Goal: Answer question/provide support: Share knowledge or assist other users

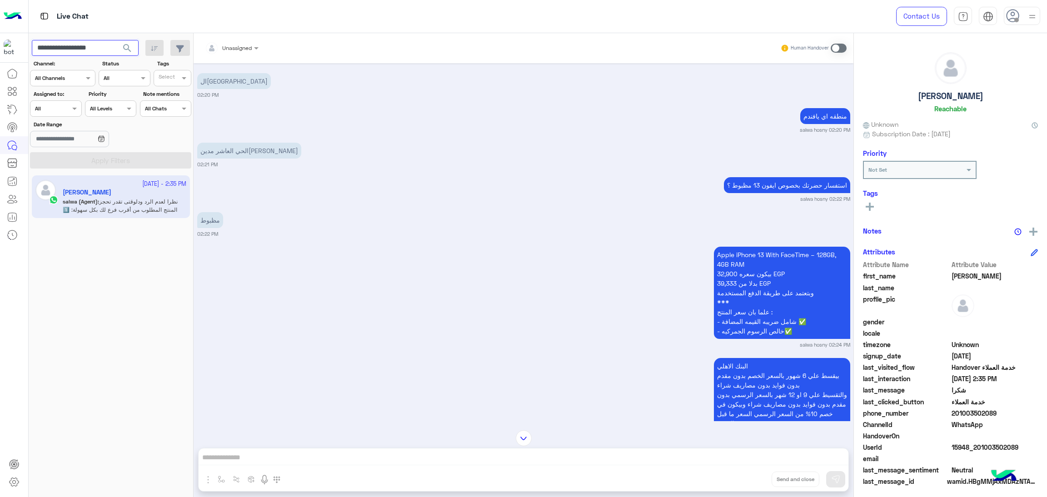
click at [84, 43] on input "**********" at bounding box center [85, 48] width 107 height 16
click at [70, 112] on span at bounding box center [75, 109] width 11 height 10
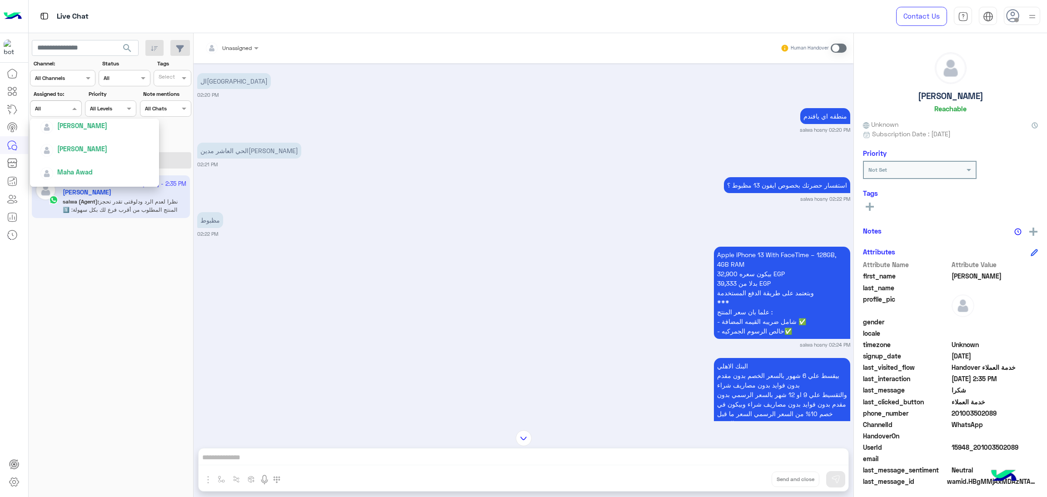
scroll to position [399, 0]
click at [80, 136] on span "salwa hosny" at bounding box center [75, 136] width 36 height 8
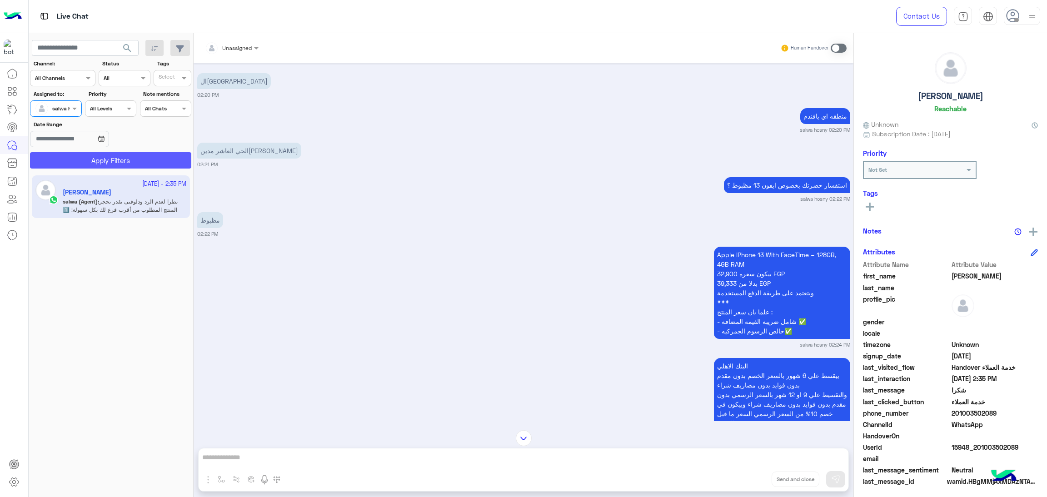
click at [118, 160] on button "Apply Filters" at bounding box center [110, 160] width 161 height 16
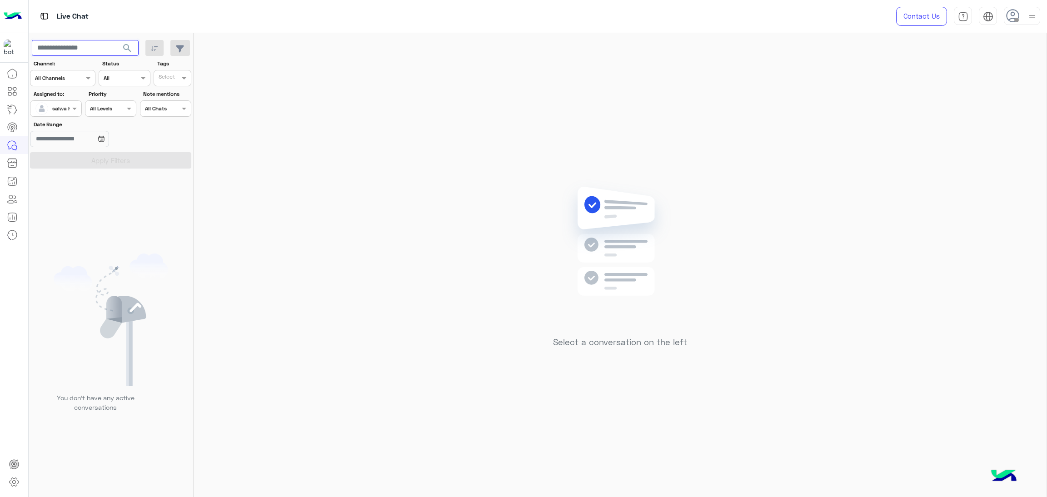
click at [70, 42] on input "text" at bounding box center [85, 48] width 107 height 16
click at [116, 40] on button "search" at bounding box center [127, 50] width 22 height 20
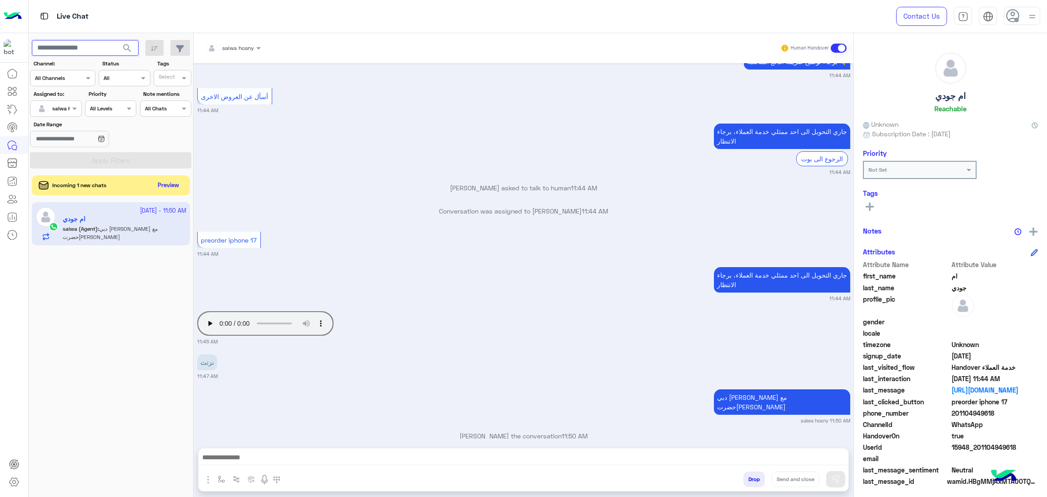
scroll to position [1613, 0]
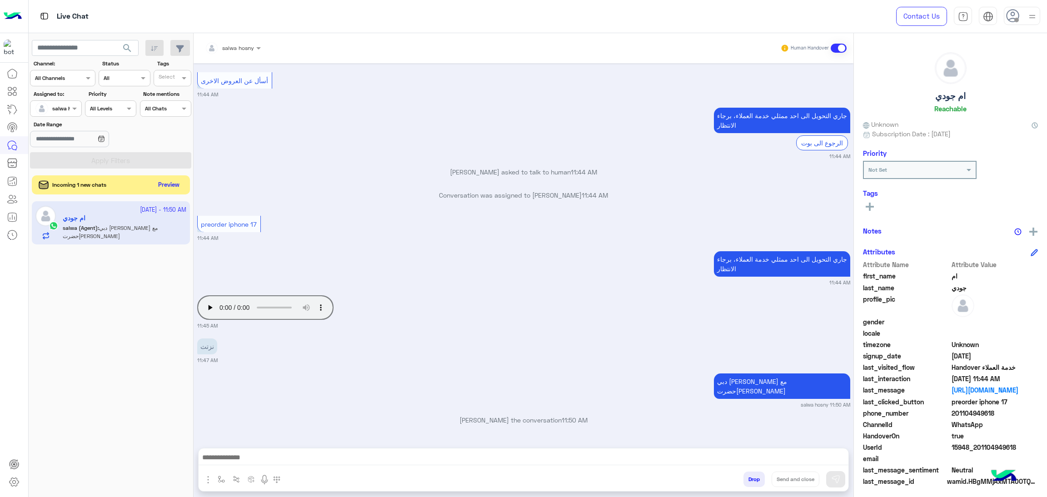
click at [170, 191] on button "Preview" at bounding box center [169, 185] width 28 height 12
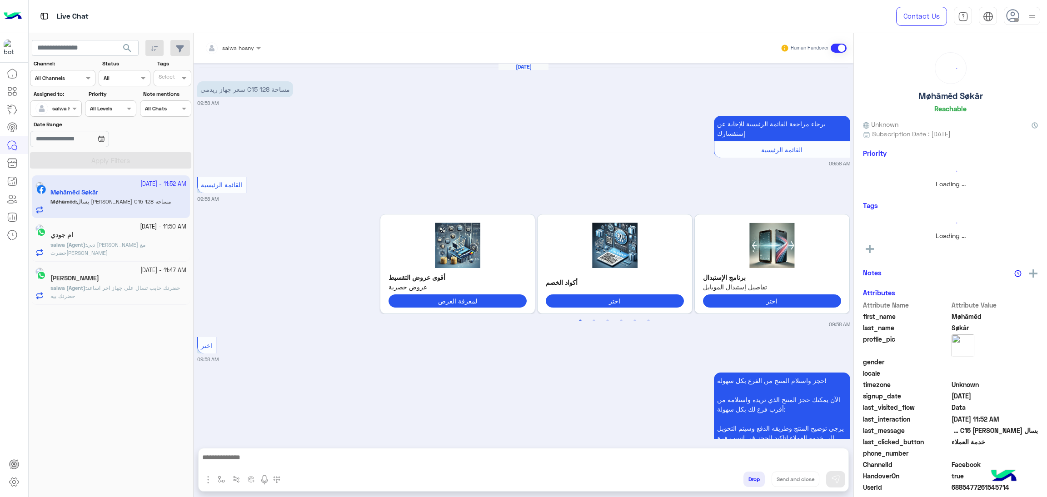
scroll to position [713, 0]
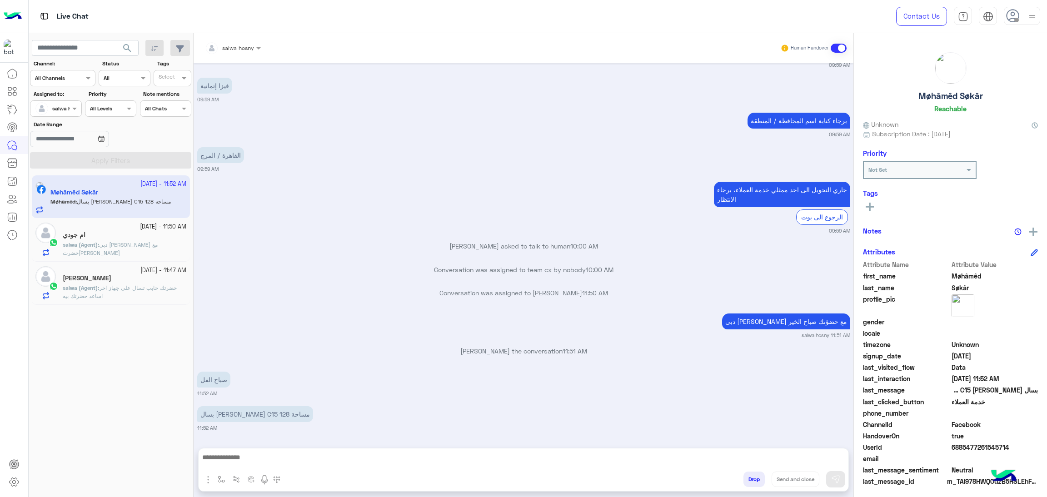
click at [140, 276] on div "احمد ربيع" at bounding box center [125, 279] width 124 height 10
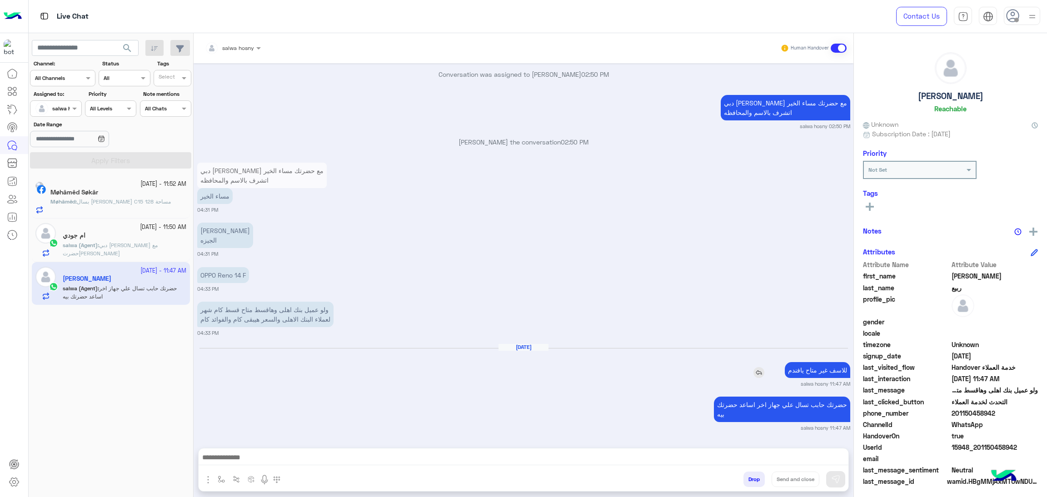
scroll to position [1199, 0]
click at [838, 428] on small "salwa hosny 11:47 AM" at bounding box center [826, 427] width 50 height 7
click at [833, 428] on small "salwa hosny 11:47 AM" at bounding box center [826, 427] width 50 height 7
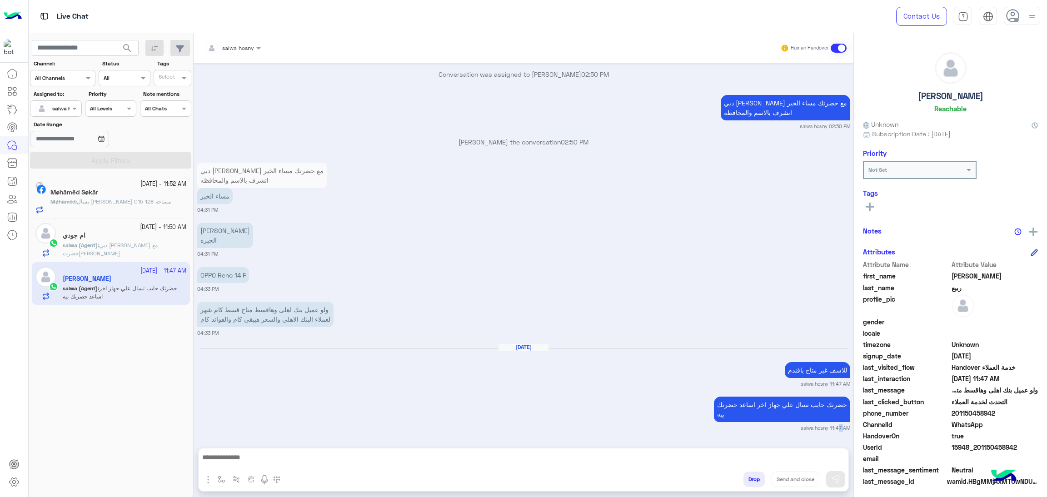
click at [835, 429] on small "salwa hosny 11:47 AM" at bounding box center [826, 427] width 50 height 7
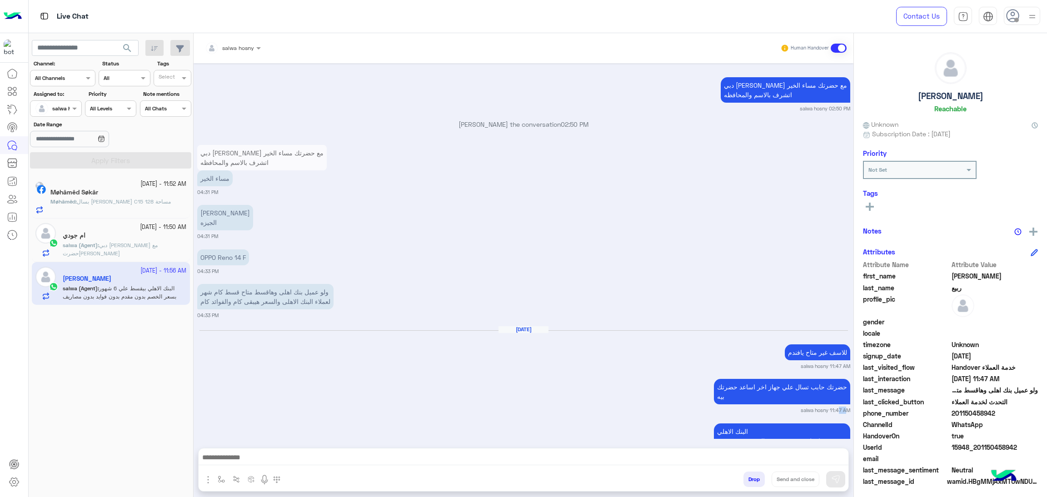
scroll to position [1292, 0]
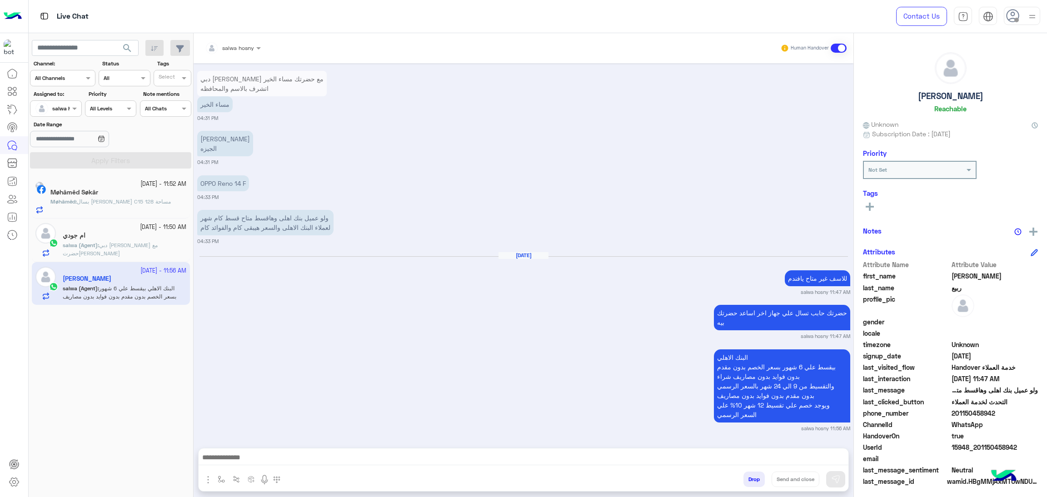
click at [977, 445] on span "15948_201150458942" at bounding box center [995, 448] width 87 height 10
copy span "15948_201150458942"
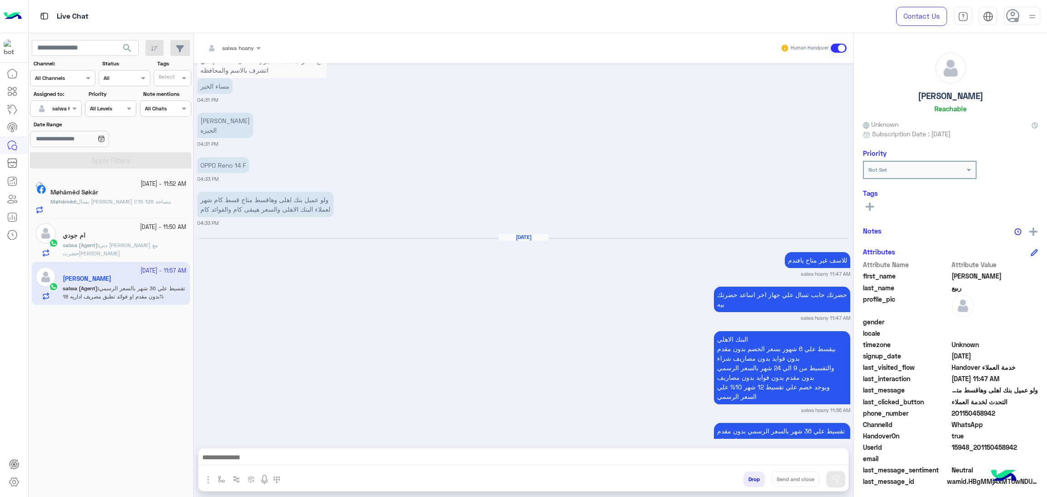
scroll to position [1346, 0]
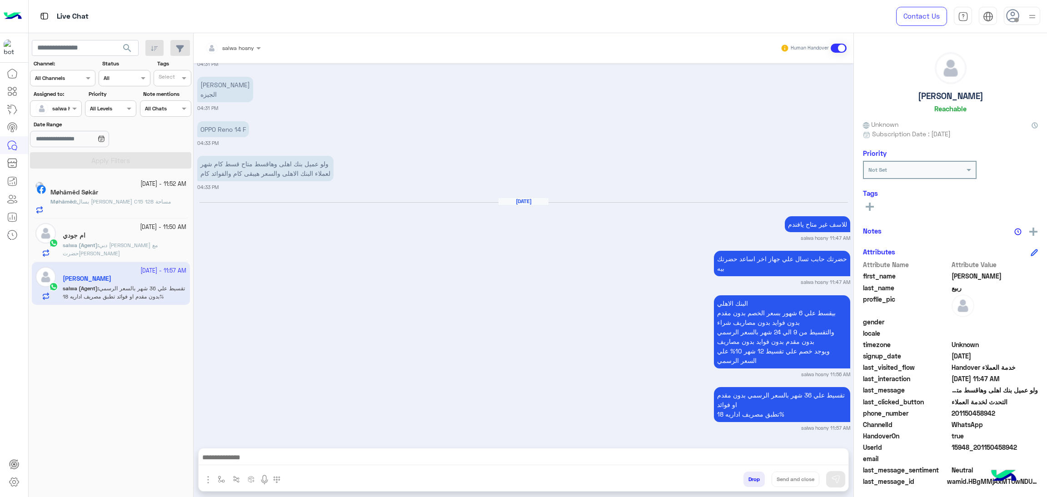
click at [833, 424] on small "salwa hosny 11:57 AM" at bounding box center [825, 427] width 49 height 7
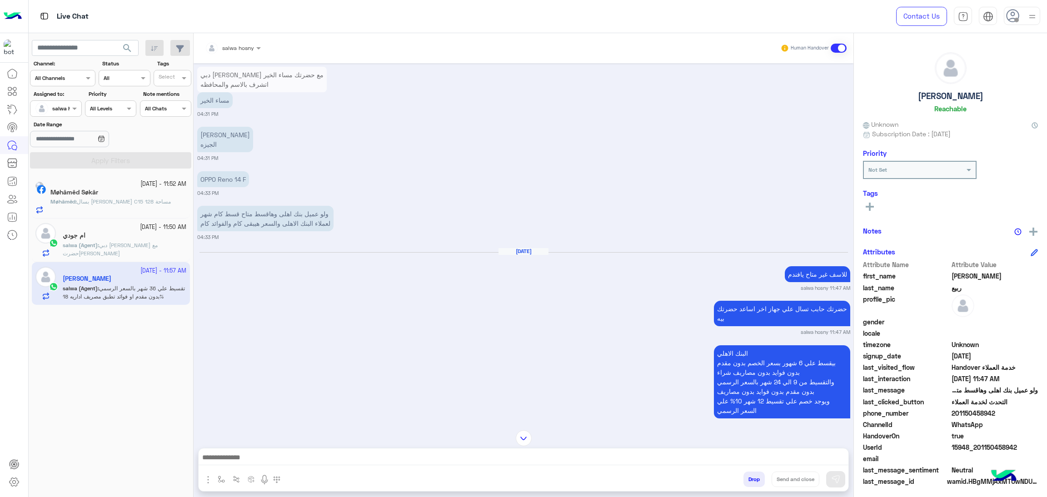
scroll to position [1345, 0]
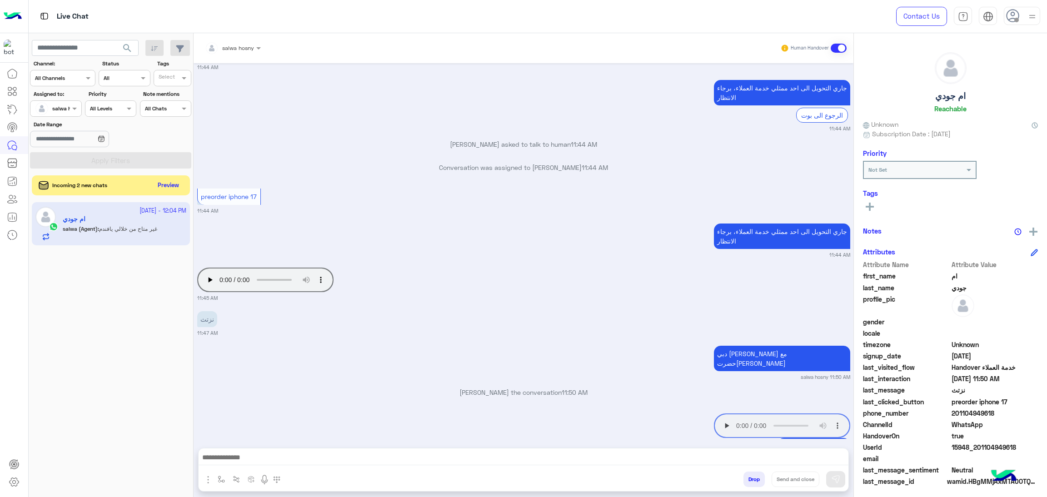
scroll to position [1614, 0]
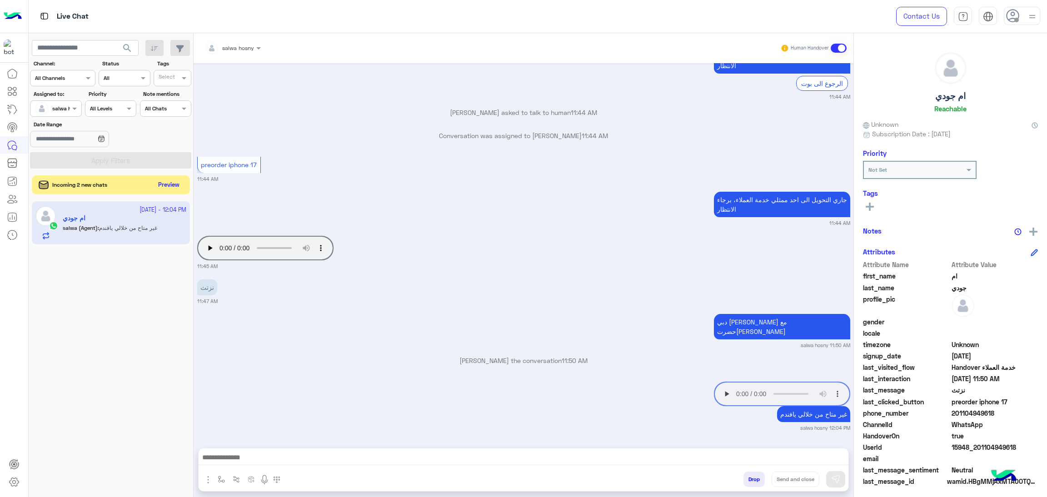
click at [172, 181] on button "Preview" at bounding box center [169, 185] width 28 height 12
click at [986, 450] on span "15948_201104949618" at bounding box center [995, 448] width 87 height 10
copy span "15948_201104949618"
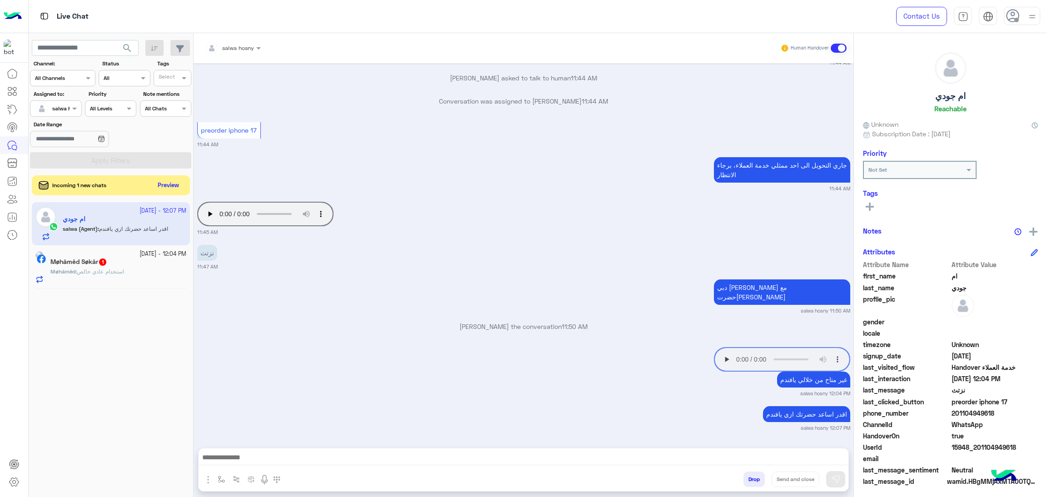
scroll to position [1517, 0]
click at [164, 189] on button "Preview" at bounding box center [169, 185] width 28 height 12
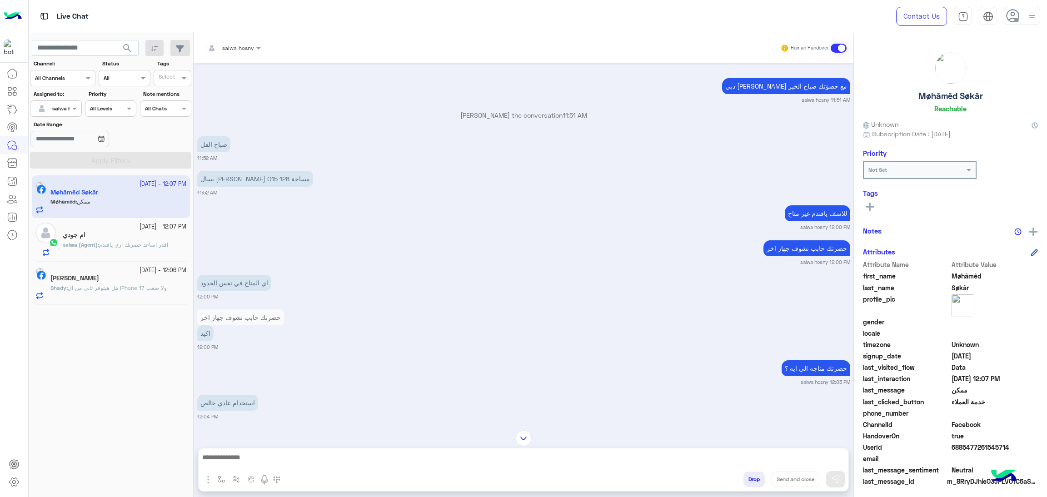
scroll to position [971, 0]
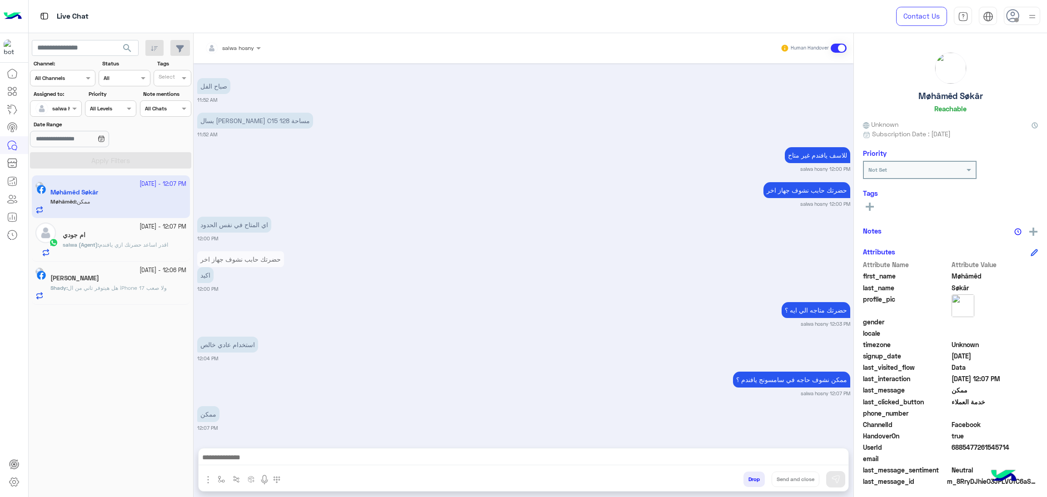
click at [971, 443] on span "6885477261545714" at bounding box center [995, 448] width 87 height 10
copy span "6885477261545714"
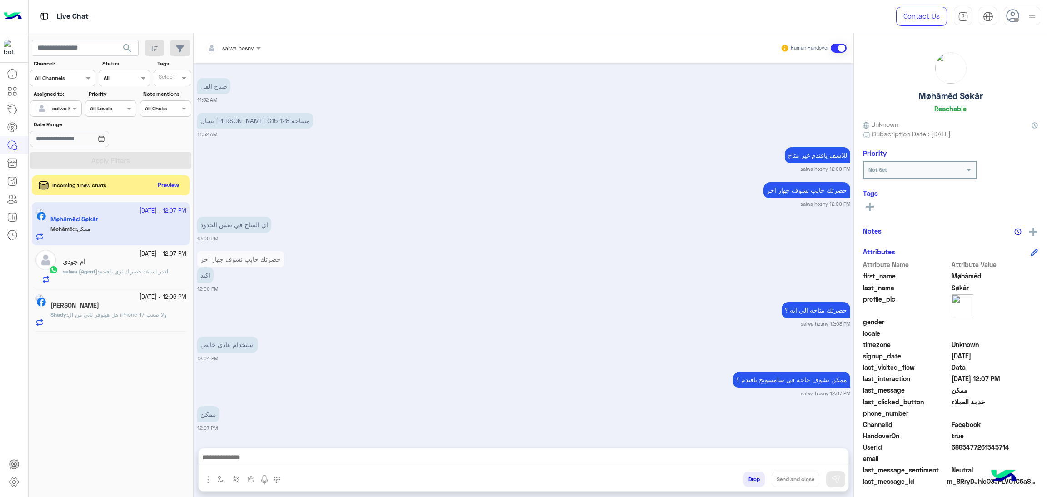
click at [248, 339] on p "استخدام عادي خالص" at bounding box center [227, 345] width 61 height 16
click at [227, 344] on p "استخدام عادي خالص" at bounding box center [227, 345] width 61 height 16
click at [204, 278] on p "اكيد" at bounding box center [205, 275] width 16 height 16
click at [260, 226] on p "اي المتاح في نفس الحدود" at bounding box center [234, 225] width 74 height 16
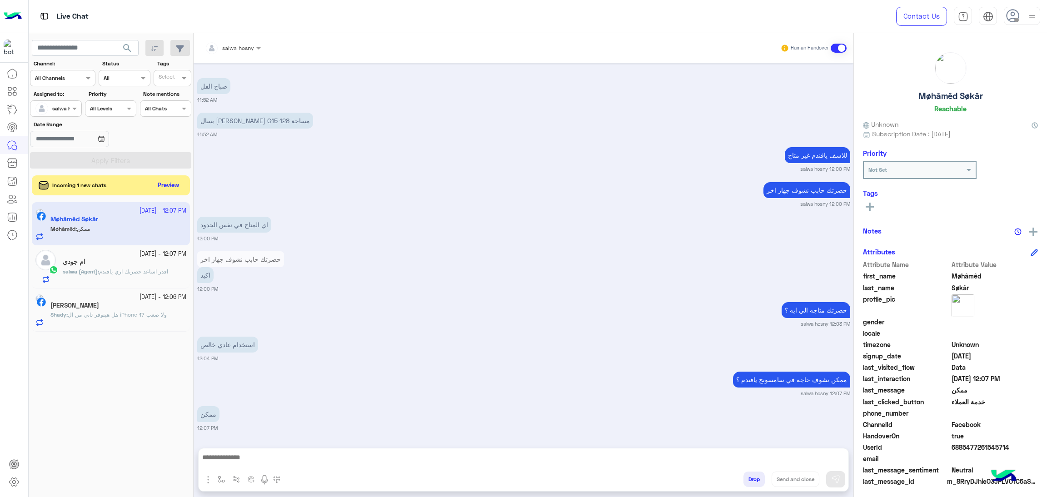
click at [239, 263] on p "حضرتك حابب نشوف جهاز اخر" at bounding box center [240, 259] width 87 height 16
click at [170, 188] on button "Preview" at bounding box center [169, 184] width 28 height 12
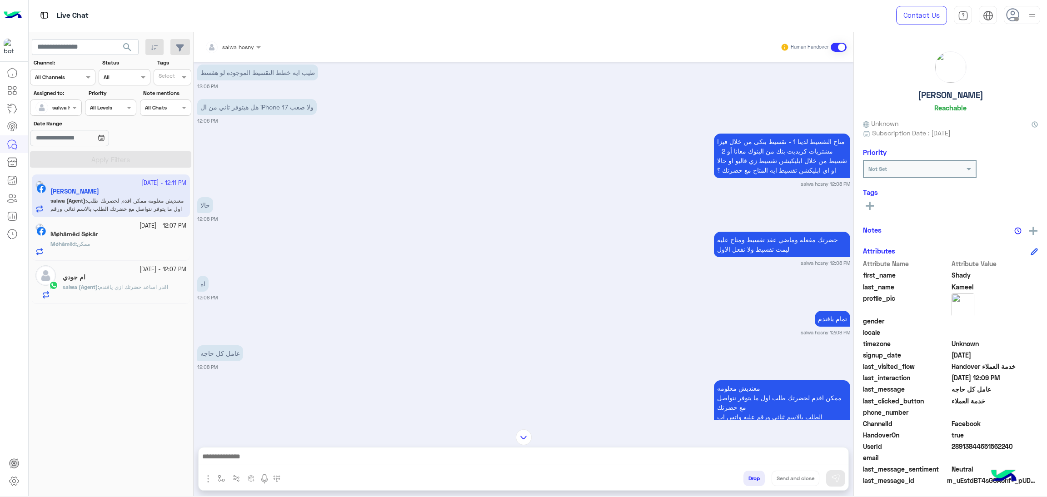
scroll to position [903, 0]
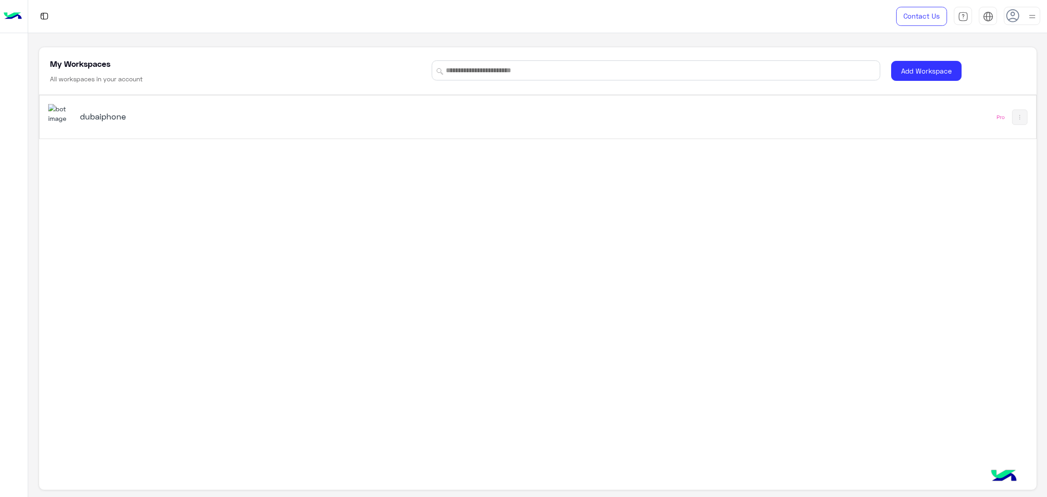
click at [121, 117] on h5 "dubaiphone" at bounding box center [256, 116] width 353 height 11
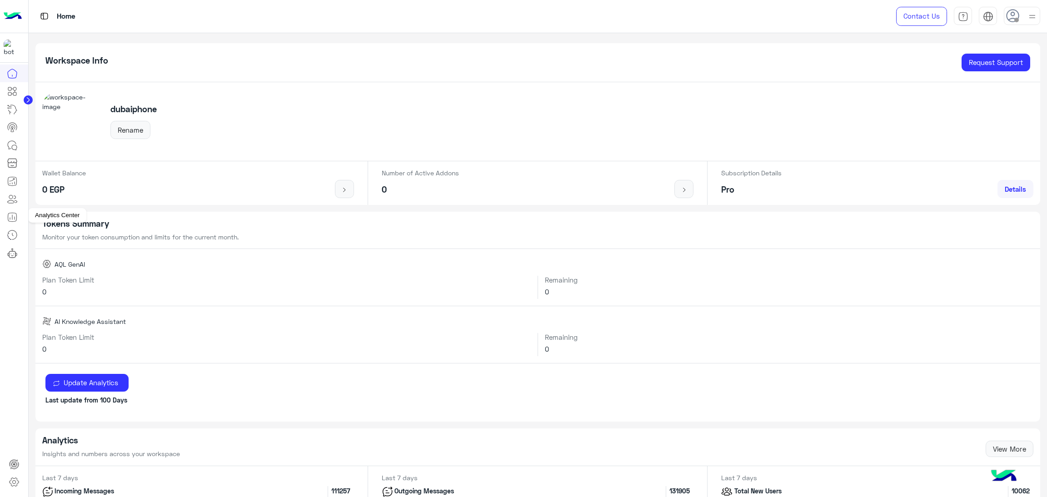
click at [20, 221] on link at bounding box center [12, 217] width 25 height 18
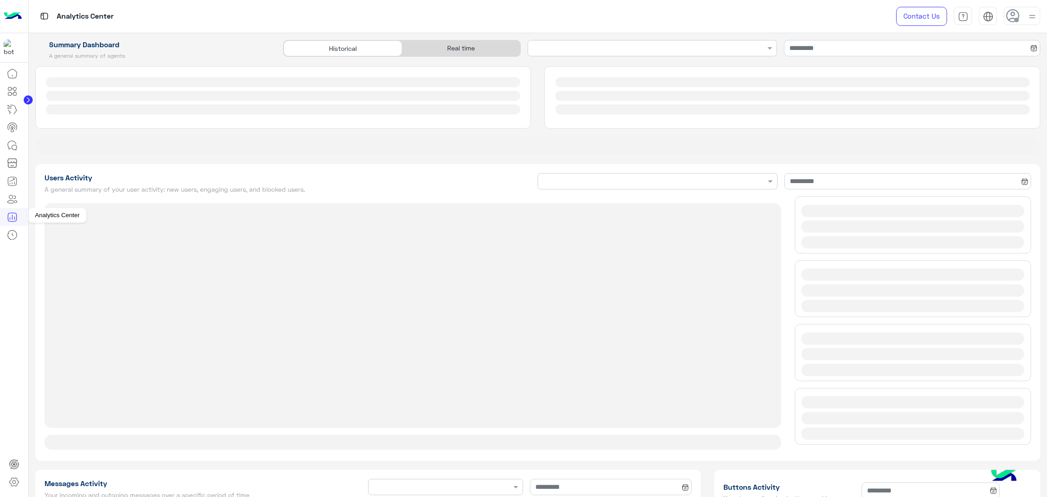
type input "**********"
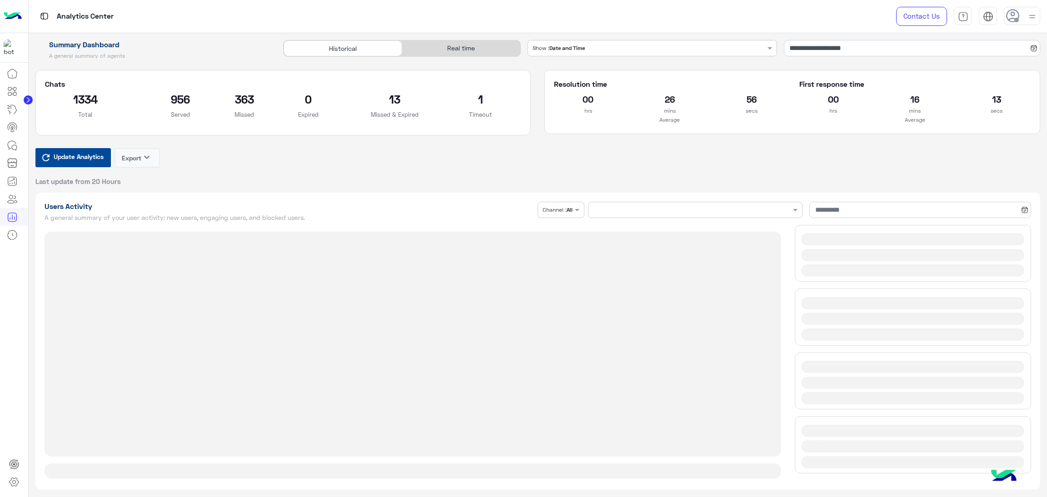
type input "**********"
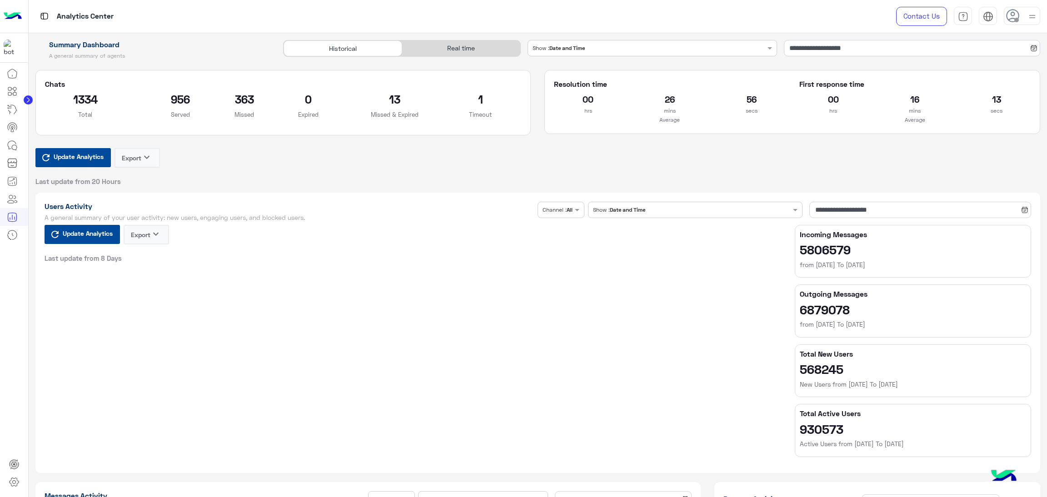
click at [457, 42] on div "Real time" at bounding box center [461, 48] width 118 height 16
type input "**********"
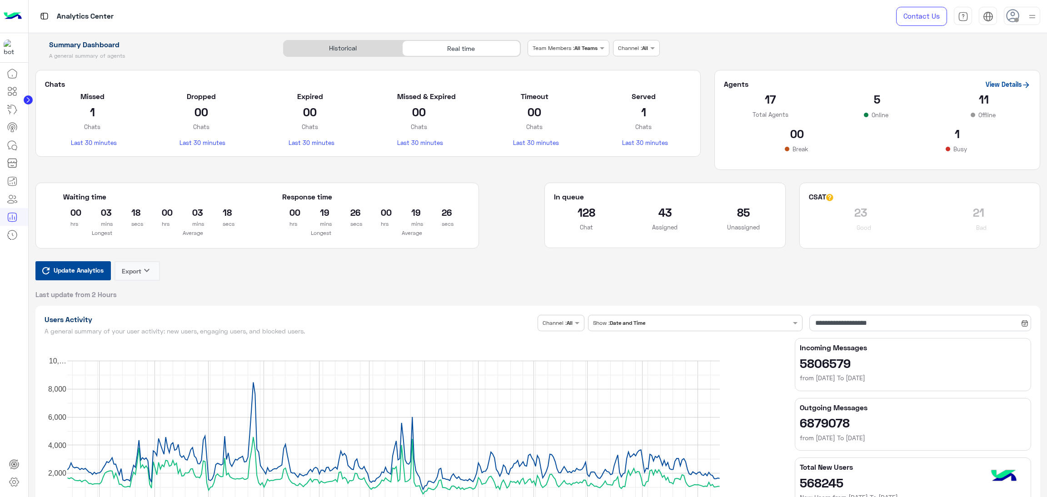
type input "**********"
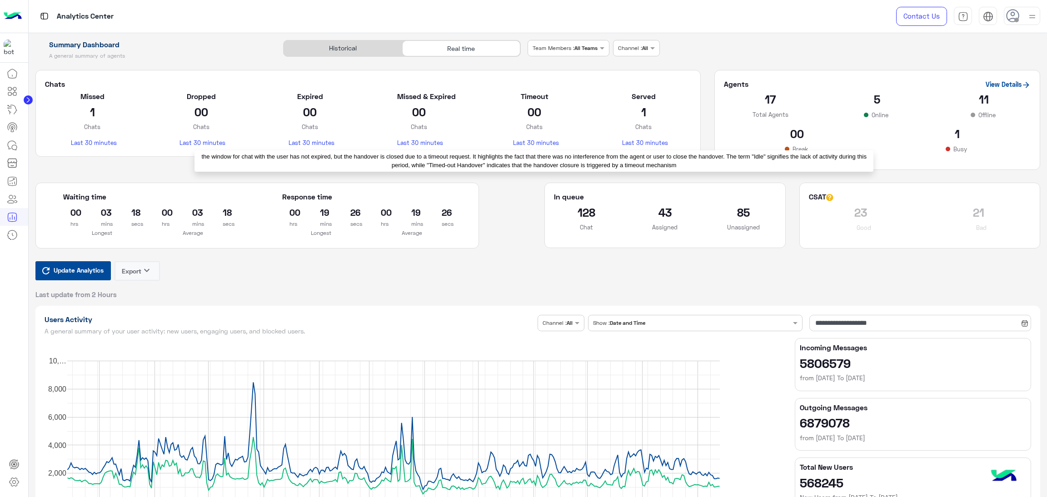
type input "**********"
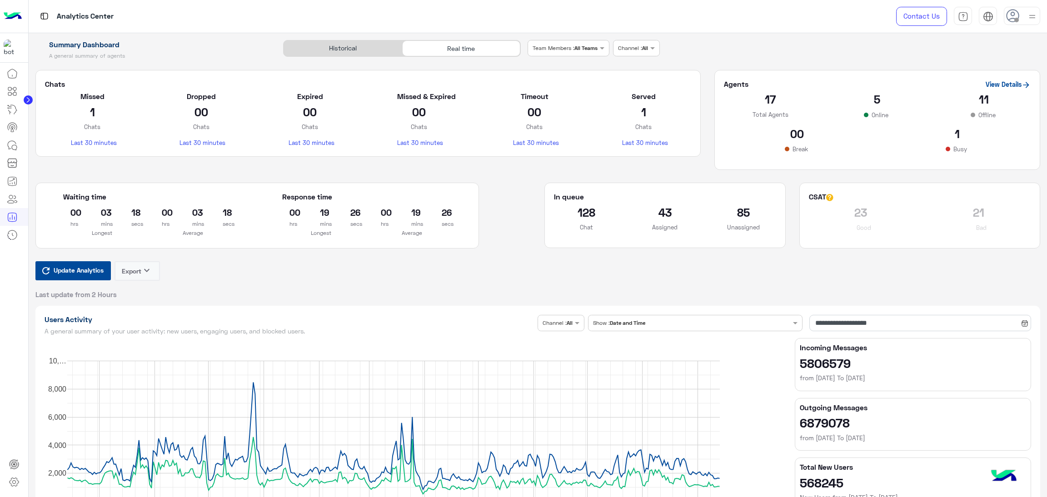
type input "**********"
click at [80, 267] on span "Update Analytics" at bounding box center [78, 270] width 55 height 12
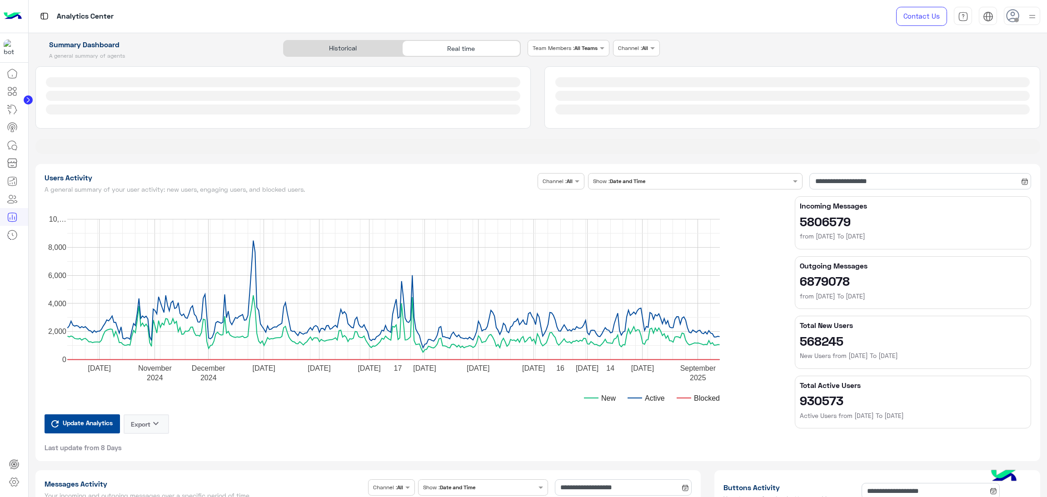
type input "**********"
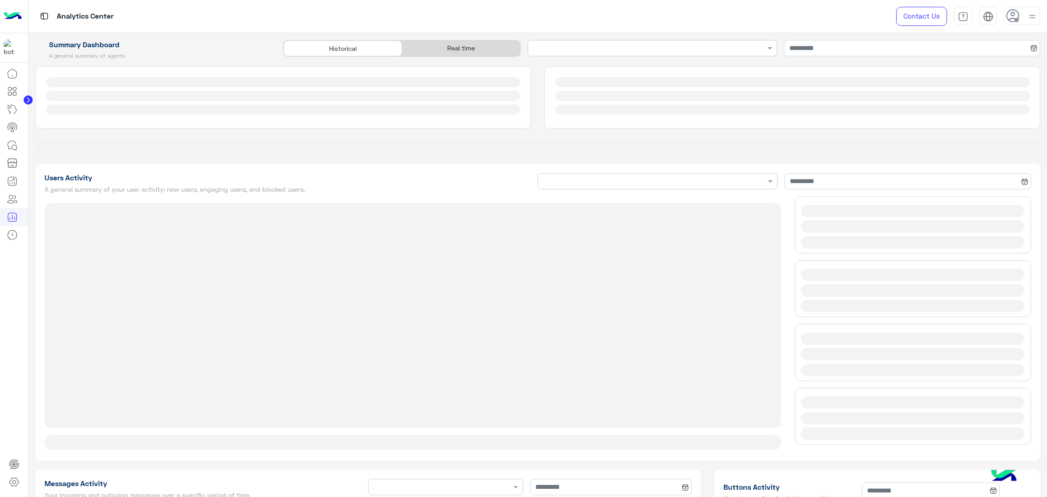
type input "**********"
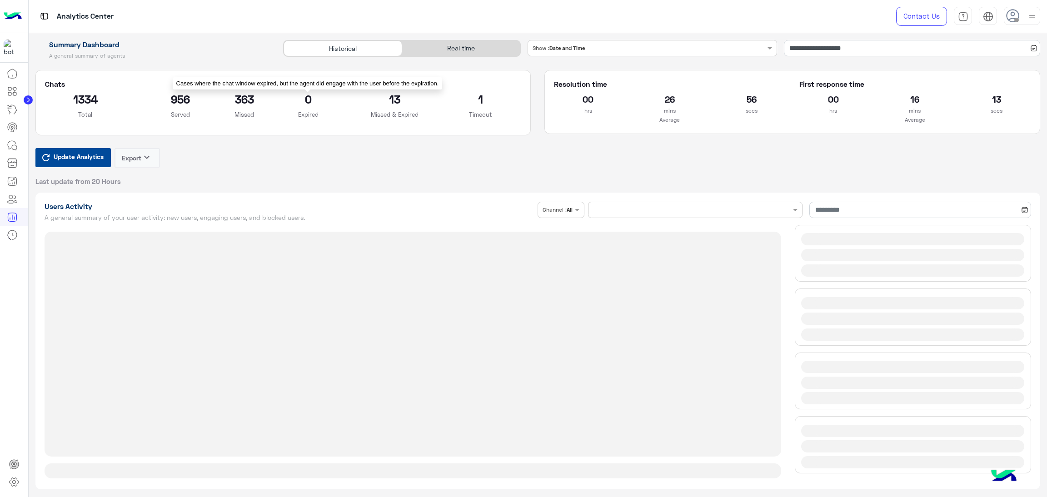
type input "**********"
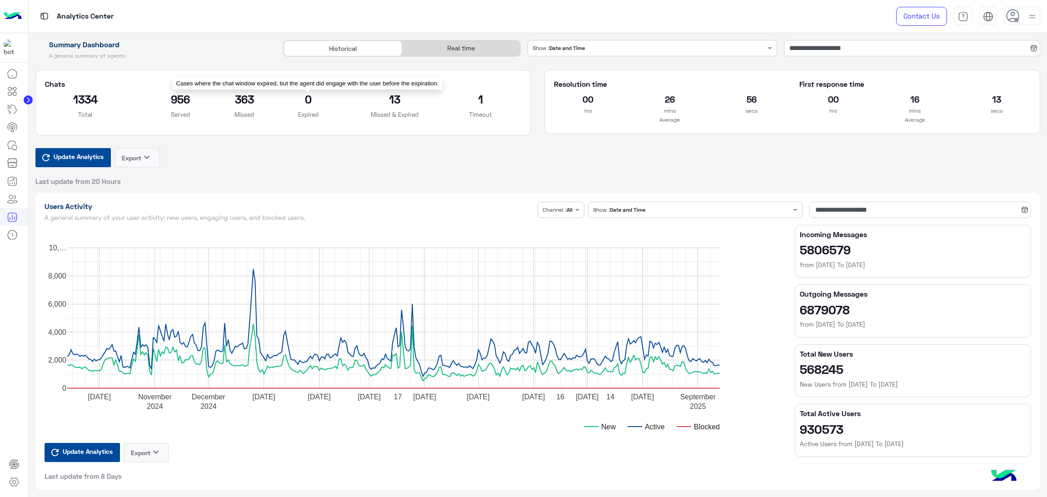
type input "**********"
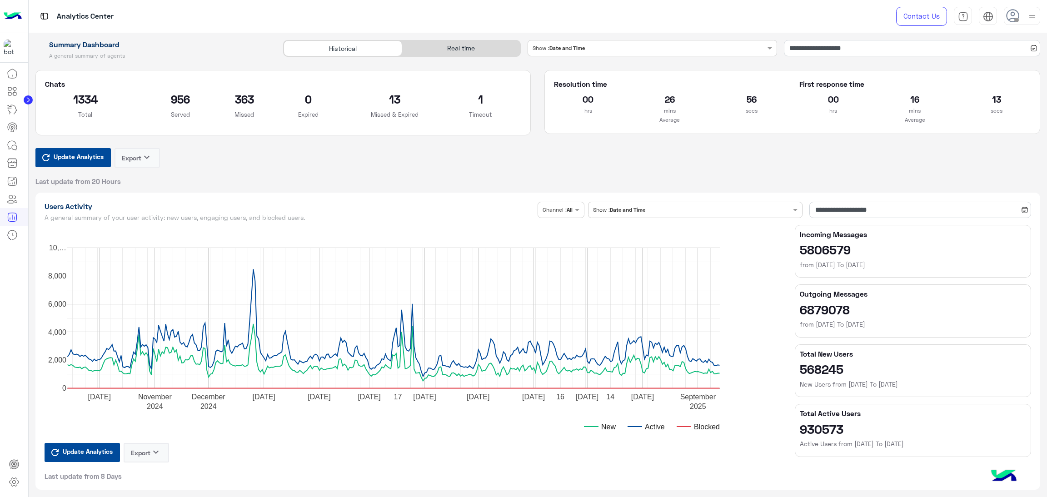
type input "**********"
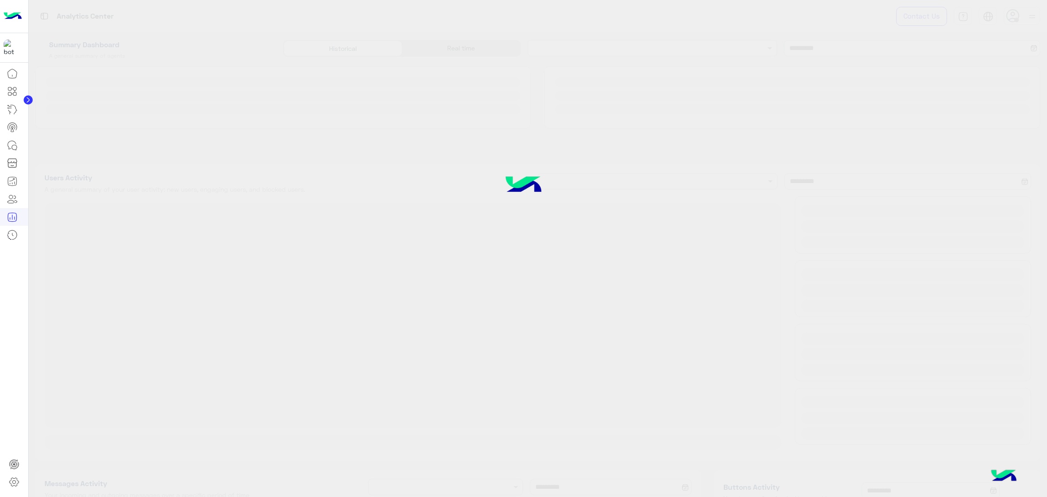
type input "**********"
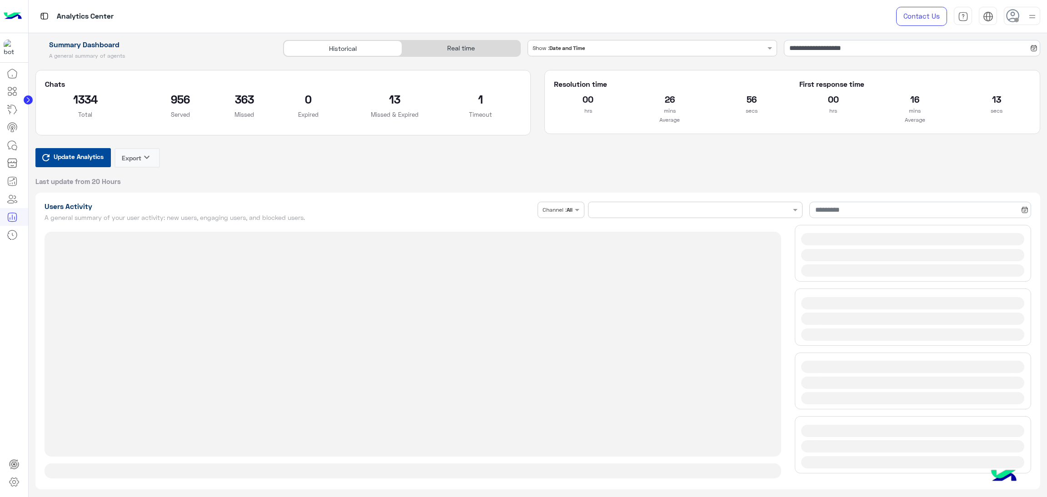
type input "**********"
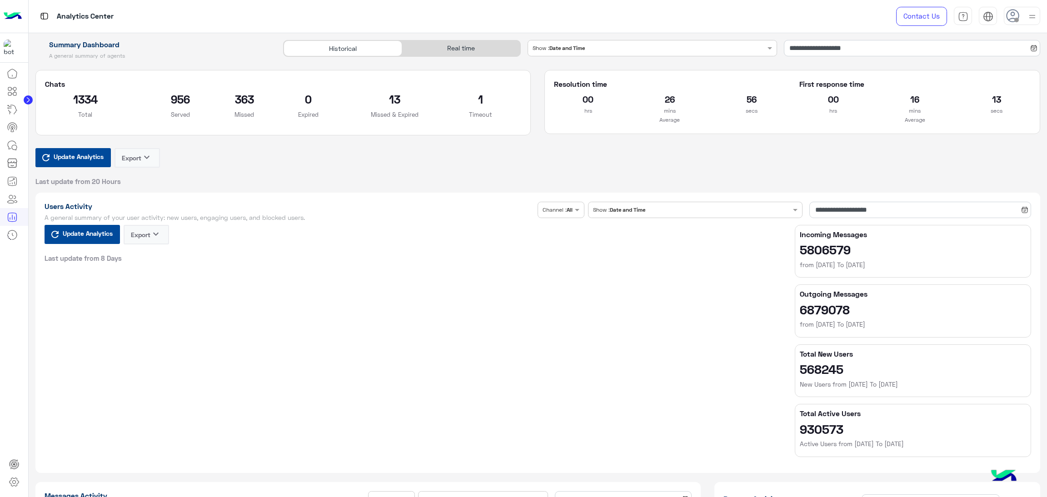
type input "**********"
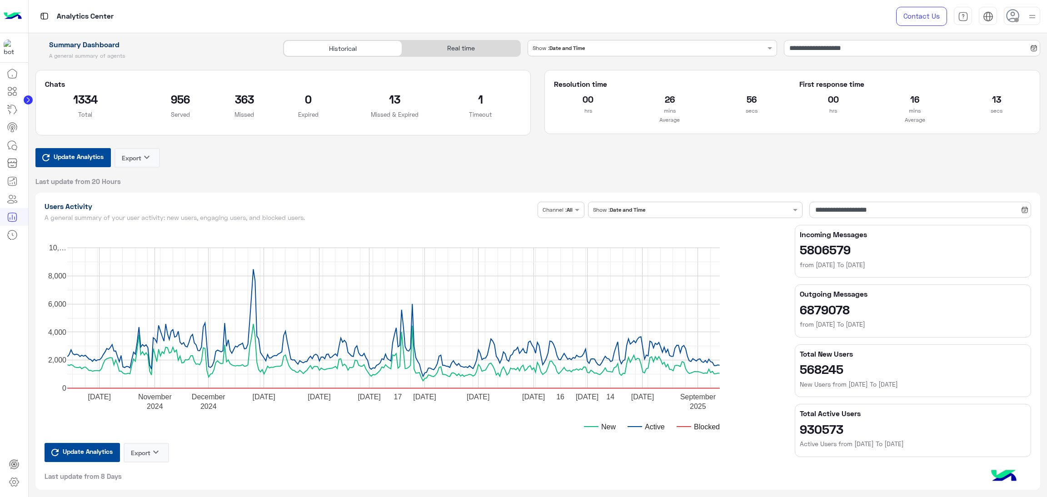
type input "**********"
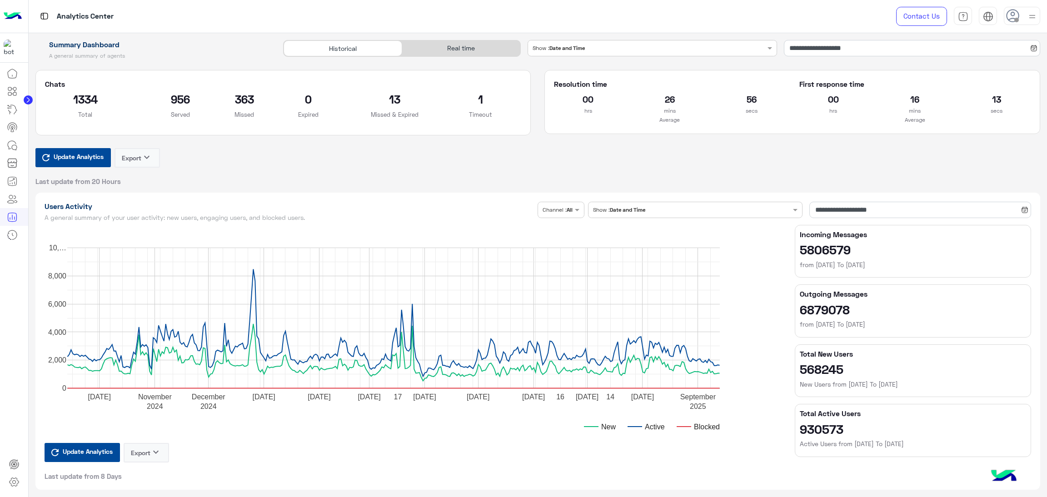
type input "**********"
click at [470, 54] on div "Real time" at bounding box center [461, 48] width 118 height 16
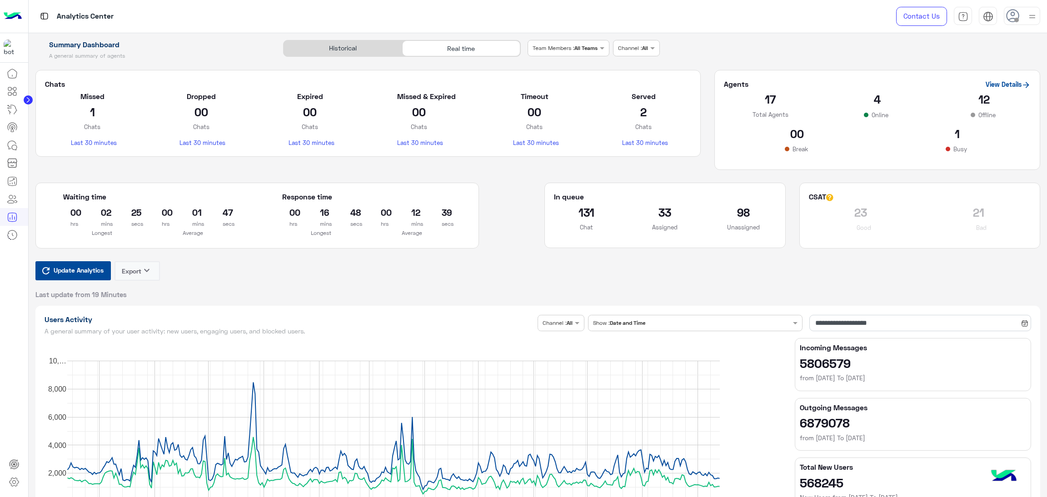
click at [78, 271] on span "Update Analytics" at bounding box center [78, 270] width 55 height 12
click at [62, 266] on span "Update Analytics" at bounding box center [78, 270] width 55 height 12
click at [70, 274] on span "Update Analytics" at bounding box center [78, 270] width 55 height 12
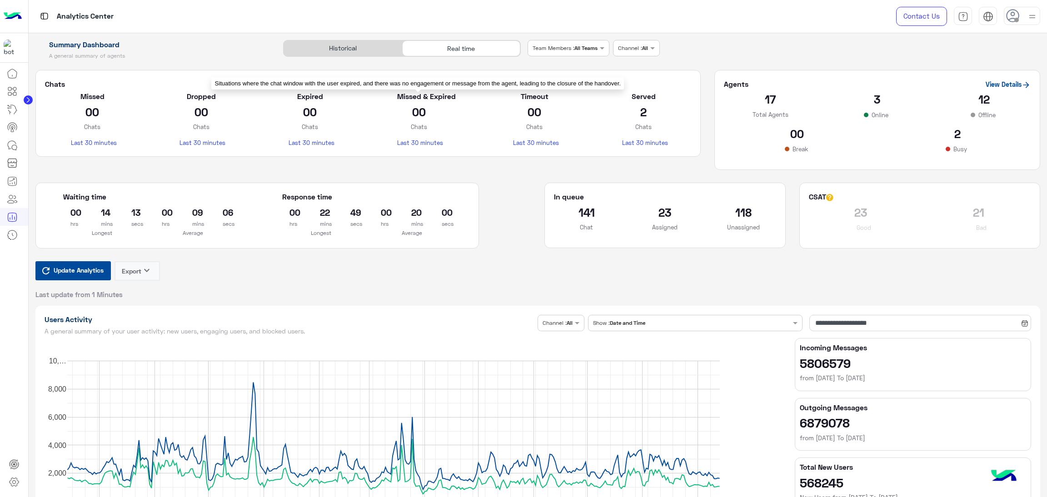
click at [81, 273] on span "Update Analytics" at bounding box center [78, 270] width 55 height 12
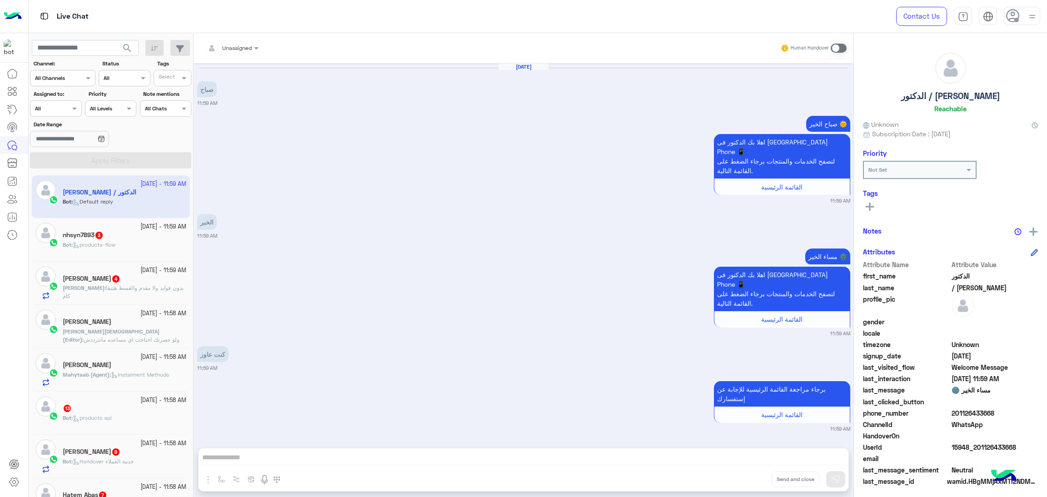
scroll to position [77, 0]
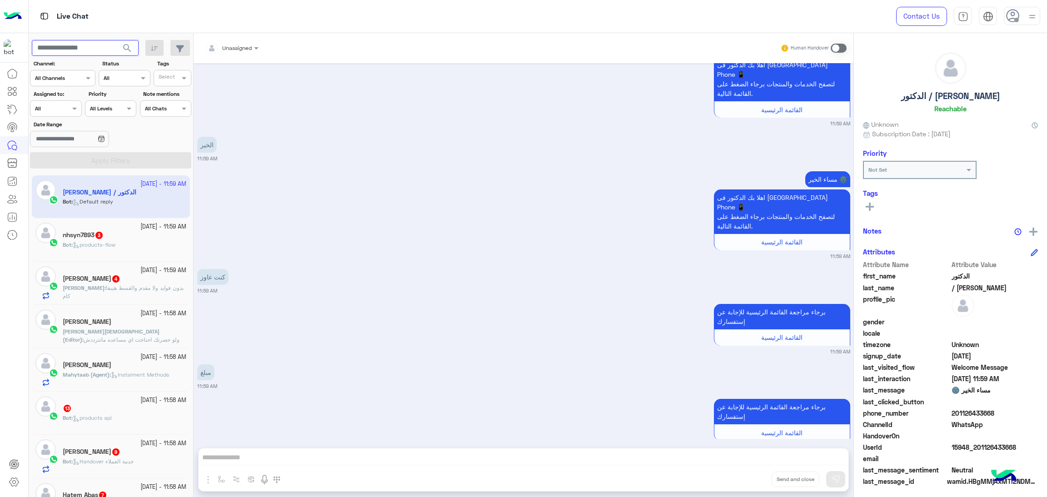
click at [62, 55] on input "text" at bounding box center [85, 48] width 107 height 16
paste input "**********"
type input "**********"
click at [116, 40] on button "search" at bounding box center [127, 50] width 22 height 20
click at [72, 45] on input "**********" at bounding box center [85, 48] width 107 height 16
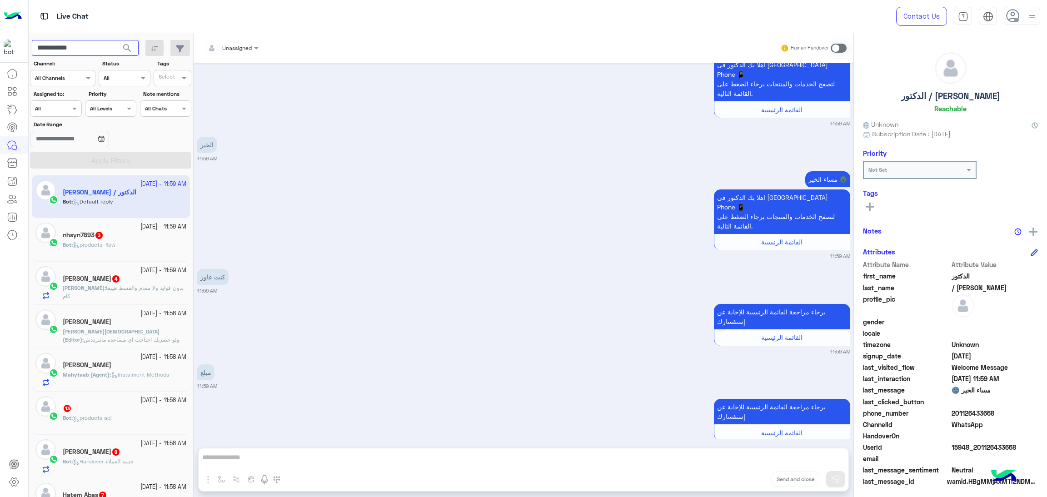
click at [72, 45] on input "**********" at bounding box center [85, 48] width 107 height 16
click at [125, 45] on span "search" at bounding box center [127, 48] width 11 height 11
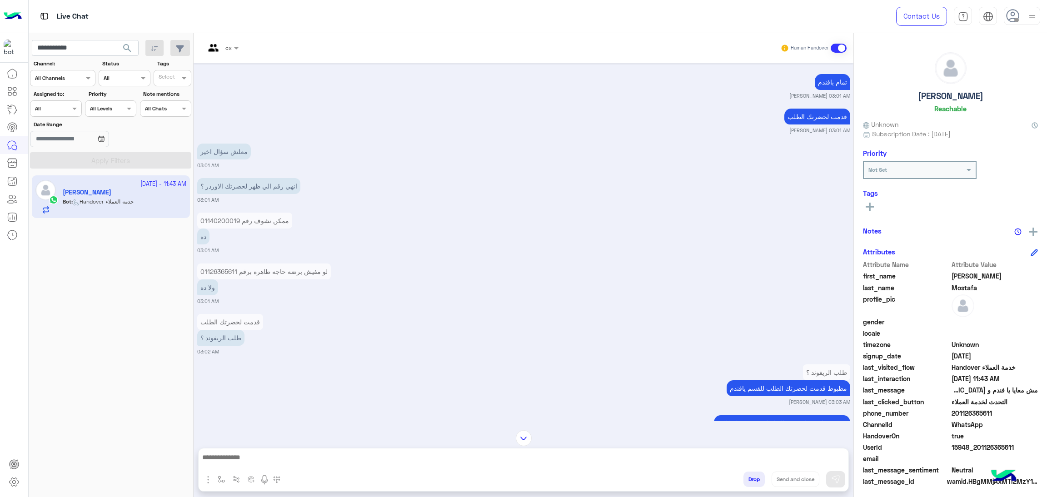
scroll to position [683, 0]
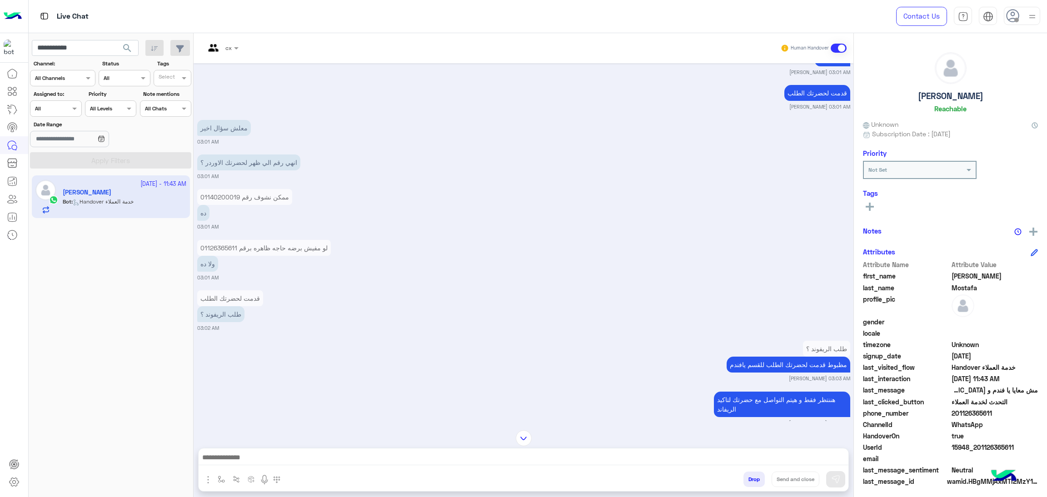
drag, startPoint x: 952, startPoint y: 413, endPoint x: 1003, endPoint y: 413, distance: 50.4
click at [1003, 413] on span "201126365611" at bounding box center [995, 414] width 87 height 10
copy span "01126365611"
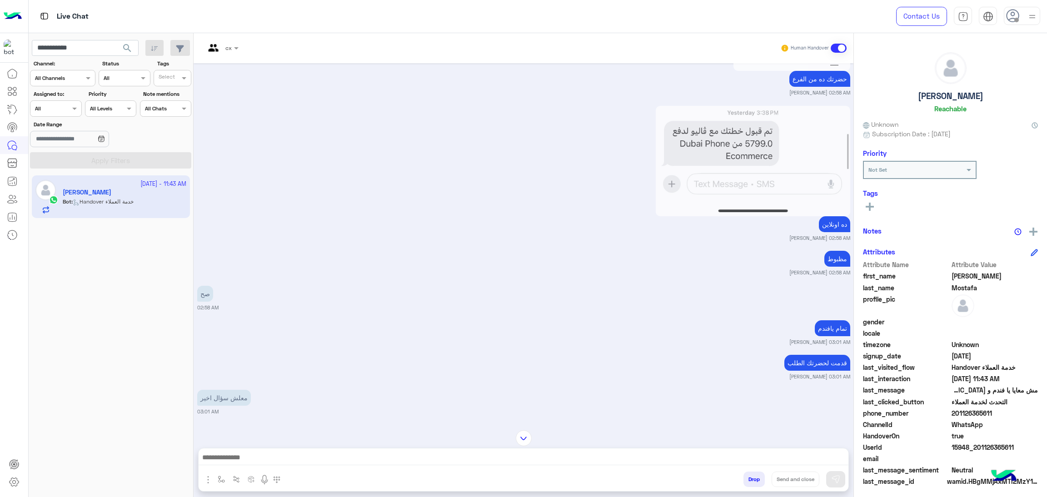
scroll to position [410, 0]
drag, startPoint x: 771, startPoint y: 148, endPoint x: 726, endPoint y: 142, distance: 45.4
click at [726, 142] on img at bounding box center [753, 164] width 195 height 110
click at [711, 143] on img at bounding box center [753, 164] width 195 height 110
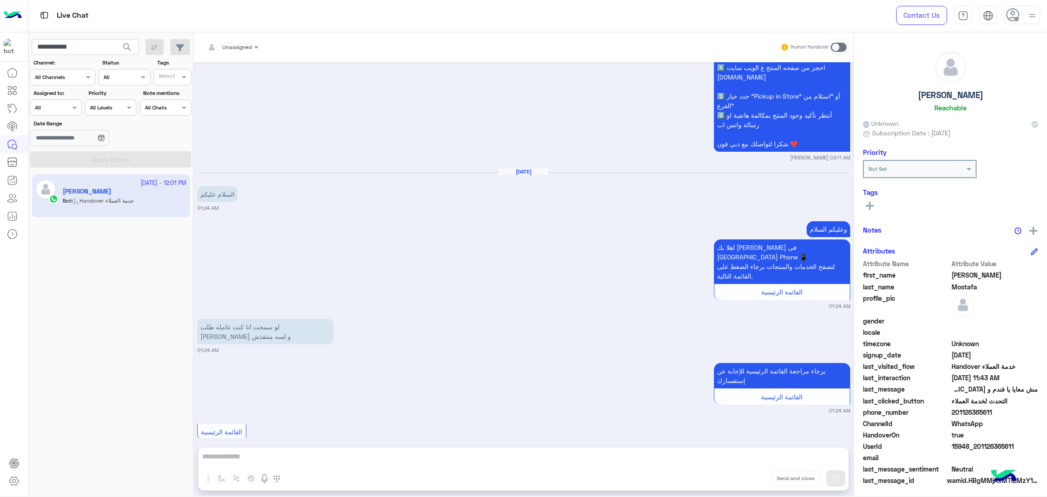
scroll to position [748, 0]
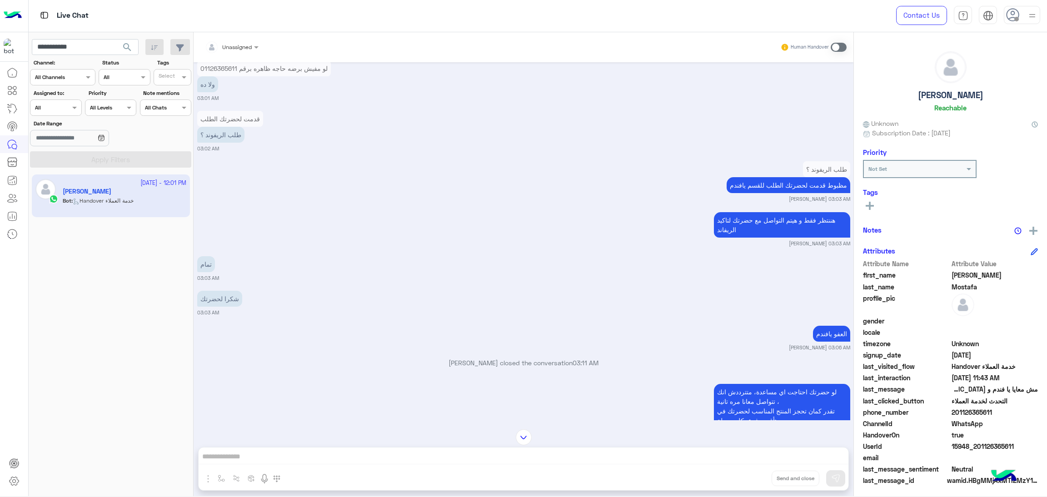
drag, startPoint x: 364, startPoint y: 246, endPoint x: 629, endPoint y: 296, distance: 269.1
click at [629, 296] on div "شكرا لحضرتك 03:03 AM" at bounding box center [523, 303] width 653 height 28
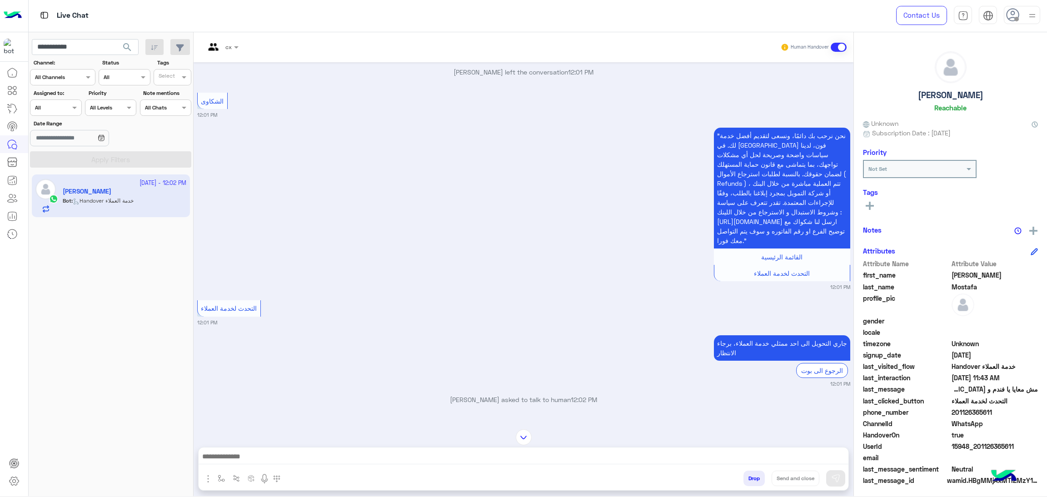
scroll to position [1179, 0]
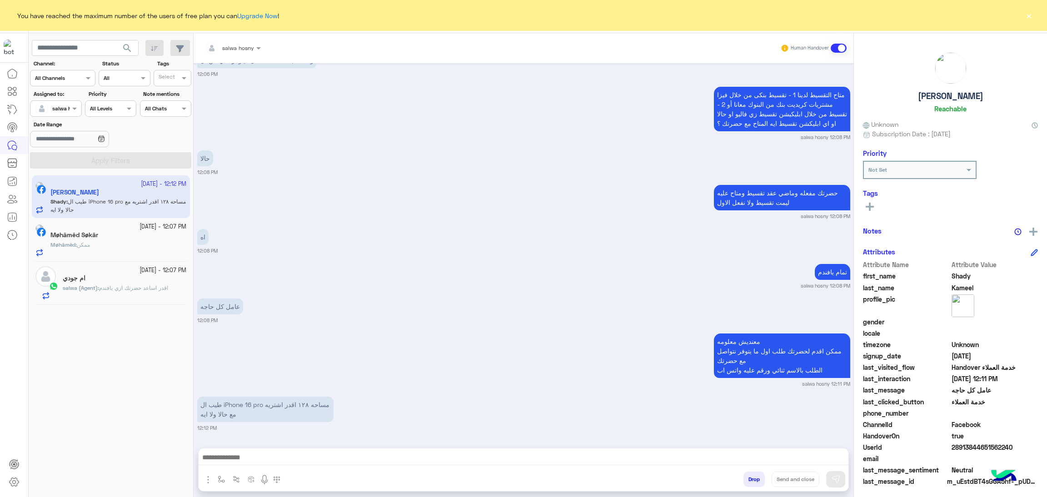
scroll to position [948, 0]
click at [137, 299] on div "salwa (Agent) : اقدر اساعد حضرتك ازي يافندم" at bounding box center [125, 292] width 124 height 16
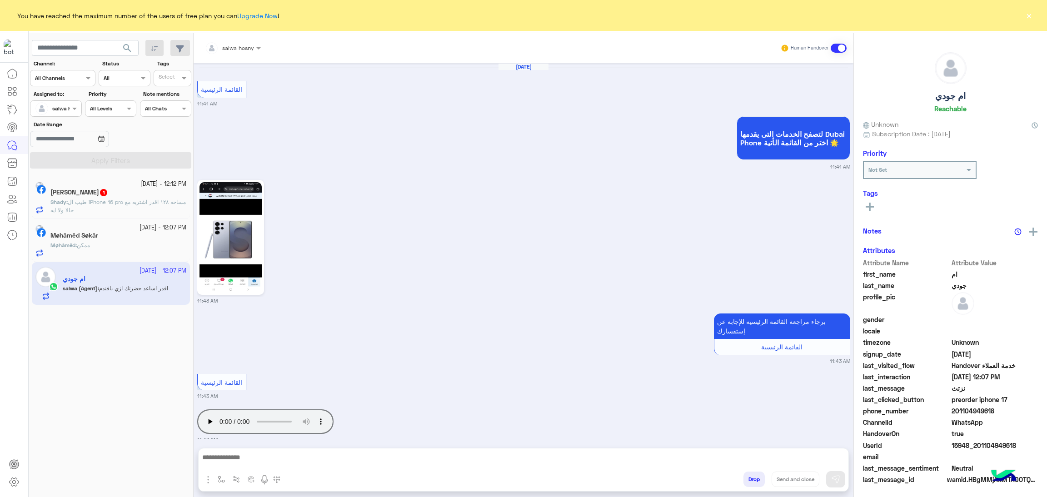
scroll to position [1517, 0]
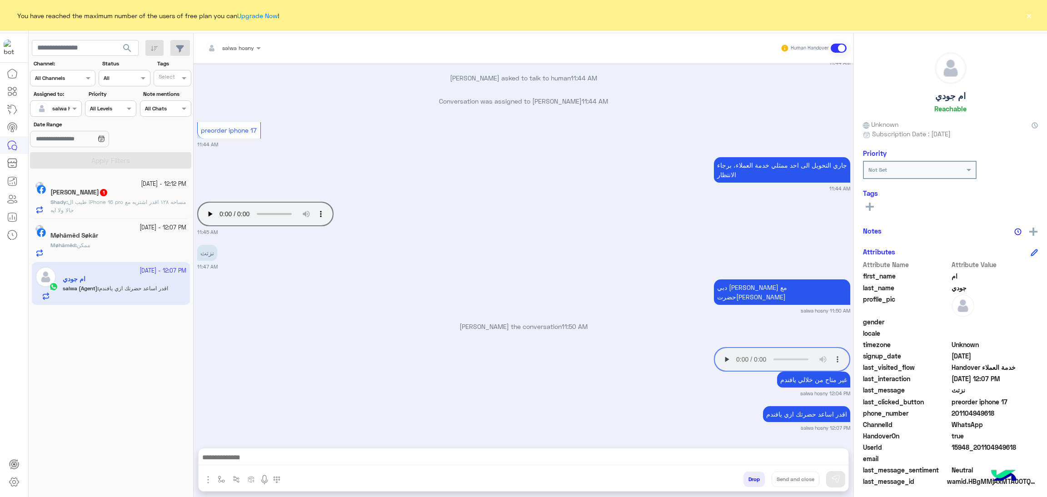
click at [130, 204] on span "طيب ال iPhone 16 pro مساحه ١٢٨ اقدر اشتريه مع حالا ولا ايه" at bounding box center [117, 206] width 135 height 15
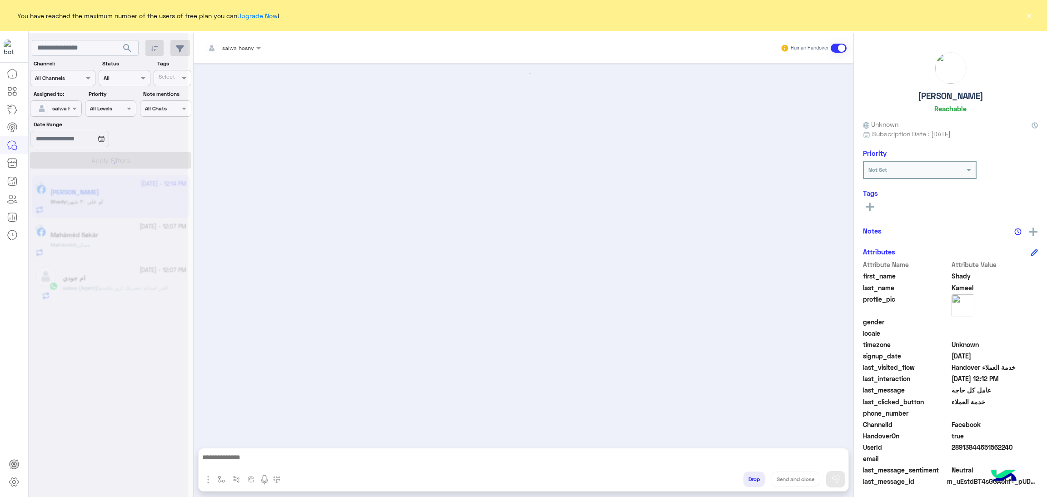
scroll to position [914, 0]
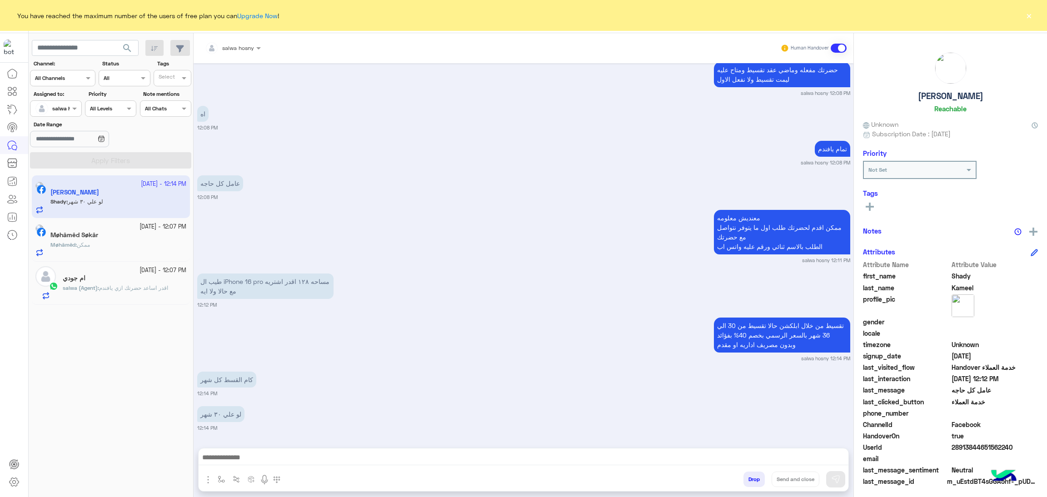
click at [135, 243] on div "Møhâmêd : ممكن" at bounding box center [118, 249] width 136 height 16
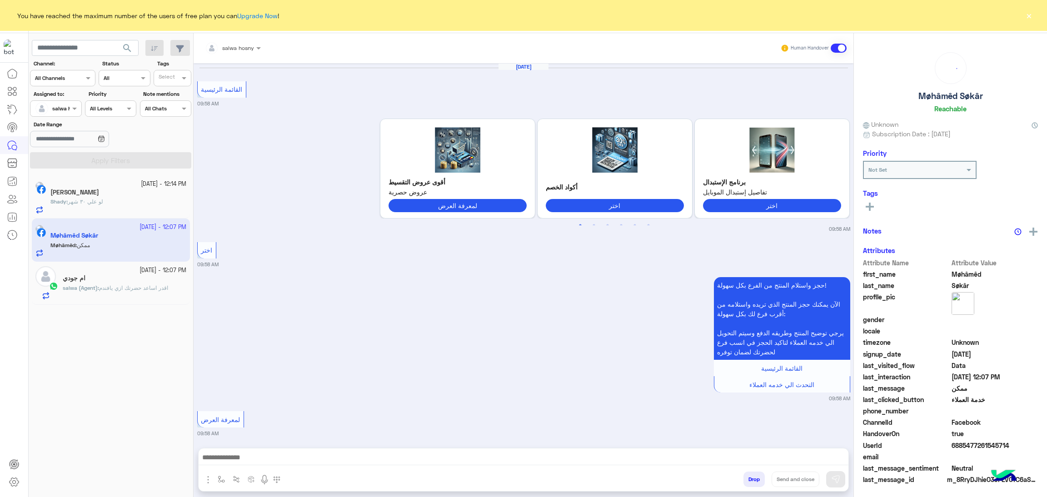
scroll to position [1022, 0]
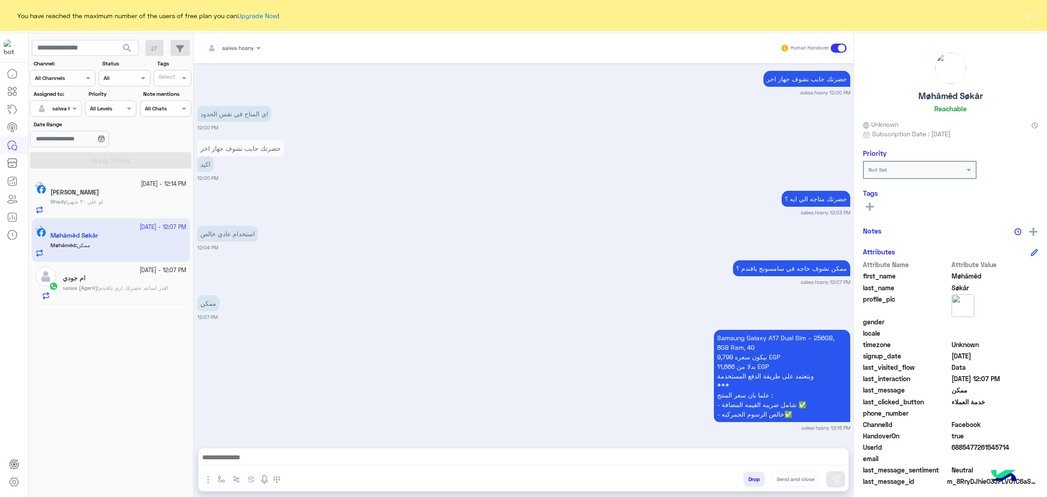
click at [975, 445] on span "6885477261545714" at bounding box center [995, 448] width 87 height 10
copy span "6885477261545714"
click at [117, 281] on div "ام جودي" at bounding box center [125, 279] width 124 height 10
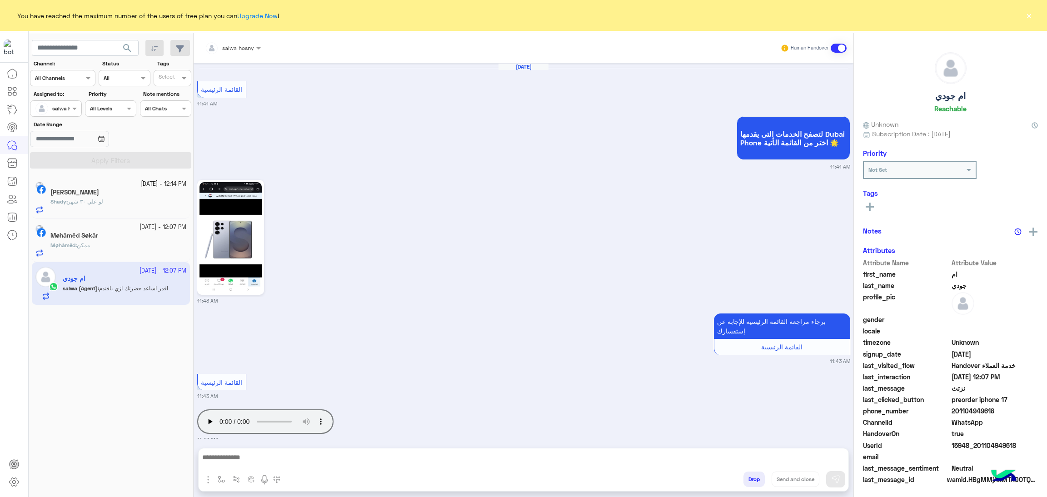
scroll to position [1517, 0]
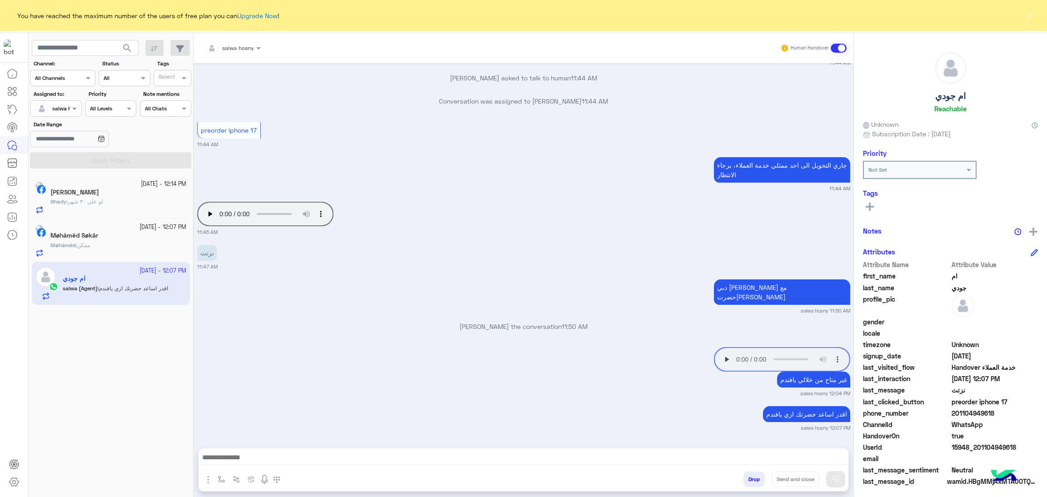
click at [983, 447] on span "15948_201104949618" at bounding box center [995, 448] width 87 height 10
copy span "15948_201104949618"
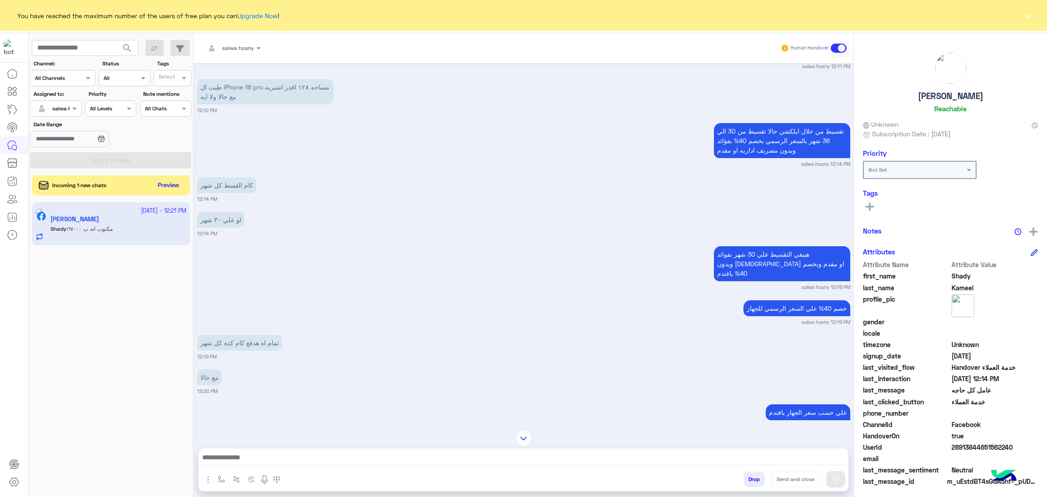
scroll to position [137, 0]
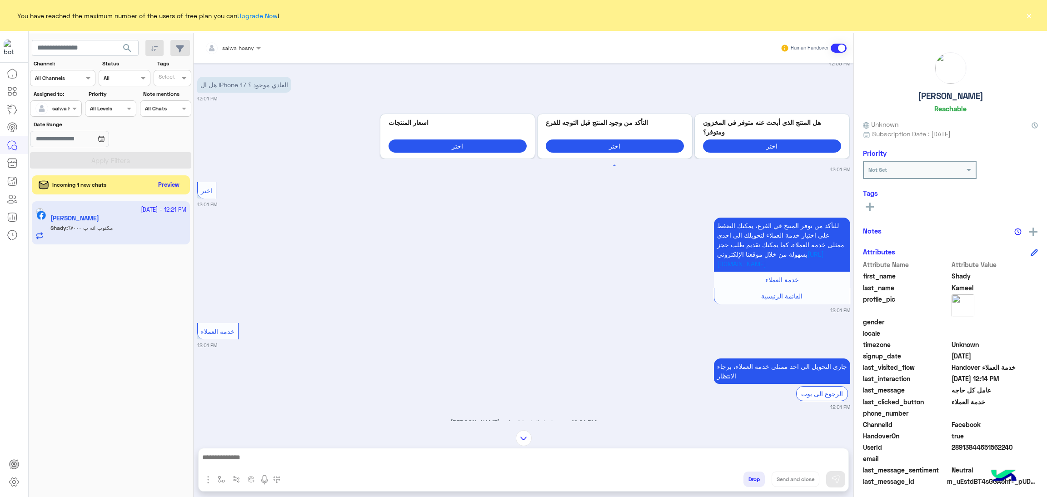
click at [173, 188] on button "Preview" at bounding box center [169, 185] width 28 height 12
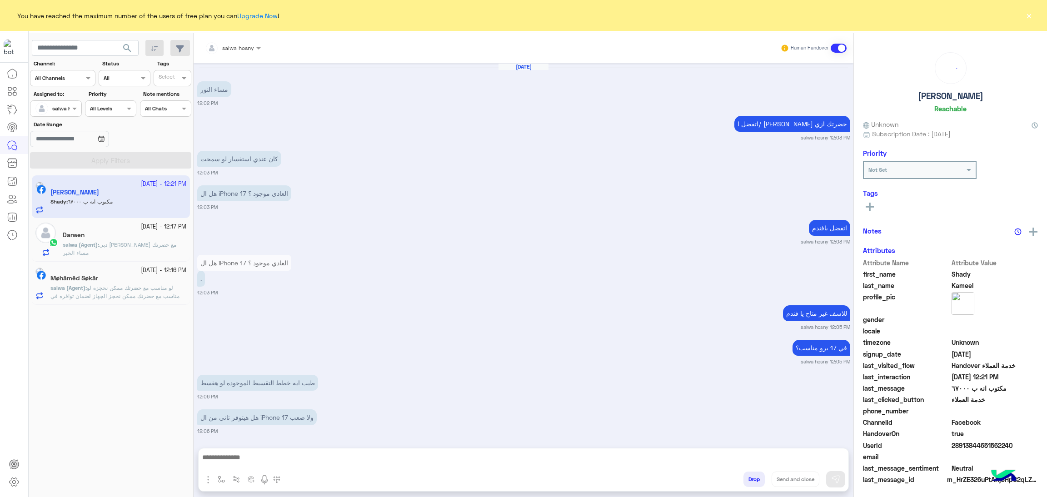
scroll to position [812, 0]
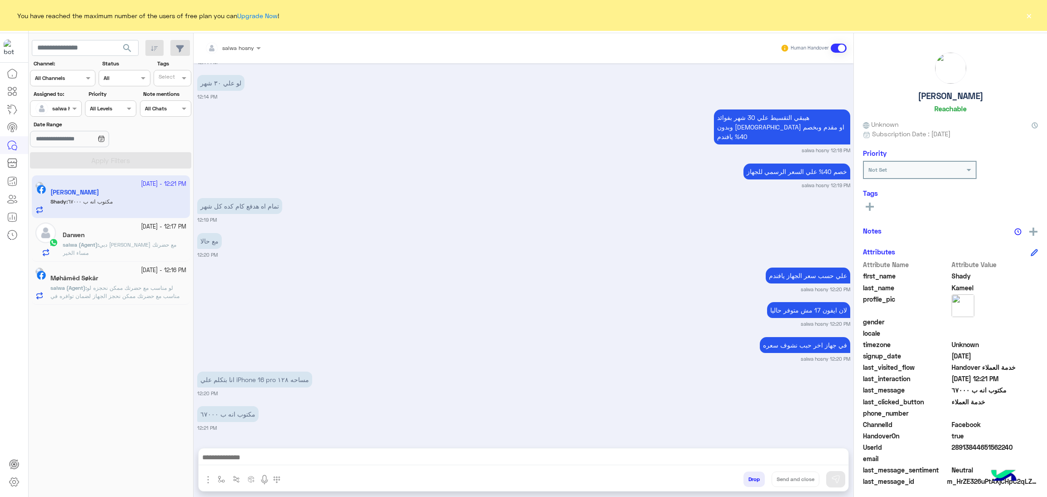
click at [135, 248] on span "دبي [PERSON_NAME] مع حضرتك مساء الخير" at bounding box center [120, 248] width 114 height 15
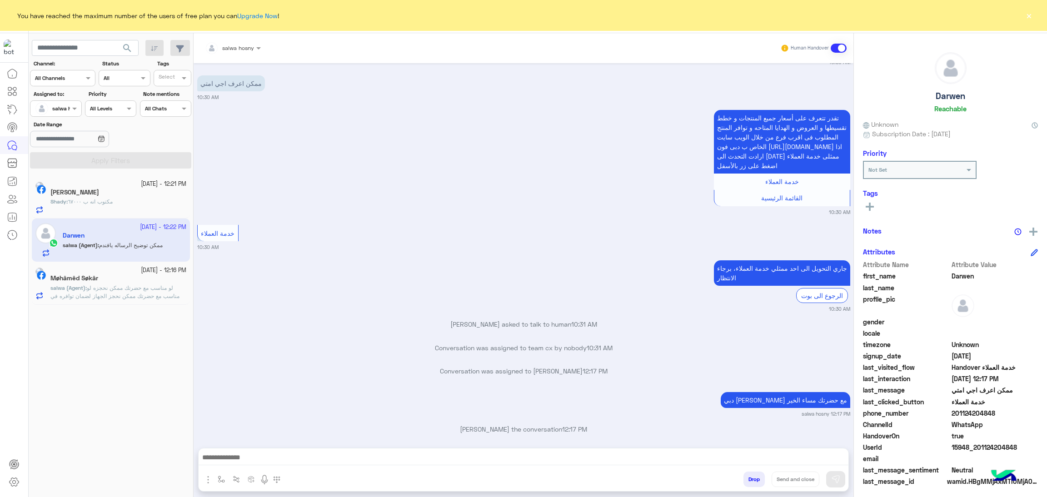
scroll to position [1303, 0]
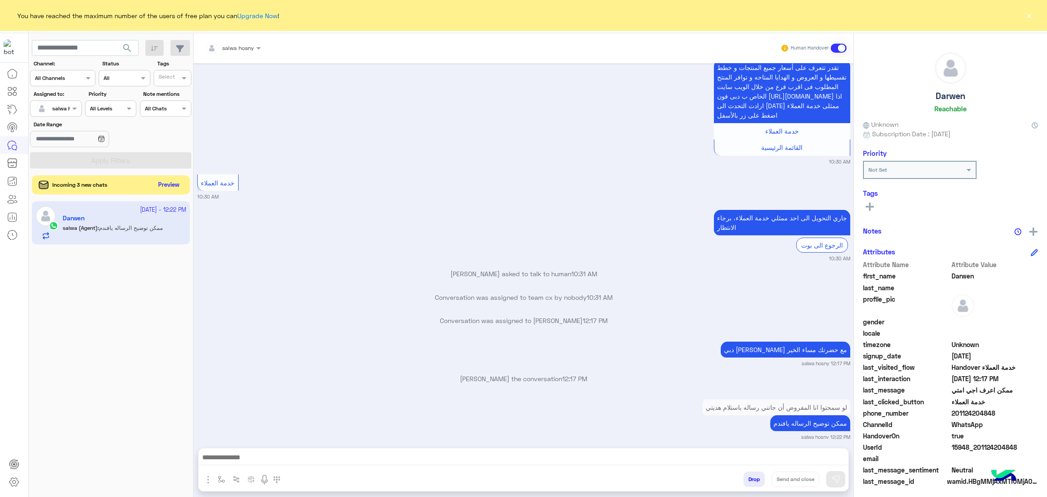
click at [170, 188] on button "Preview" at bounding box center [169, 185] width 28 height 12
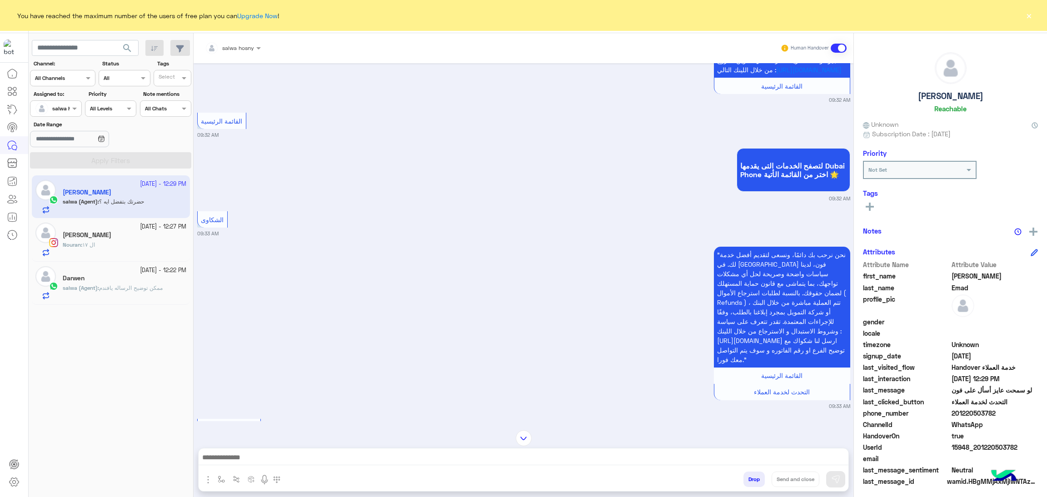
scroll to position [893, 0]
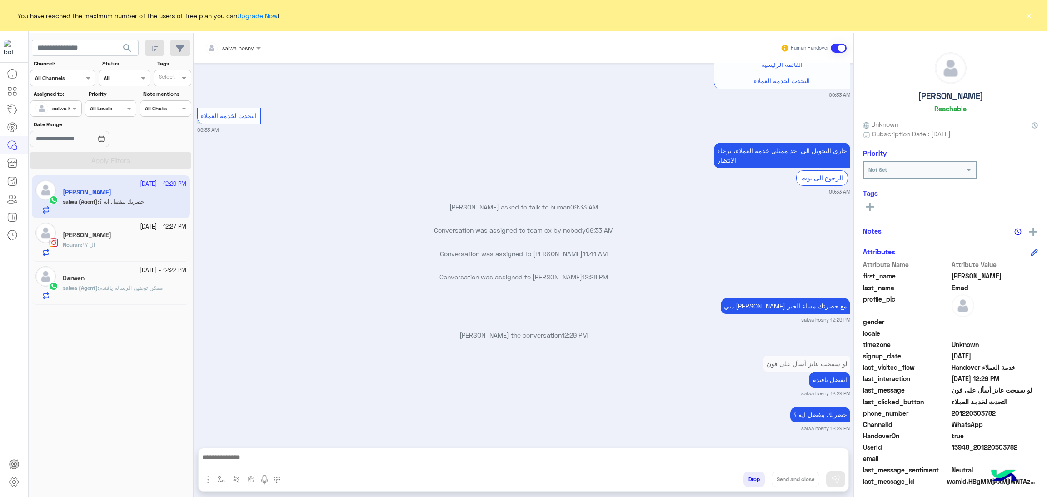
click at [971, 447] on span "15948_201220503782" at bounding box center [995, 448] width 87 height 10
copy span "15948_201220503782"
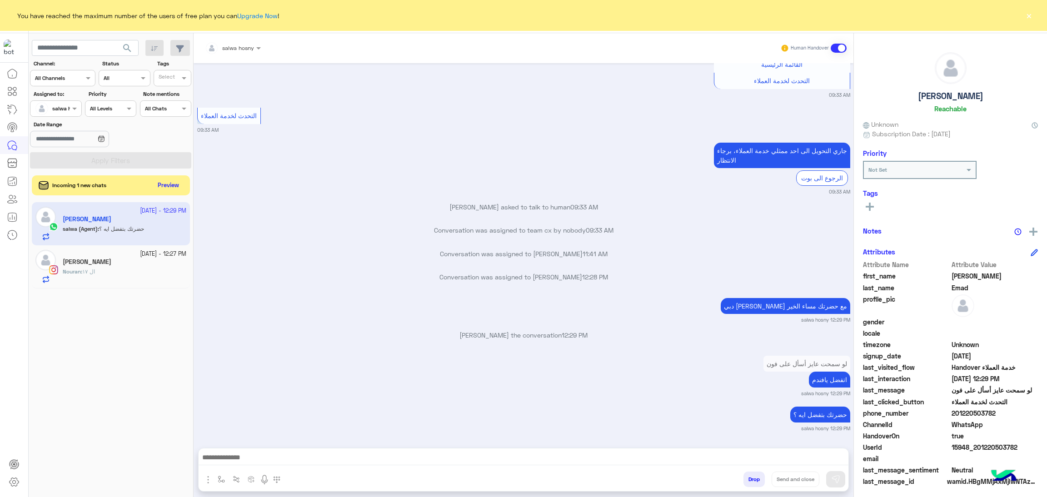
click at [131, 264] on div "[PERSON_NAME]" at bounding box center [125, 263] width 124 height 10
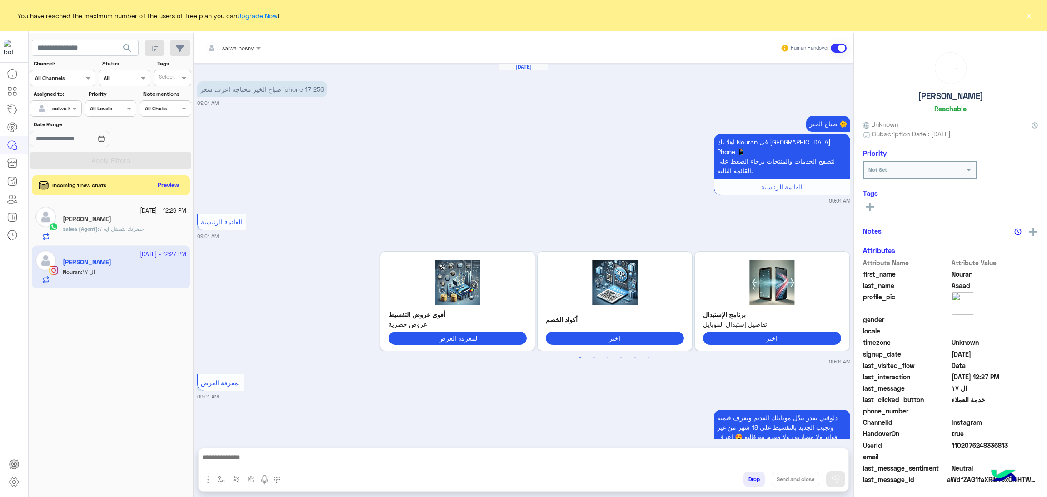
scroll to position [698, 0]
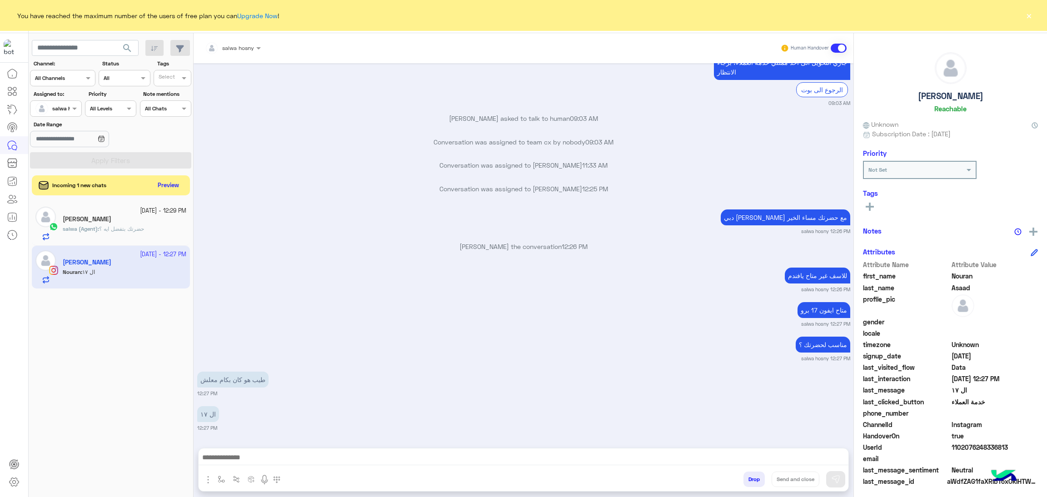
click at [975, 447] on span "1102076248336813" at bounding box center [995, 448] width 87 height 10
click at [975, 446] on span "1102076248336813" at bounding box center [995, 448] width 87 height 10
copy span "1102076248336813"
click at [160, 185] on button "Preview" at bounding box center [169, 185] width 28 height 12
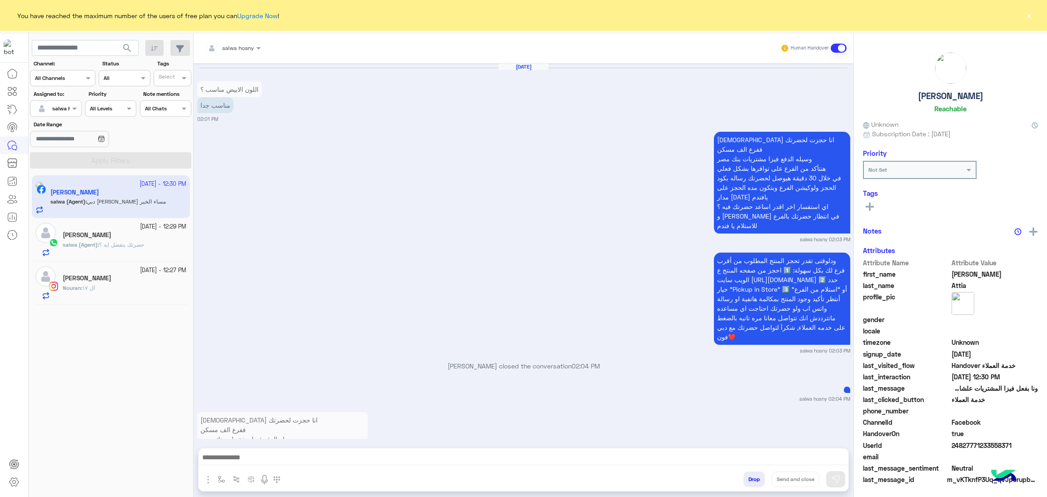
scroll to position [1362, 0]
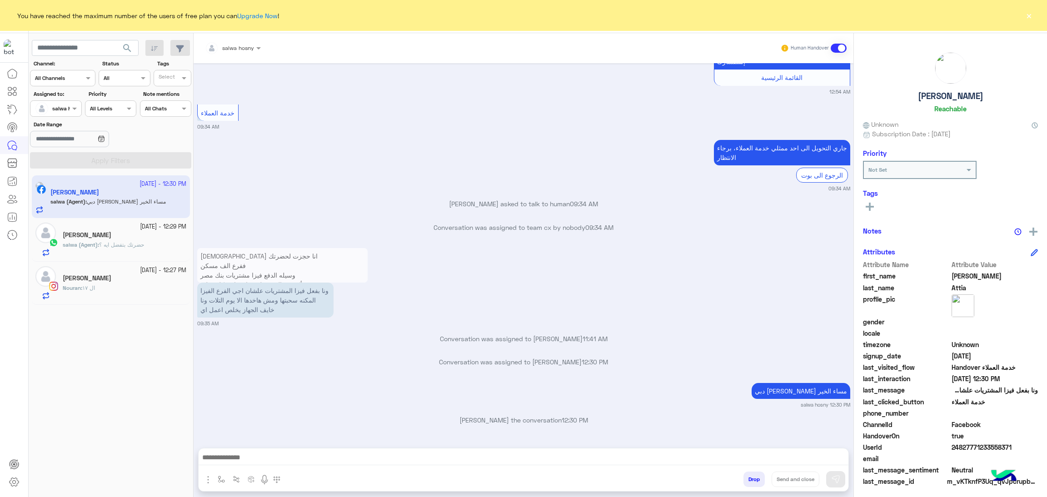
click at [968, 445] on span "24827771233558371" at bounding box center [995, 448] width 87 height 10
copy span "24827771233558371"
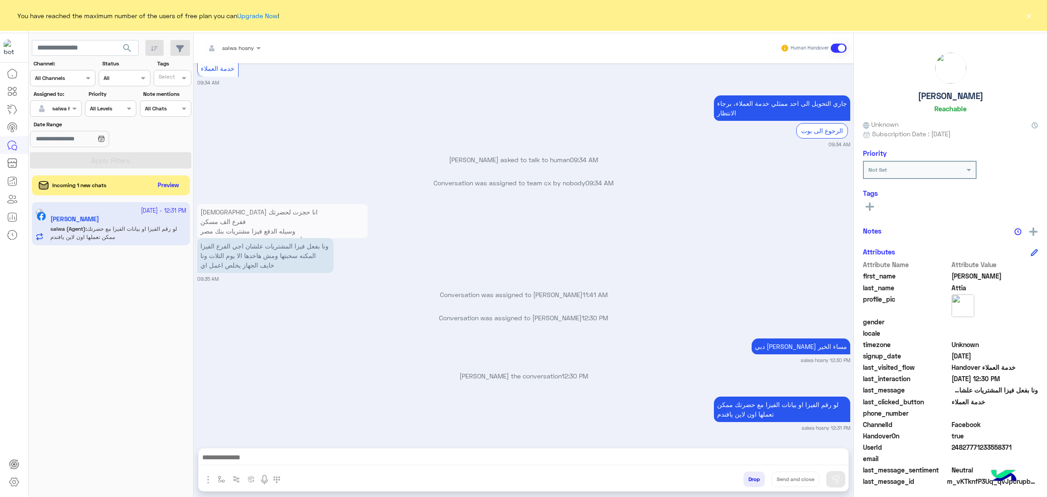
scroll to position [1356, 0]
click at [174, 185] on button "Preview" at bounding box center [169, 185] width 28 height 12
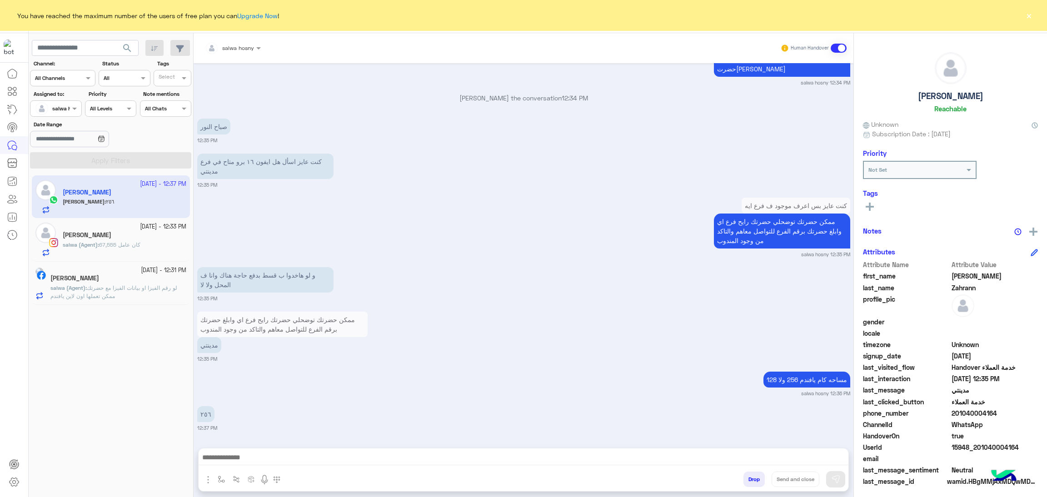
scroll to position [1193, 0]
click at [765, 379] on p "مساحه كام يافندم 256 ولا 128" at bounding box center [806, 380] width 87 height 16
click at [764, 379] on p "مساحه كام يافندم 256 ولا 128" at bounding box center [806, 380] width 87 height 16
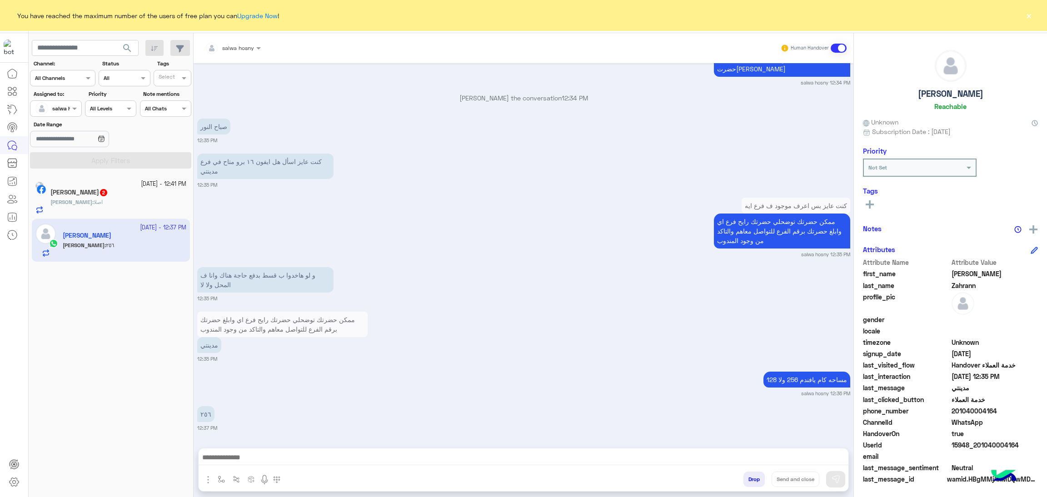
click at [977, 443] on span "15948_201040004164" at bounding box center [995, 445] width 87 height 10
copy span "15948_201040004164"
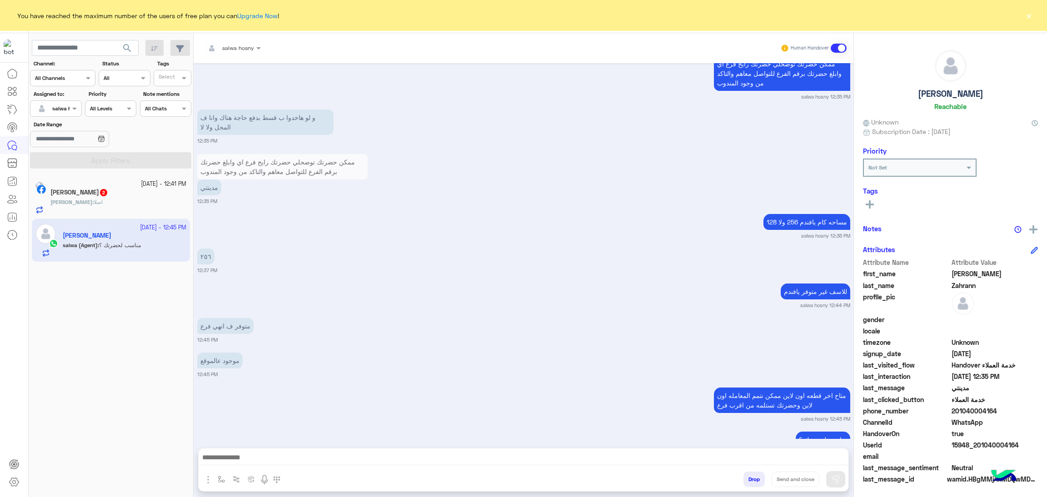
scroll to position [1377, 0]
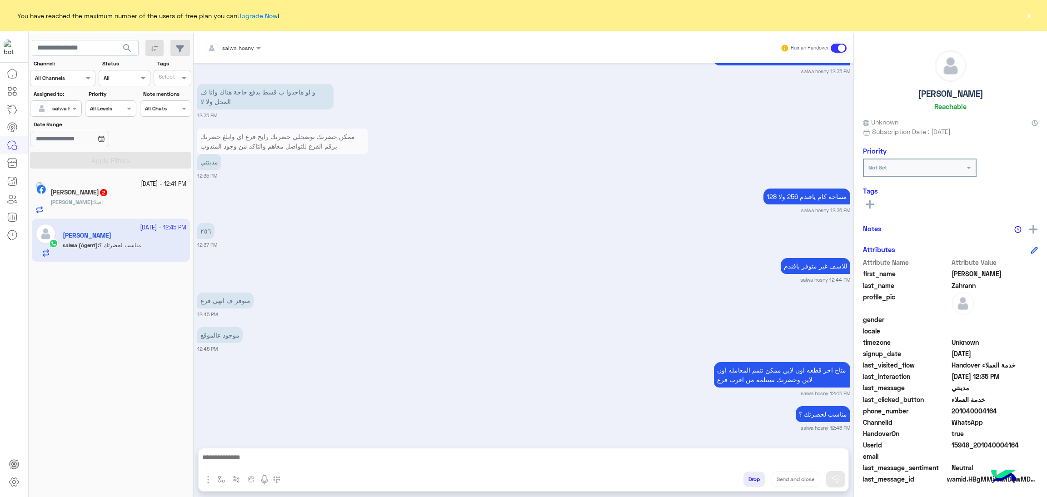
click at [108, 207] on div "Omar : اصلا" at bounding box center [118, 206] width 136 height 16
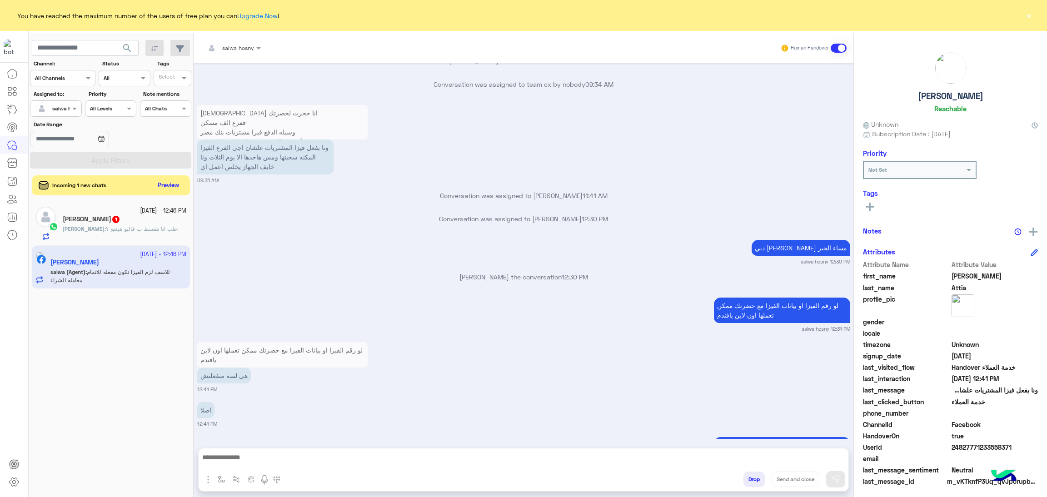
scroll to position [1264, 0]
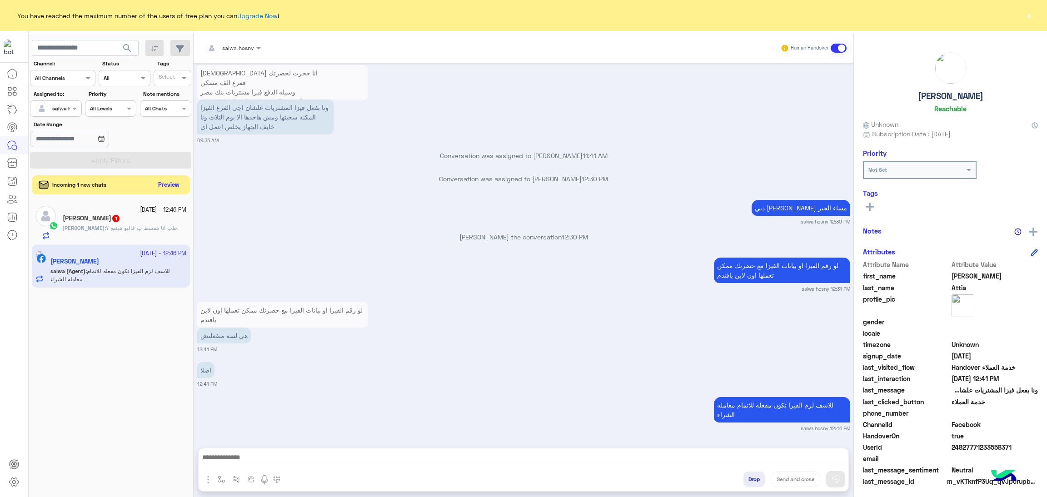
click at [177, 186] on button "Preview" at bounding box center [169, 185] width 28 height 12
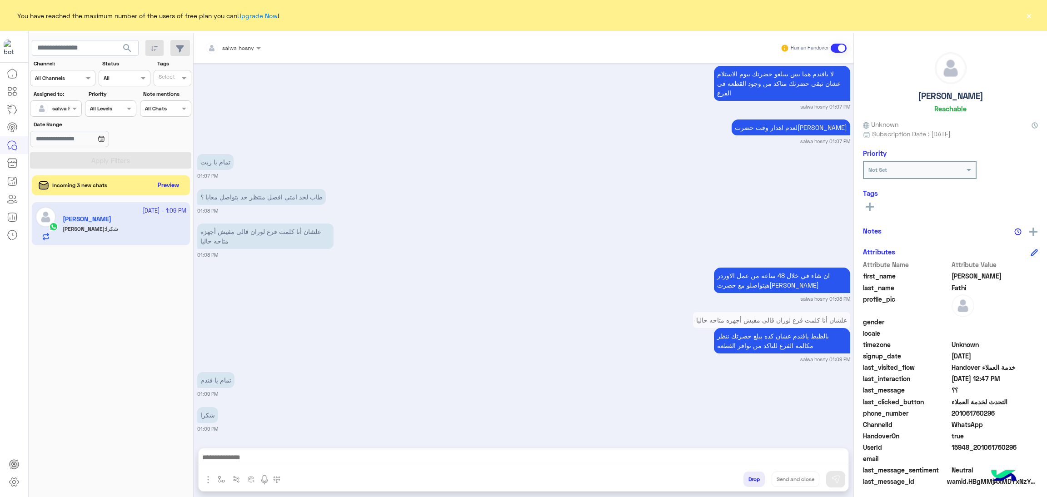
scroll to position [2180, 0]
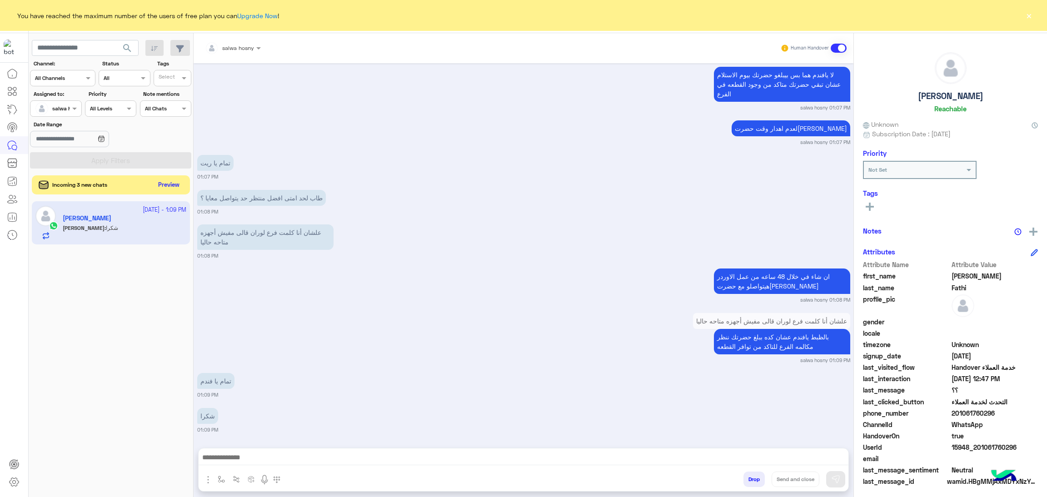
click at [169, 188] on button "Preview" at bounding box center [169, 185] width 28 height 12
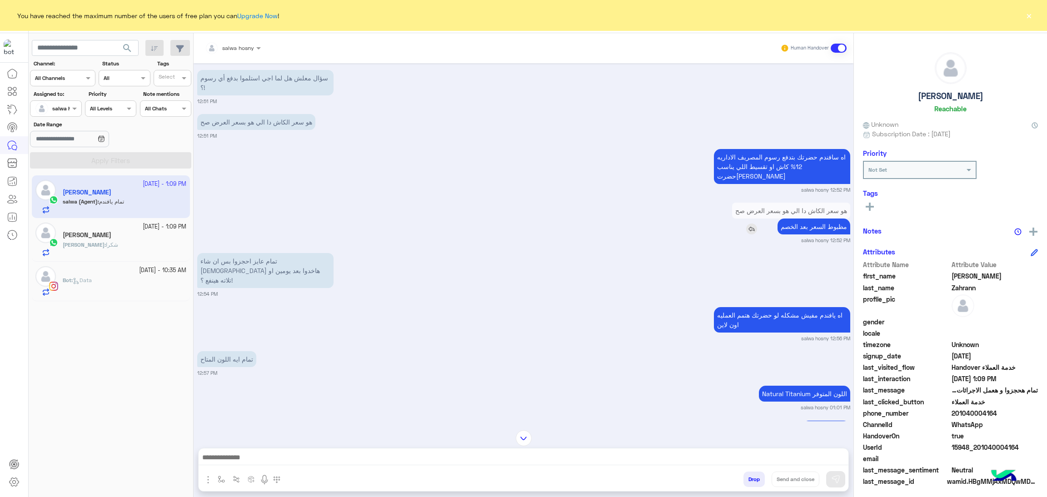
scroll to position [324, 0]
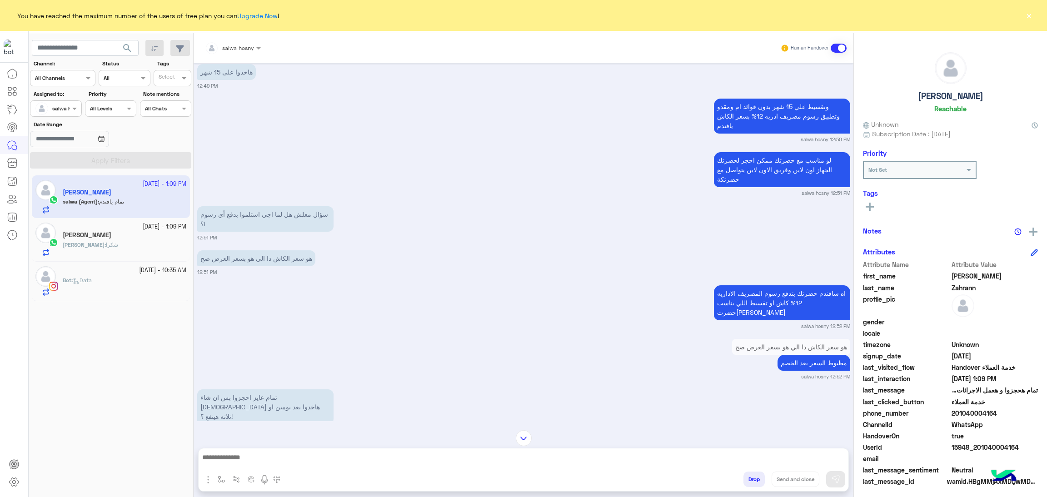
click at [980, 448] on span "15948_201040004164" at bounding box center [995, 448] width 87 height 10
copy span "15948_201040004164"
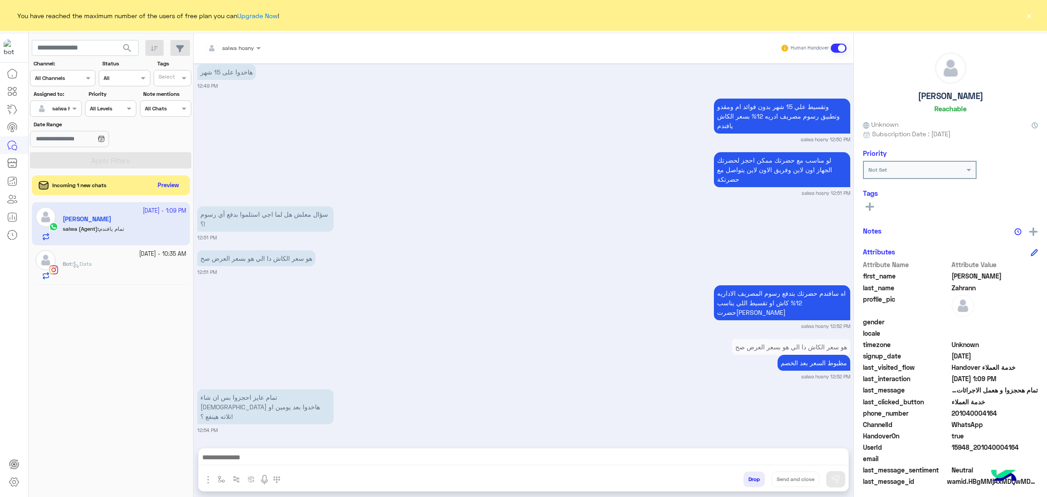
scroll to position [869, 0]
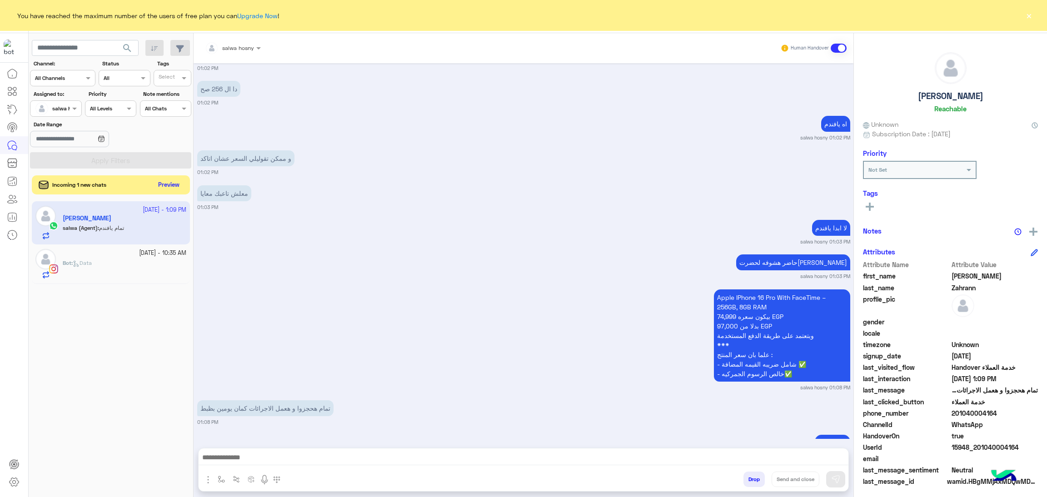
click at [174, 190] on button "Preview" at bounding box center [169, 185] width 28 height 12
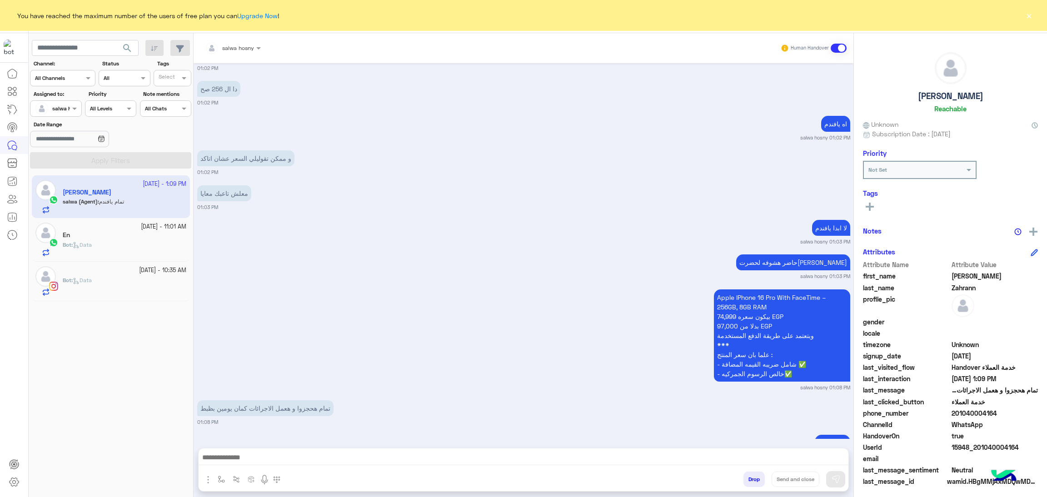
click at [141, 247] on div "Bot : Data" at bounding box center [125, 249] width 124 height 16
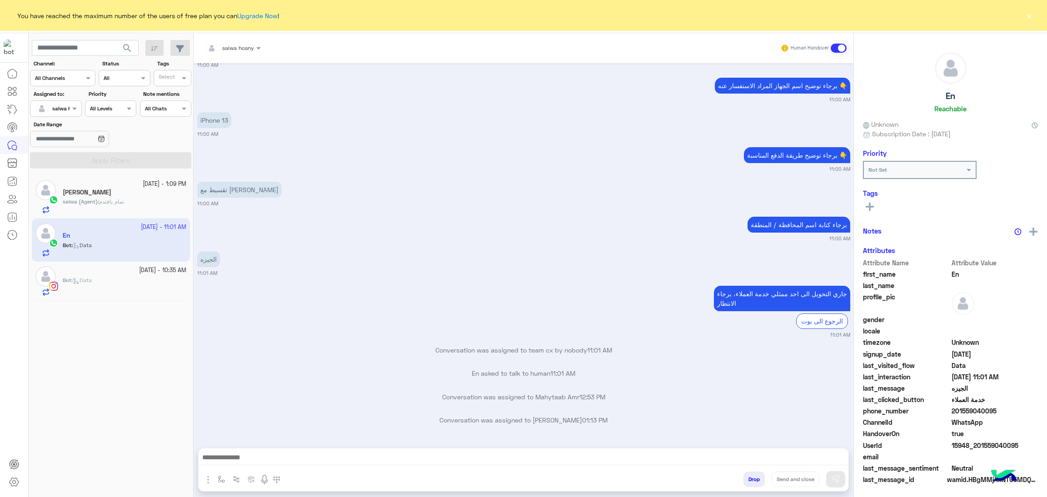
scroll to position [869, 0]
click at [92, 279] on span "Data" at bounding box center [82, 280] width 19 height 7
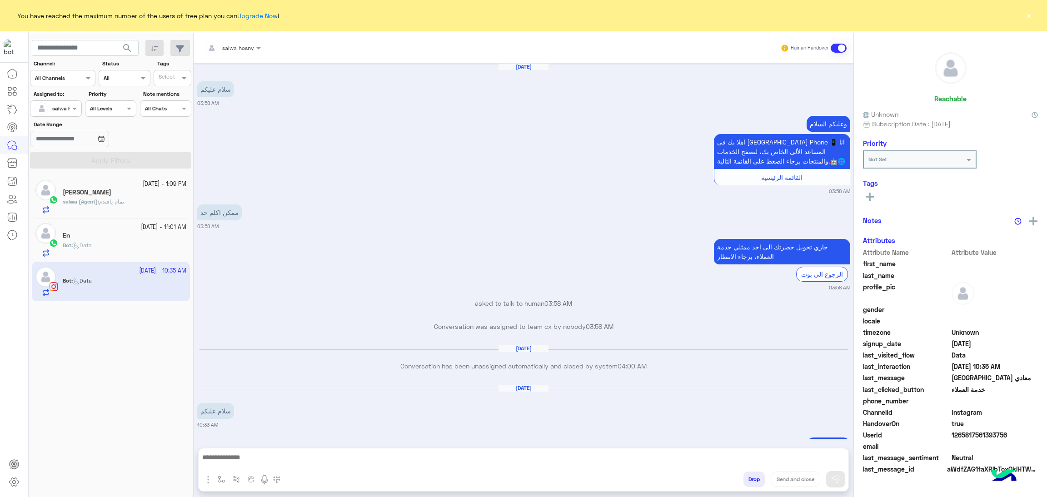
scroll to position [1165, 0]
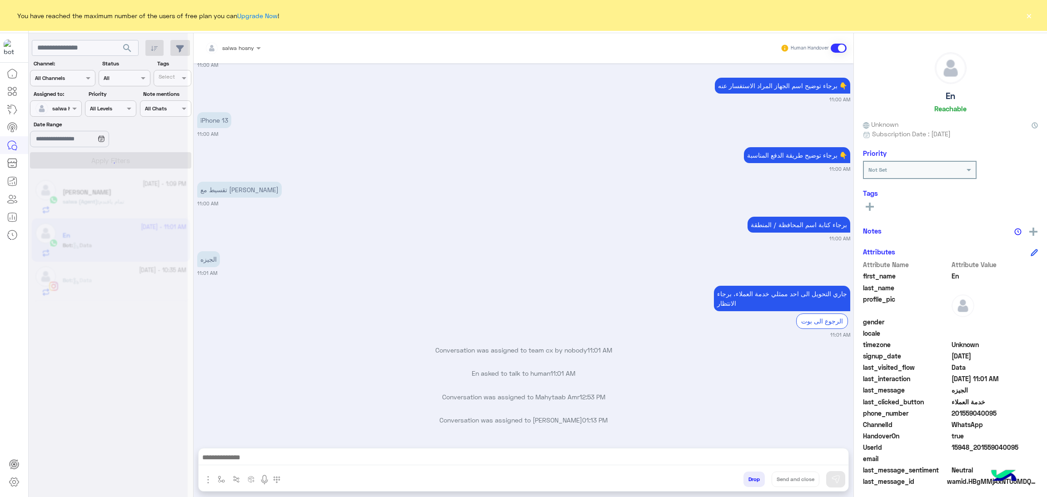
scroll to position [870, 0]
click at [107, 204] on span "تمام يافندم" at bounding box center [111, 201] width 25 height 7
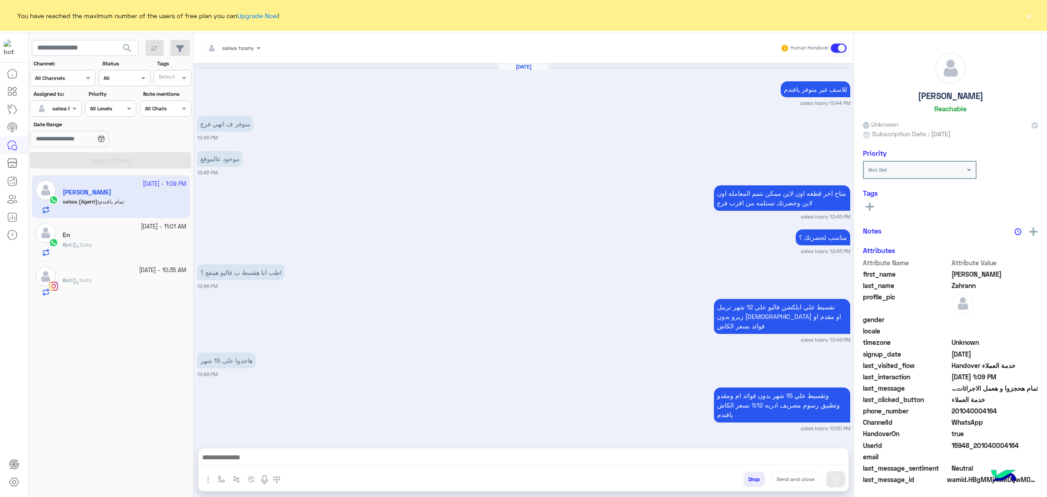
scroll to position [888, 0]
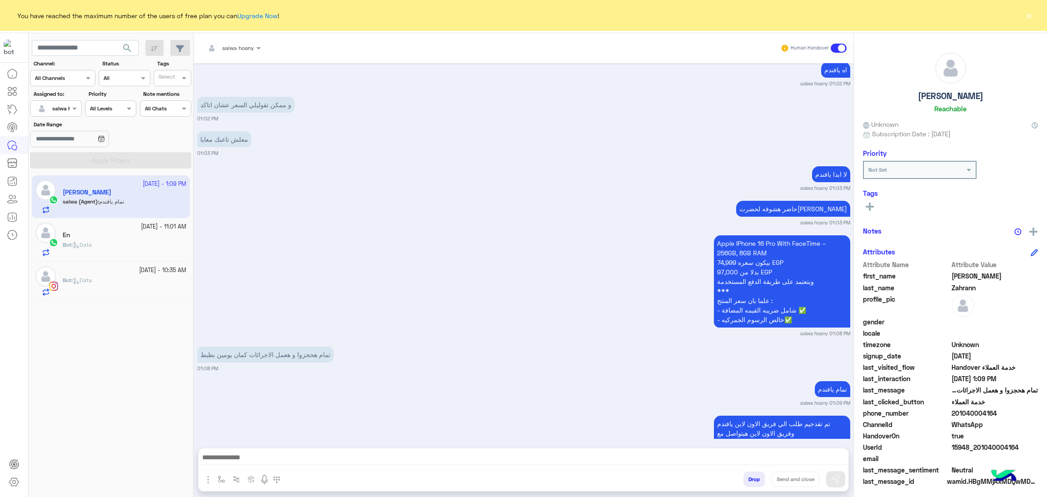
click at [974, 448] on span "15948_201040004164" at bounding box center [995, 448] width 87 height 10
copy span "15948_201040004164"
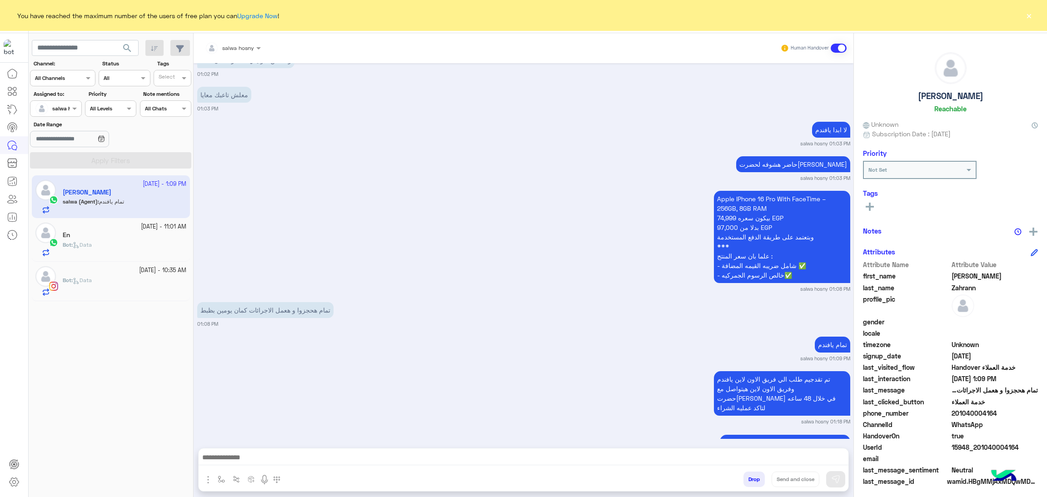
click at [1027, 16] on button "×" at bounding box center [1028, 15] width 9 height 9
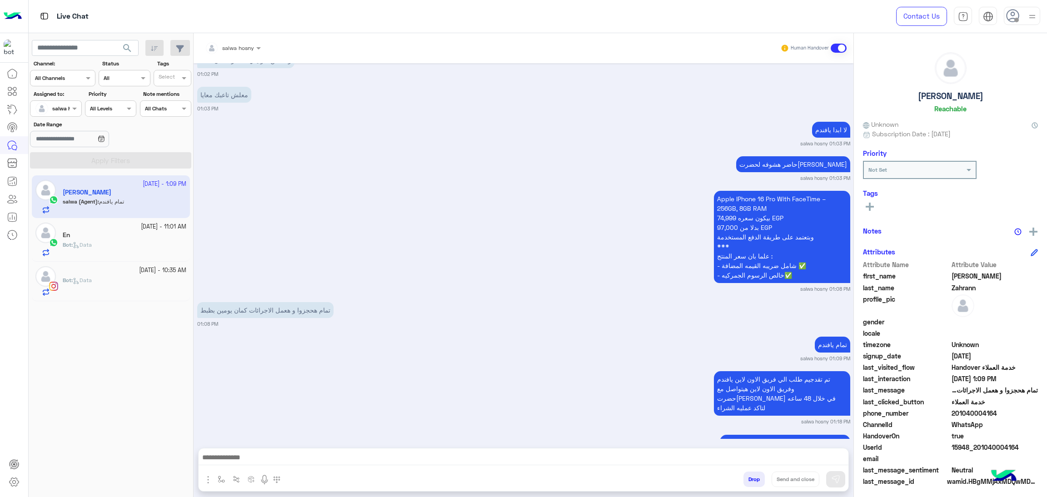
scroll to position [977, 0]
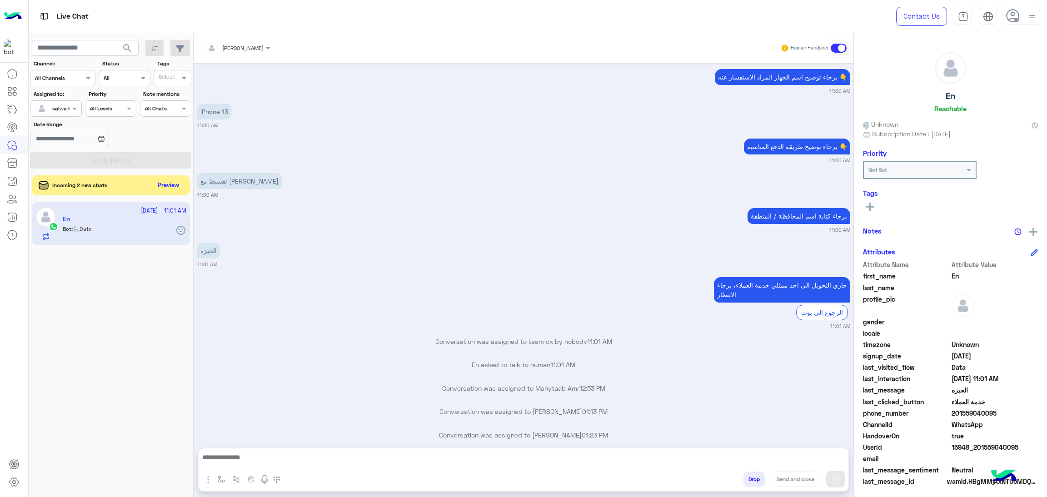
scroll to position [893, 0]
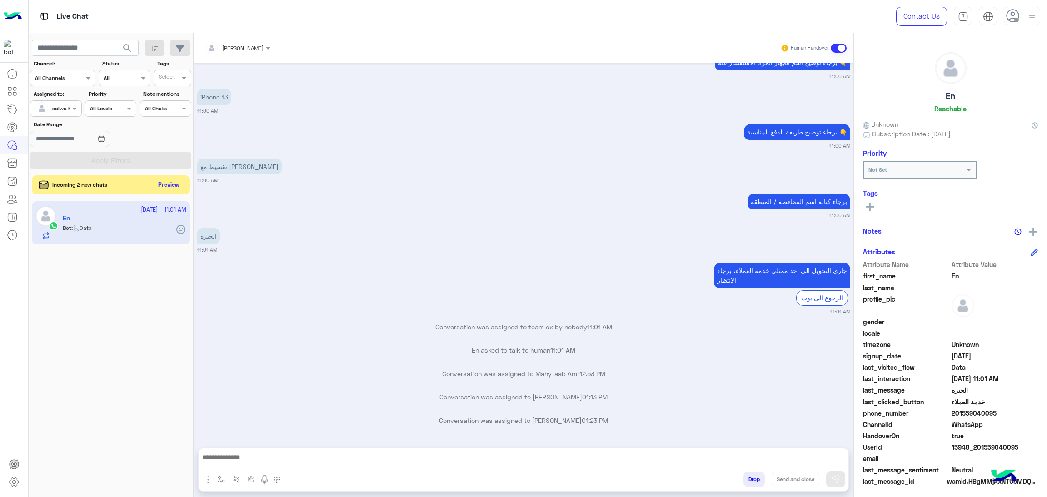
click at [179, 183] on button "Preview" at bounding box center [169, 185] width 28 height 12
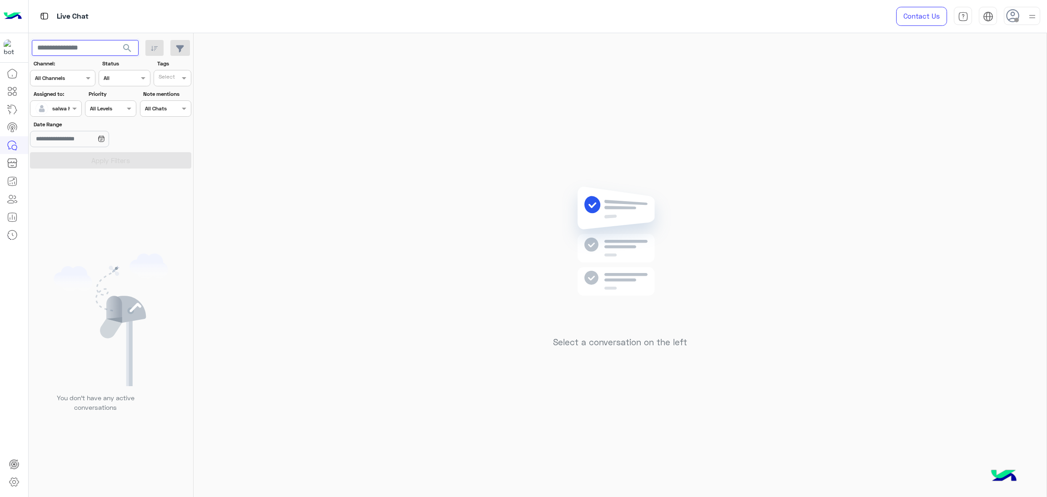
click at [81, 47] on input "text" at bounding box center [85, 48] width 107 height 16
click at [116, 40] on button "search" at bounding box center [127, 50] width 22 height 20
click at [92, 44] on input "text" at bounding box center [85, 48] width 107 height 16
click at [116, 40] on button "search" at bounding box center [127, 50] width 22 height 20
click at [56, 331] on img at bounding box center [111, 320] width 115 height 133
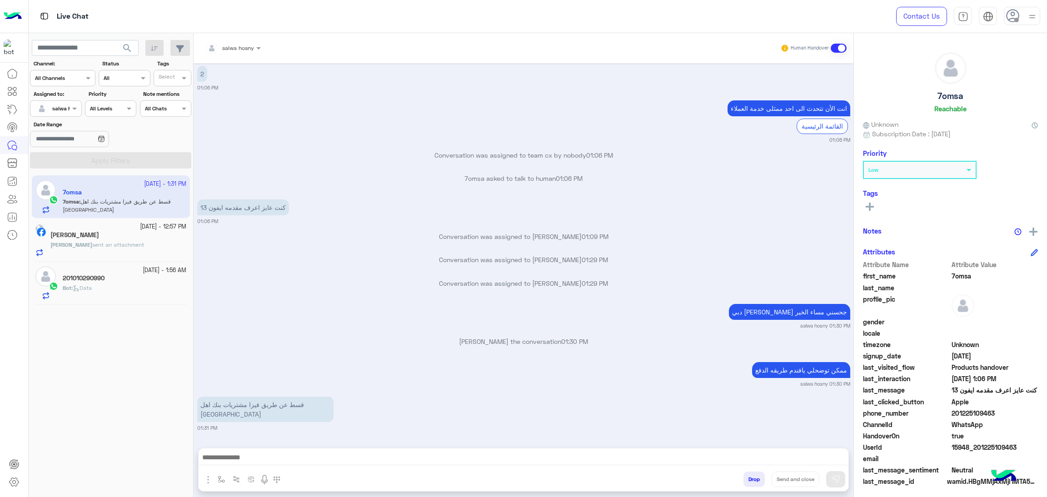
scroll to position [1324, 0]
click at [989, 444] on span "15948_201225109463" at bounding box center [995, 448] width 87 height 10
copy span "15948_201225109463"
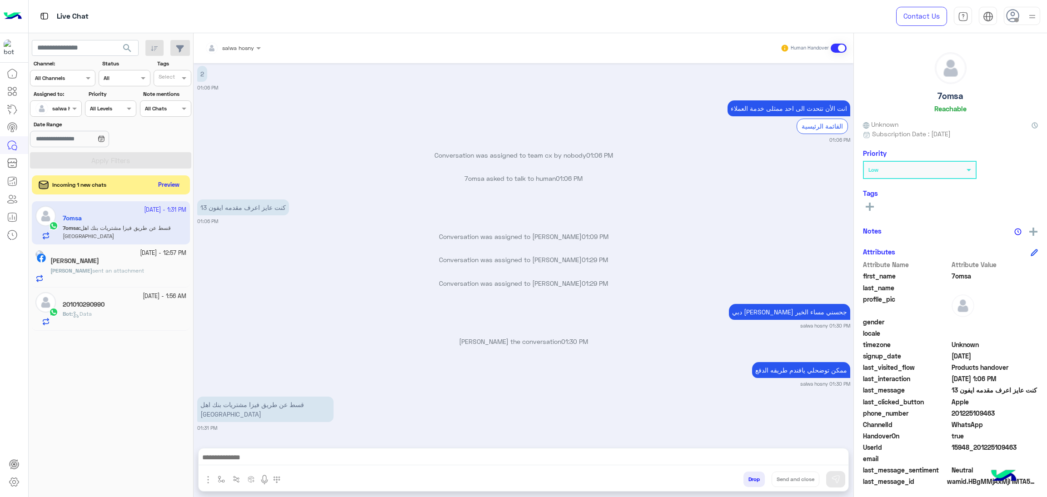
click at [177, 185] on button "Preview" at bounding box center [169, 185] width 28 height 12
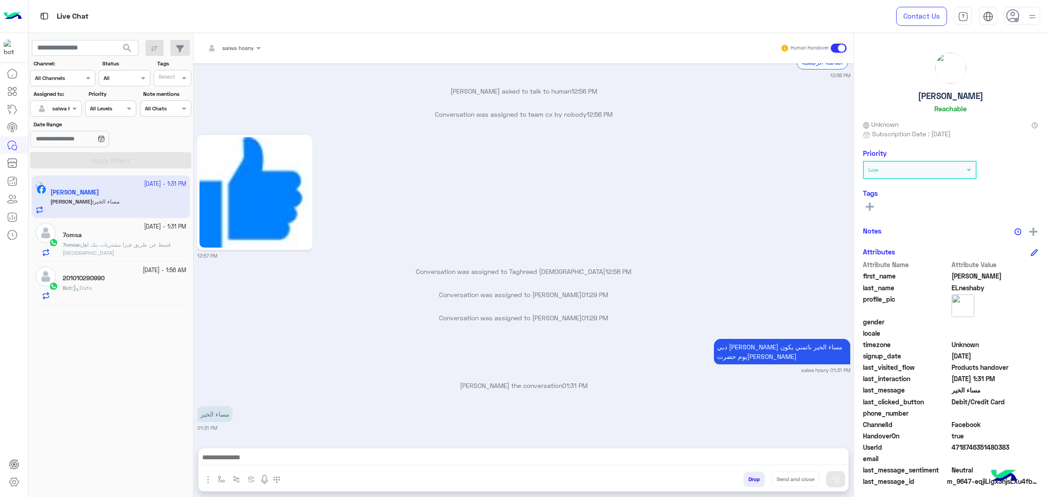
scroll to position [2932, 0]
click at [107, 248] on span "قسط عن طريق فيزا مشتريات بنك اهل مصر" at bounding box center [117, 248] width 108 height 15
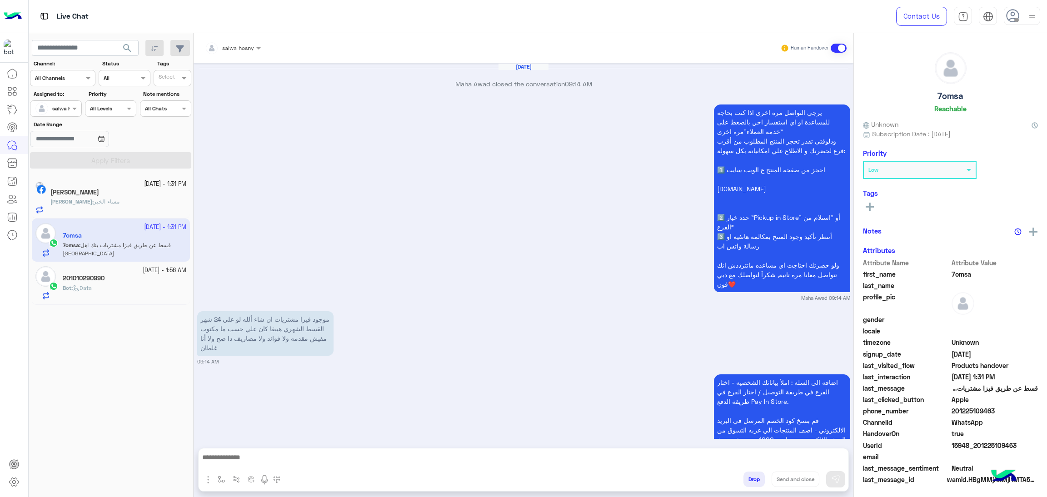
scroll to position [1324, 0]
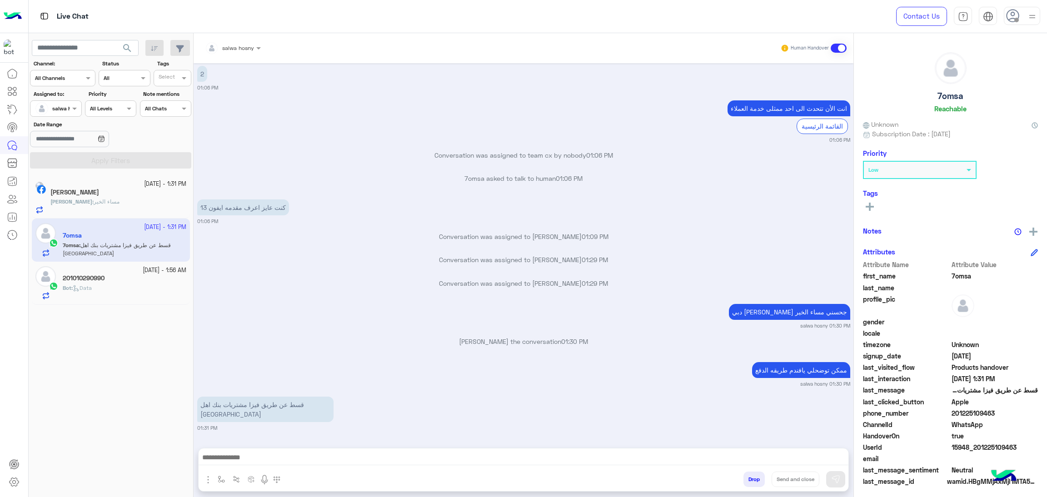
click at [130, 195] on div "Ali ELneshaby" at bounding box center [118, 194] width 136 height 10
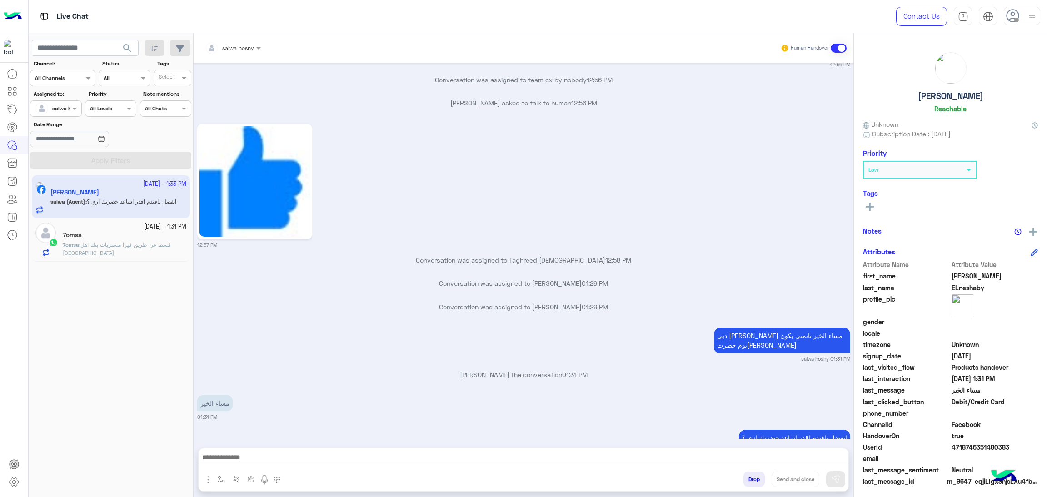
scroll to position [1187, 0]
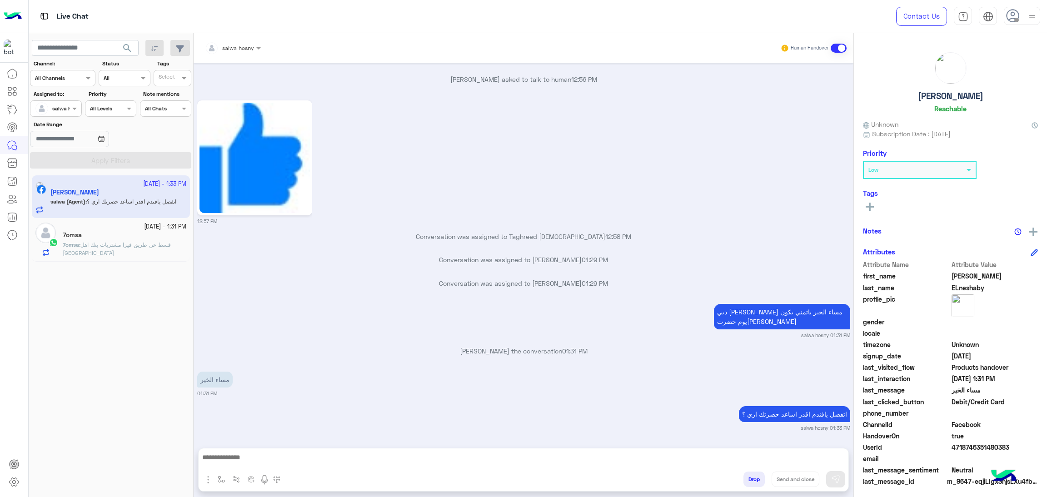
click at [113, 250] on div "7omsa : قسط عن طريق فيزا مشتريات بنك اهل مصر" at bounding box center [125, 249] width 124 height 16
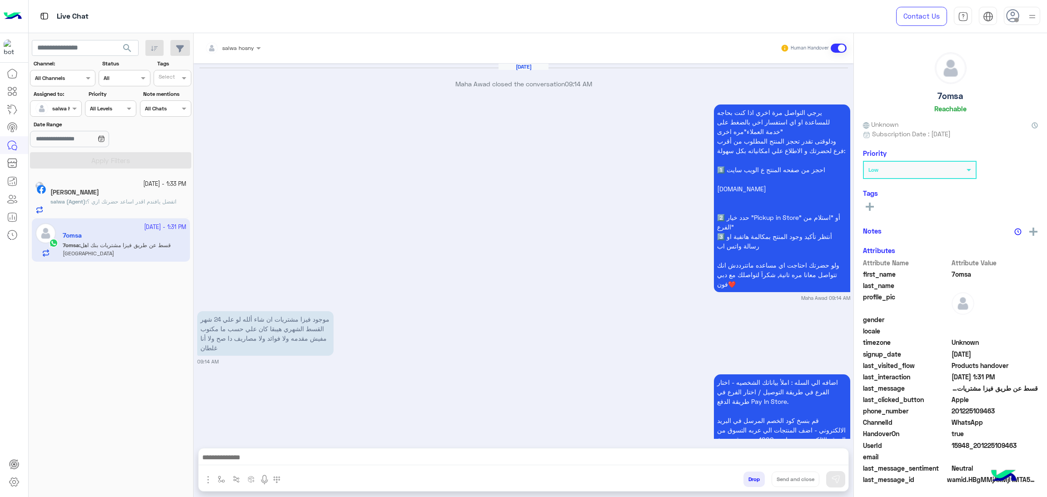
scroll to position [1324, 0]
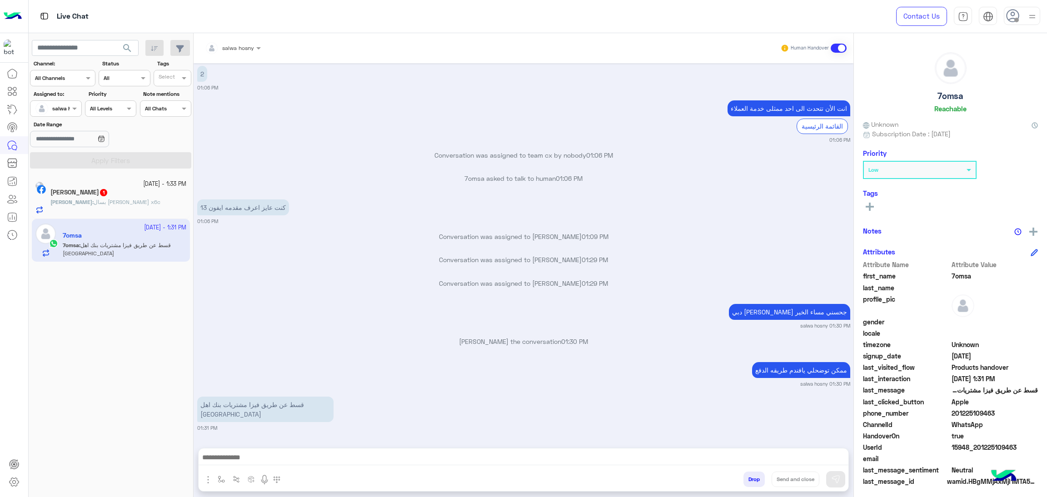
click at [102, 196] on h5 "Ali ELneshaby 1" at bounding box center [79, 193] width 58 height 8
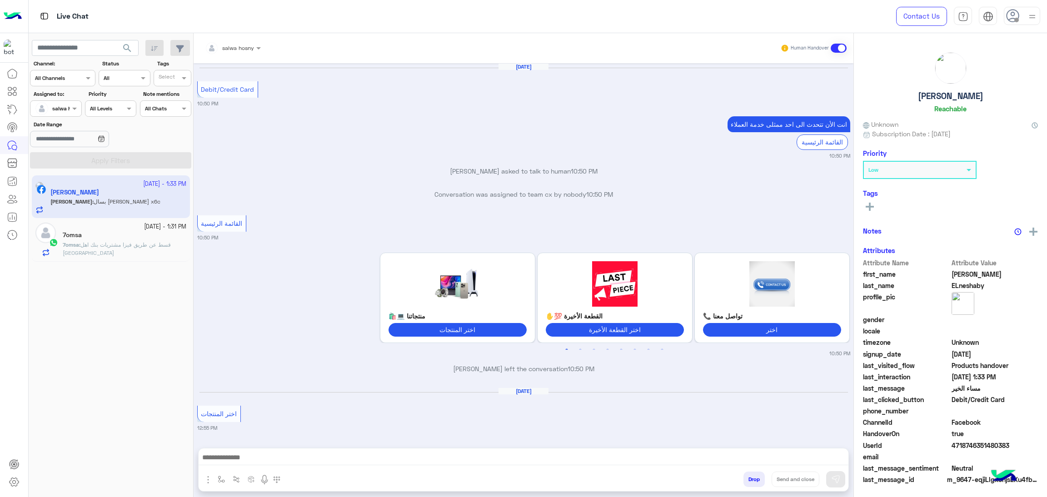
scroll to position [1157, 0]
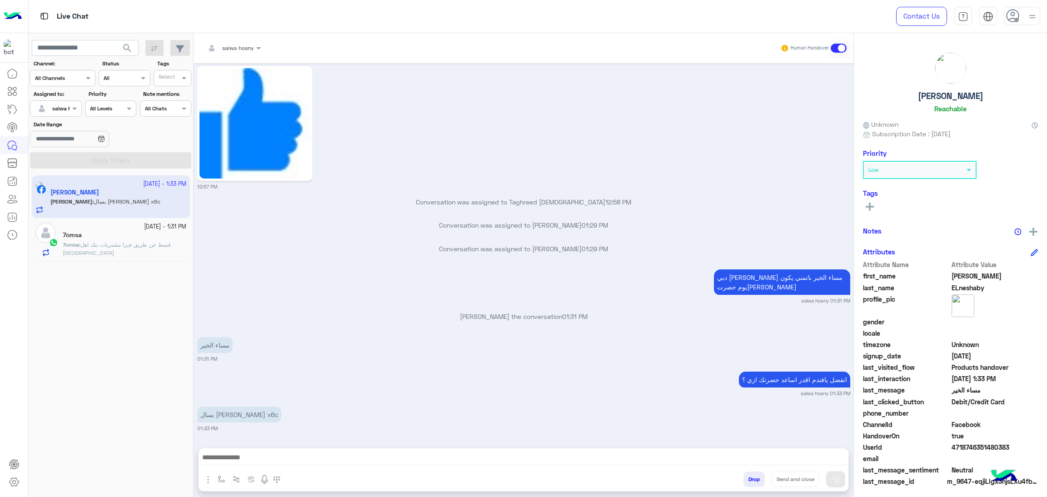
click at [971, 441] on div "HandoverOn true" at bounding box center [950, 436] width 175 height 11
click at [974, 450] on span "4718746351480383" at bounding box center [995, 448] width 87 height 10
copy span "4718746351480383"
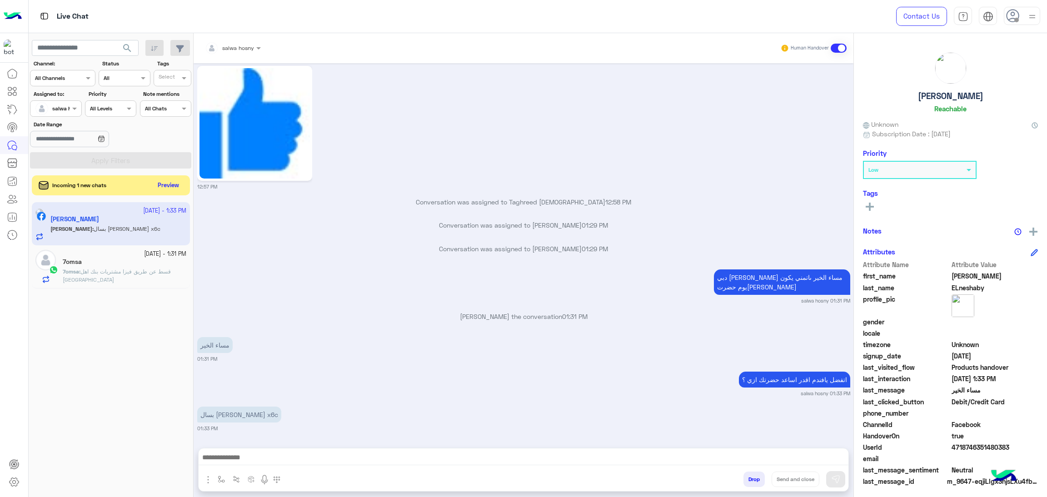
click at [103, 267] on div "7omsa" at bounding box center [125, 263] width 124 height 10
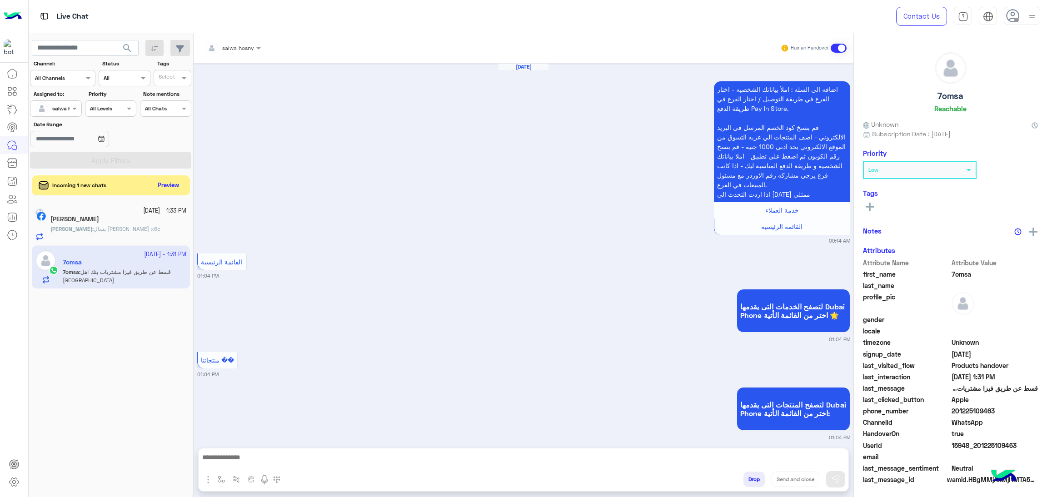
scroll to position [1174, 0]
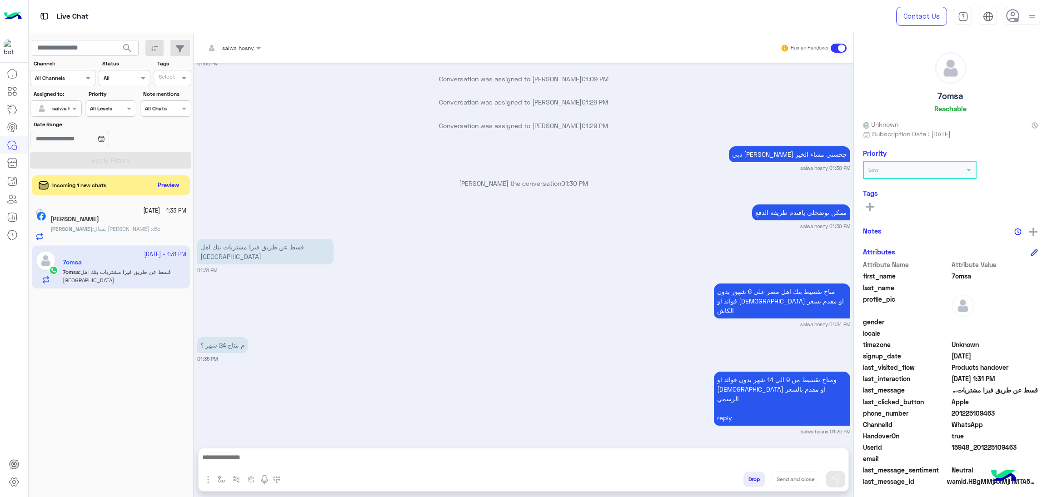
click at [970, 445] on span "15948_201225109463" at bounding box center [995, 448] width 87 height 10
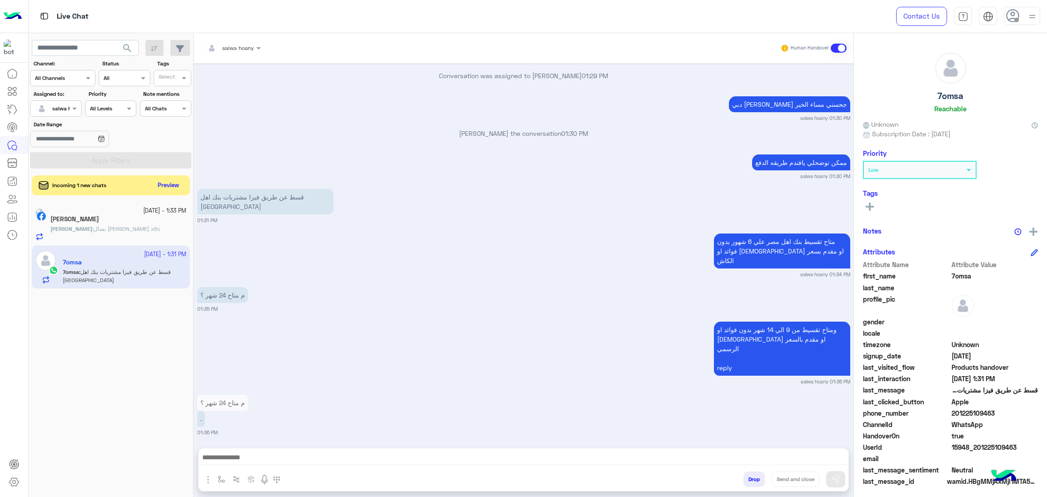
click at [970, 445] on span "15948_201225109463" at bounding box center [995, 448] width 87 height 10
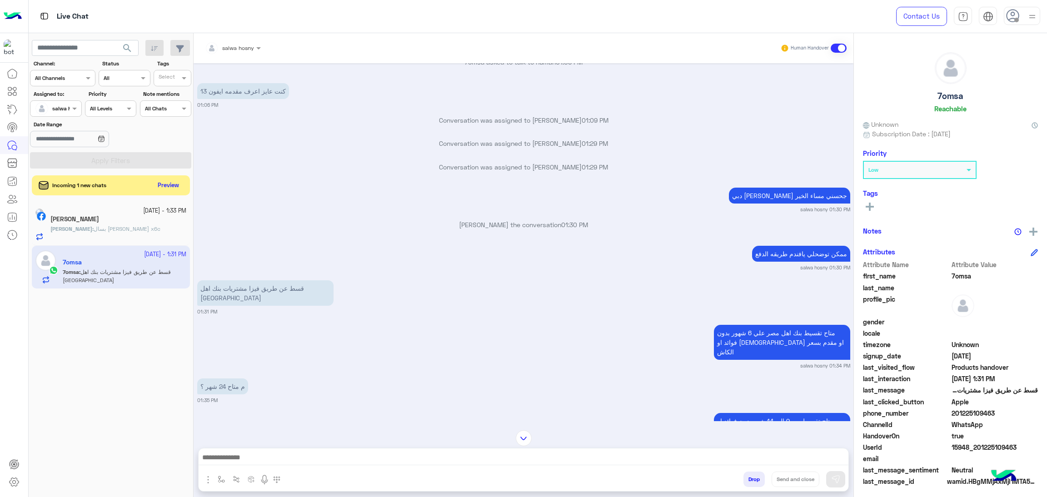
scroll to position [996, 0]
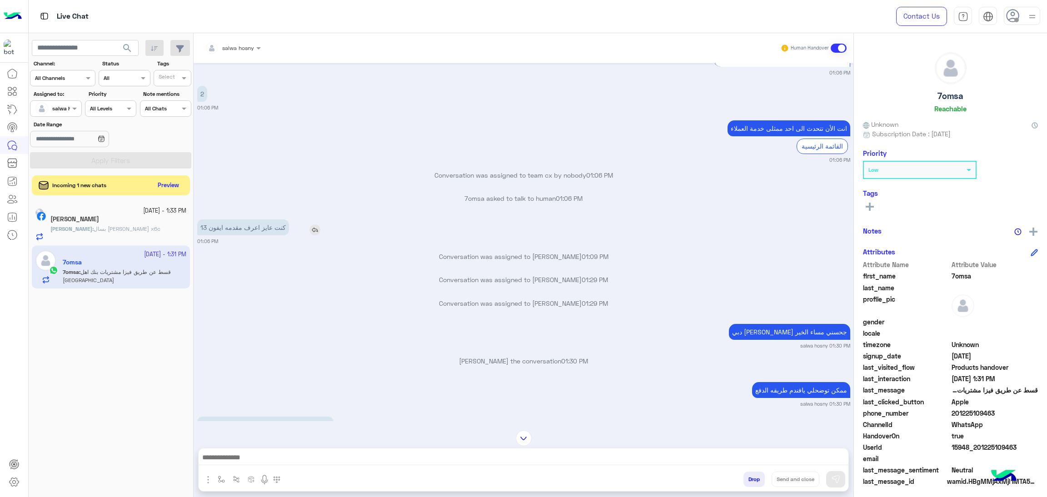
click at [208, 235] on p "كنت عايز اعرف مقدمه ايفون 13" at bounding box center [243, 228] width 92 height 16
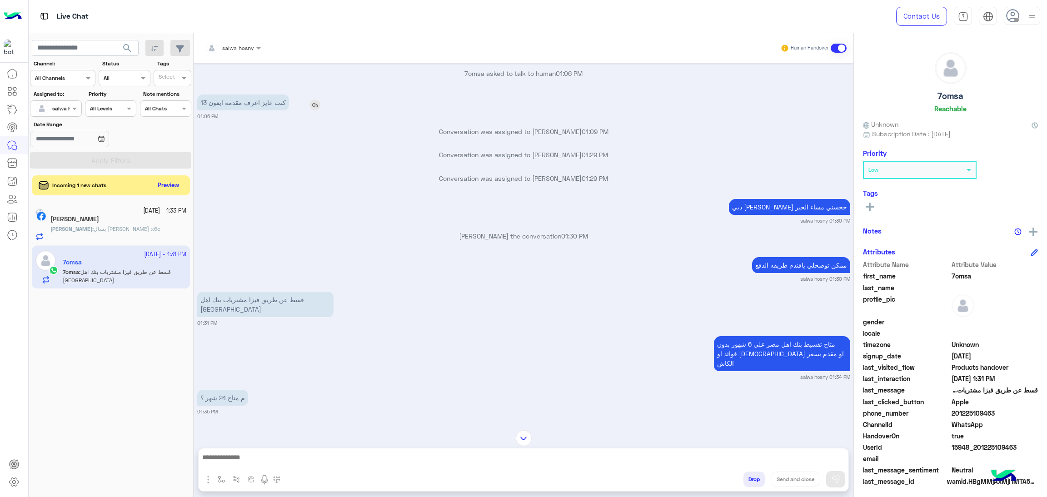
scroll to position [1064, 0]
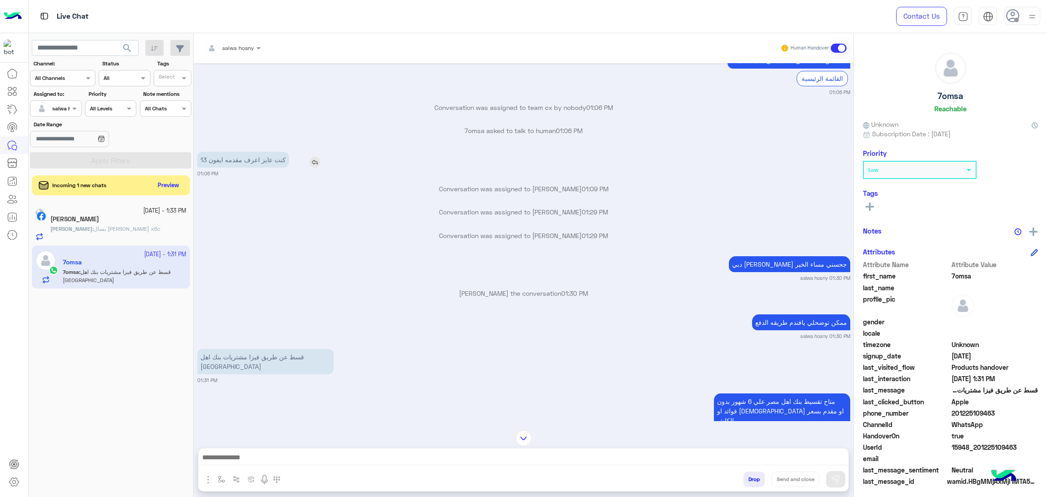
click at [208, 168] on p "كنت عايز اعرف مقدمه ايفون 13" at bounding box center [243, 160] width 92 height 16
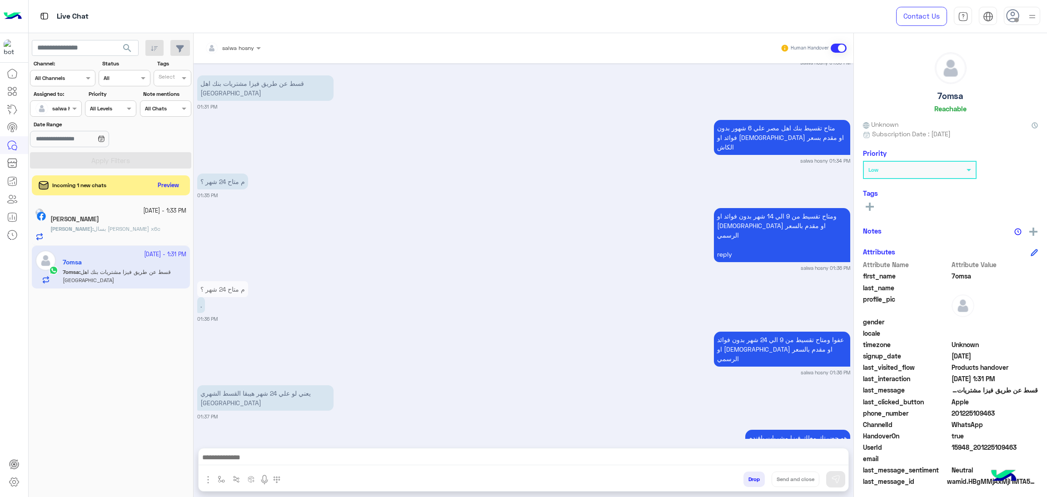
scroll to position [1372, 0]
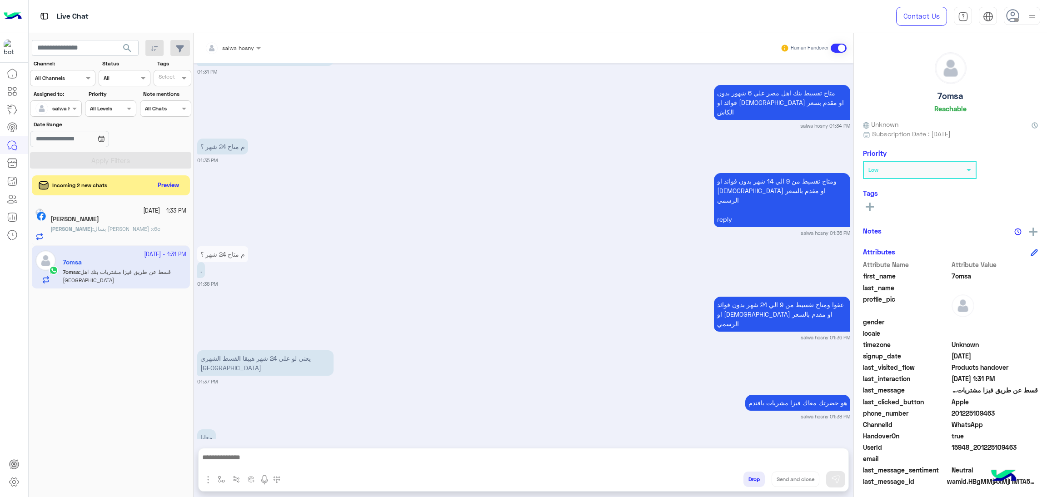
click at [119, 232] on div "Ali : بسال علي هونر x6c" at bounding box center [118, 233] width 136 height 16
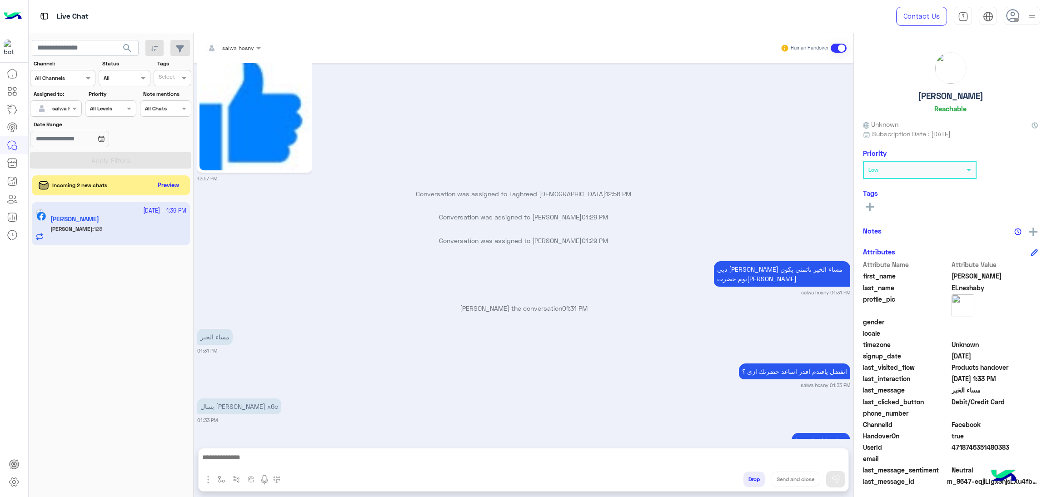
scroll to position [1227, 0]
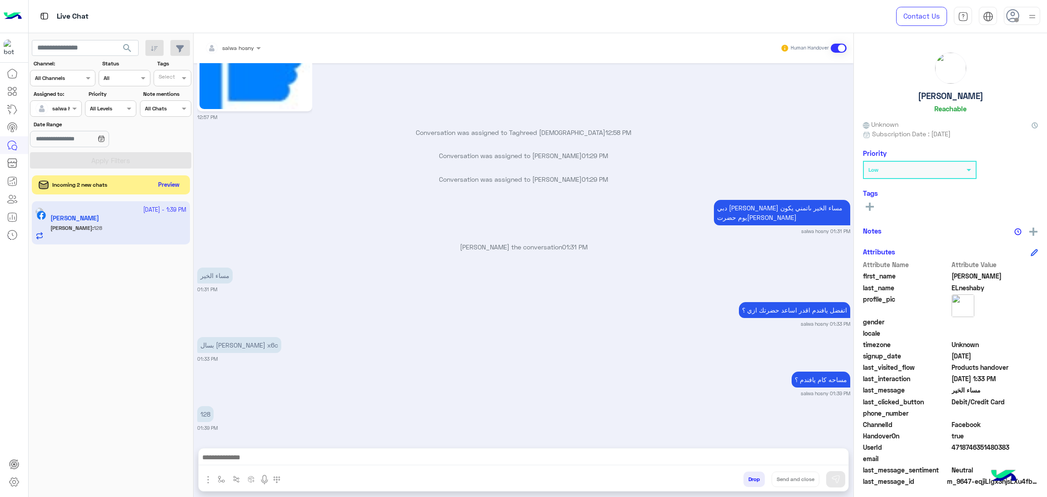
click at [170, 183] on button "Preview" at bounding box center [169, 185] width 28 height 12
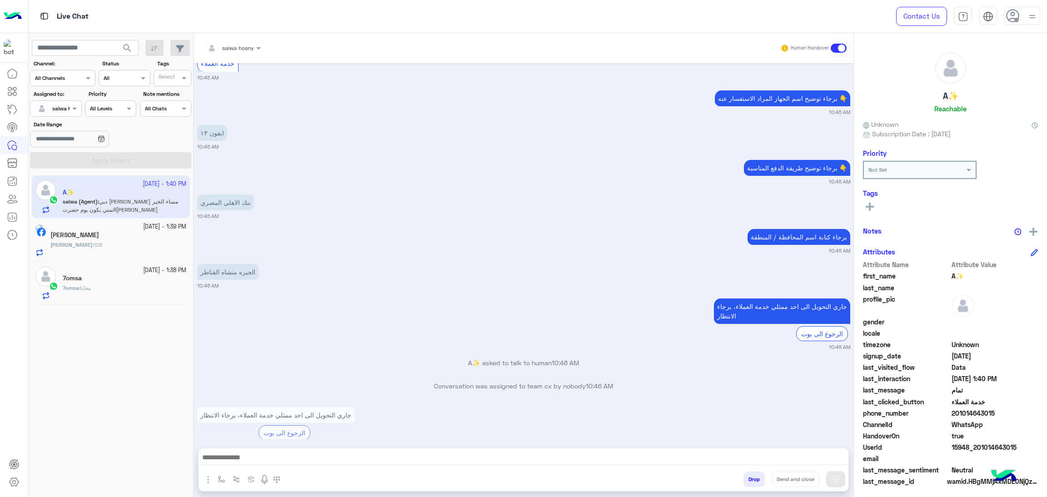
scroll to position [1155, 0]
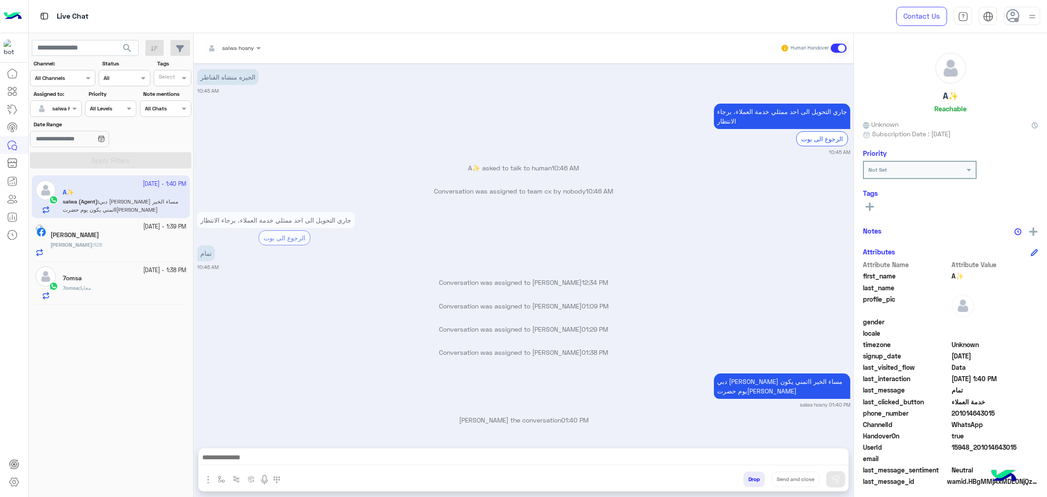
click at [967, 444] on span "15948_201014643015" at bounding box center [995, 448] width 87 height 10
click at [113, 279] on div "7omsa" at bounding box center [125, 279] width 124 height 10
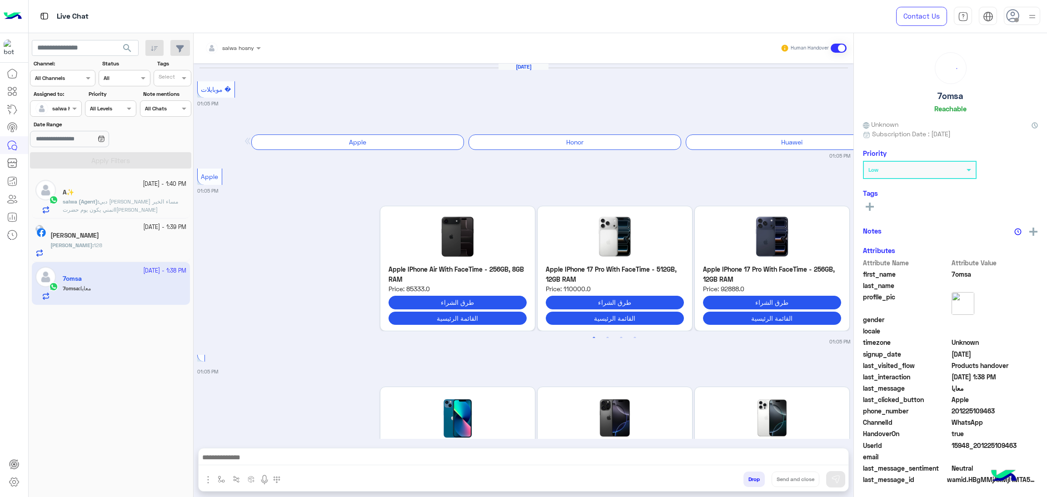
scroll to position [986, 0]
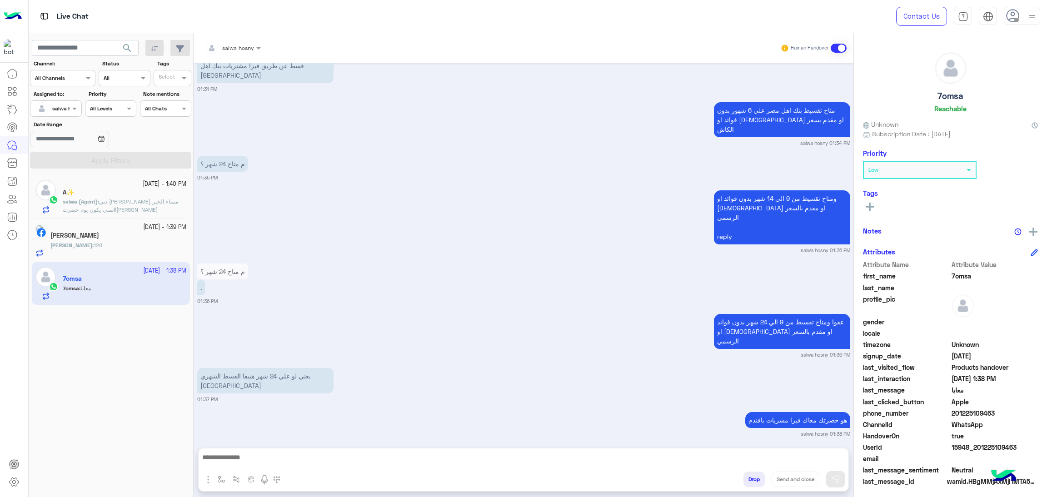
click at [100, 246] on div "Ali : 128" at bounding box center [118, 249] width 136 height 16
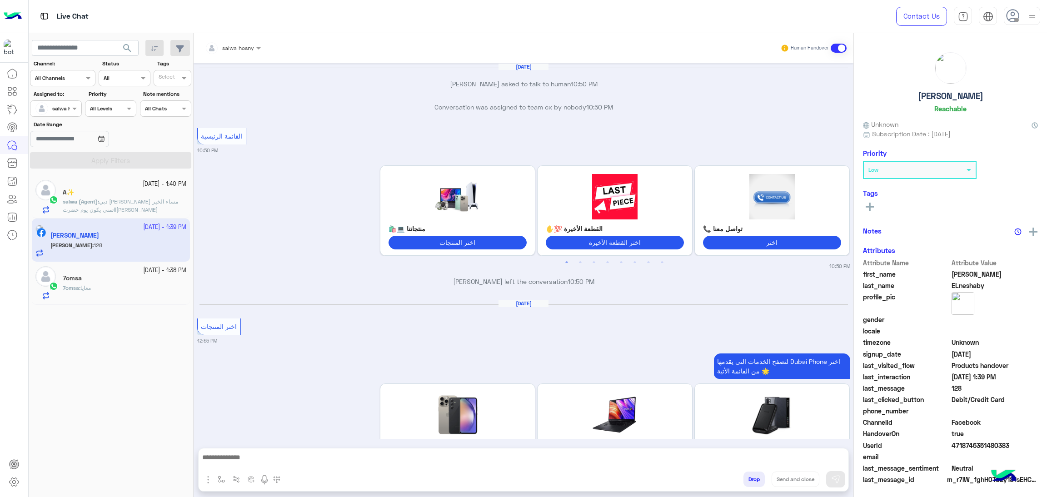
scroll to position [1139, 0]
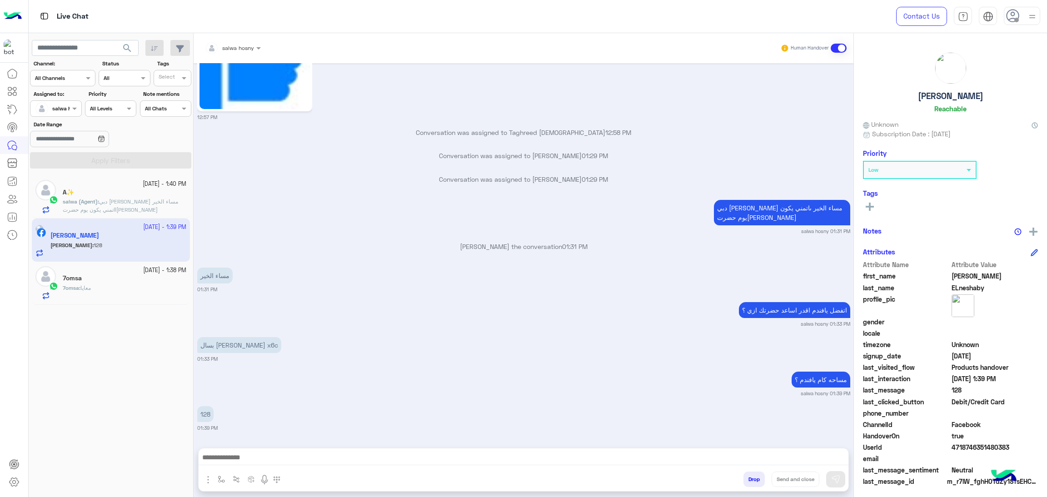
click at [96, 294] on div "7omsa : معايا" at bounding box center [125, 292] width 124 height 16
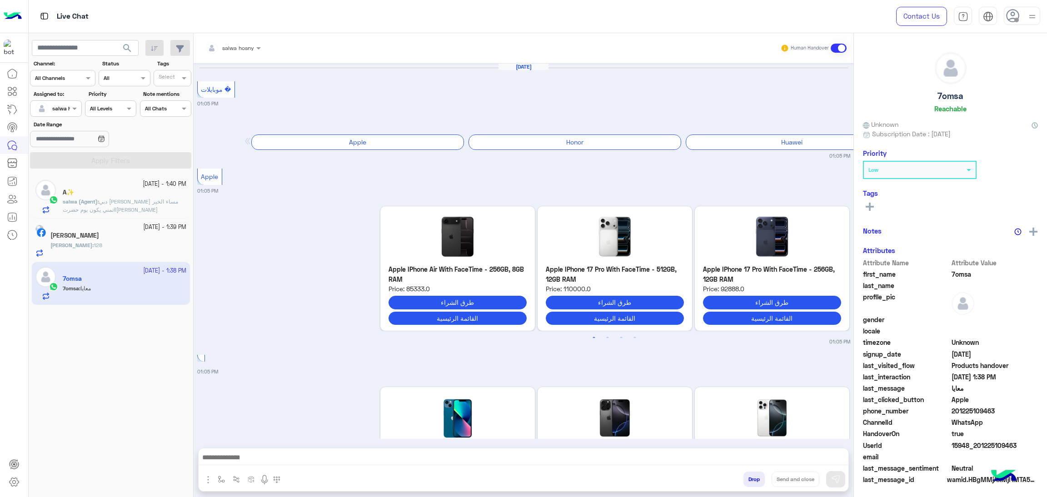
scroll to position [986, 0]
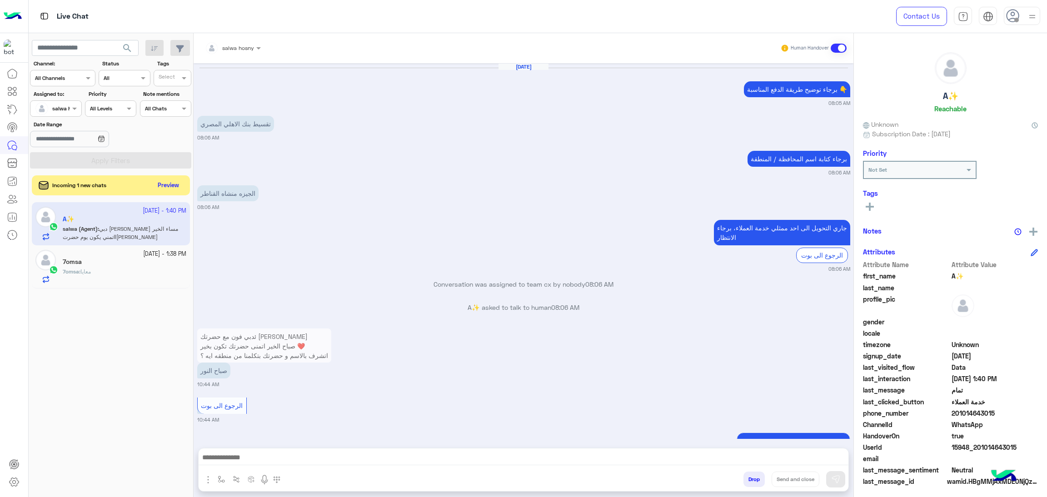
scroll to position [1164, 0]
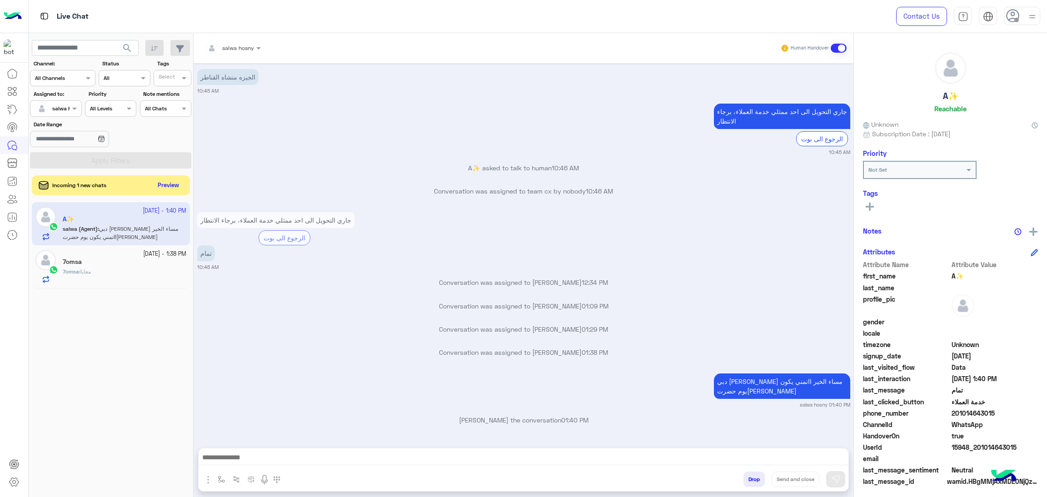
click at [85, 264] on div "7omsa" at bounding box center [125, 263] width 124 height 10
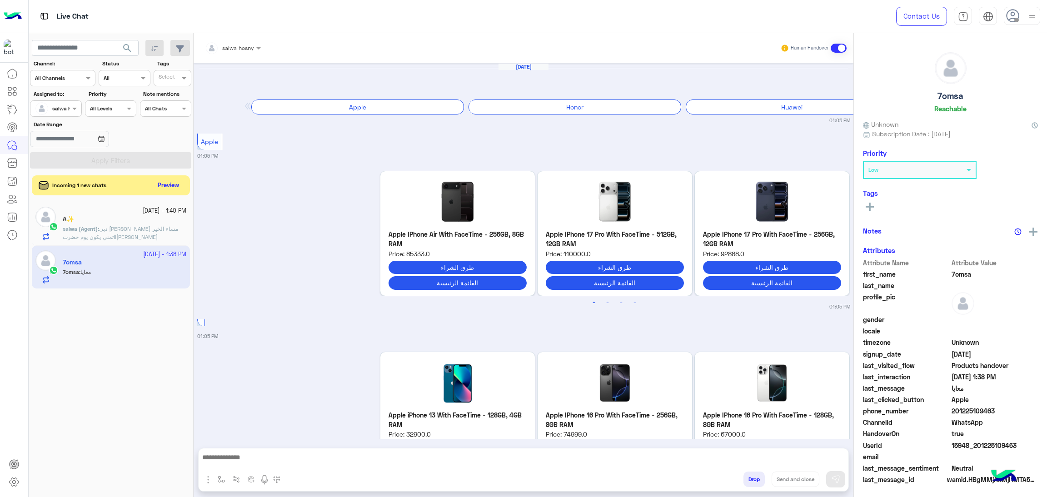
scroll to position [1062, 0]
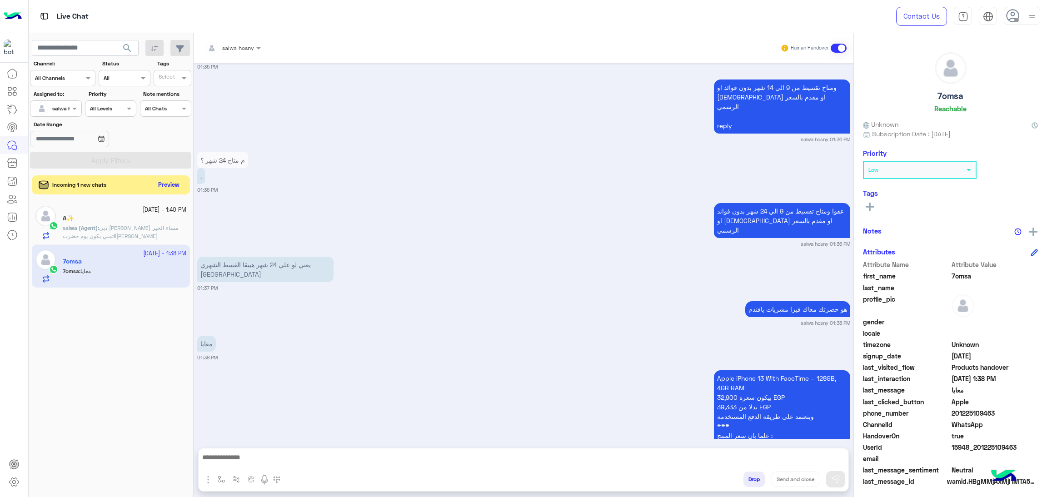
click at [174, 190] on button "Preview" at bounding box center [169, 185] width 28 height 12
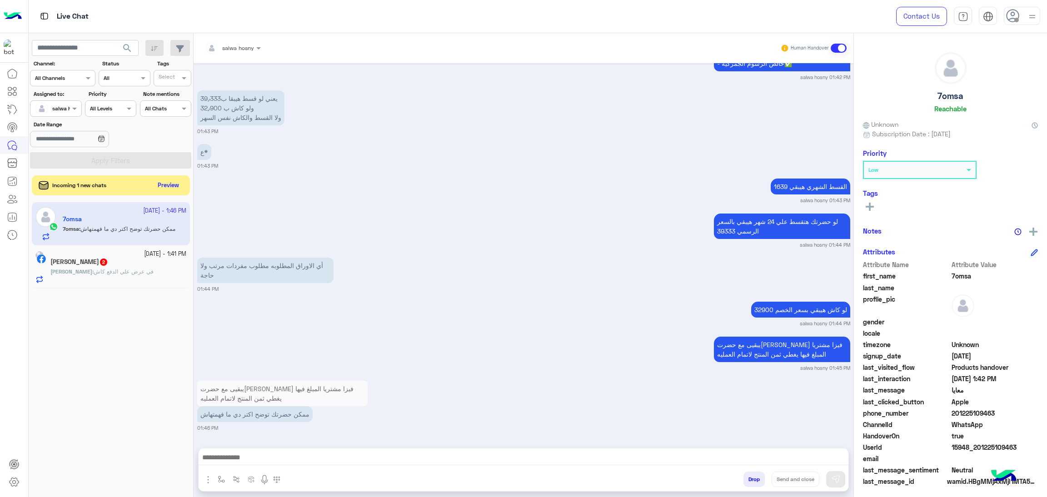
scroll to position [904, 0]
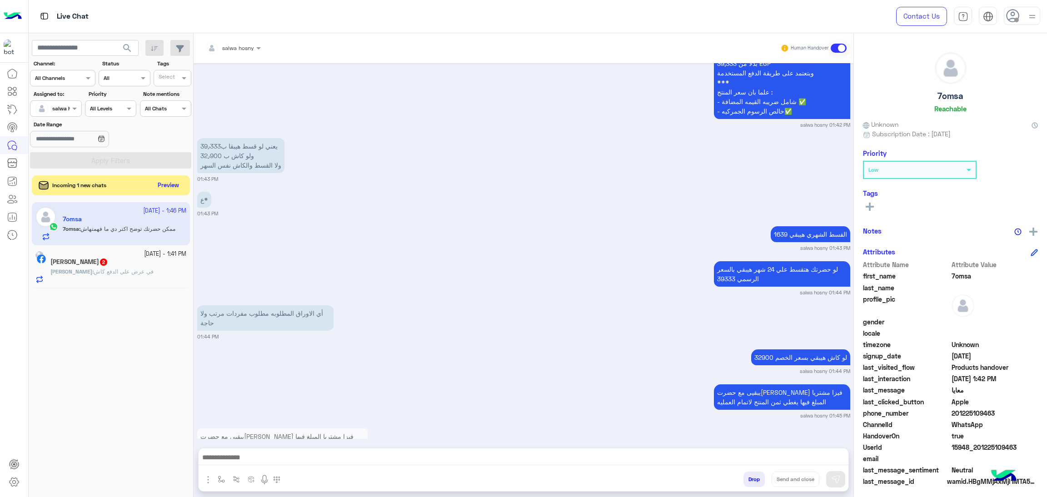
click at [103, 270] on span "في عرض علي الدفع كاش" at bounding box center [124, 271] width 60 height 7
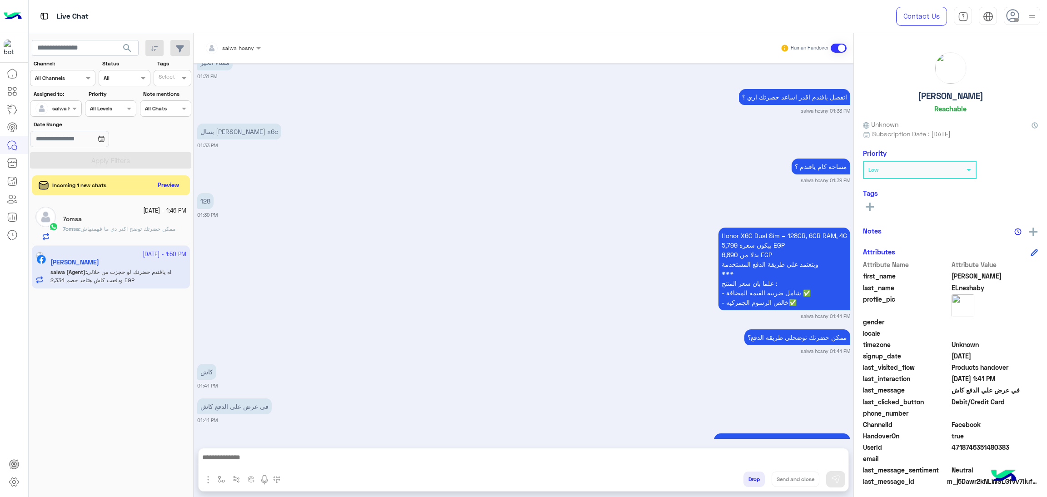
scroll to position [1191, 0]
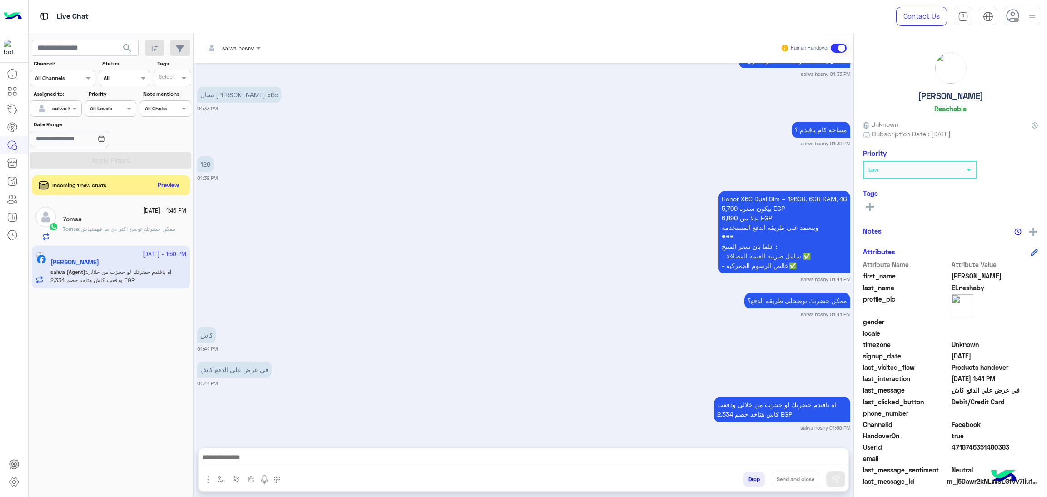
click at [741, 196] on p "Honor X6C Dual Sim – 128GB, 6GB RAM, 4G بيكون سعره 5,799 EGP بدلا من 6,890 EGP …" at bounding box center [784, 232] width 132 height 83
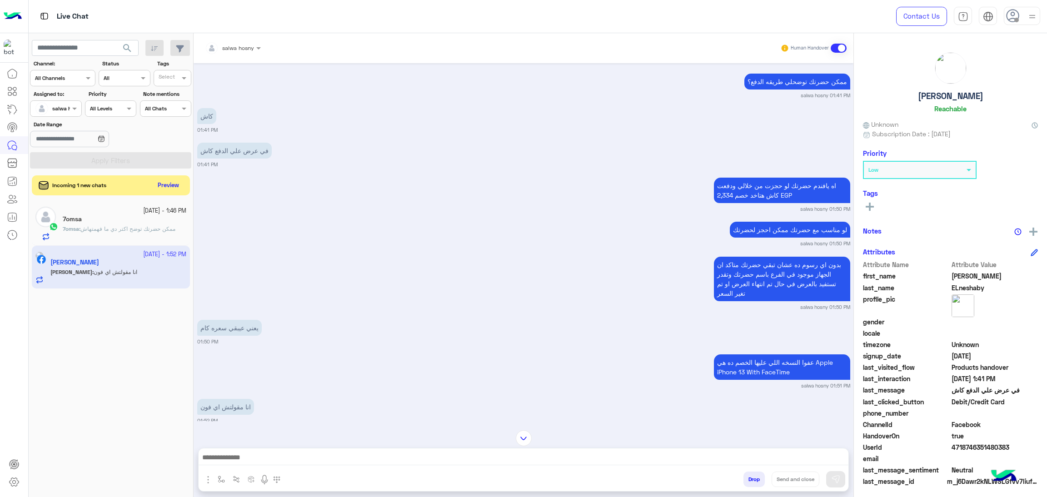
scroll to position [1062, 0]
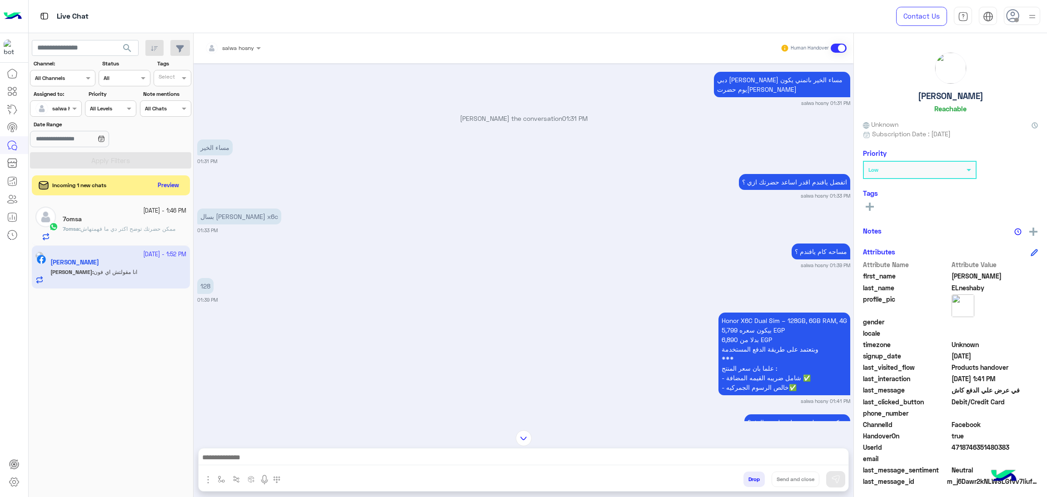
click at [681, 159] on div "مساء الخير 01:31 PM" at bounding box center [523, 151] width 653 height 28
click at [176, 186] on button "Preview" at bounding box center [169, 185] width 28 height 12
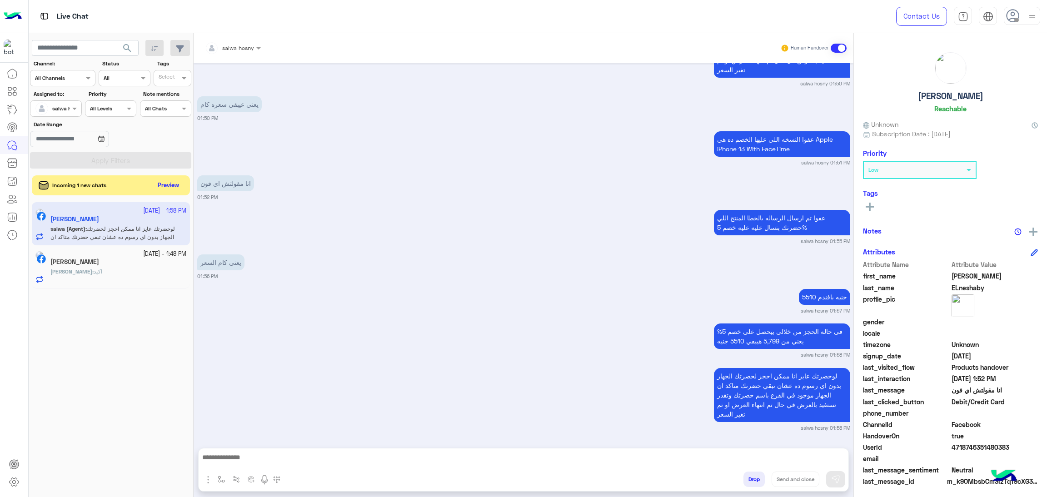
scroll to position [902, 0]
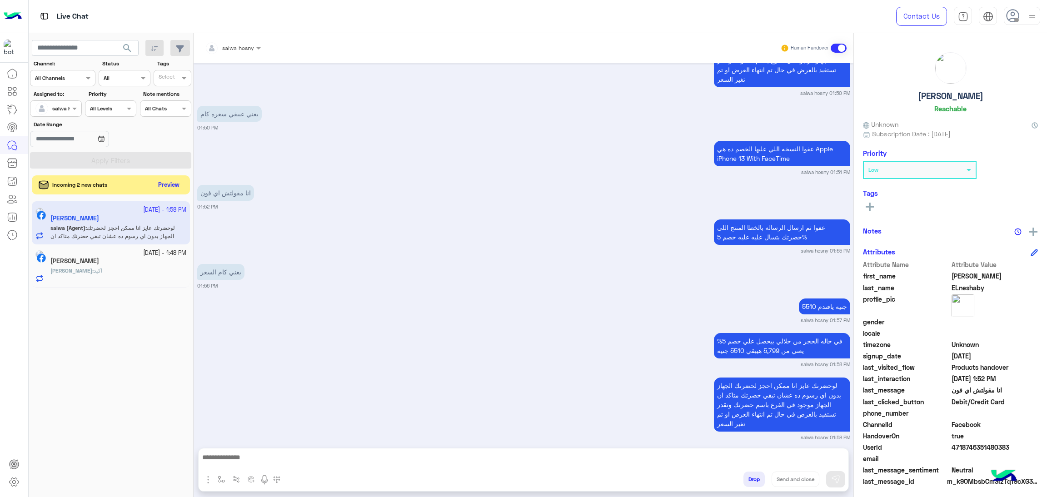
click at [178, 185] on button "Preview" at bounding box center [169, 185] width 28 height 12
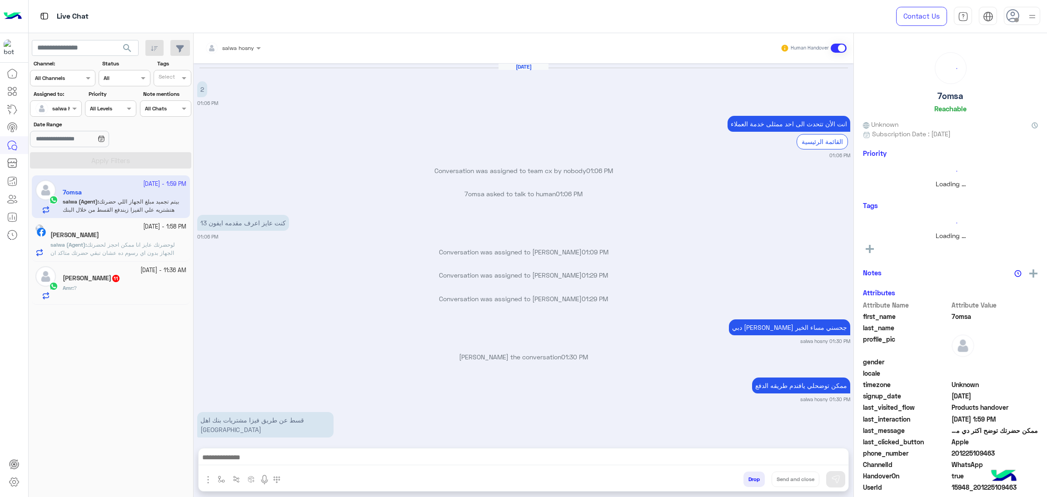
scroll to position [854, 0]
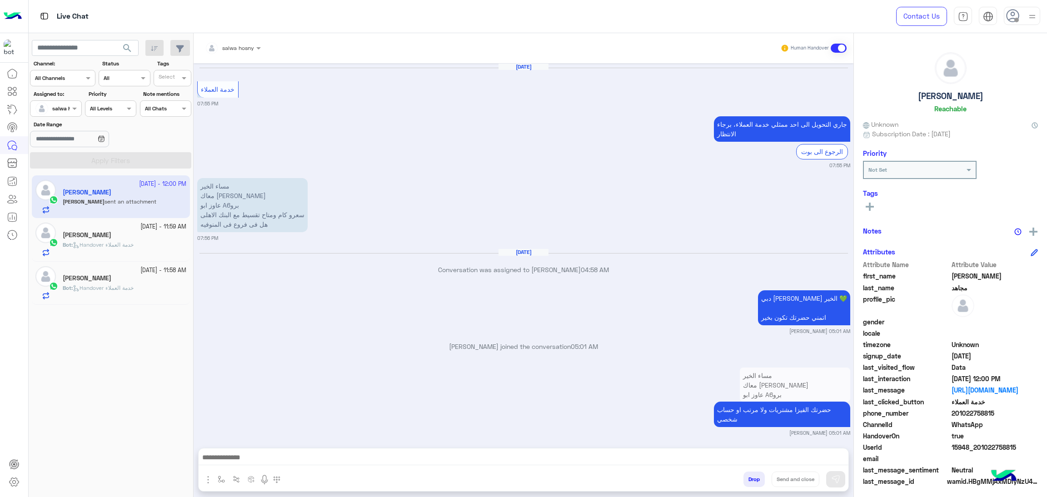
scroll to position [1422, 0]
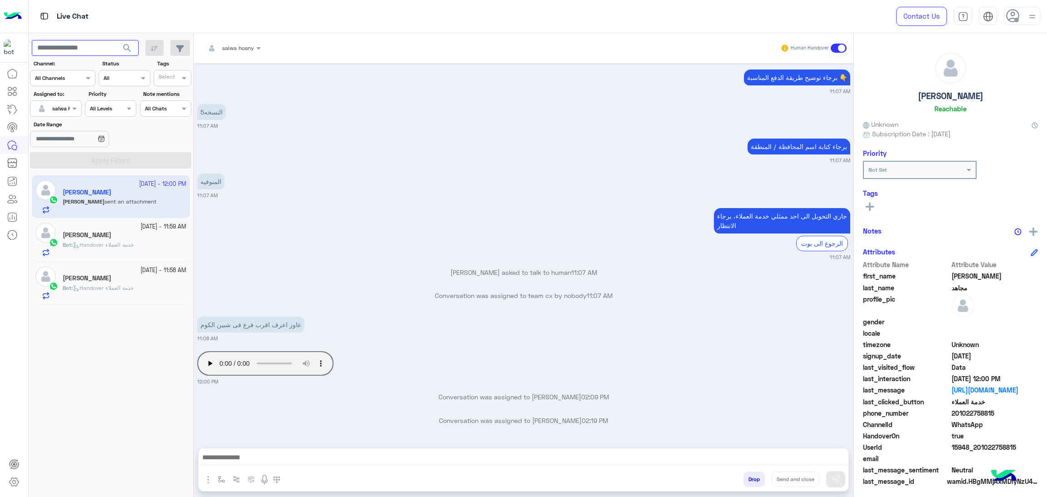
click at [85, 44] on input "text" at bounding box center [85, 48] width 107 height 16
click at [116, 40] on button "search" at bounding box center [127, 50] width 22 height 20
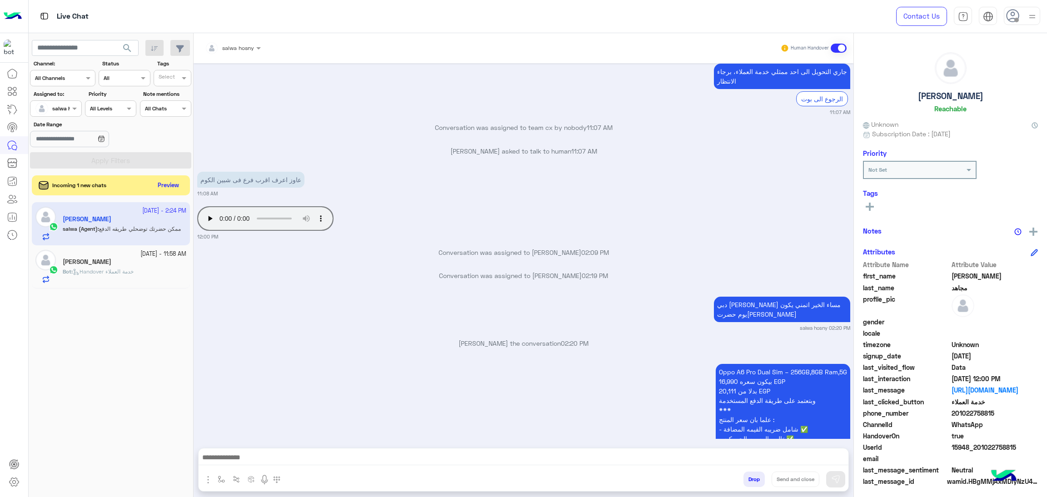
scroll to position [1417, 0]
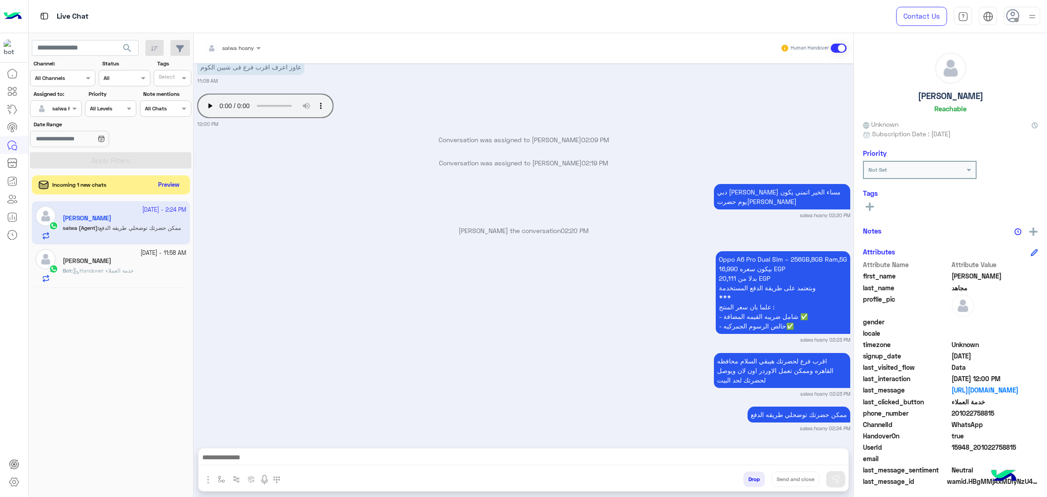
click at [167, 187] on button "Preview" at bounding box center [169, 185] width 28 height 12
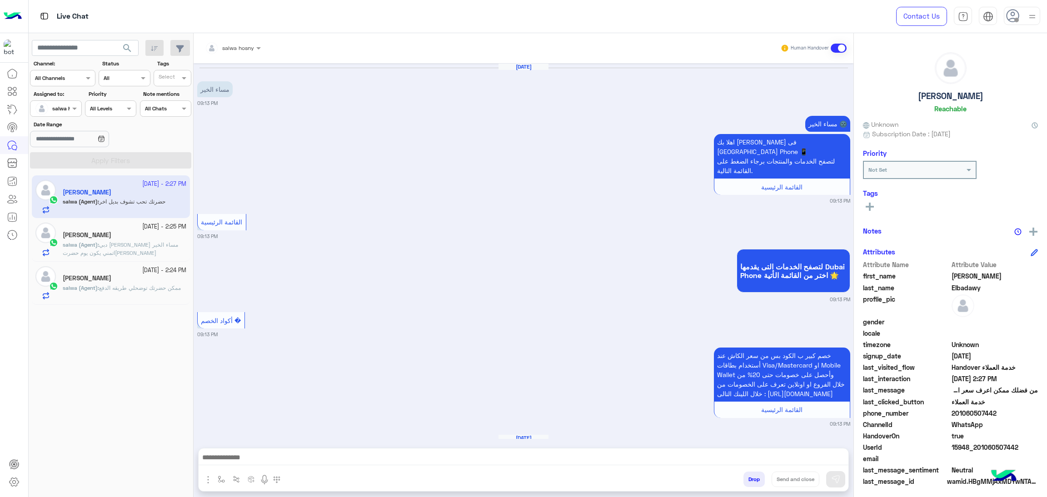
scroll to position [1253, 0]
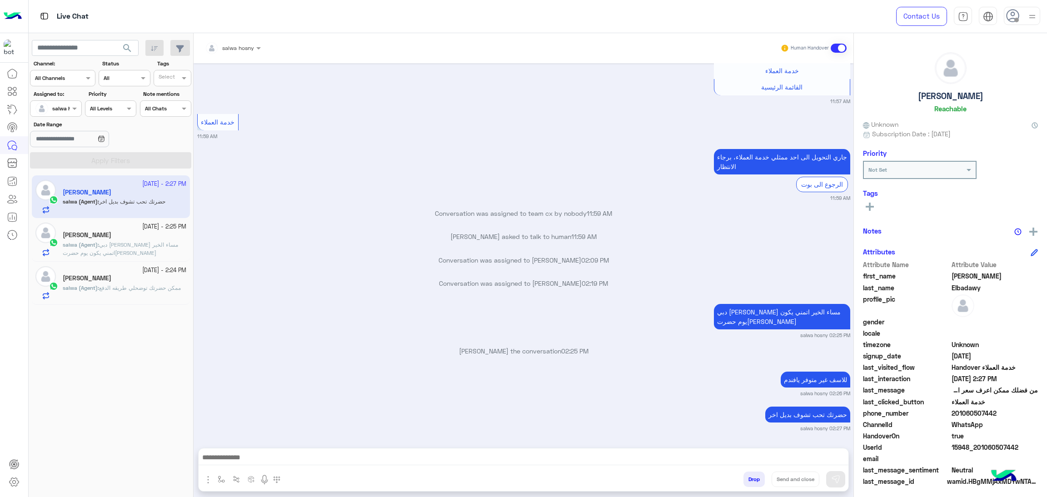
click at [978, 447] on span "15948_201060507442" at bounding box center [995, 448] width 87 height 10
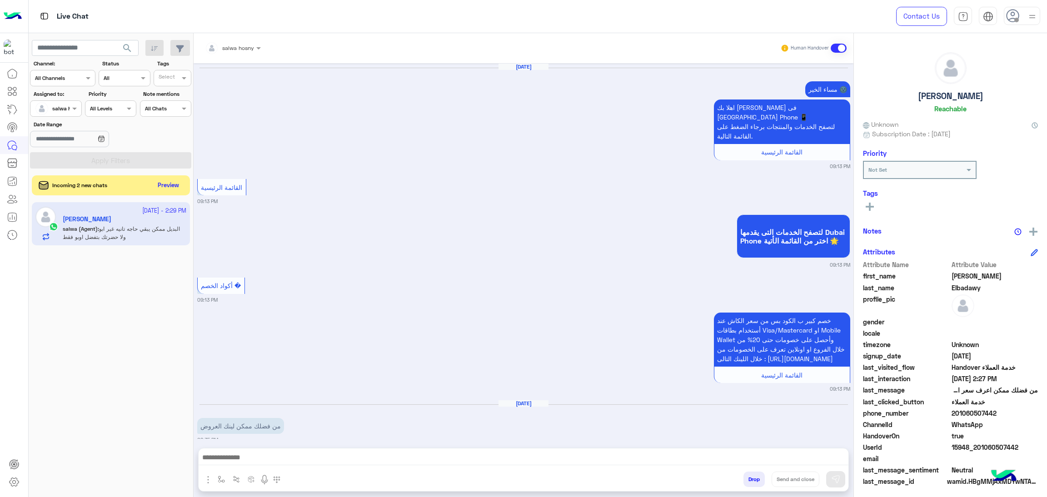
scroll to position [1263, 0]
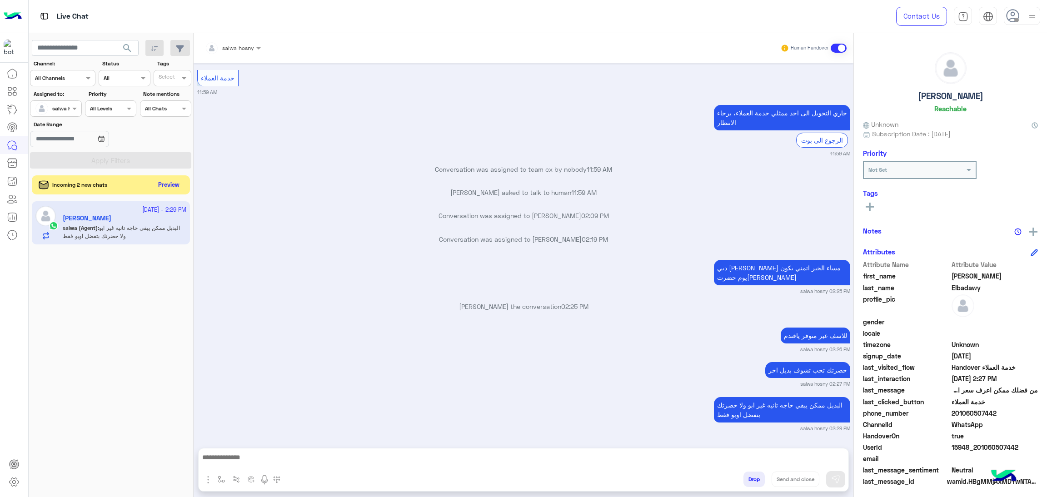
click at [177, 185] on button "Preview" at bounding box center [169, 185] width 28 height 12
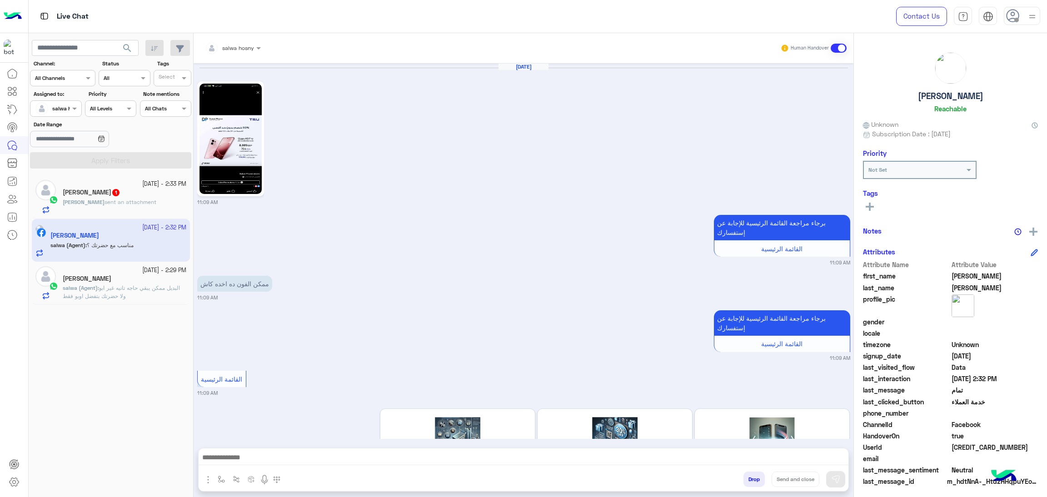
scroll to position [883, 0]
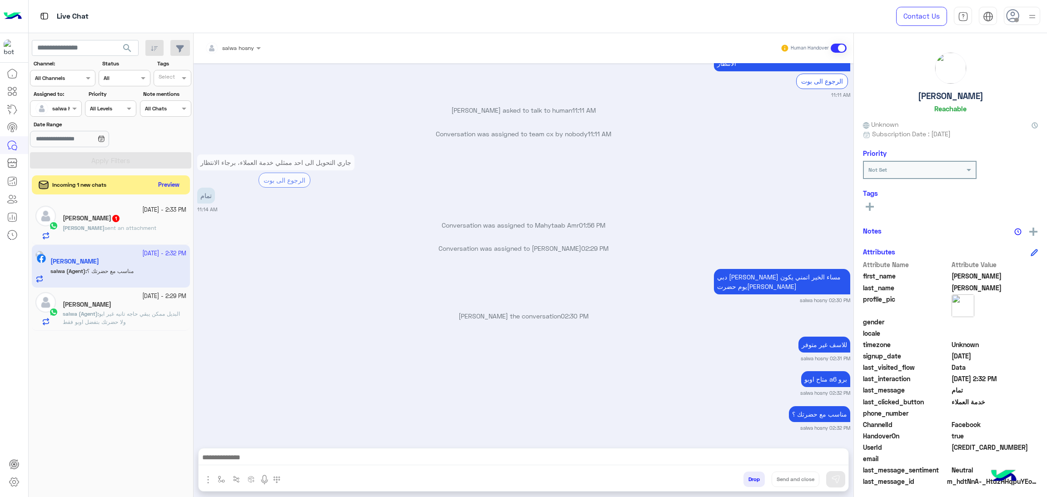
click at [170, 189] on button "Preview" at bounding box center [169, 185] width 28 height 12
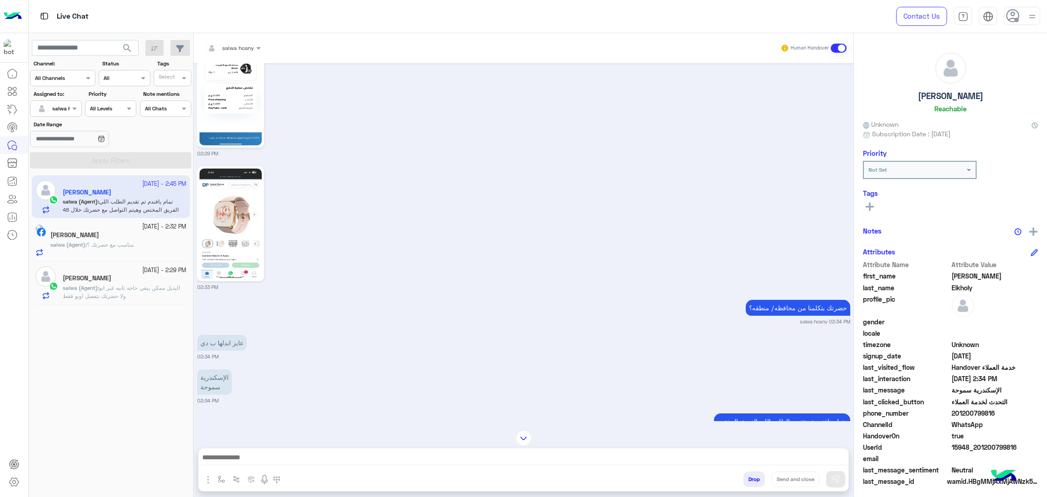
scroll to position [1686, 0]
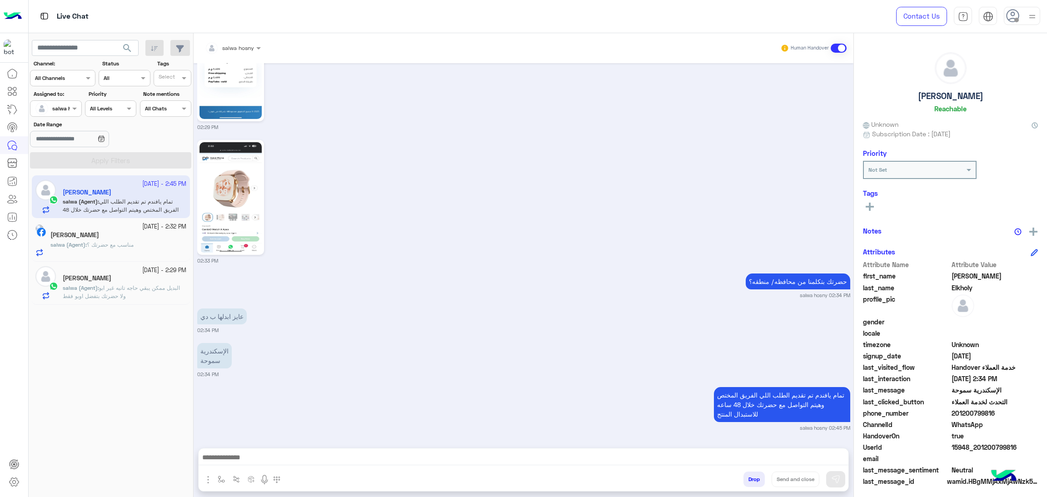
click at [964, 445] on span "15948_201200799816" at bounding box center [995, 448] width 87 height 10
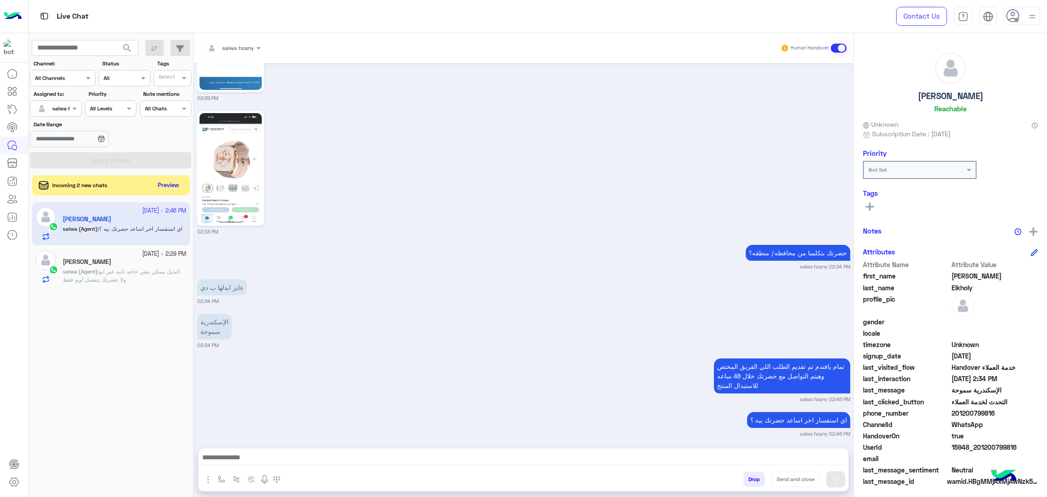
scroll to position [1551, 0]
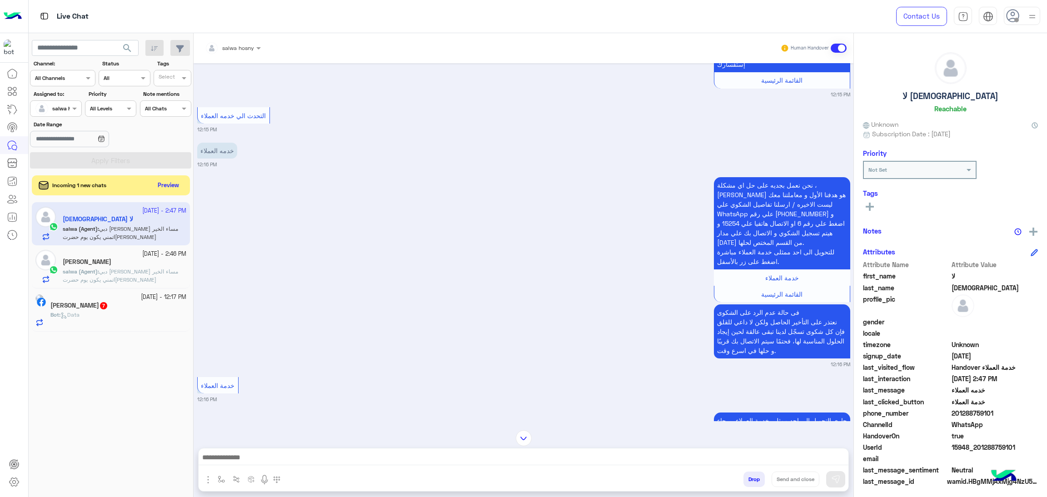
scroll to position [1242, 0]
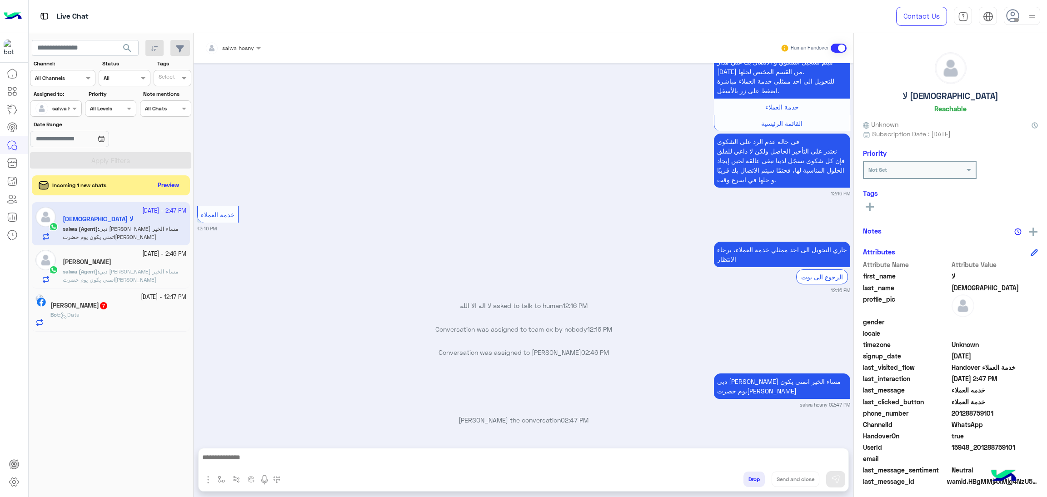
click at [975, 437] on span "true" at bounding box center [995, 436] width 87 height 10
click at [977, 444] on span "15948_201288759101" at bounding box center [995, 448] width 87 height 10
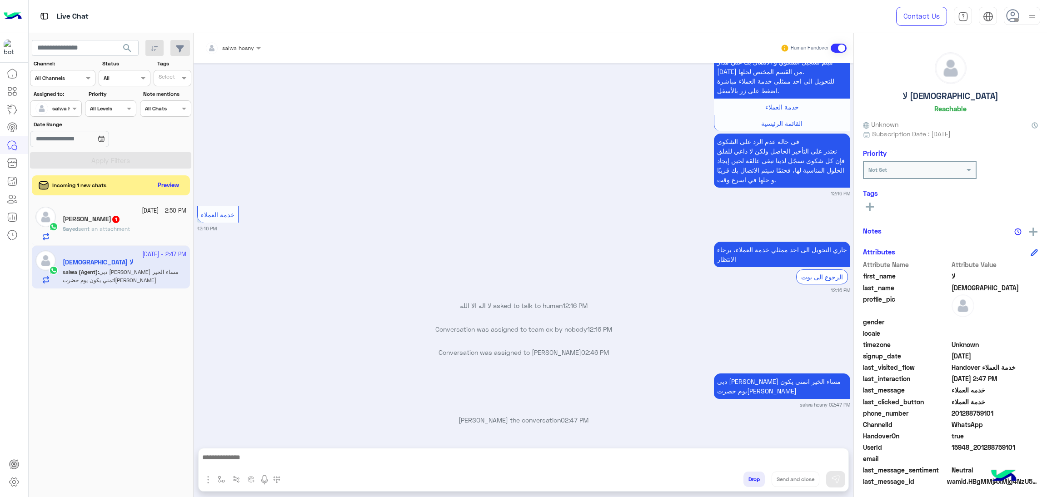
click at [959, 96] on h5 "لا اله [DEMOGRAPHIC_DATA]" at bounding box center [951, 96] width 96 height 10
click at [629, 335] on div "Conversation was assigned to team cx by nobody 12:16 PM" at bounding box center [523, 332] width 653 height 16
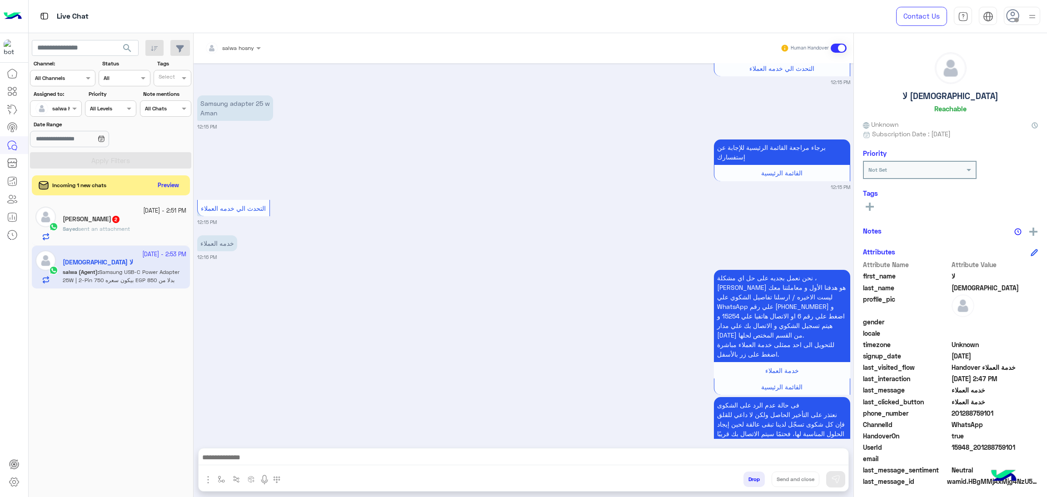
scroll to position [1353, 0]
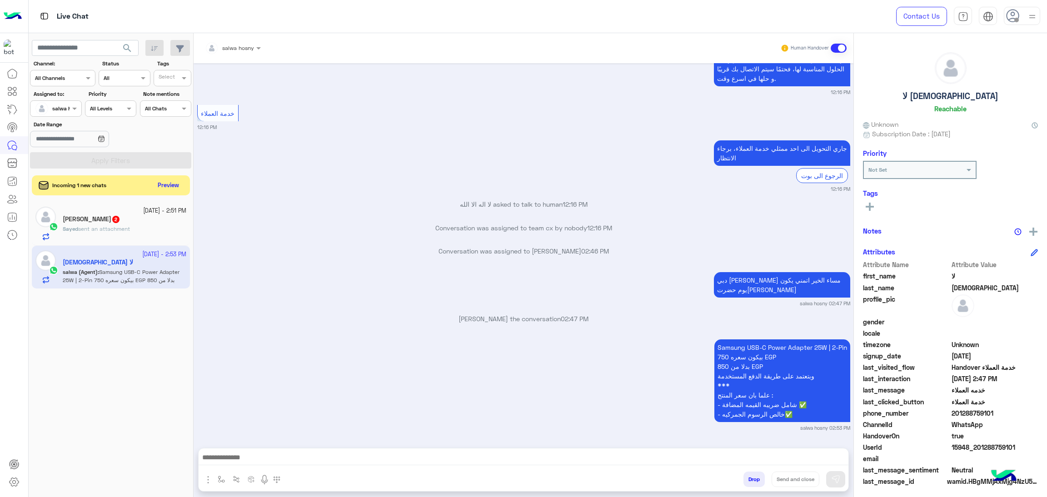
click at [980, 445] on span "15948_201288759101" at bounding box center [995, 448] width 87 height 10
click at [111, 230] on span "sent an attachment" at bounding box center [104, 228] width 52 height 7
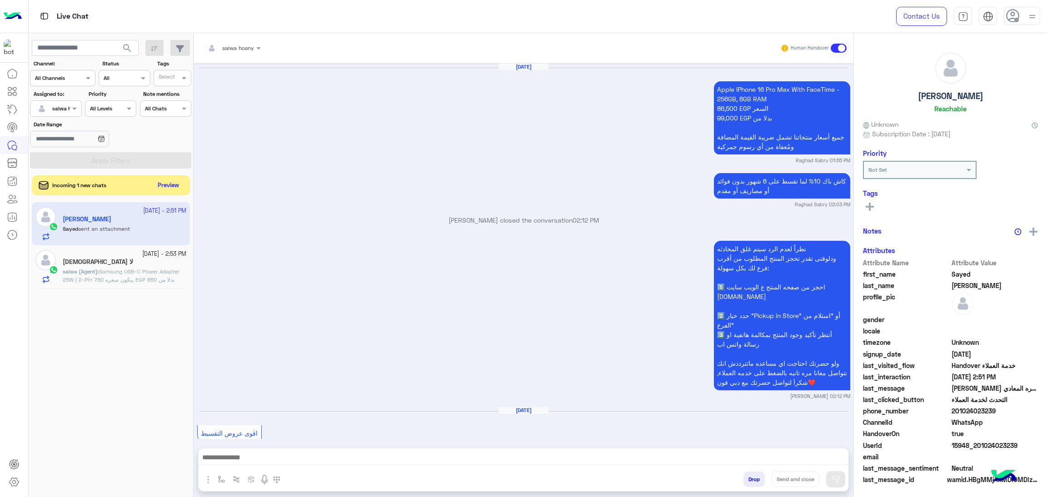
scroll to position [1650, 0]
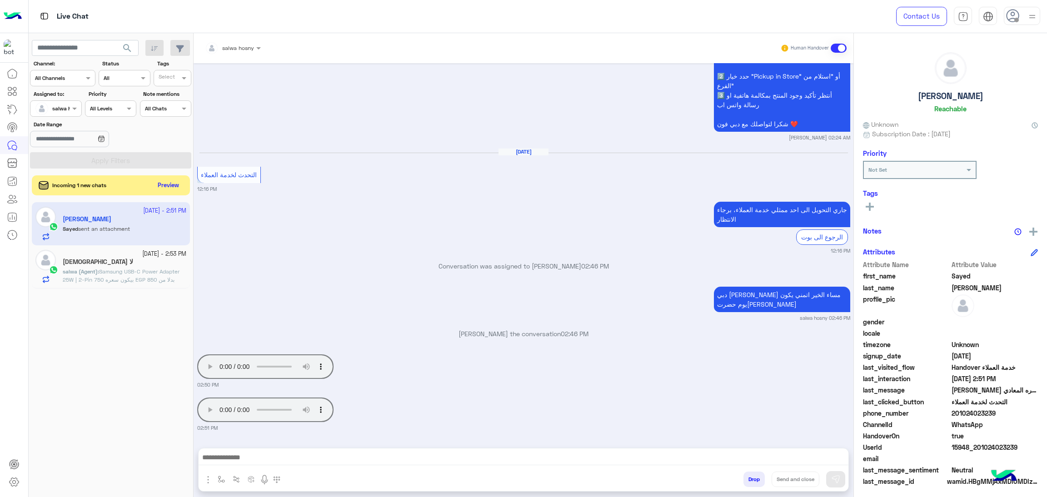
click at [140, 274] on span "Samsung USB-C Power Adapter 25W | 2-Pin بيكون سعره 750 EGP بدلا من 850 EGP وبتع…" at bounding box center [124, 288] width 122 height 40
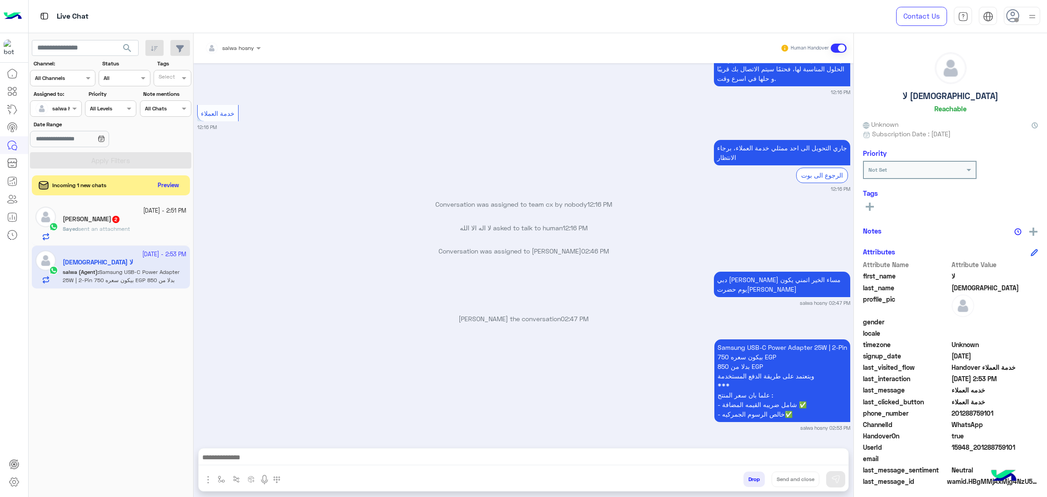
scroll to position [1317, 0]
click at [125, 232] on span "sent an attachment" at bounding box center [104, 228] width 52 height 7
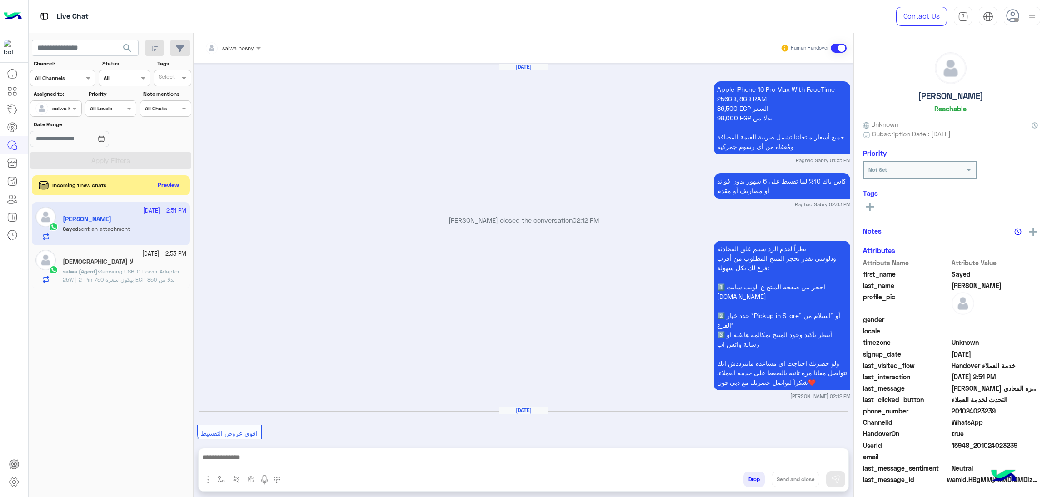
scroll to position [1650, 0]
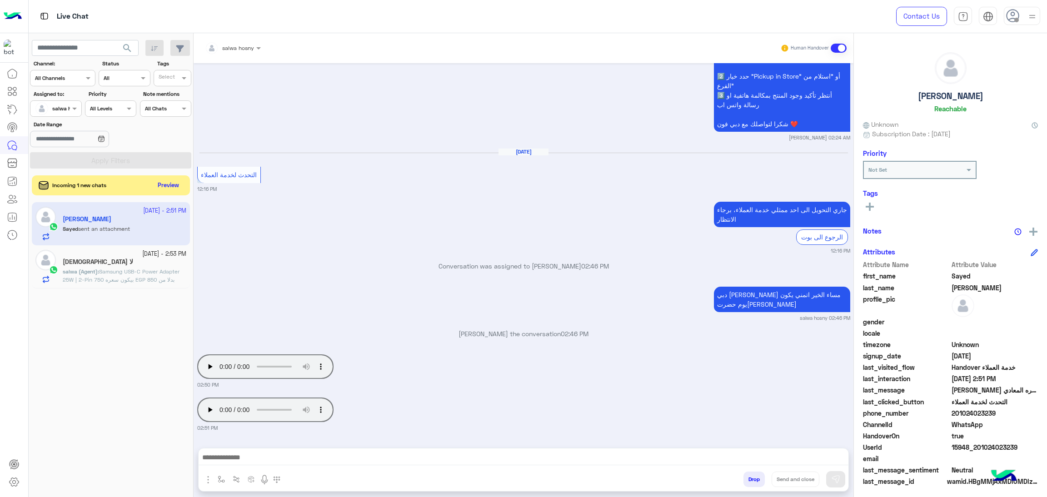
click at [125, 270] on span "Samsung USB-C Power Adapter 25W | 2-Pin بيكون سعره 750 EGP بدلا من 850 EGP وبتع…" at bounding box center [124, 288] width 122 height 40
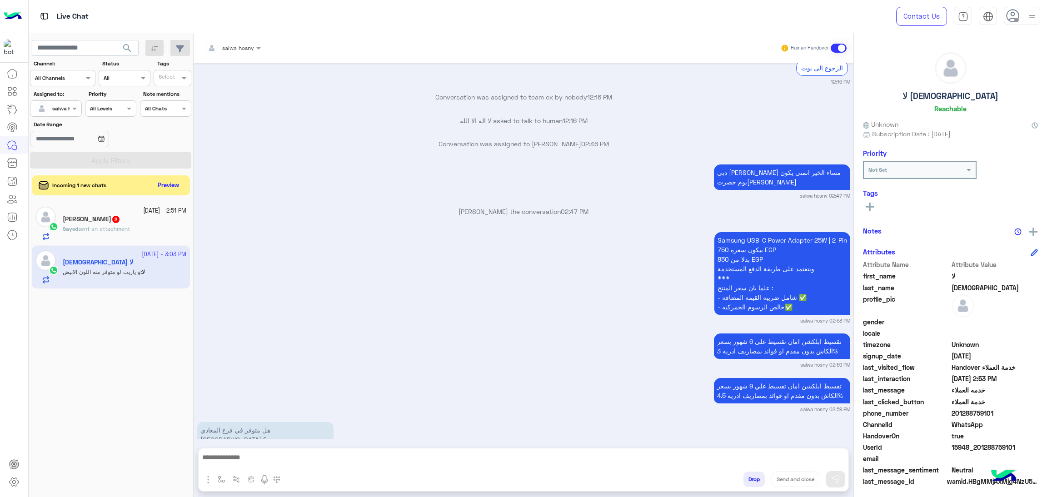
scroll to position [1555, 0]
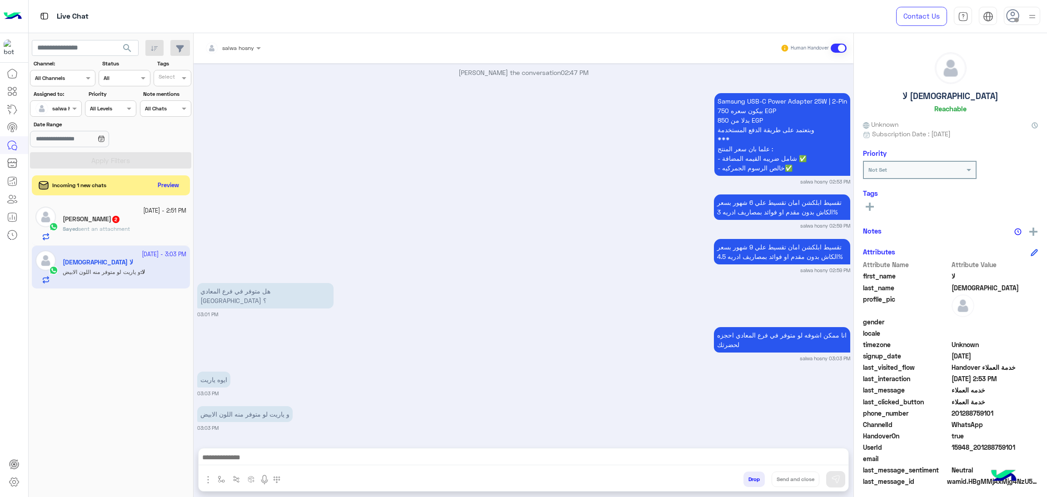
click at [235, 185] on div "Samsung USB-C Power Adapter 25W | 2-Pin بيكون سعره 750 EGP بدلا من 850 EGP وبتع…" at bounding box center [523, 138] width 653 height 95
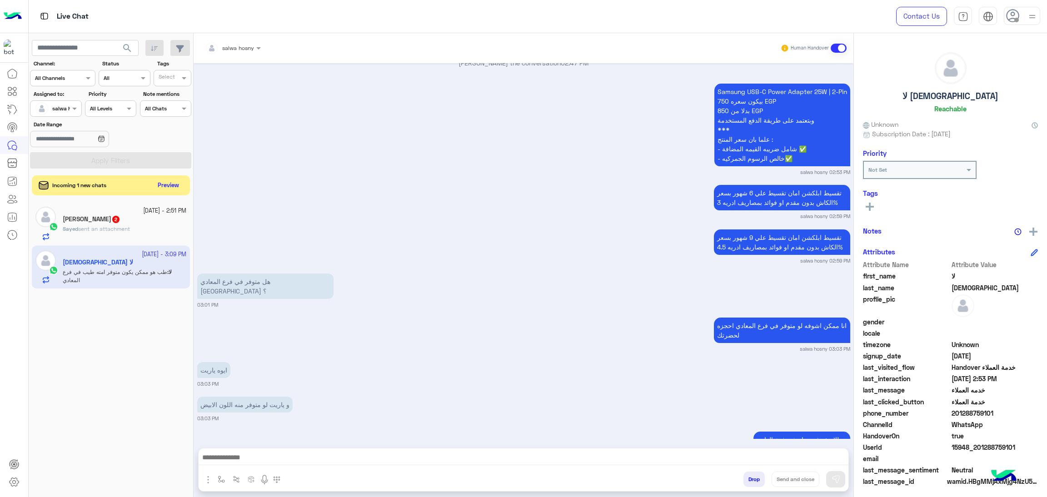
scroll to position [1757, 0]
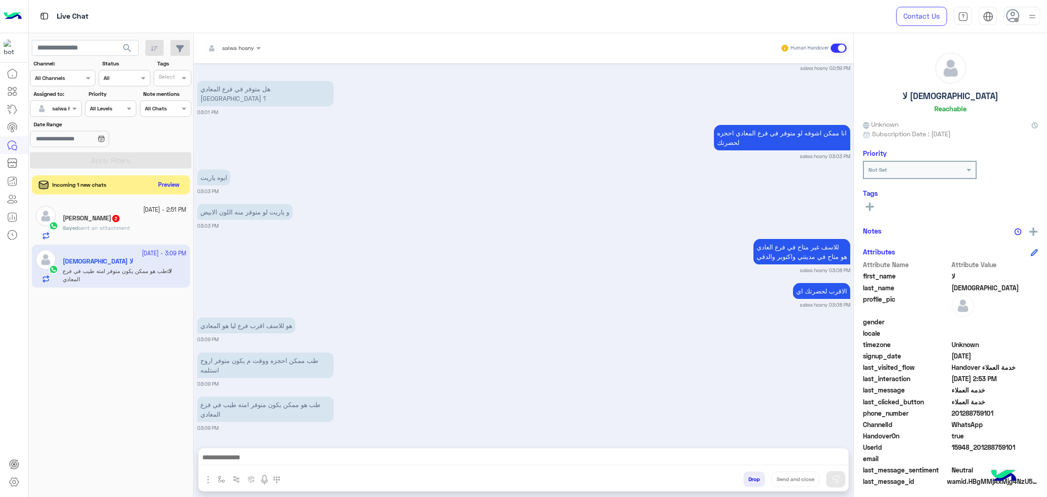
click at [163, 189] on button "Preview" at bounding box center [169, 185] width 28 height 12
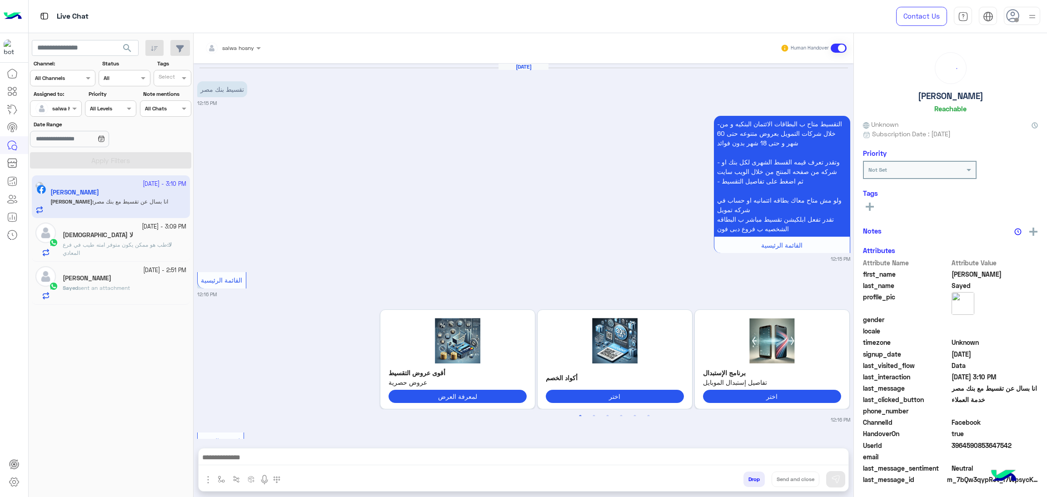
scroll to position [1043, 0]
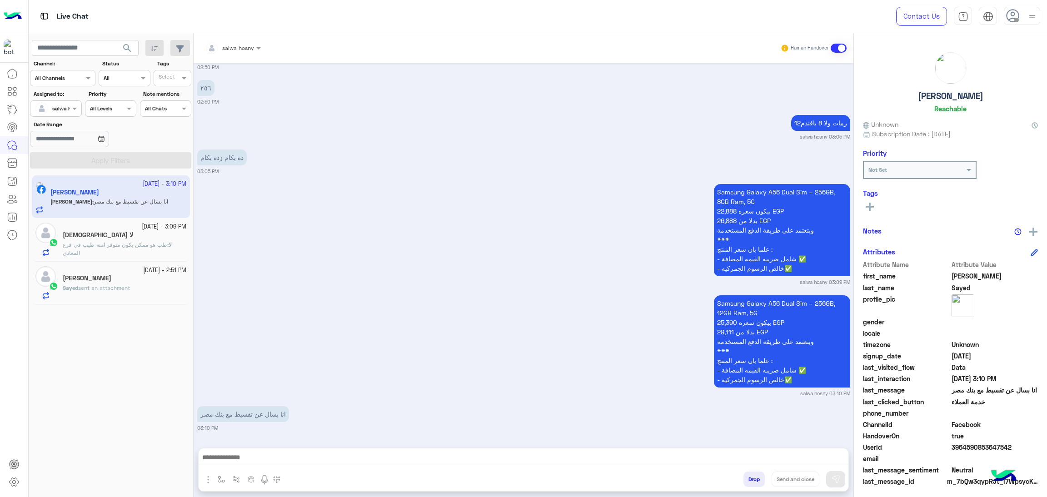
click at [110, 287] on span "sent an attachment" at bounding box center [104, 287] width 52 height 7
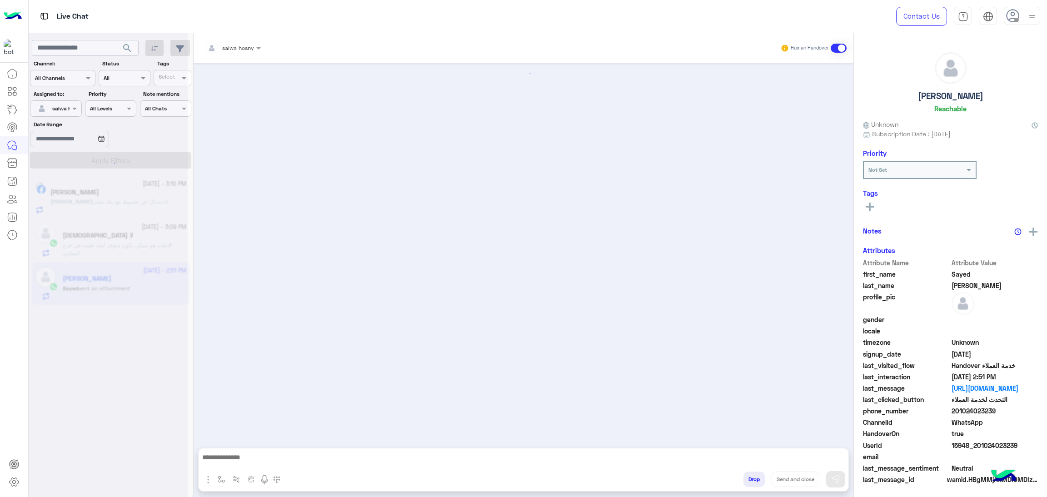
scroll to position [1650, 0]
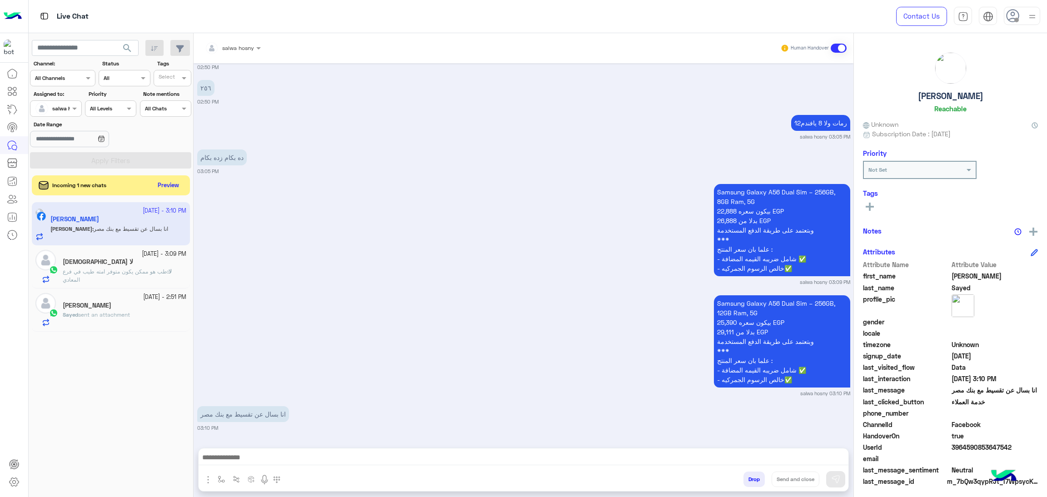
scroll to position [1043, 0]
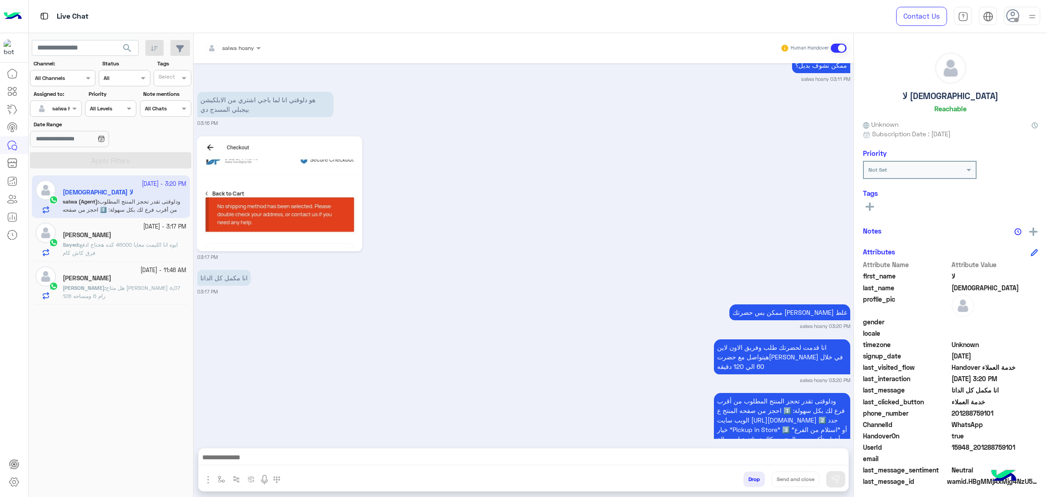
scroll to position [1125, 0]
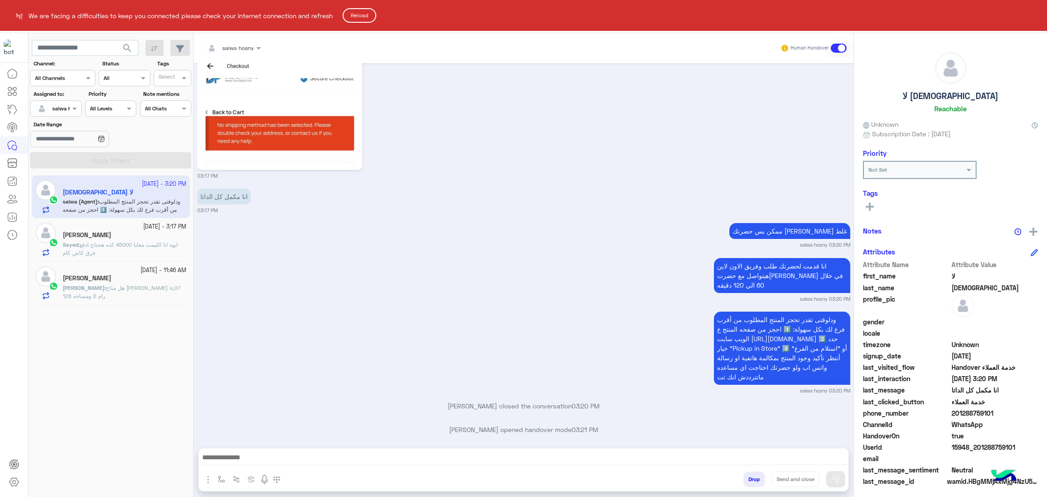
click at [358, 19] on button "Reload" at bounding box center [360, 15] width 34 height 15
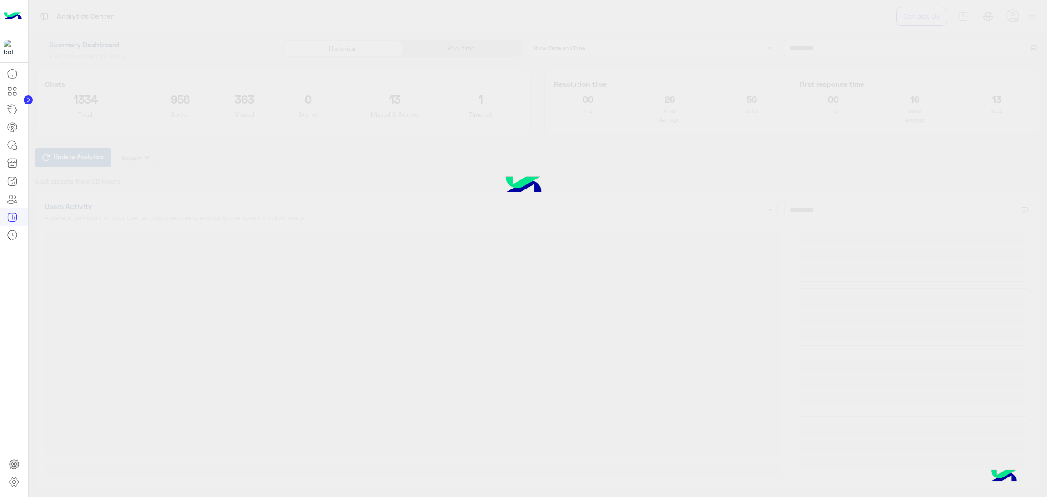
type input "**********"
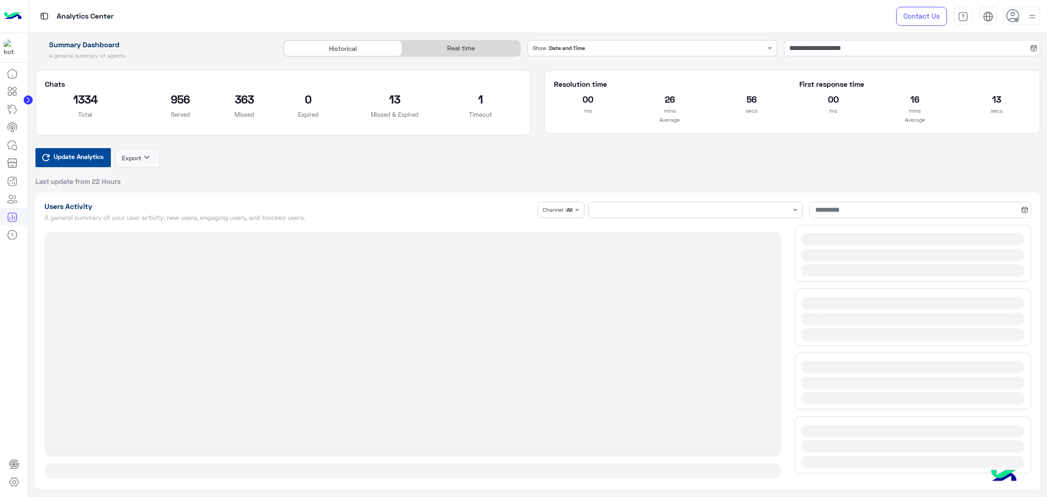
type input "**********"
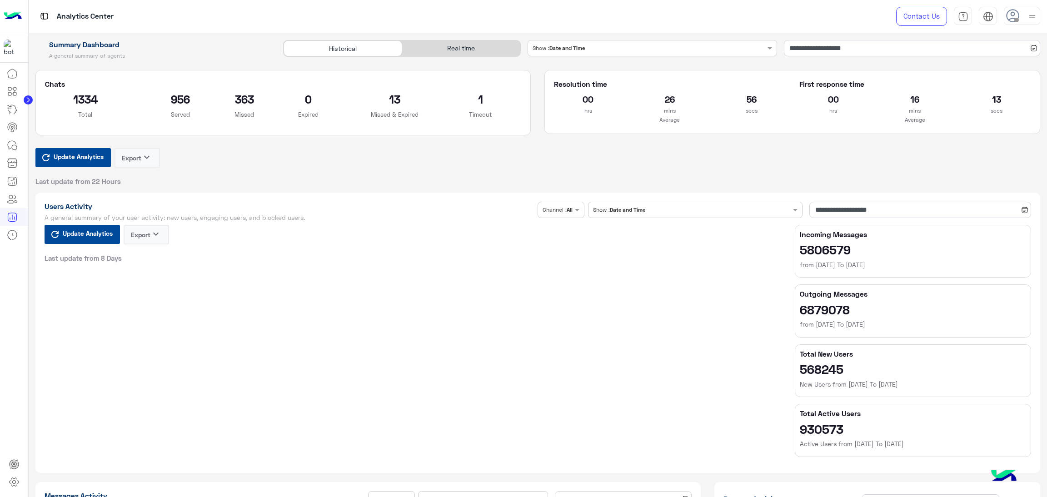
type input "**********"
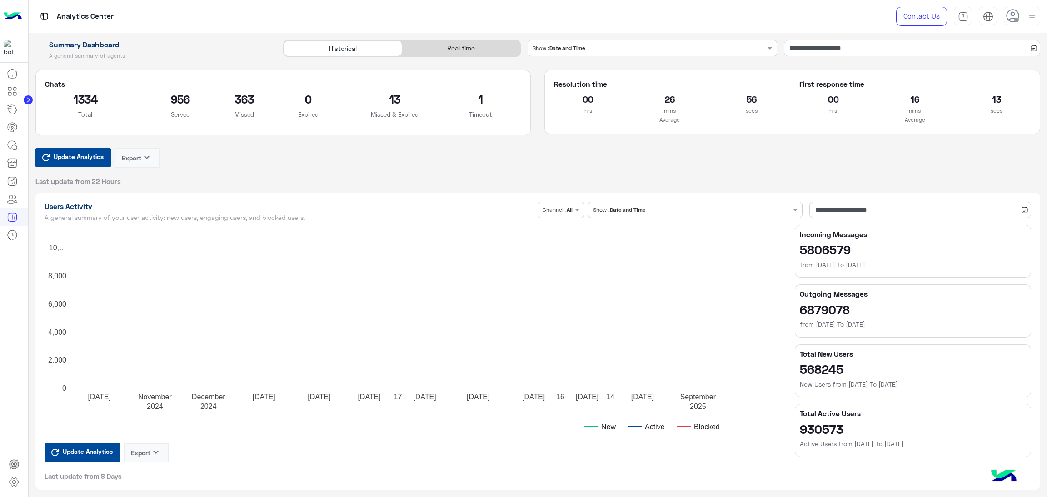
type input "**********"
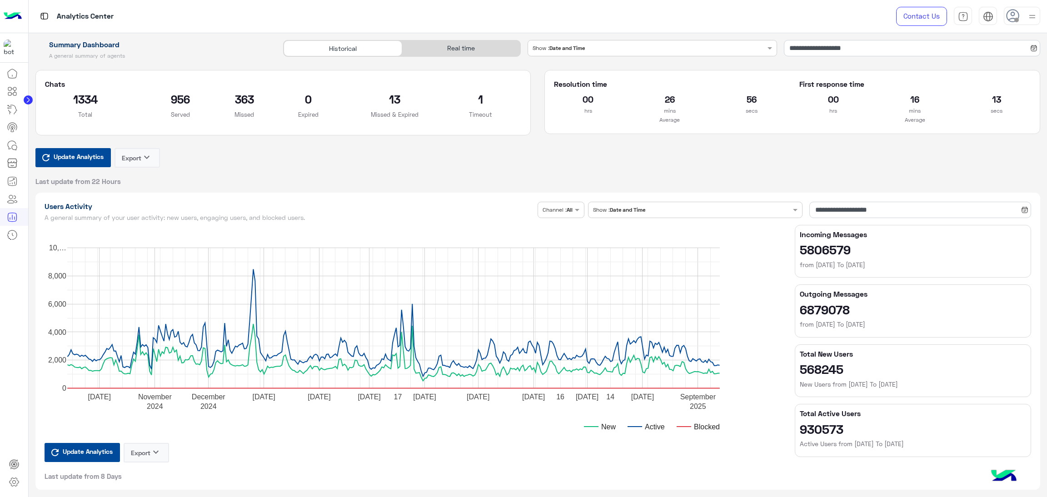
click at [473, 54] on div "Real time" at bounding box center [461, 48] width 118 height 16
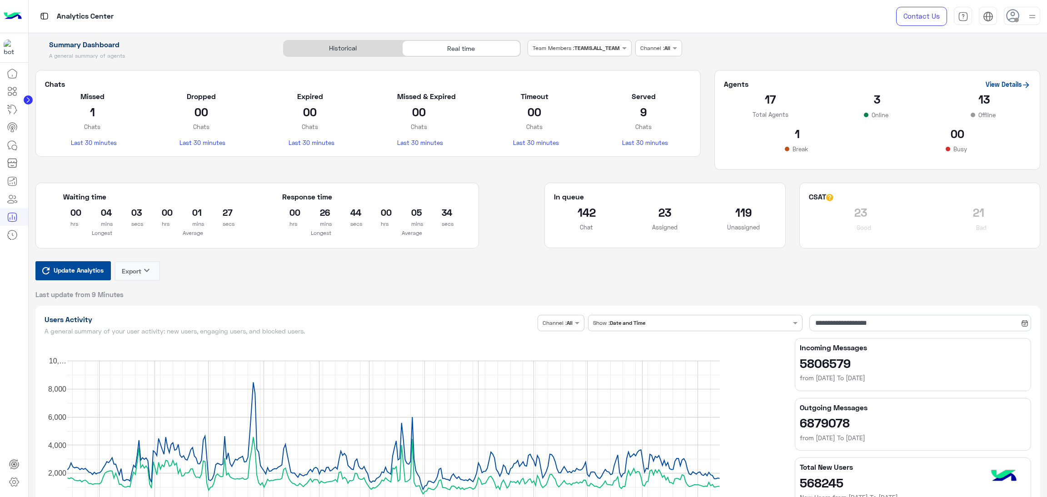
type input "**********"
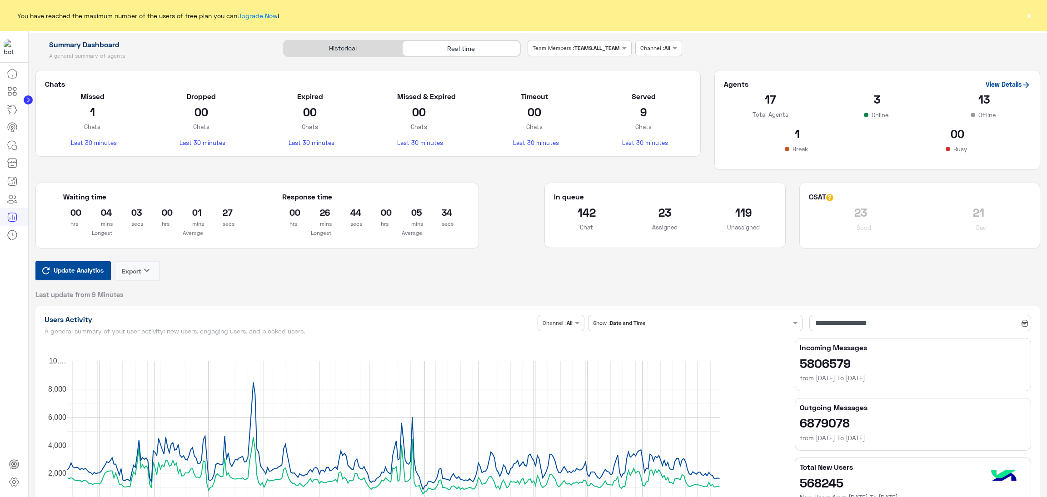
type input "**********"
drag, startPoint x: 473, startPoint y: 54, endPoint x: 76, endPoint y: 268, distance: 450.6
click at [65, 279] on button "Update Analytics" at bounding box center [72, 270] width 75 height 19
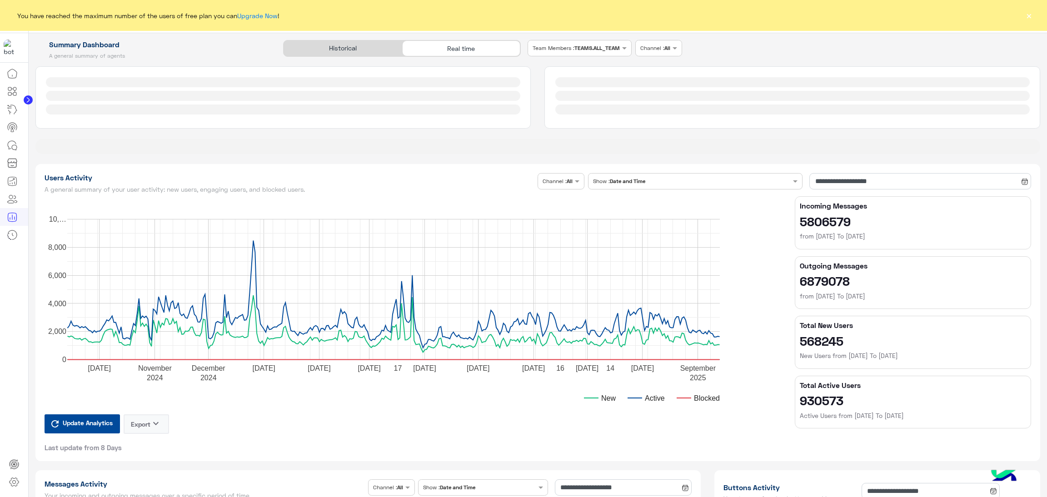
type input "**********"
drag, startPoint x: 92, startPoint y: 433, endPoint x: 479, endPoint y: 134, distance: 488.5
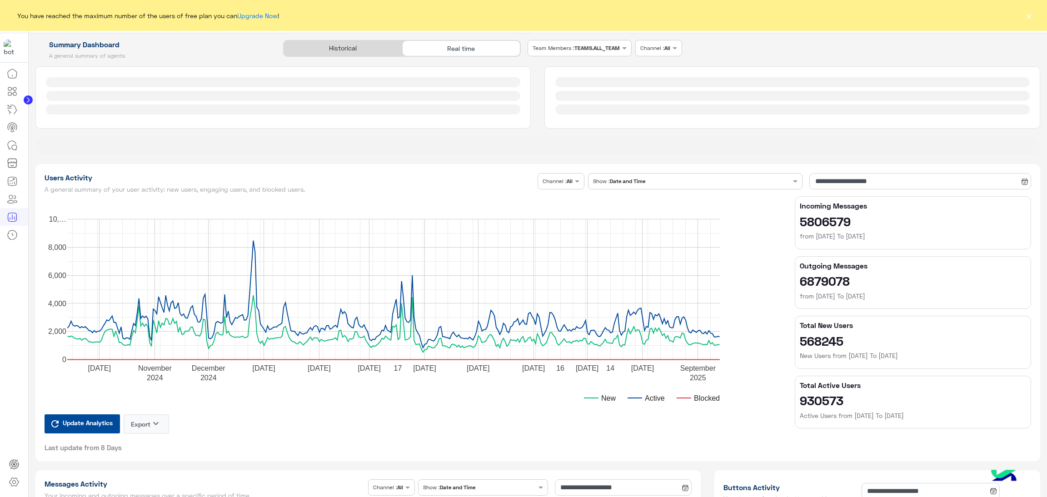
click at [479, 134] on div at bounding box center [538, 110] width 1019 height 88
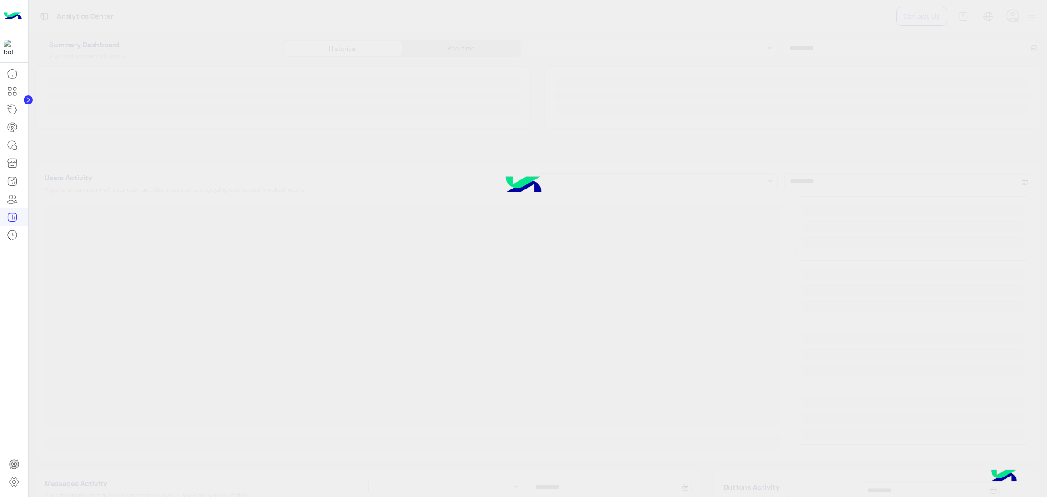
type input "**********"
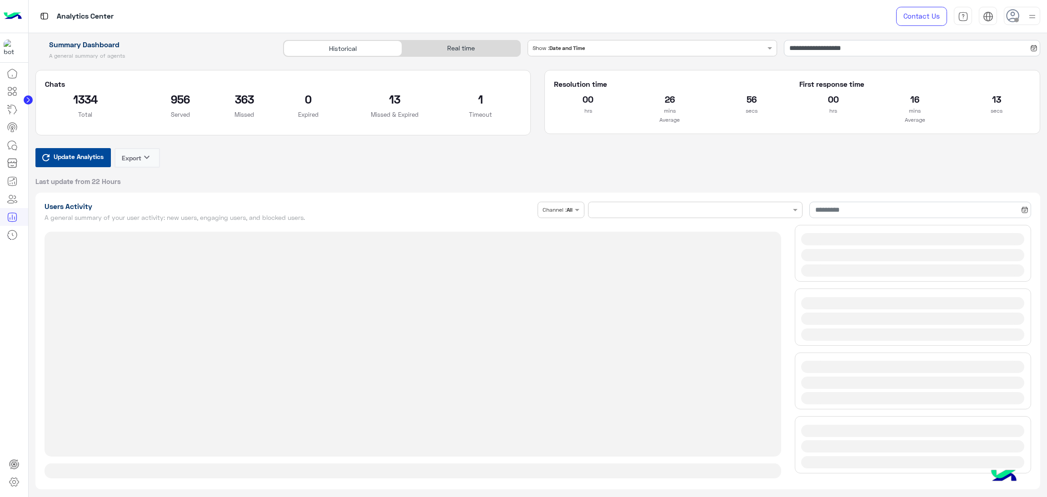
type input "**********"
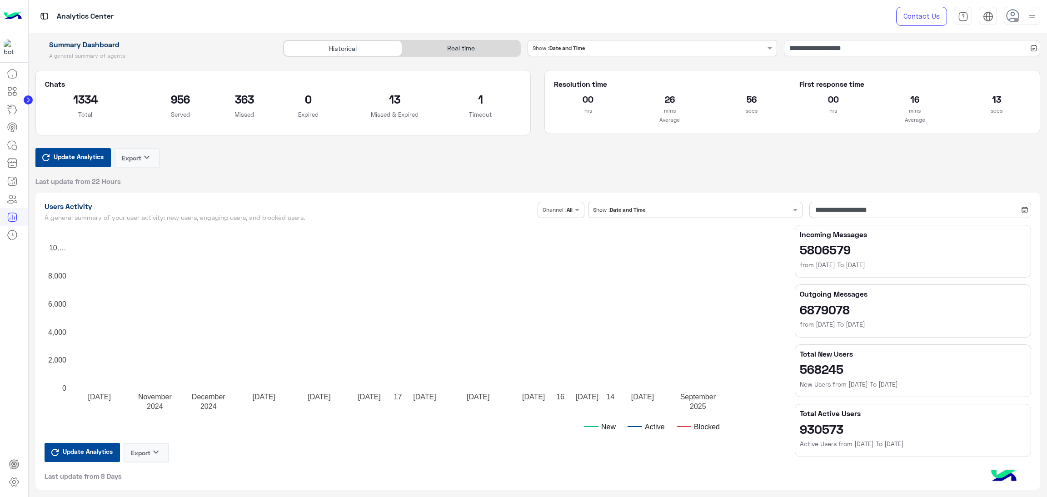
type input "**********"
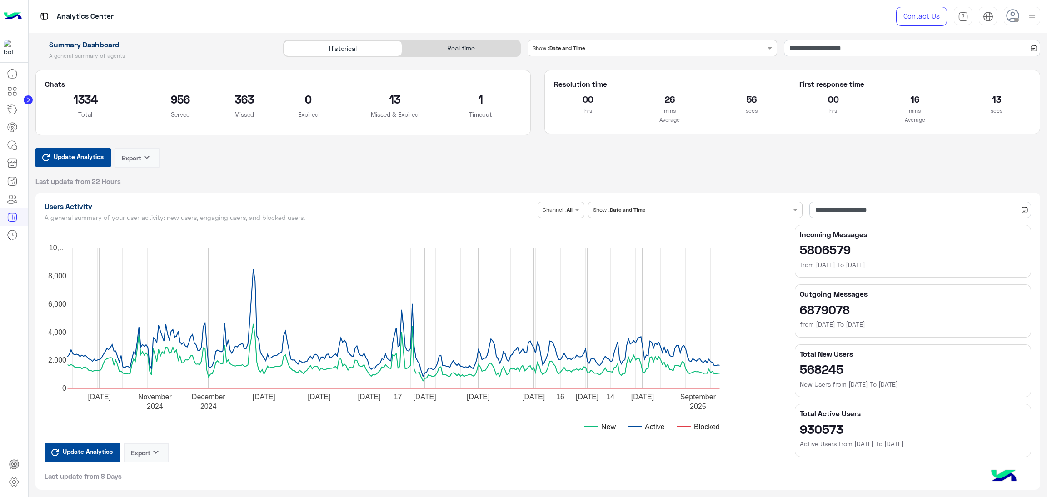
type input "**********"
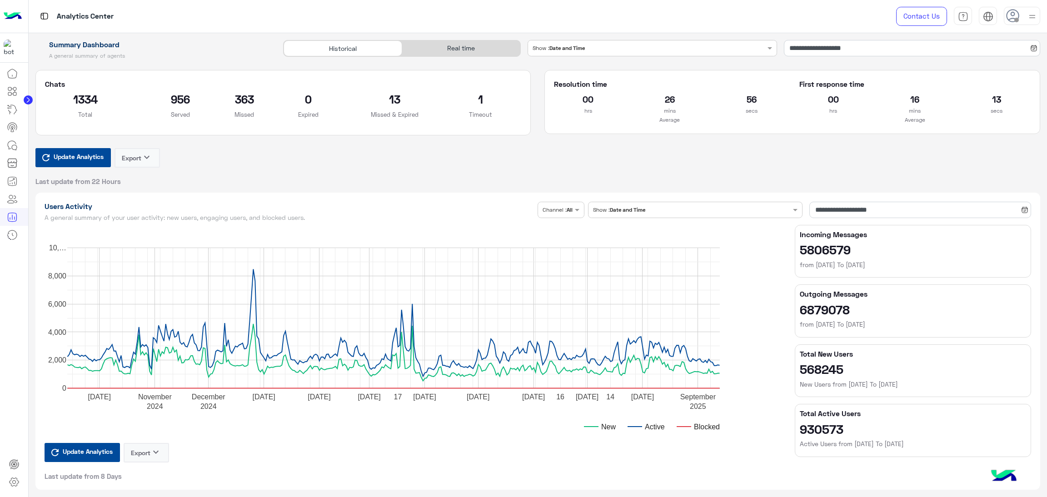
type input "**********"
click at [467, 53] on div "Real time" at bounding box center [461, 48] width 118 height 16
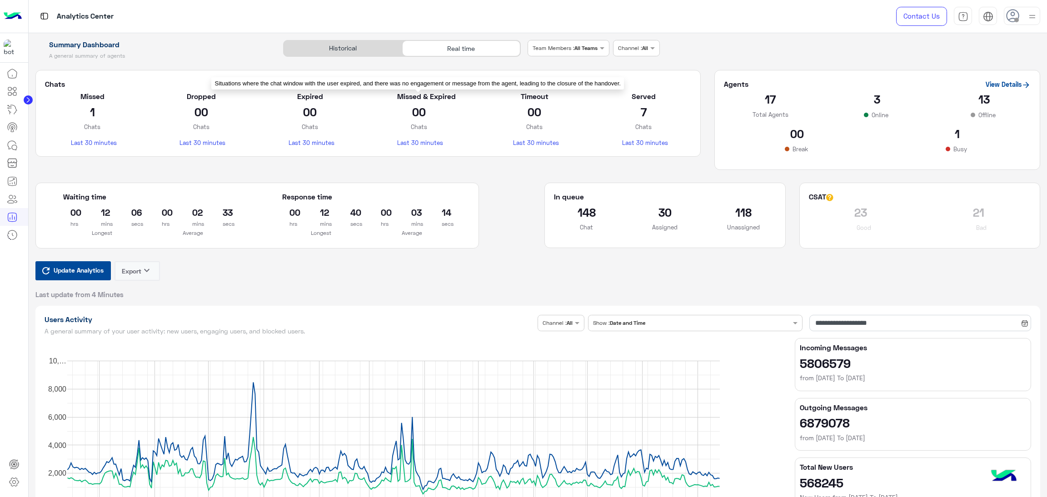
type input "**********"
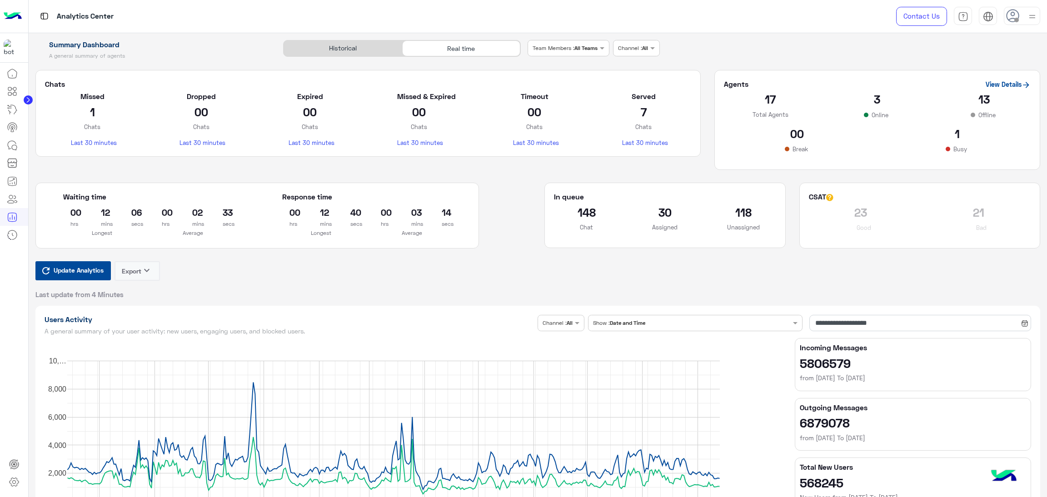
click at [77, 276] on span "Update Analytics" at bounding box center [78, 270] width 55 height 12
click at [90, 270] on span "Update Analytics" at bounding box center [78, 270] width 55 height 12
click at [450, 49] on div "Real time" at bounding box center [461, 48] width 118 height 16
click at [80, 268] on span "Update Analytics" at bounding box center [78, 270] width 55 height 12
click at [51, 265] on span "Update Analytics" at bounding box center [78, 270] width 55 height 12
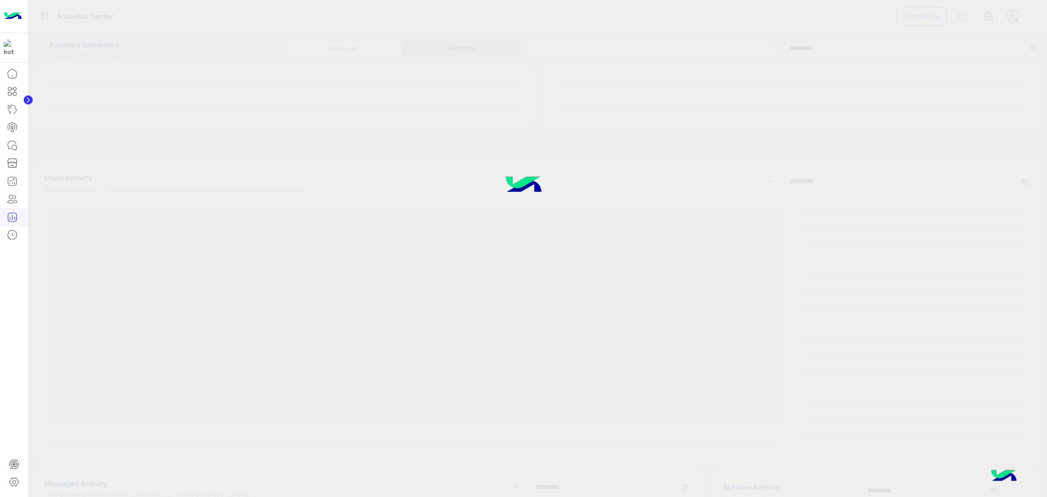
type input "**********"
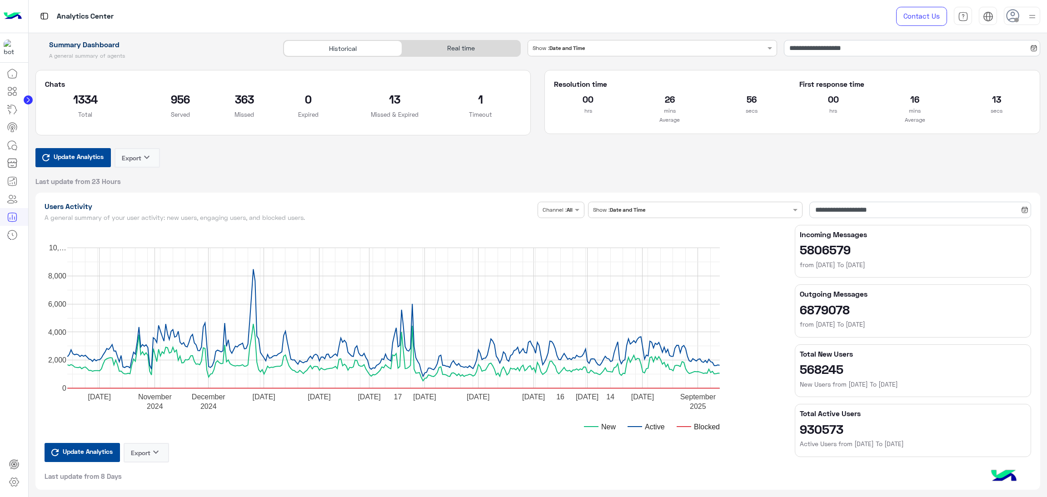
type input "**********"
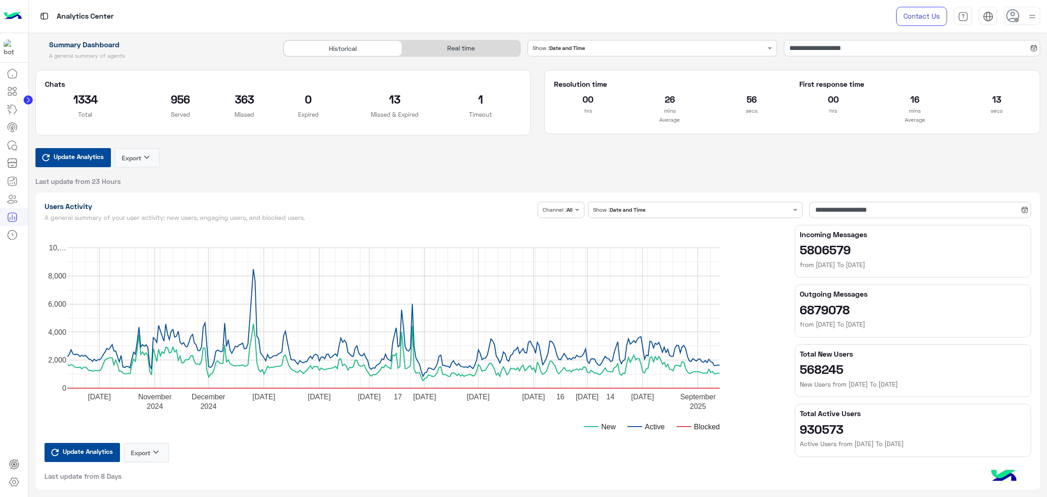
type input "**********"
click at [473, 48] on div "Real time" at bounding box center [461, 48] width 118 height 16
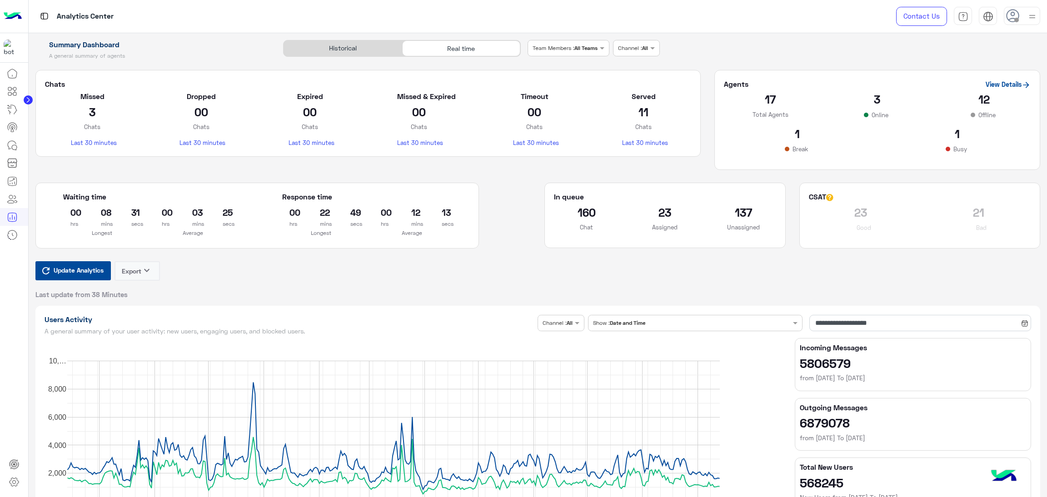
type input "**********"
click at [66, 275] on span "Update Analytics" at bounding box center [78, 270] width 55 height 12
click at [92, 278] on button "Update Analytics" at bounding box center [72, 270] width 75 height 19
click at [78, 275] on span "Update Analytics" at bounding box center [78, 270] width 55 height 12
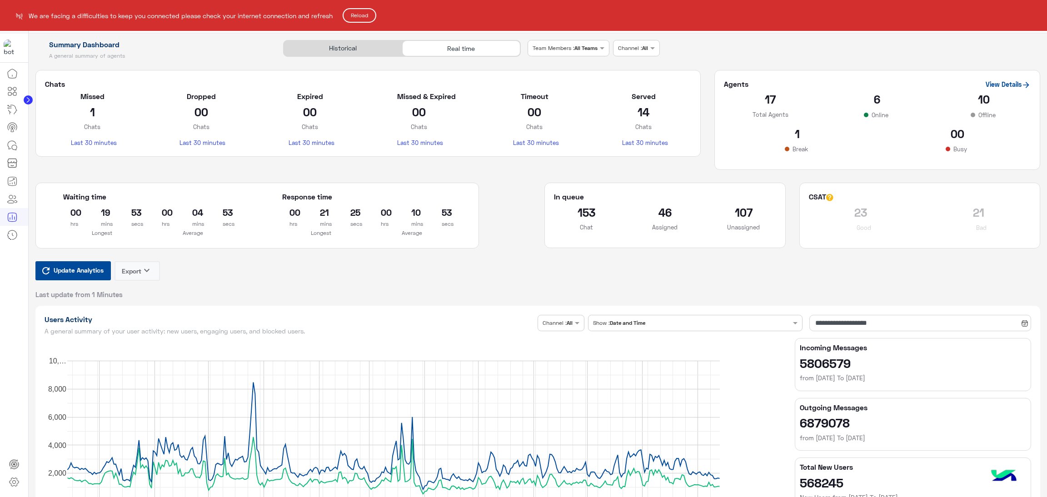
click at [372, 18] on button "Reload" at bounding box center [360, 15] width 34 height 15
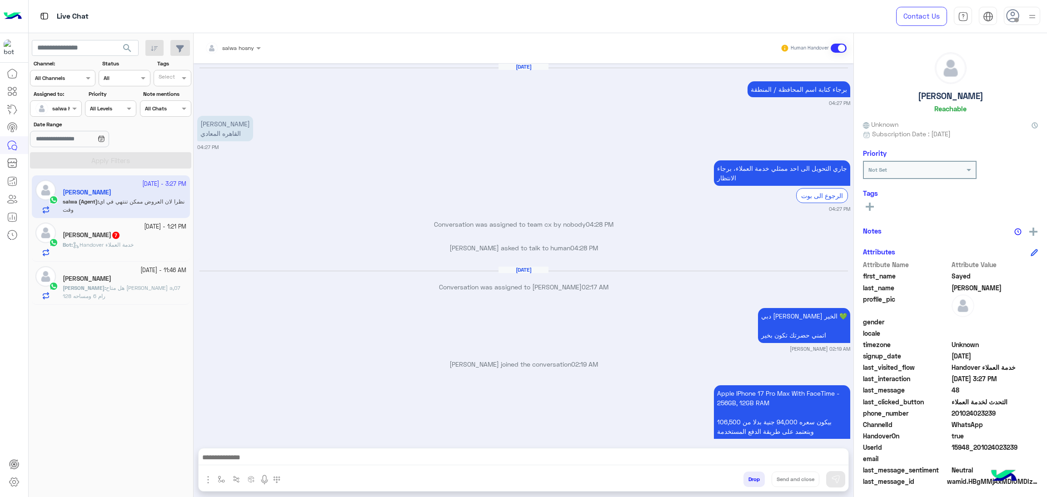
scroll to position [1047, 0]
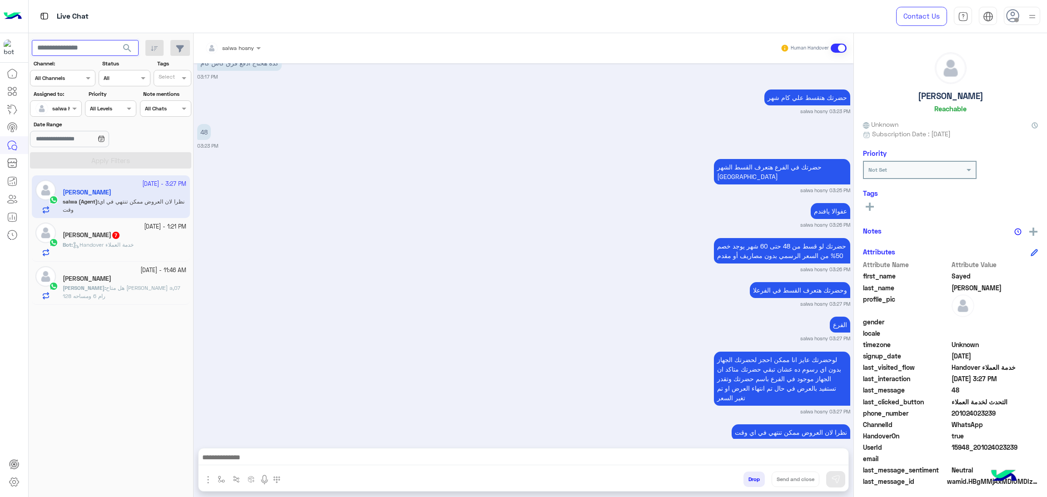
click at [89, 46] on input "text" at bounding box center [85, 48] width 107 height 16
click at [116, 40] on button "search" at bounding box center [127, 50] width 22 height 20
click at [322, 238] on div "حضرتك لو قسط من 48 حتى 60 شهر يوجد خصم 50% من السعر الرسمي بدون مصاريف أو مقدم …" at bounding box center [523, 254] width 653 height 37
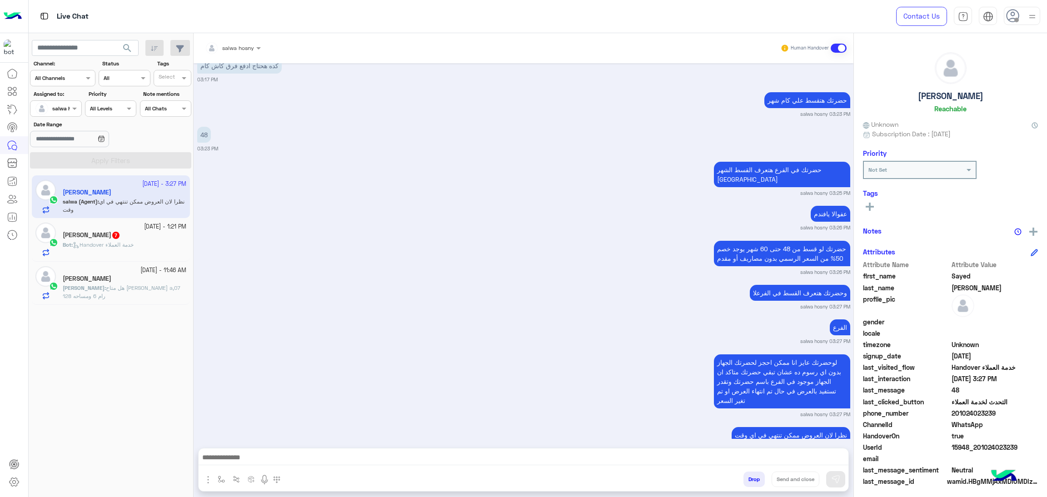
scroll to position [1046, 0]
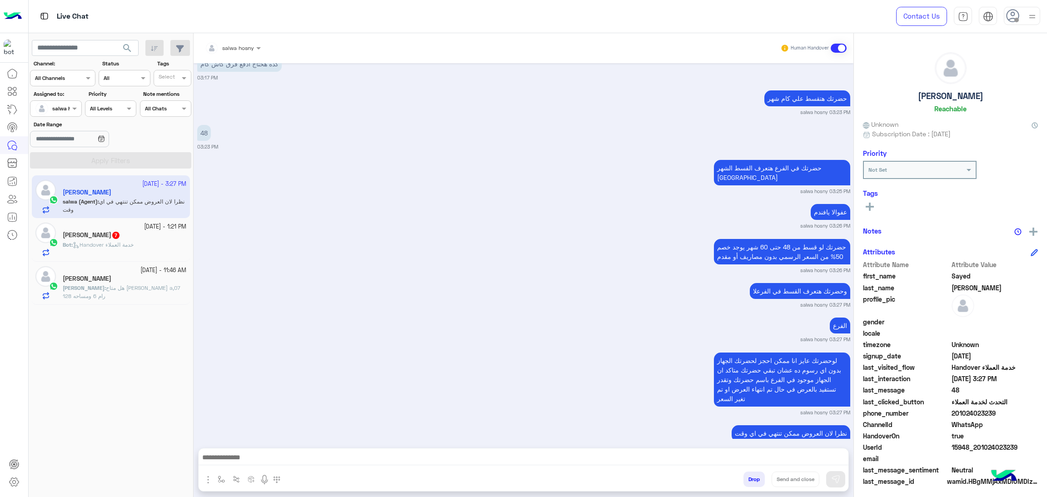
click at [120, 237] on span "7" at bounding box center [115, 235] width 9 height 8
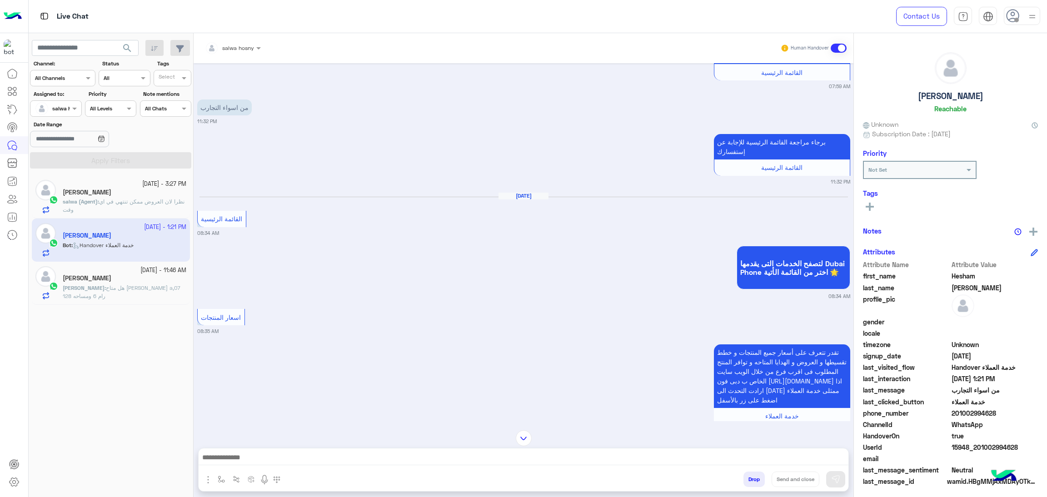
scroll to position [994, 0]
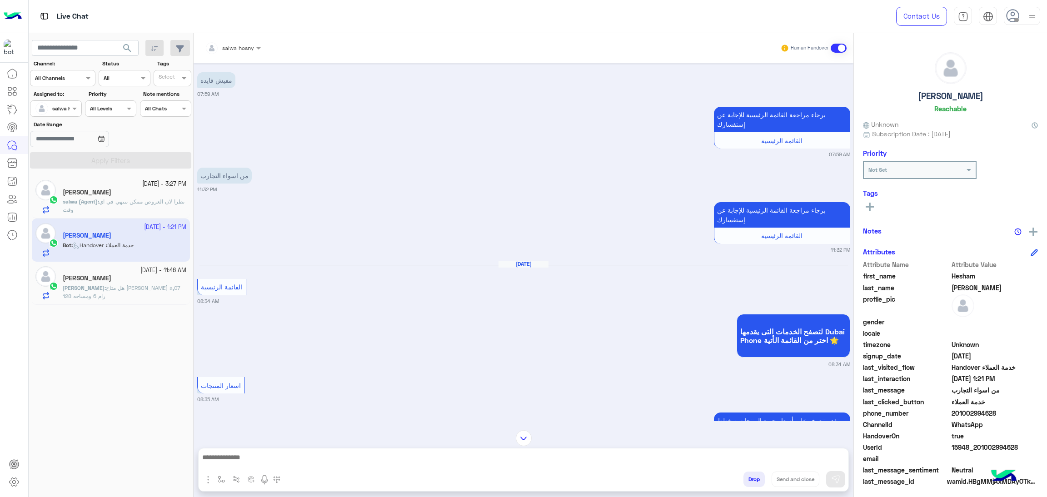
click at [105, 290] on span "[PERSON_NAME]" at bounding box center [84, 287] width 42 height 7
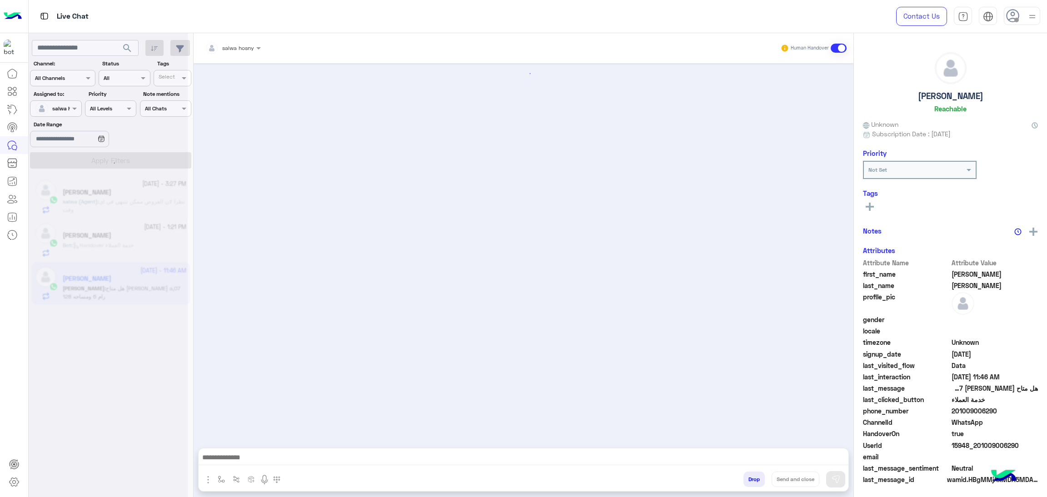
scroll to position [1457, 0]
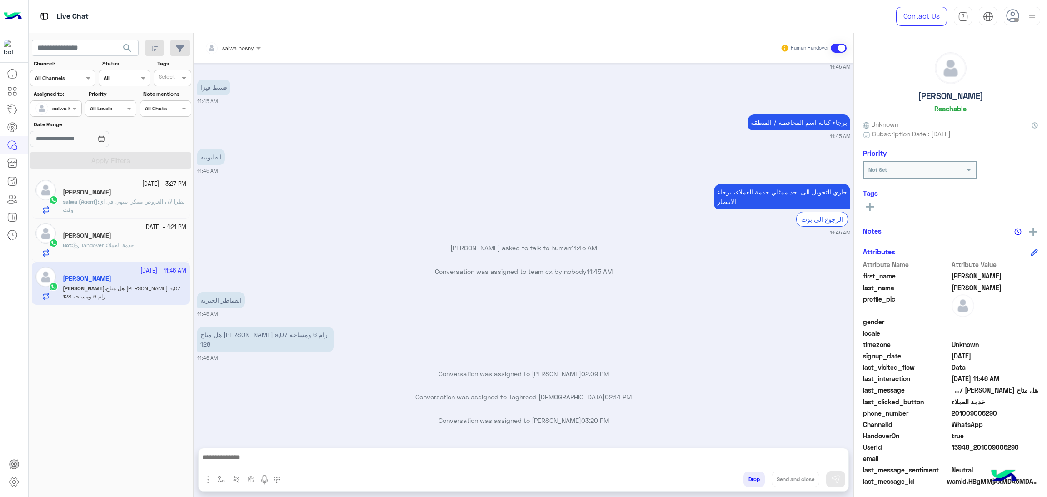
click at [132, 195] on div "Sayed Abdelwarith" at bounding box center [125, 194] width 124 height 10
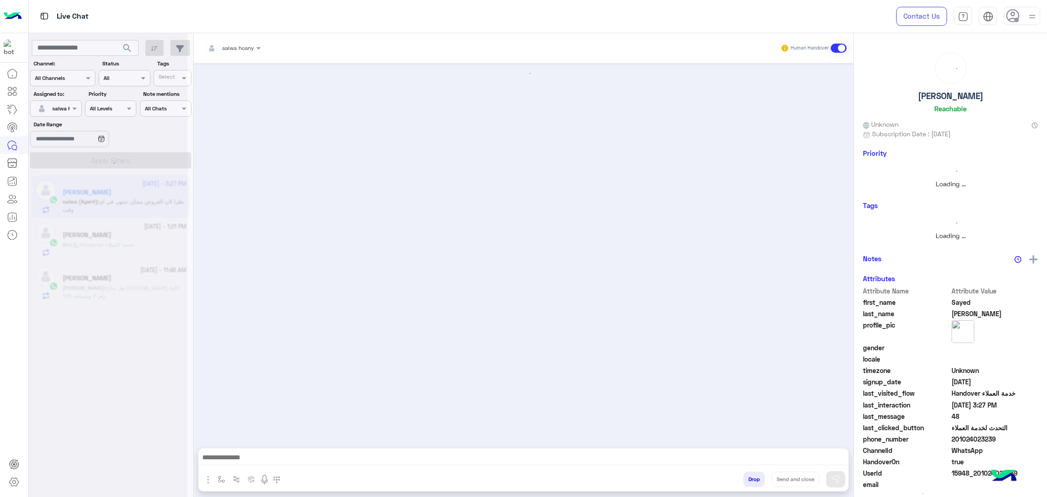
scroll to position [1047, 0]
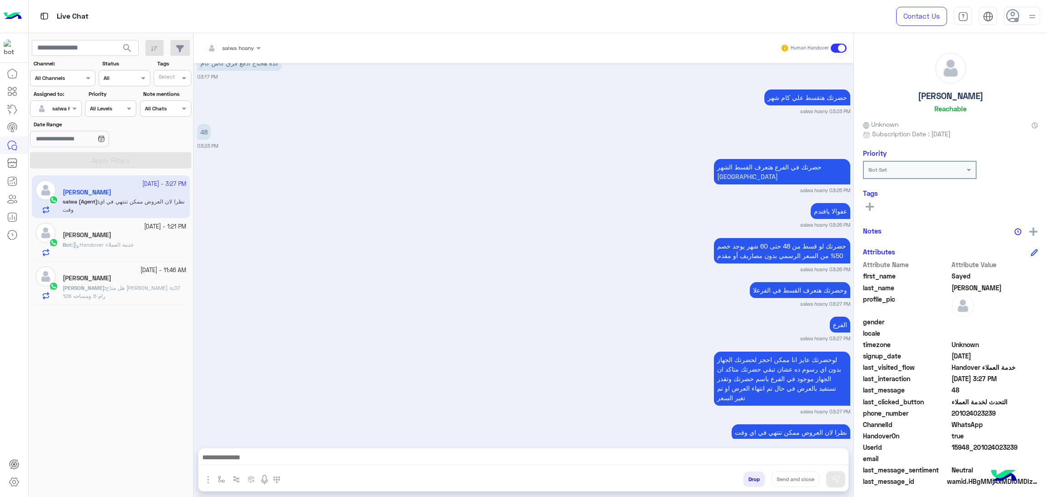
drag, startPoint x: 955, startPoint y: 413, endPoint x: 1046, endPoint y: 420, distance: 91.6
click at [1046, 420] on div "Sayed Abdelwarith Reachable Unknown Subscription Date : 06/17/2025 Priority Not…" at bounding box center [950, 263] width 193 height 461
click at [1016, 416] on span "201024023239" at bounding box center [995, 414] width 87 height 10
drag, startPoint x: 953, startPoint y: 412, endPoint x: 1011, endPoint y: 415, distance: 58.3
click at [1011, 415] on span "201024023239" at bounding box center [995, 414] width 87 height 10
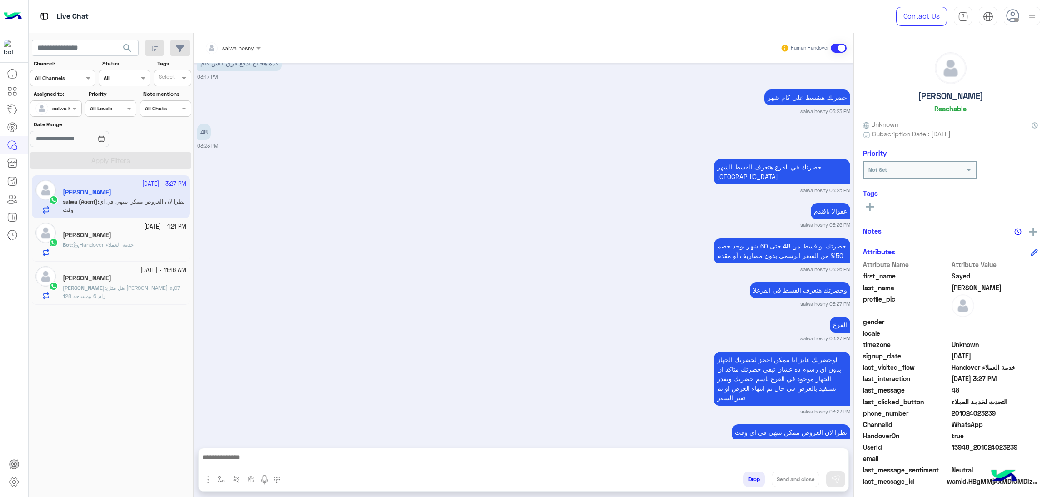
copy span "01024023239"
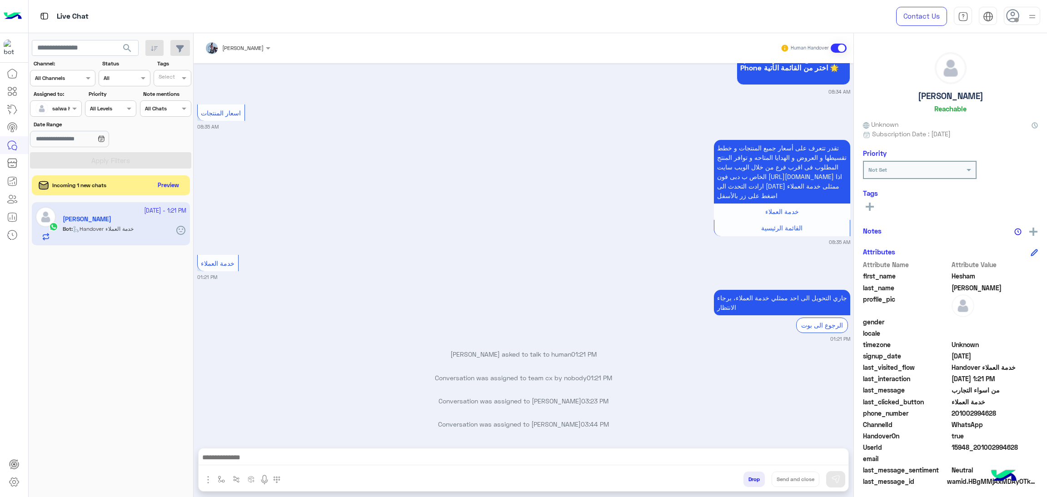
scroll to position [1291, 0]
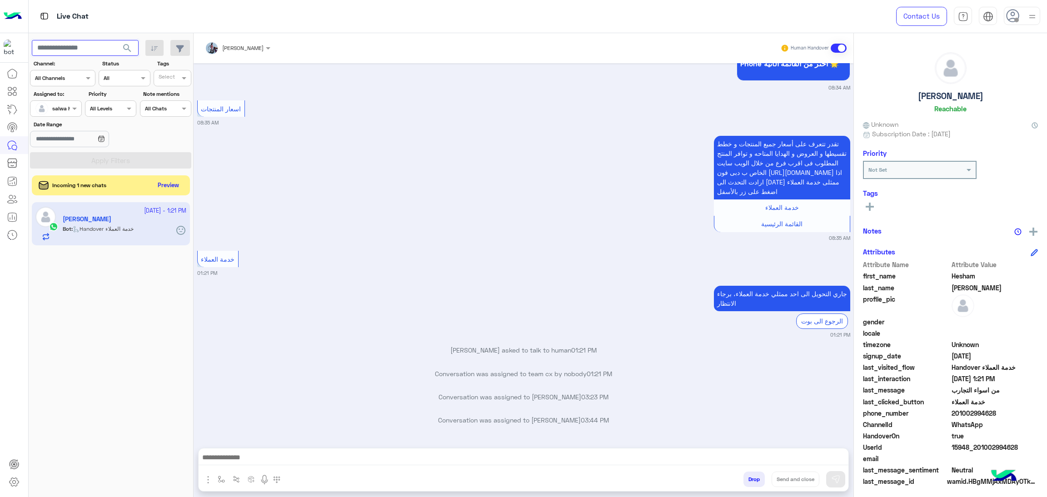
click at [75, 45] on input "text" at bounding box center [85, 48] width 107 height 16
paste input "**********"
click at [129, 39] on app-inbox-users-filters "**********" at bounding box center [111, 102] width 165 height 139
click at [128, 48] on span "search" at bounding box center [127, 48] width 11 height 11
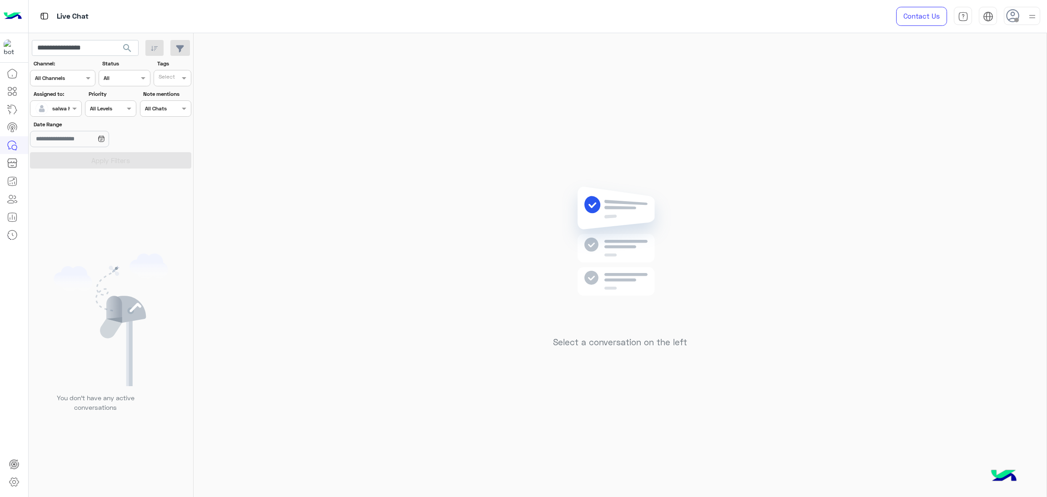
click at [64, 110] on div at bounding box center [55, 107] width 50 height 9
click at [75, 126] on div "All" at bounding box center [95, 127] width 120 height 10
click at [99, 157] on button "Apply Filters" at bounding box center [110, 160] width 161 height 16
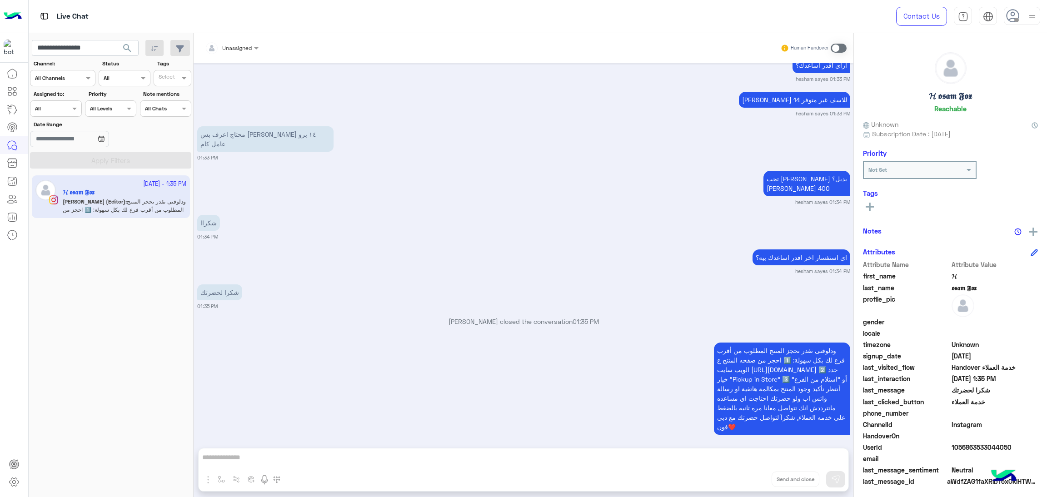
scroll to position [1238, 0]
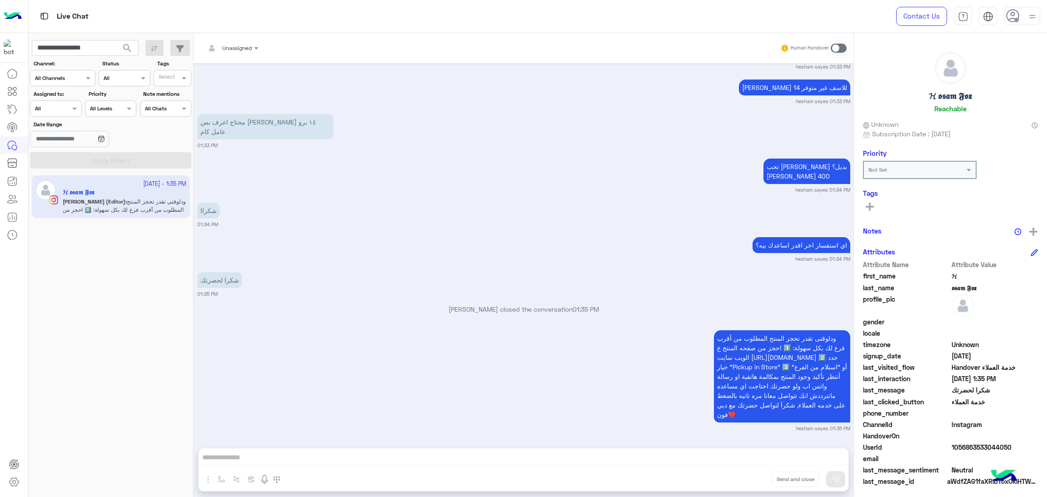
click at [945, 443] on span "UserId" at bounding box center [906, 448] width 87 height 10
click at [956, 443] on span "1056863533044050" at bounding box center [995, 448] width 87 height 10
copy span "1056863533044050"
click at [91, 45] on input "**********" at bounding box center [85, 48] width 107 height 16
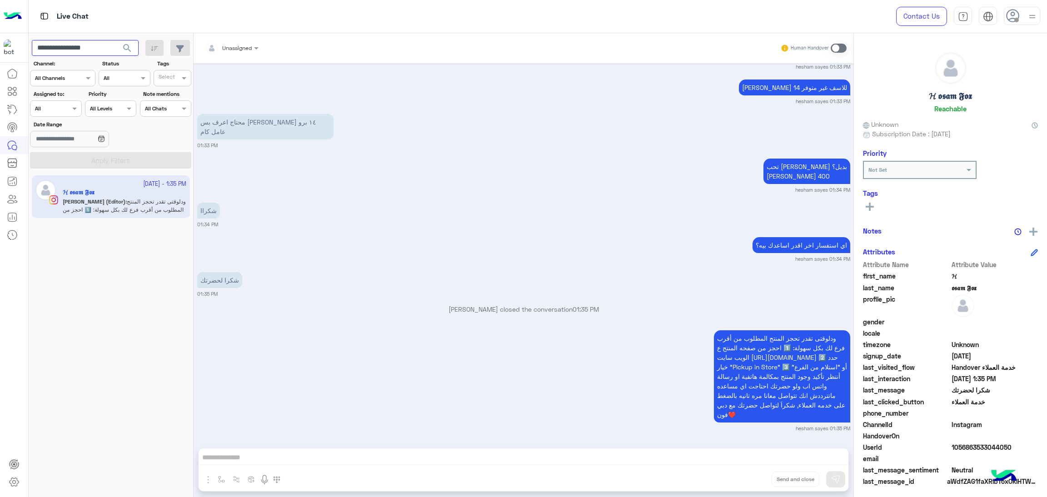
click at [91, 45] on input "**********" at bounding box center [85, 48] width 107 height 16
paste input "**"
click at [122, 44] on span "search" at bounding box center [127, 48] width 11 height 11
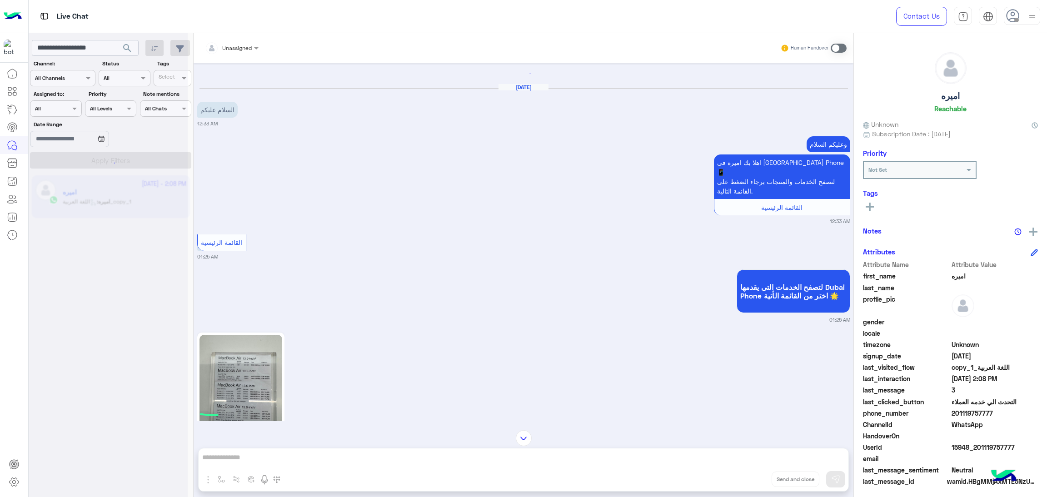
scroll to position [136, 0]
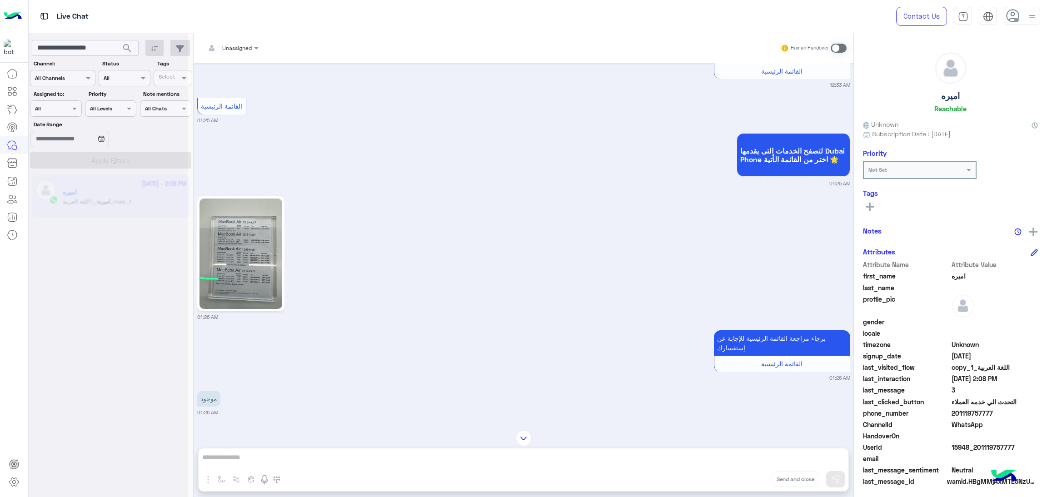
click at [255, 280] on img at bounding box center [241, 254] width 83 height 110
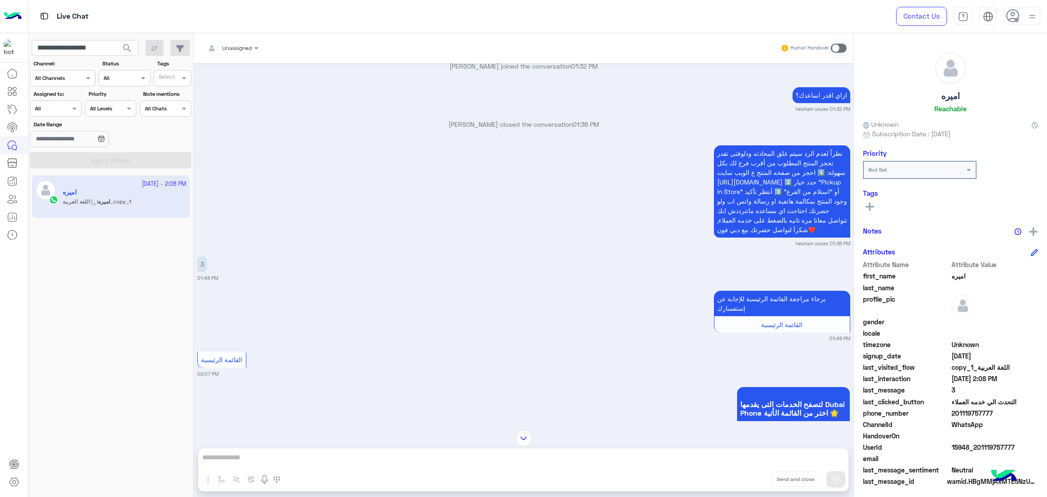
scroll to position [934, 0]
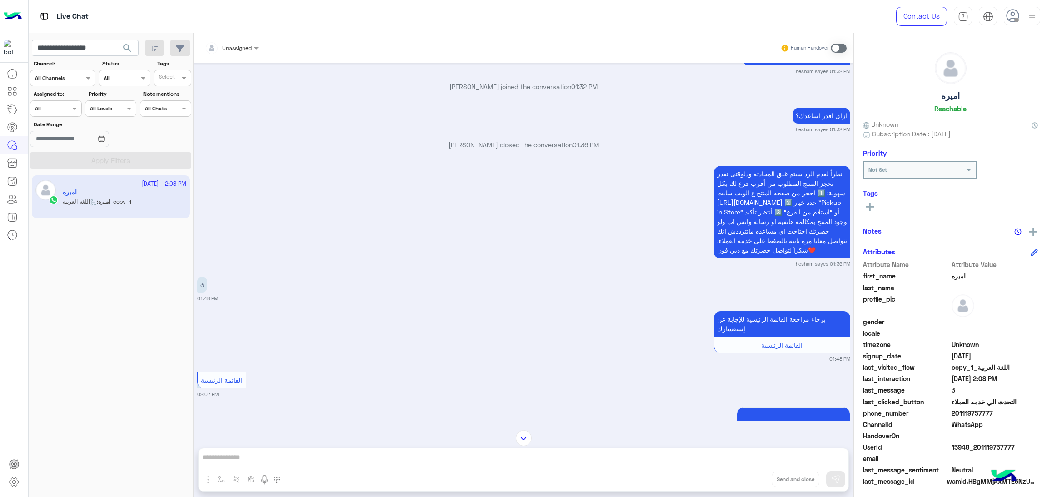
click at [978, 441] on div "HandoverOn" at bounding box center [950, 436] width 175 height 11
click at [978, 449] on span "15948_201119757777" at bounding box center [995, 448] width 87 height 10
copy span "15948_201119757777"
click at [82, 49] on input "**********" at bounding box center [85, 48] width 107 height 16
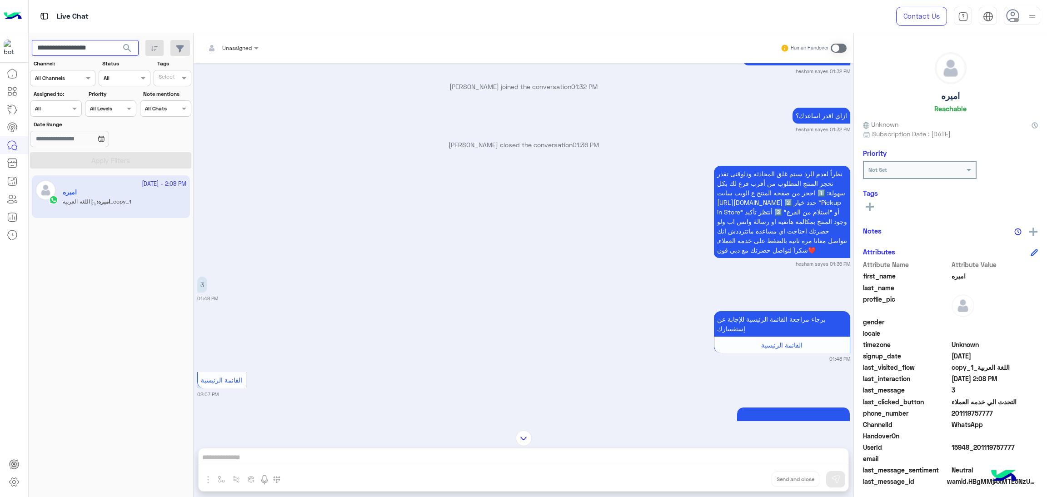
click at [82, 49] on input "**********" at bounding box center [85, 48] width 107 height 16
paste input "text"
click at [123, 49] on span "search" at bounding box center [127, 48] width 11 height 11
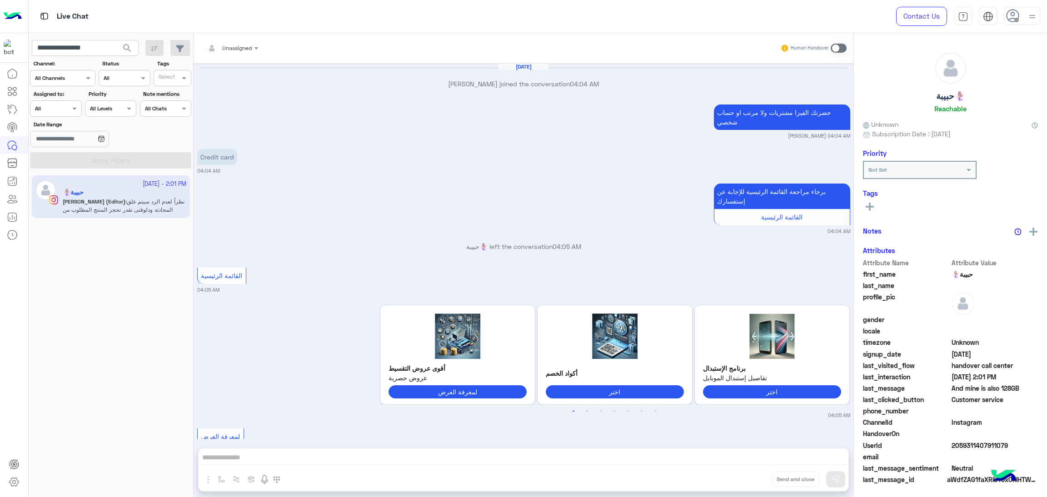
scroll to position [1571, 0]
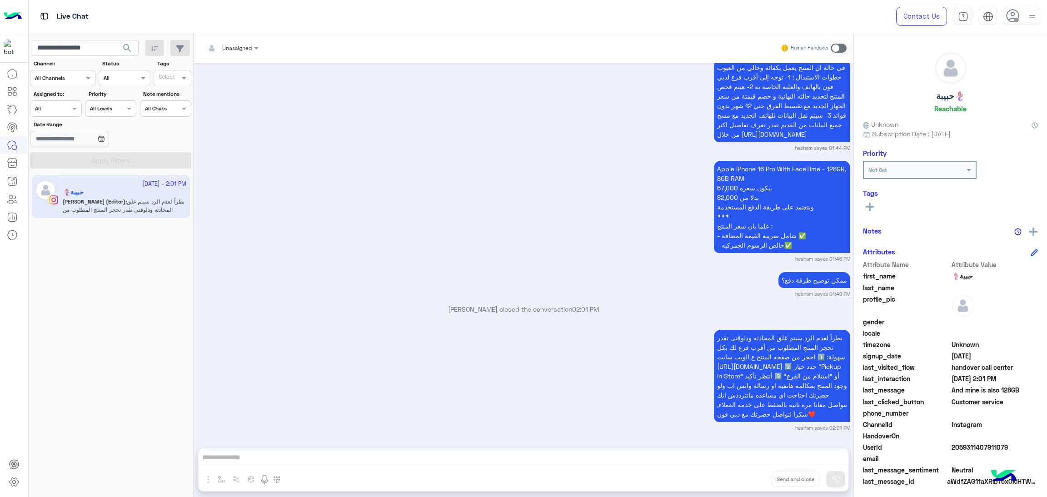
drag, startPoint x: 124, startPoint y: 48, endPoint x: 630, endPoint y: 186, distance: 524.9
click at [630, 186] on div "Apple IPhone 16 Pro With FaceTime - 128GB, 8GB RAM بيكون سعره 67,000 بدلا من 82…" at bounding box center [523, 211] width 653 height 104
click at [968, 448] on span "2059311407911079" at bounding box center [995, 448] width 87 height 10
copy span "2059311407911079"
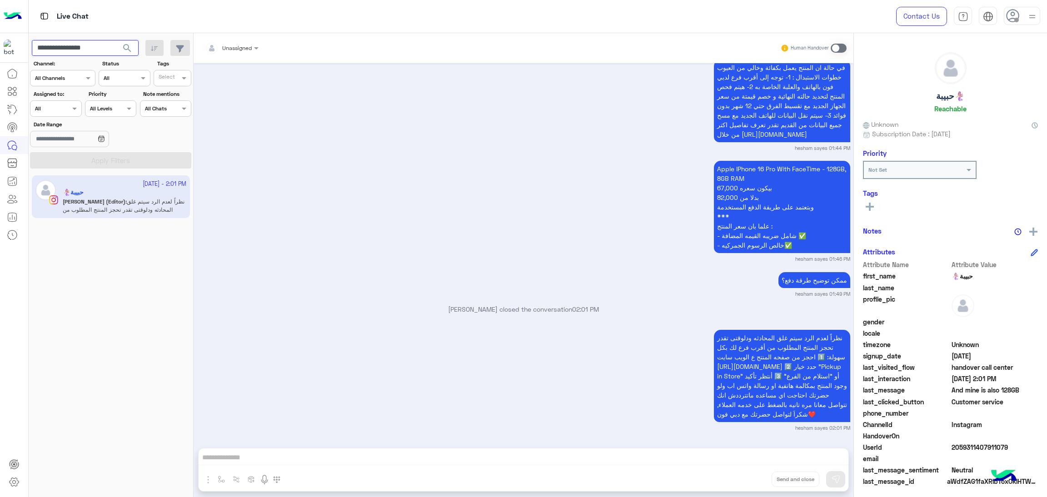
click at [82, 46] on input "**********" at bounding box center [85, 48] width 107 height 16
paste input "**"
type input "**********"
click at [129, 44] on span "search" at bounding box center [127, 48] width 11 height 11
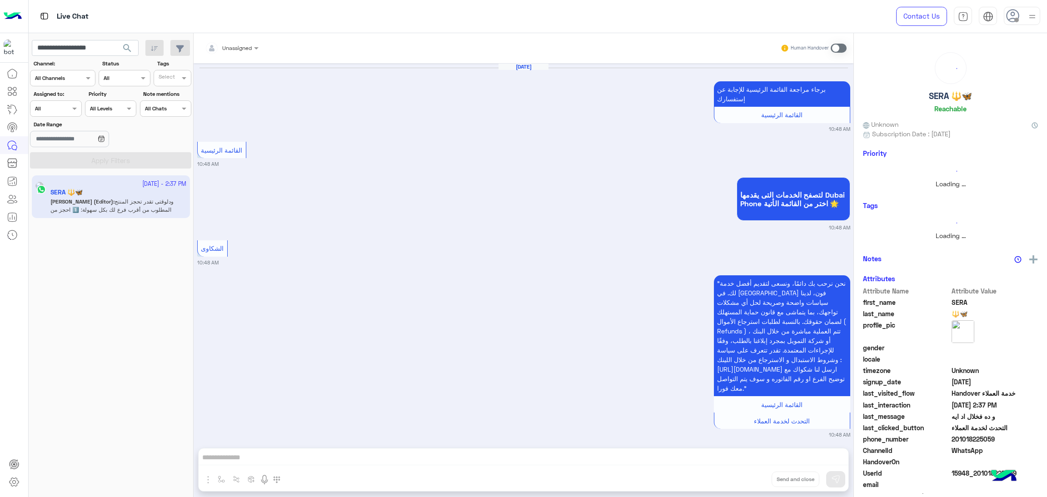
scroll to position [1188, 0]
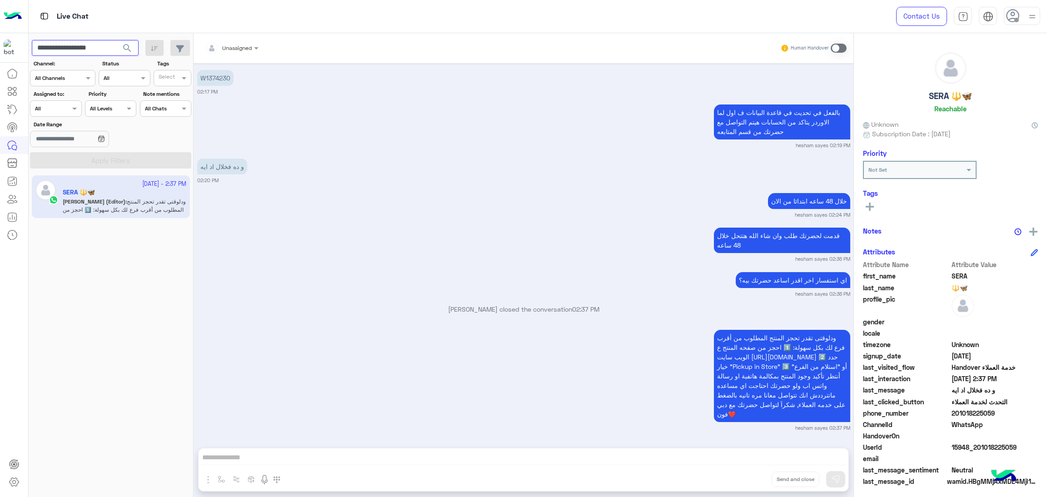
click at [77, 52] on input "**********" at bounding box center [85, 48] width 107 height 16
paste input "text"
click at [132, 49] on span "search" at bounding box center [127, 48] width 11 height 11
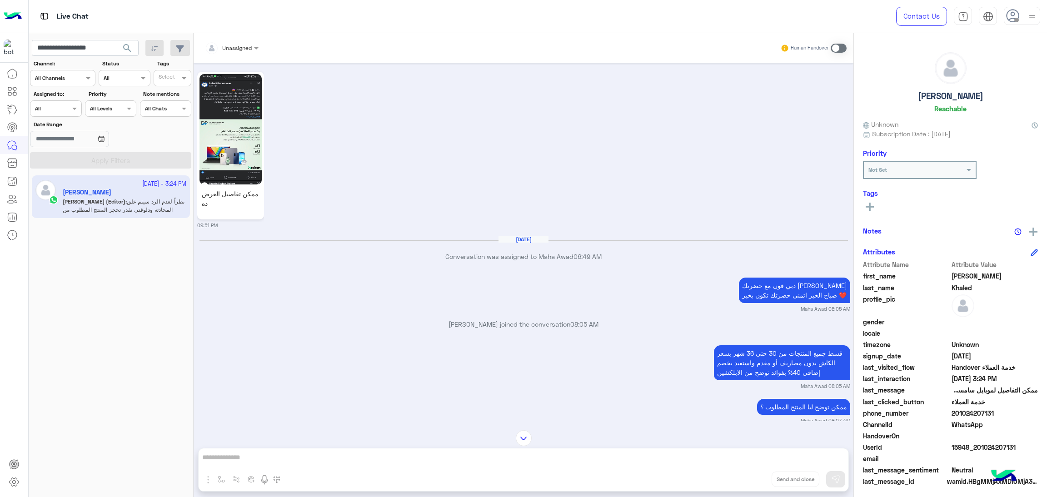
scroll to position [36, 0]
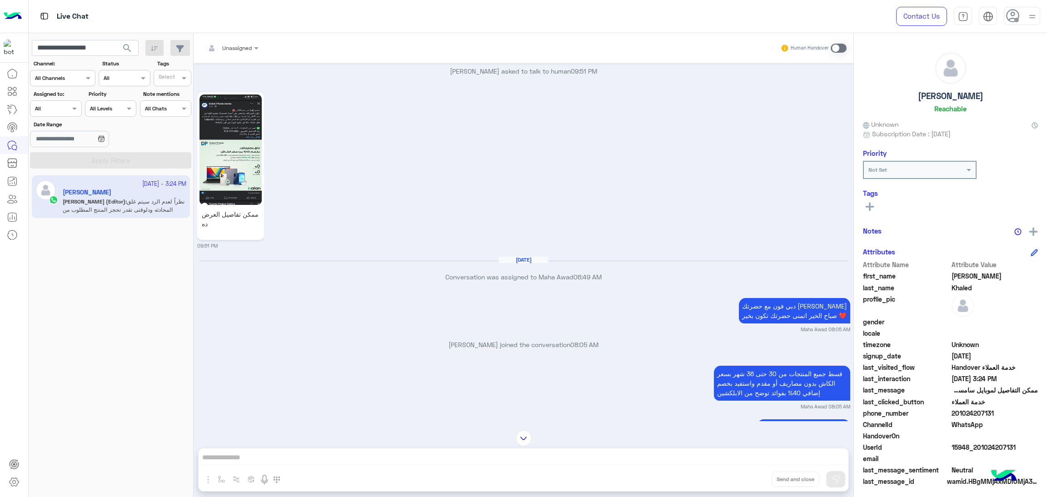
click at [235, 188] on img at bounding box center [231, 150] width 62 height 110
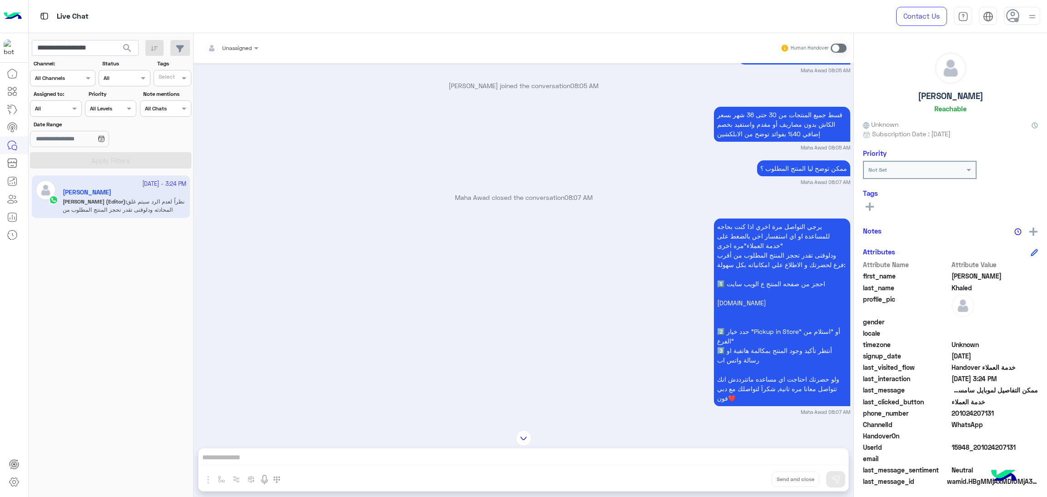
scroll to position [309, 0]
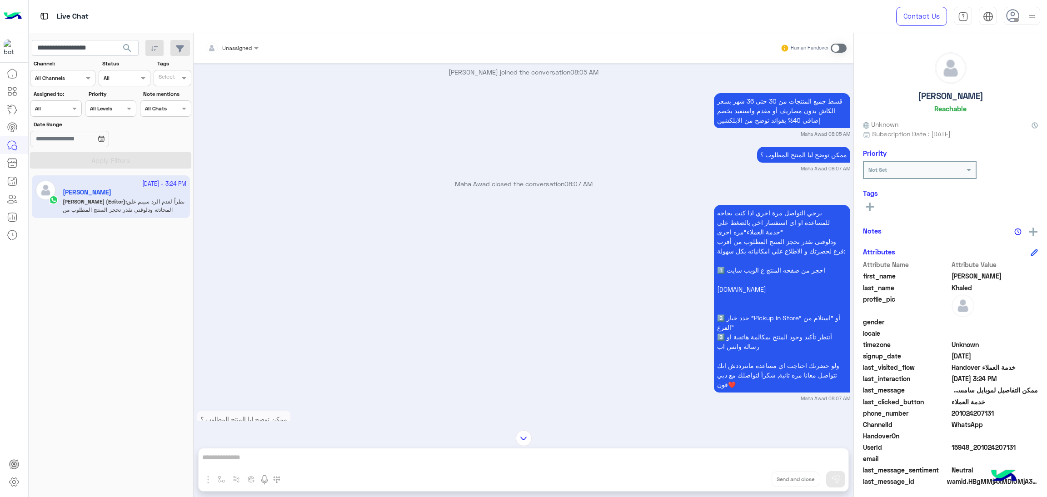
click at [968, 445] on span "15948_201024207131" at bounding box center [995, 448] width 87 height 10
copy span "15948_201024207131"
click at [108, 51] on input "**********" at bounding box center [85, 48] width 107 height 16
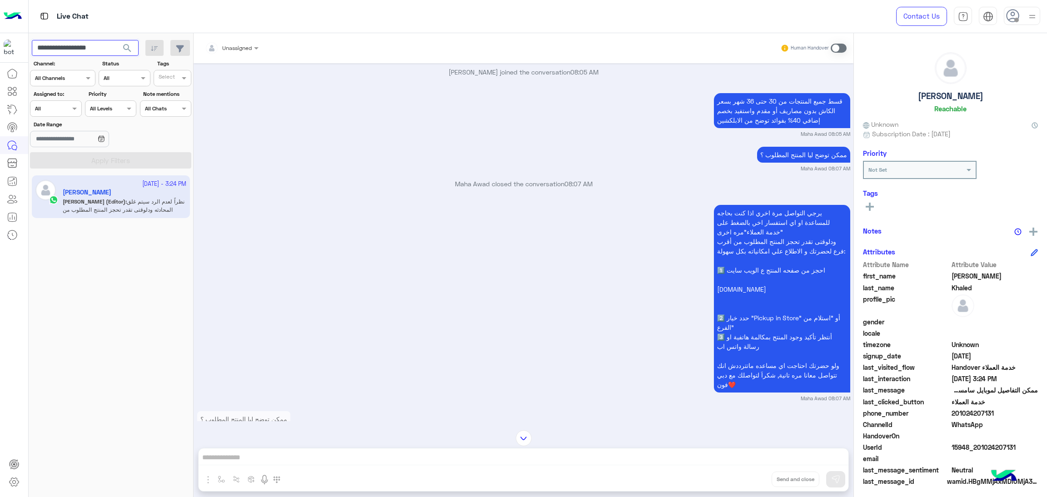
click at [108, 51] on input "**********" at bounding box center [85, 48] width 107 height 16
paste input "text"
type input "**********"
click at [128, 45] on span "search" at bounding box center [127, 48] width 11 height 11
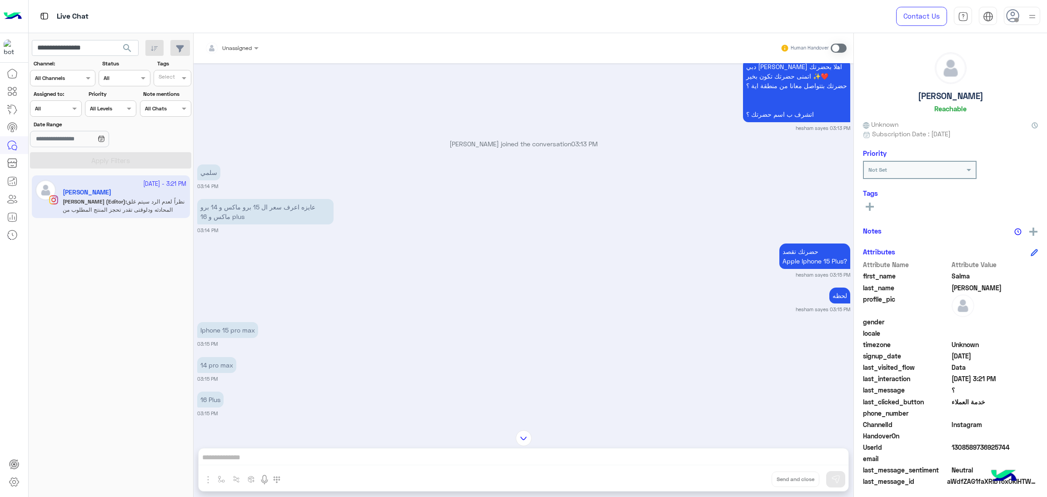
scroll to position [369, 0]
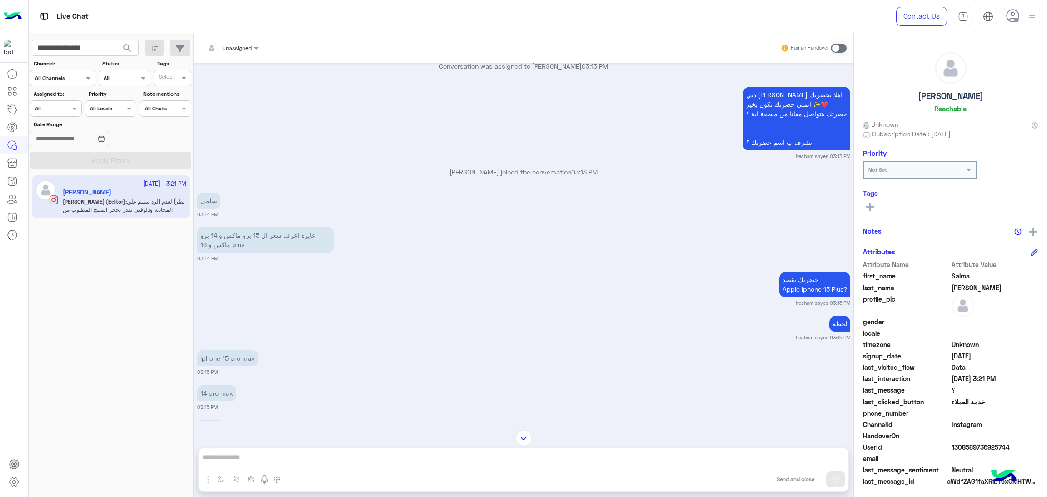
click at [967, 444] on span "1308589736925744" at bounding box center [995, 448] width 87 height 10
copy span "1308589736925744"
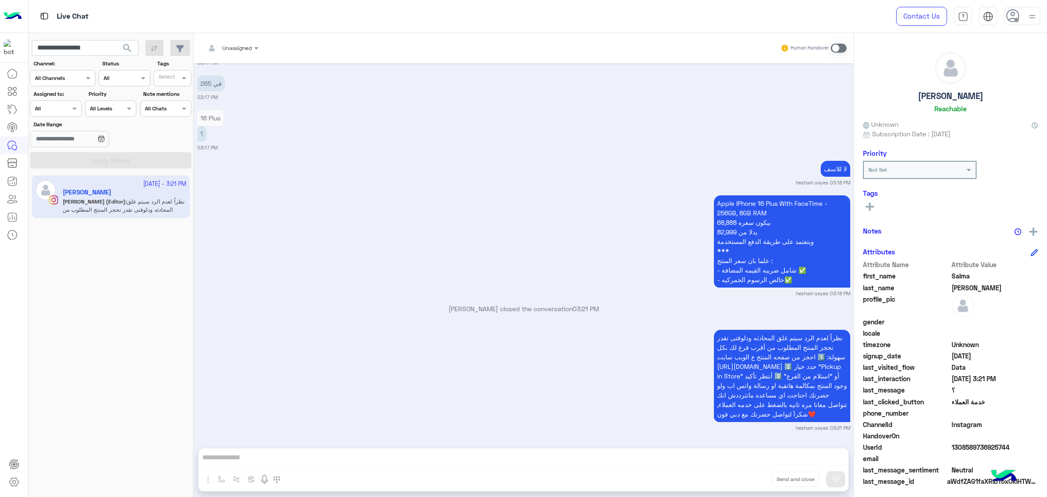
scroll to position [983, 0]
copy span "1308589736925744"
click at [15, 230] on icon at bounding box center [12, 234] width 9 height 9
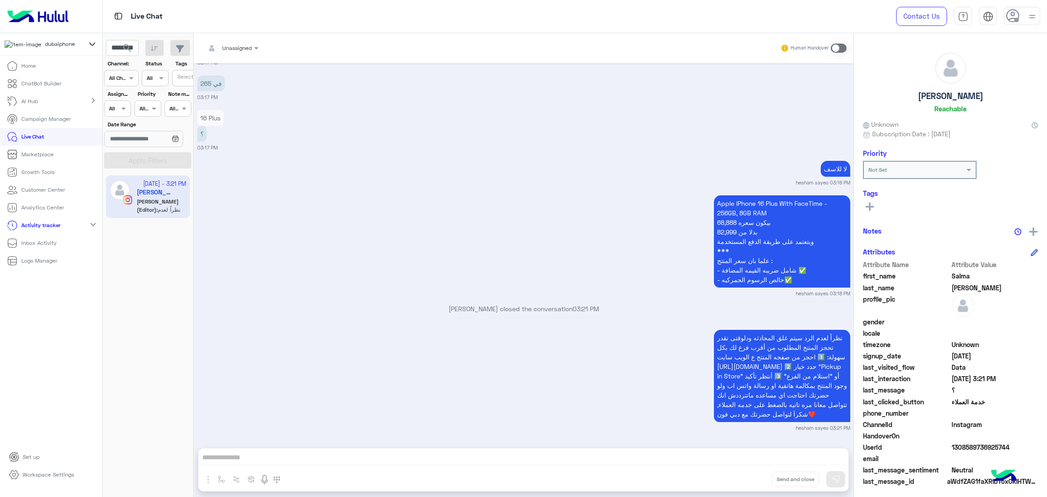
click at [58, 230] on p "Activity tracker" at bounding box center [40, 225] width 39 height 8
click at [69, 233] on link "Activity tracker" at bounding box center [35, 226] width 71 height 18
drag, startPoint x: 73, startPoint y: 232, endPoint x: 42, endPoint y: 230, distance: 30.9
click at [42, 230] on p "Activity tracker" at bounding box center [40, 225] width 39 height 8
click at [42, 230] on p "Activity tracker" at bounding box center [41, 225] width 40 height 8
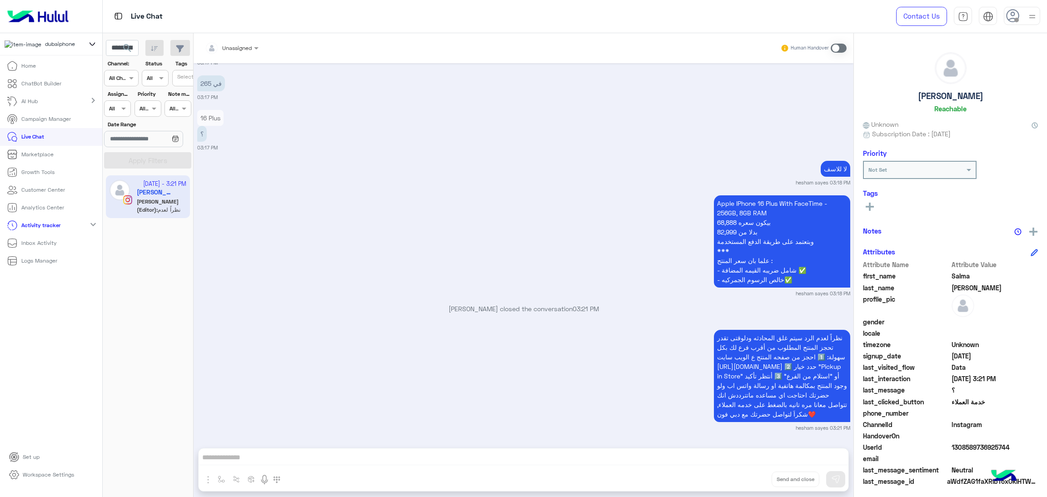
click at [48, 265] on p "Logs Manager" at bounding box center [39, 261] width 36 height 8
click at [44, 263] on p "Logs Manager" at bounding box center [39, 261] width 36 height 8
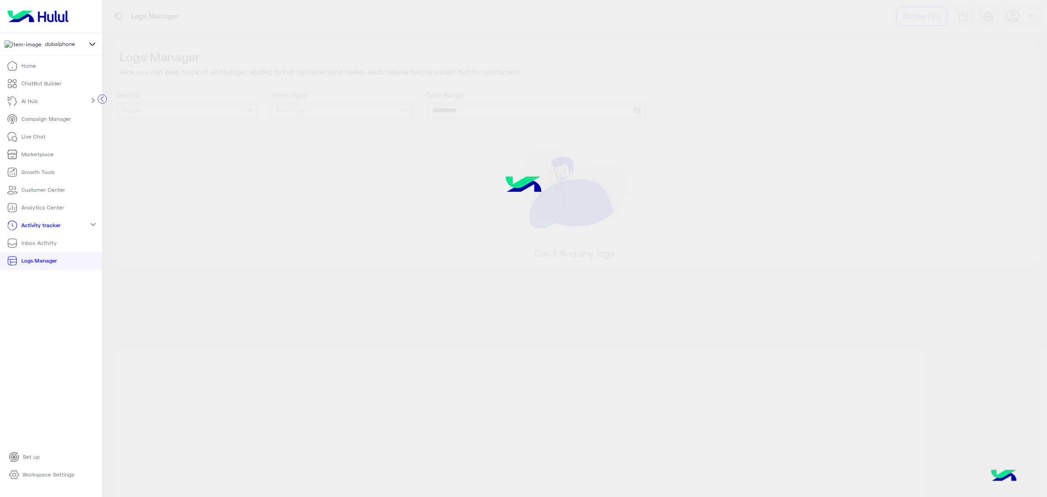
type input "**********"
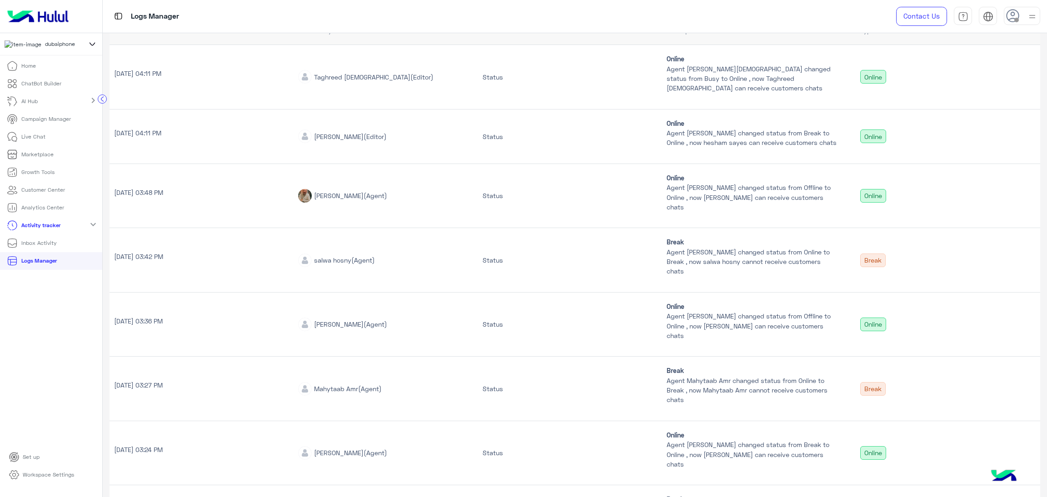
scroll to position [136, 0]
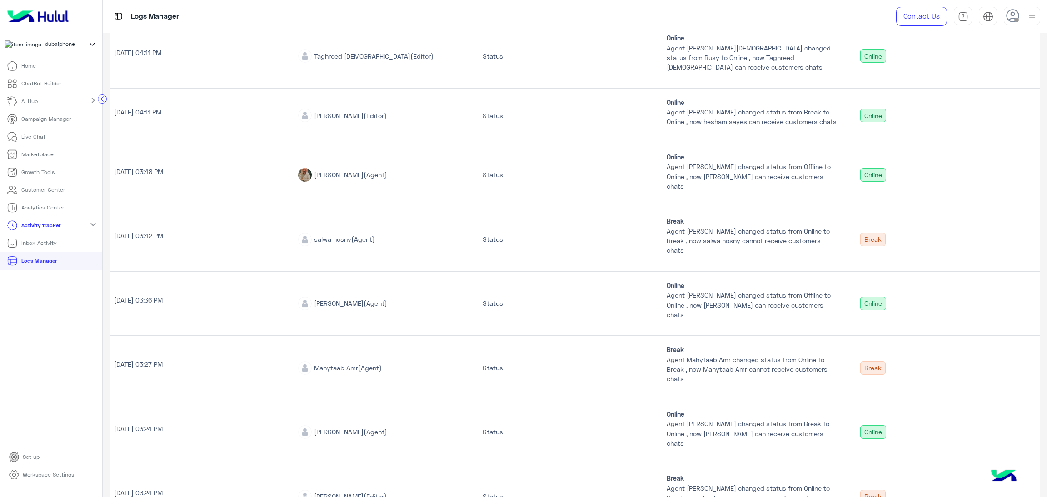
click at [45, 139] on link "Live Chat" at bounding box center [26, 137] width 52 height 18
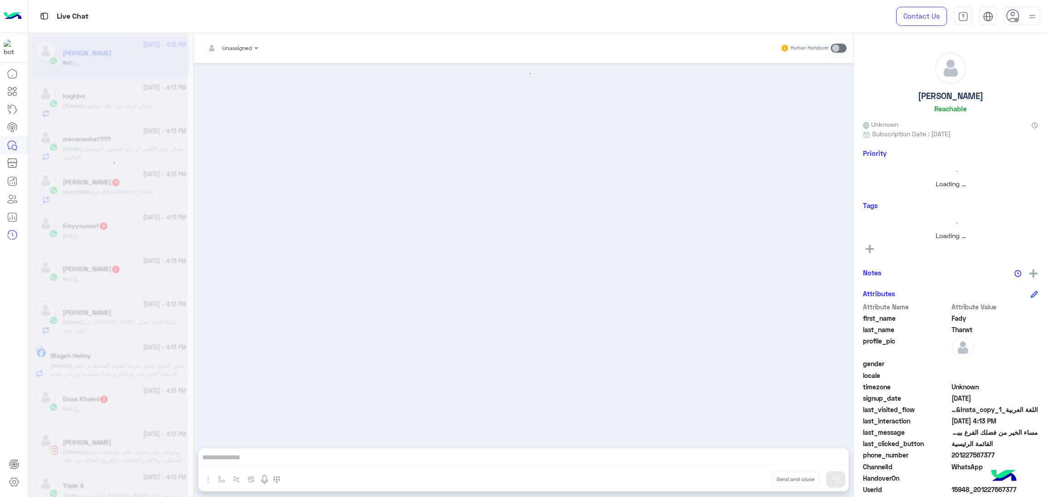
scroll to position [551, 0]
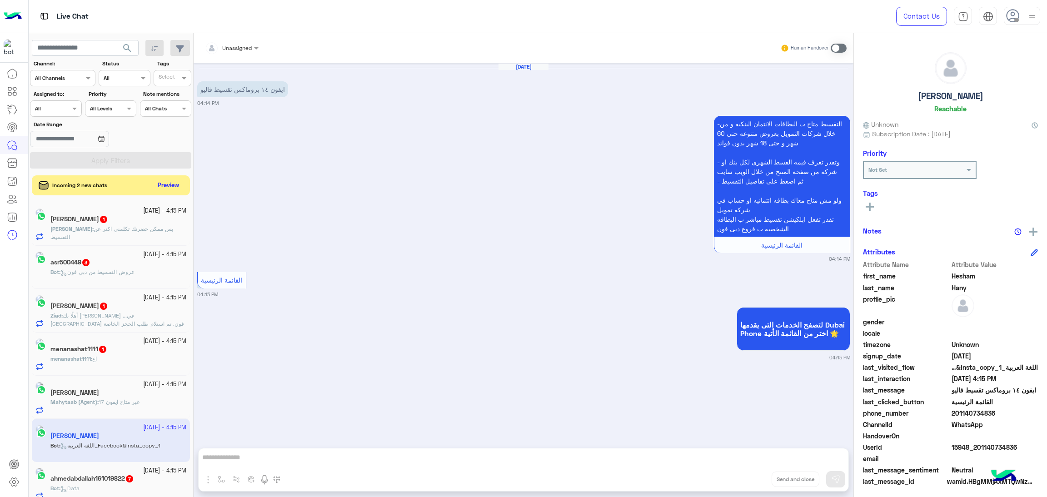
click at [63, 113] on div "Assigned on All" at bounding box center [49, 109] width 39 height 8
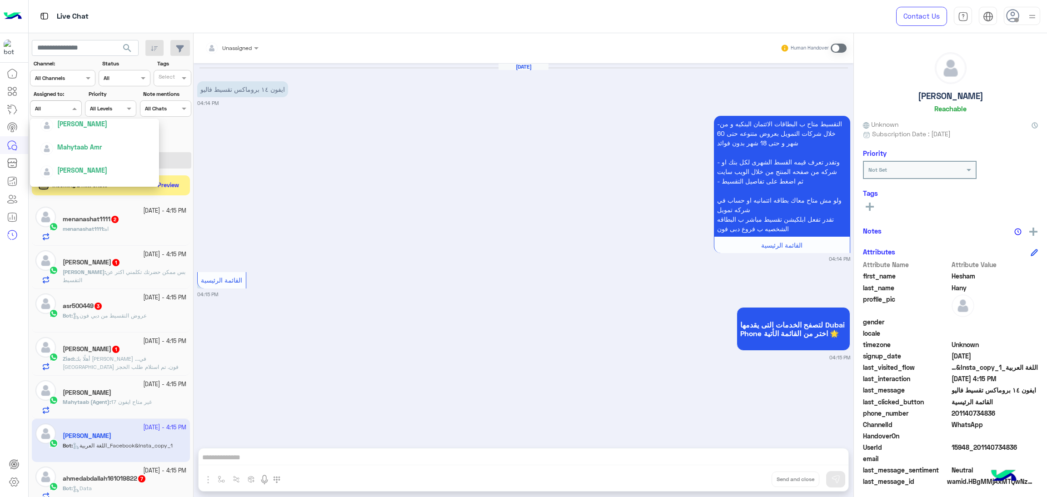
scroll to position [273, 0]
click at [95, 174] on div "[PERSON_NAME]" at bounding box center [82, 170] width 50 height 10
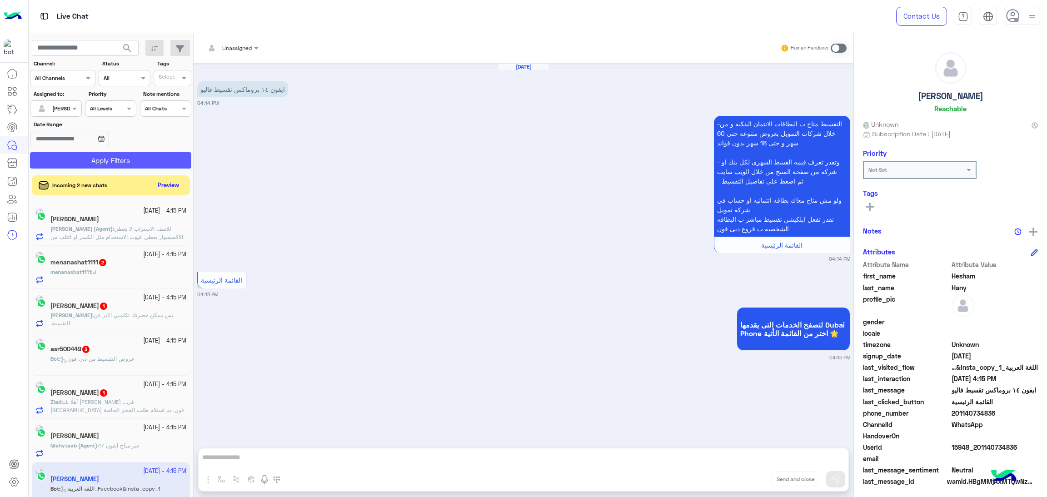
click at [108, 156] on button "Apply Filters" at bounding box center [110, 160] width 161 height 16
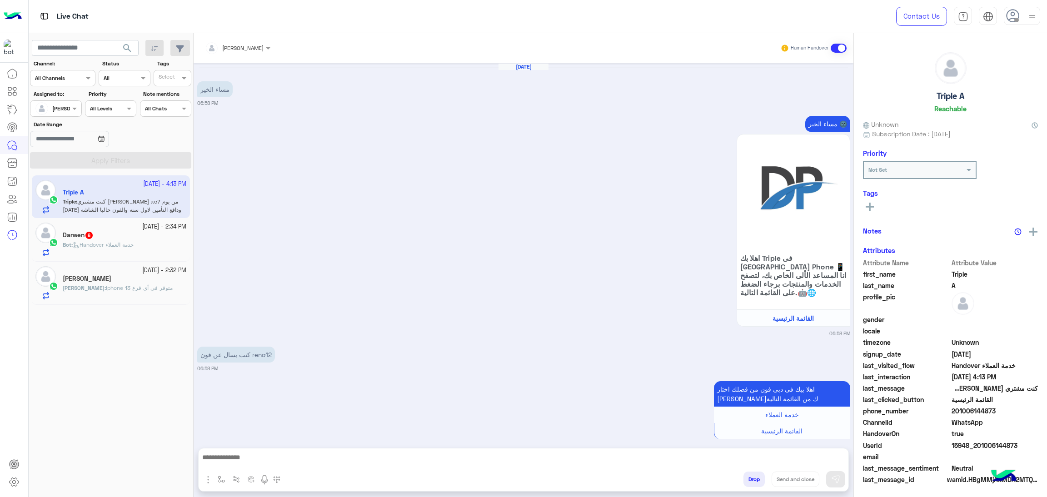
scroll to position [1346, 0]
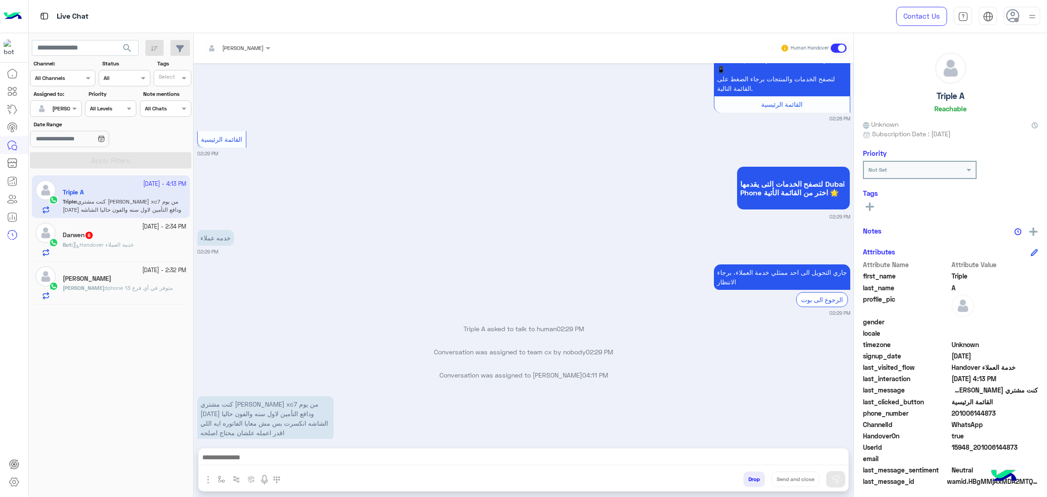
click at [143, 290] on span "Iphone 13 متوفر في أي فرع" at bounding box center [139, 287] width 67 height 7
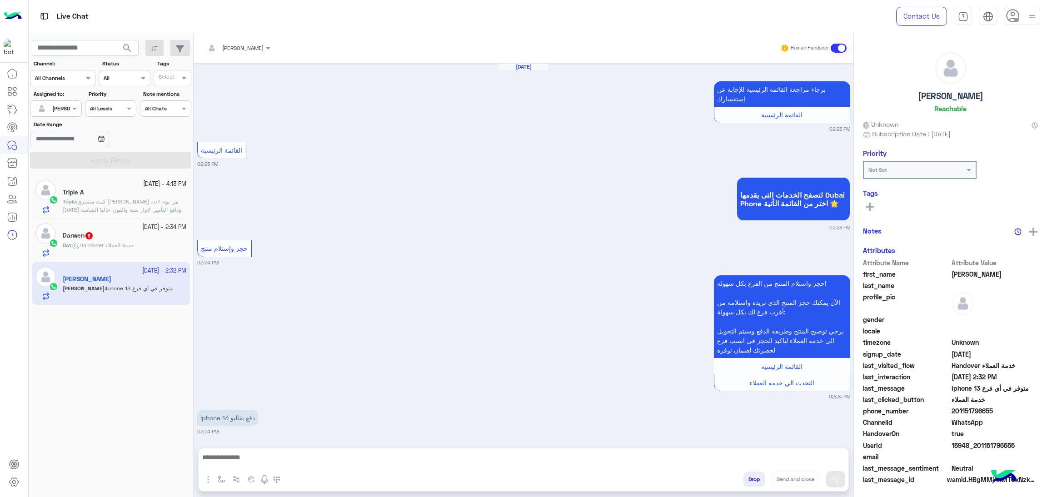
scroll to position [1402, 0]
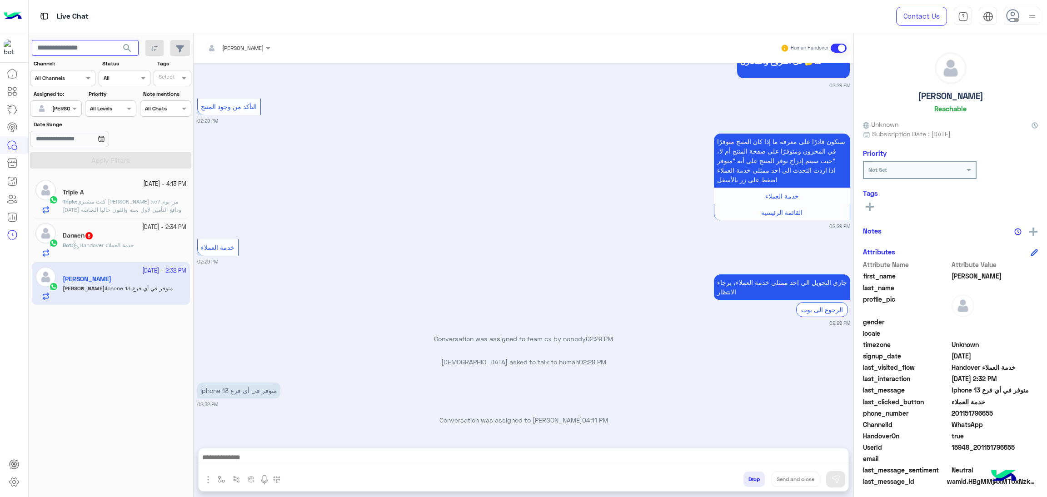
click at [94, 46] on input "text" at bounding box center [85, 48] width 107 height 16
click at [116, 40] on button "search" at bounding box center [127, 50] width 22 height 20
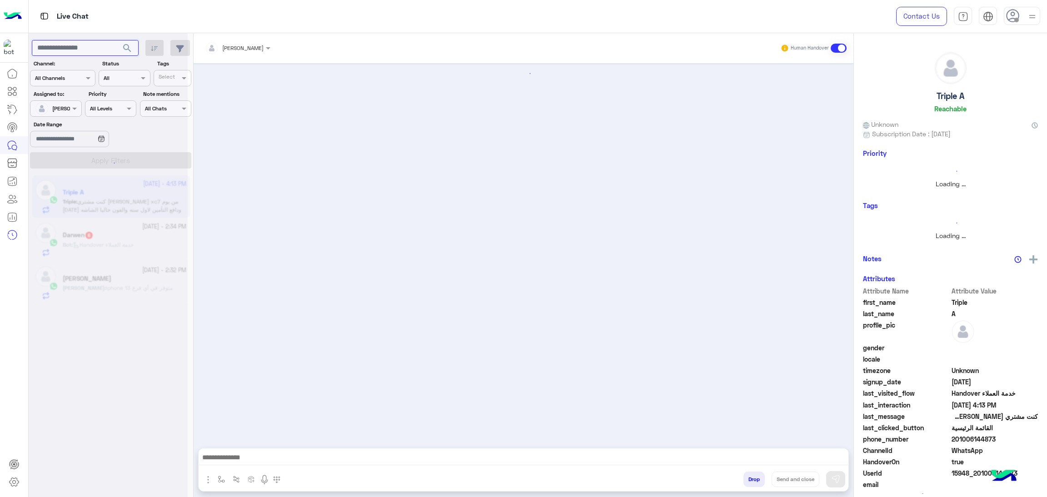
scroll to position [1346, 0]
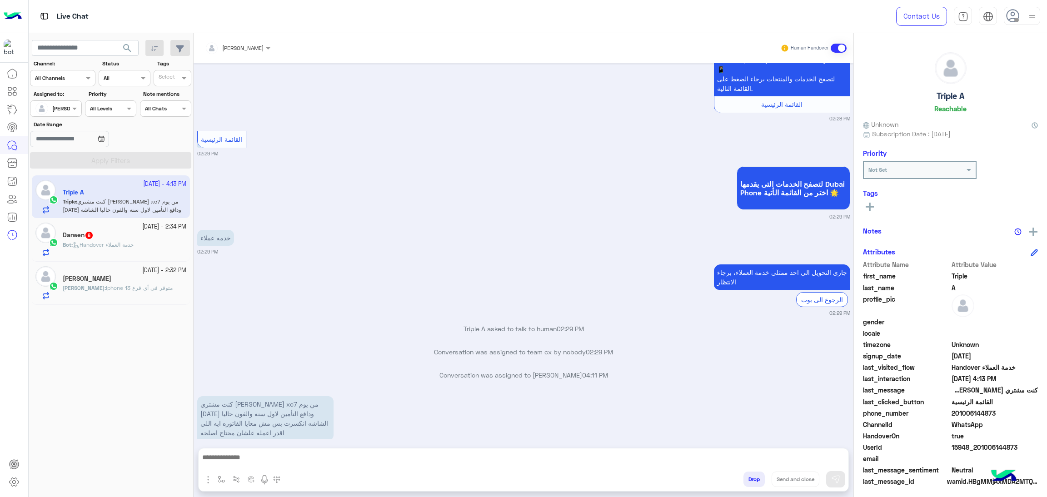
click at [123, 275] on div "[PERSON_NAME]" at bounding box center [125, 280] width 124 height 10
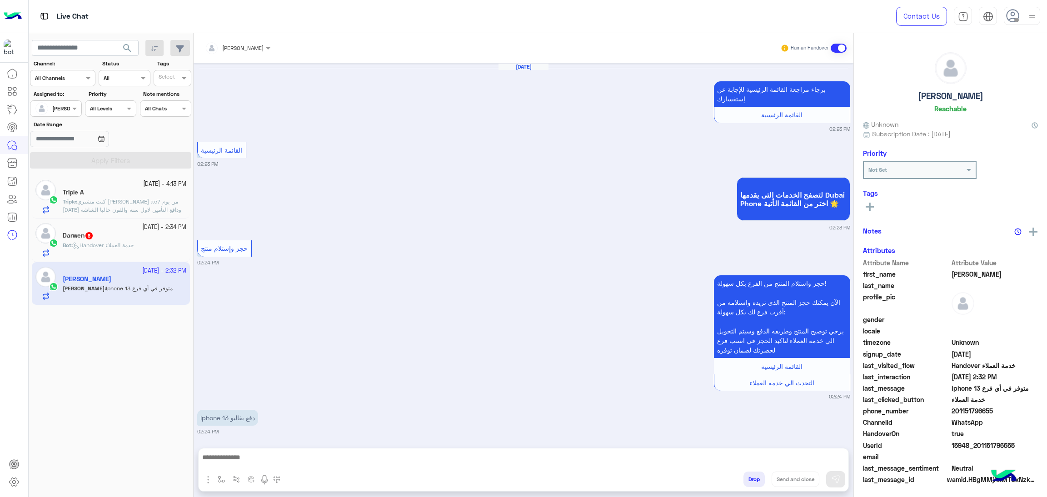
scroll to position [1402, 0]
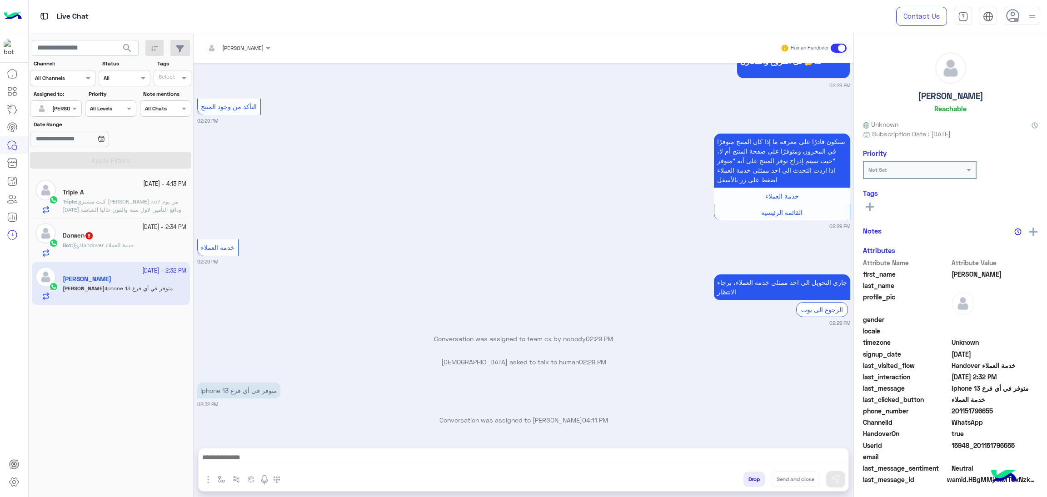
click at [996, 447] on span "15948_201151796655" at bounding box center [995, 446] width 87 height 10
click at [996, 445] on span "15948_201151796655" at bounding box center [995, 446] width 87 height 10
copy span "15948_201151796655"
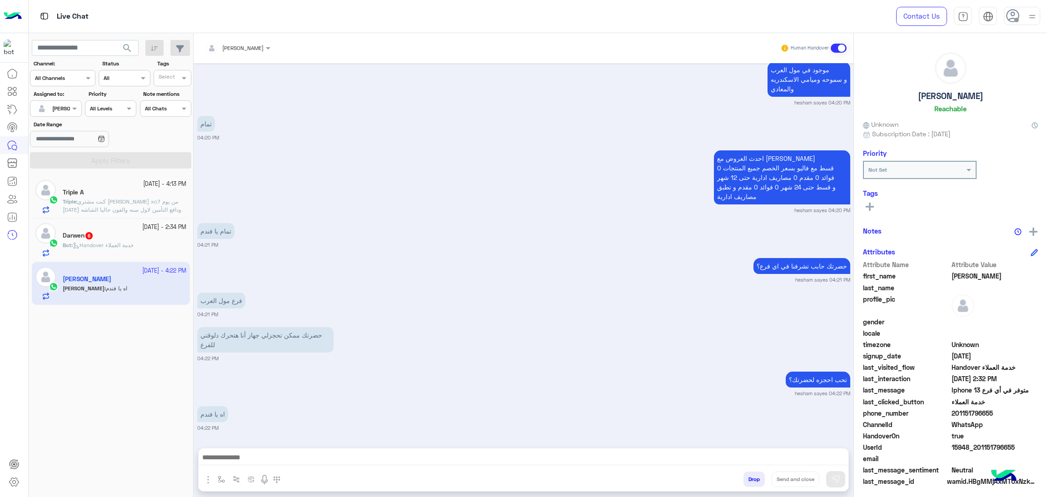
scroll to position [2102, 0]
click at [128, 232] on div "Darwen 6" at bounding box center [125, 237] width 124 height 10
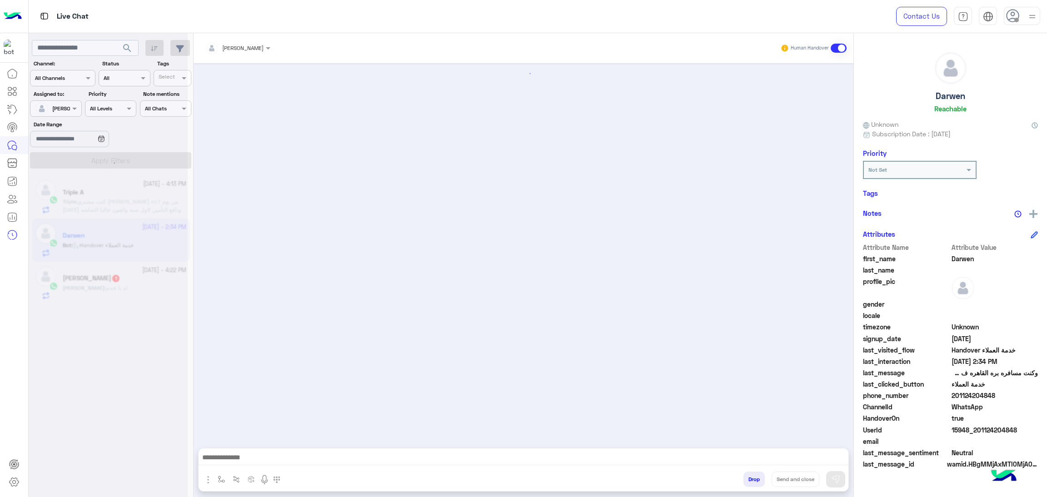
scroll to position [1332, 0]
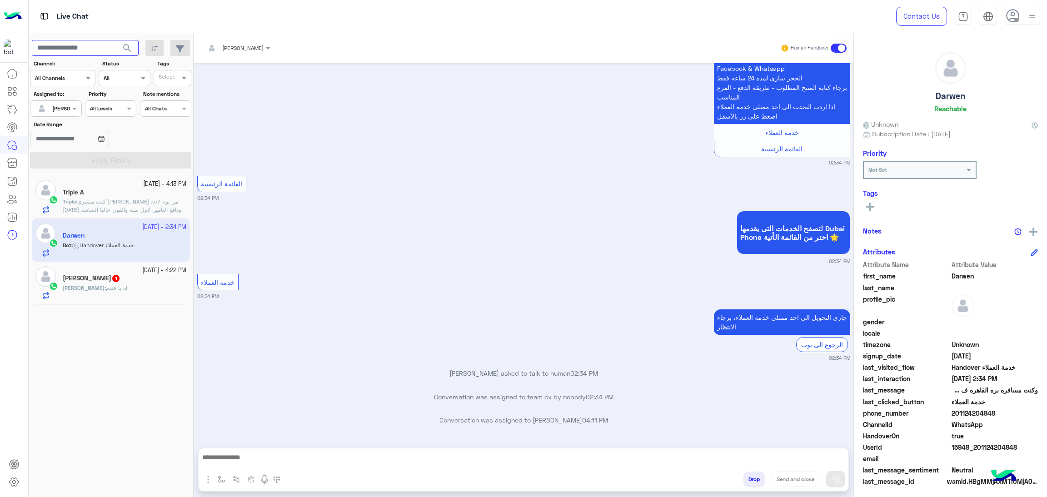
click at [80, 42] on input "text" at bounding box center [85, 48] width 107 height 16
click at [116, 40] on button "search" at bounding box center [127, 50] width 22 height 20
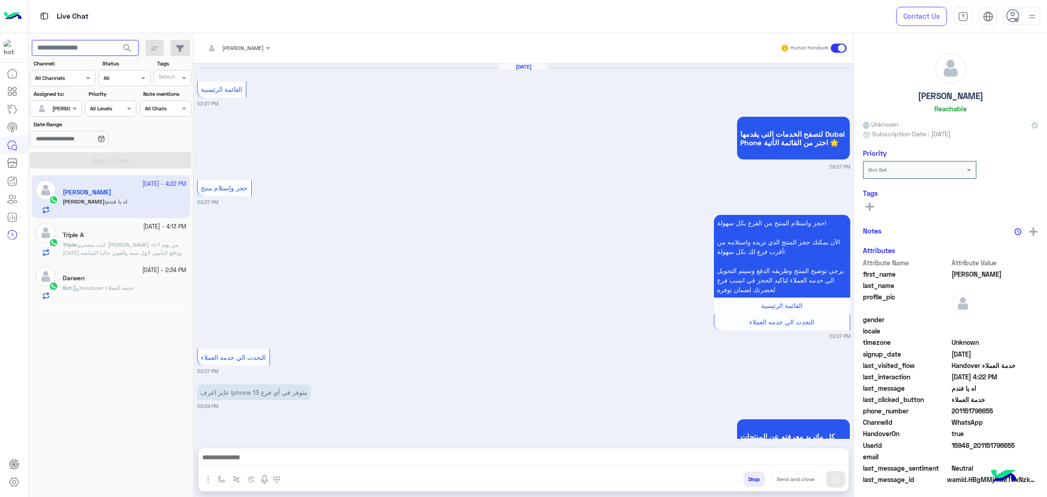
scroll to position [1093, 0]
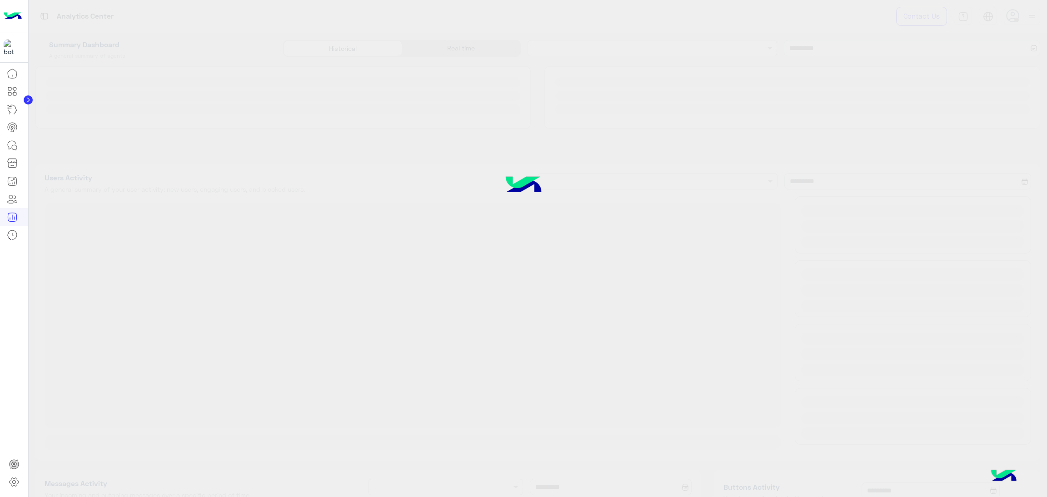
type input "**********"
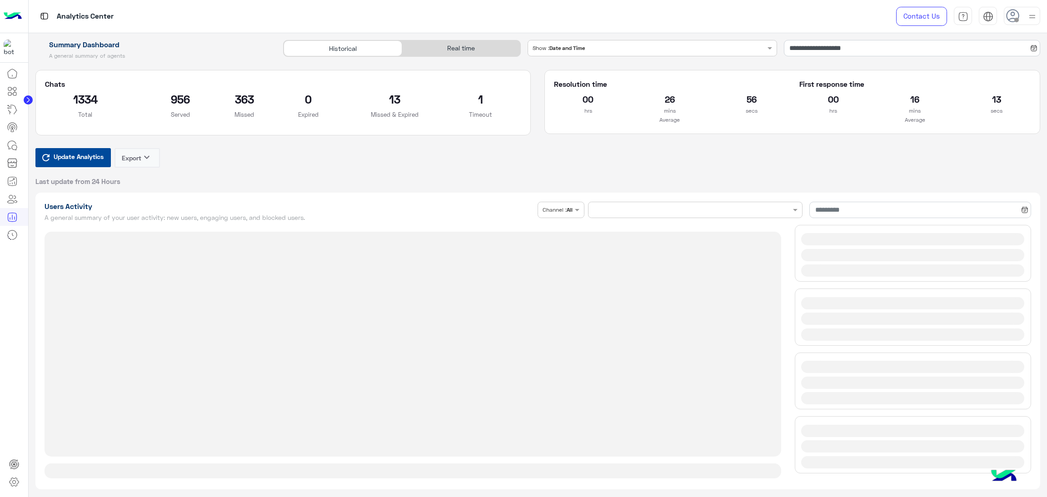
type input "**********"
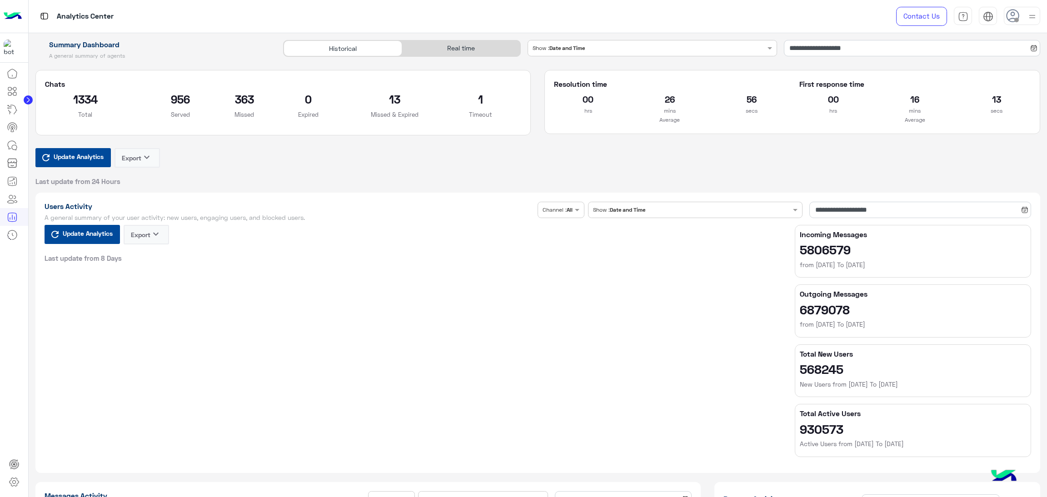
type input "**********"
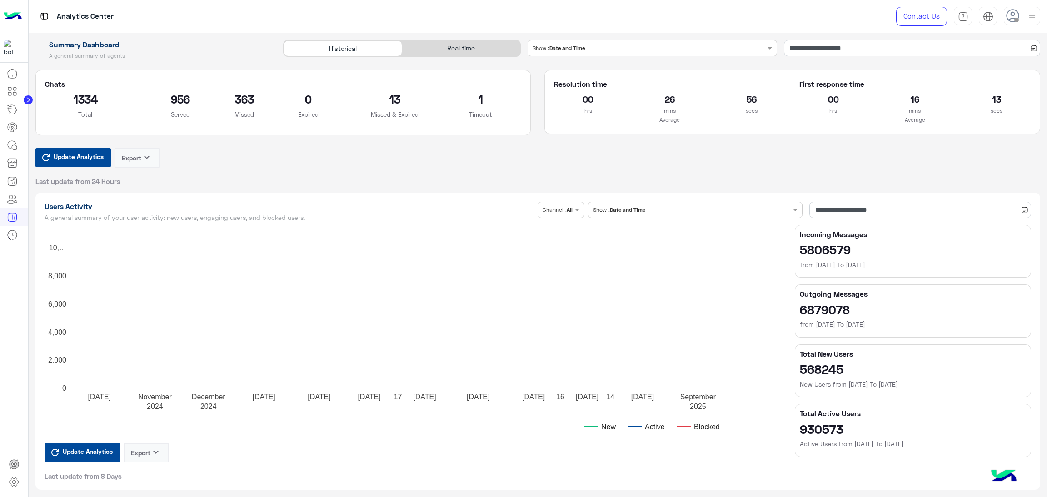
type input "**********"
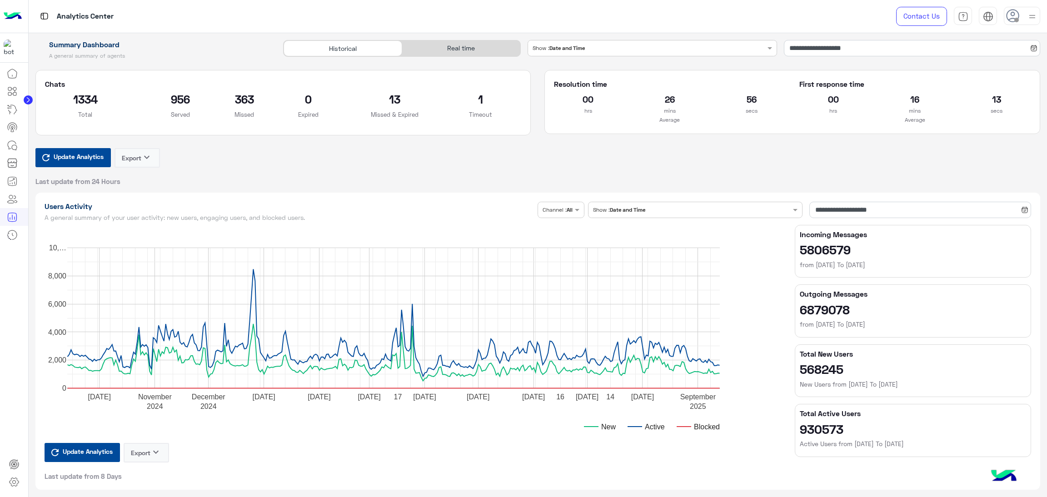
type input "**********"
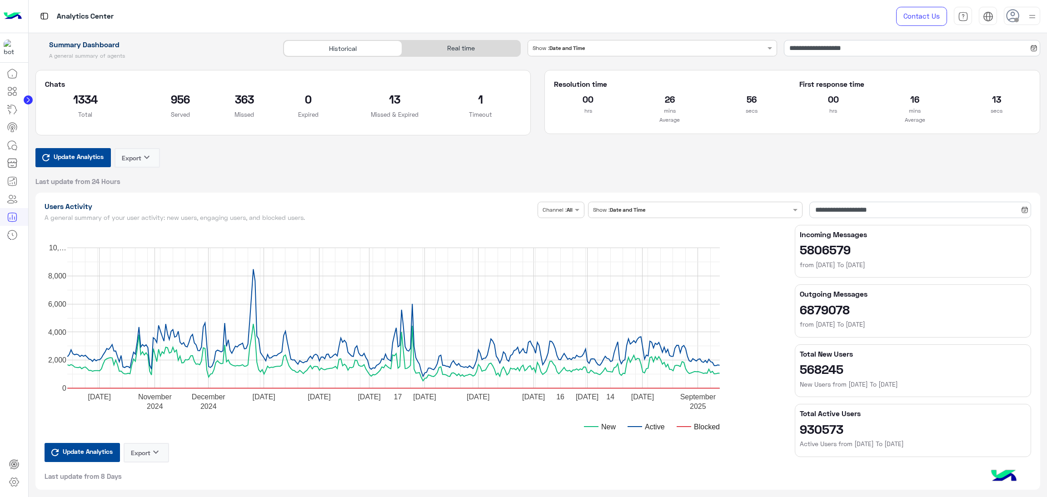
type input "**********"
click at [457, 49] on div "Real time" at bounding box center [461, 48] width 118 height 16
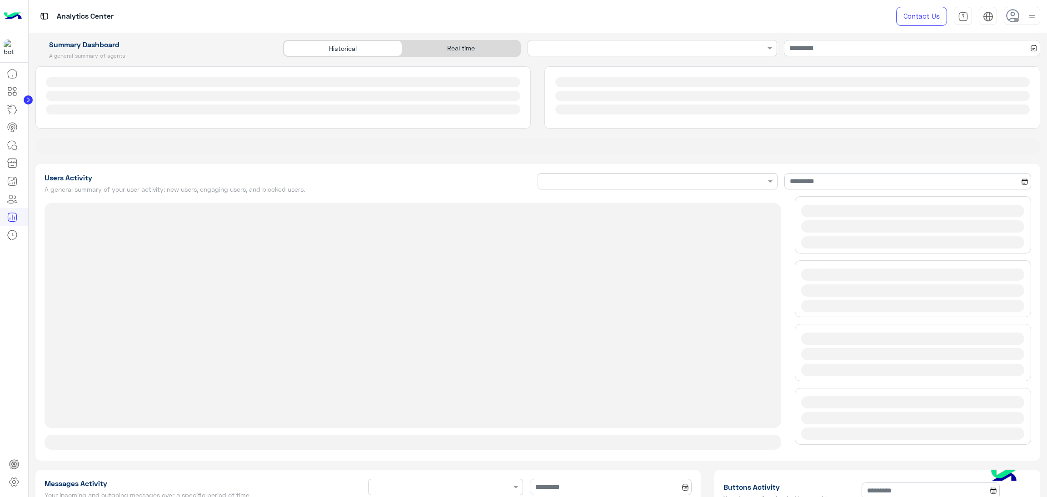
type input "**********"
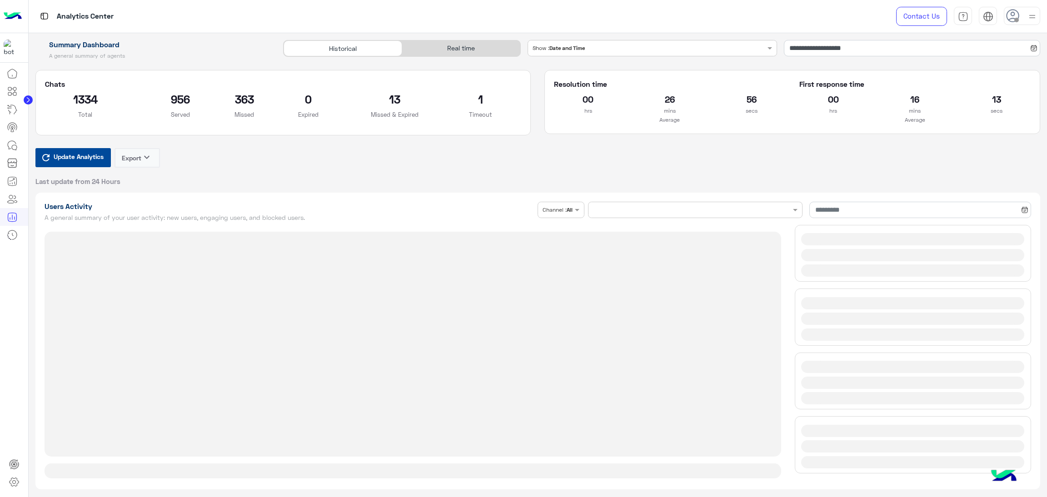
type input "**********"
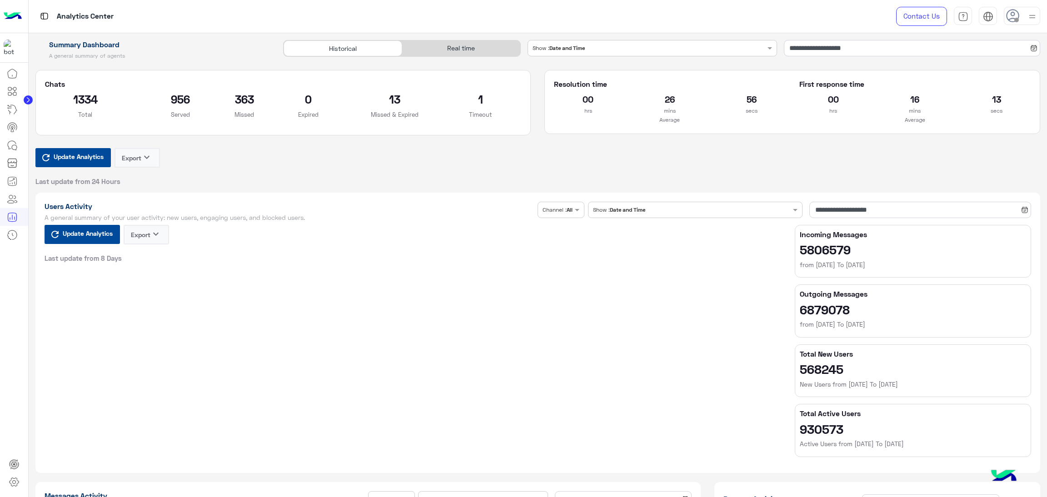
type input "**********"
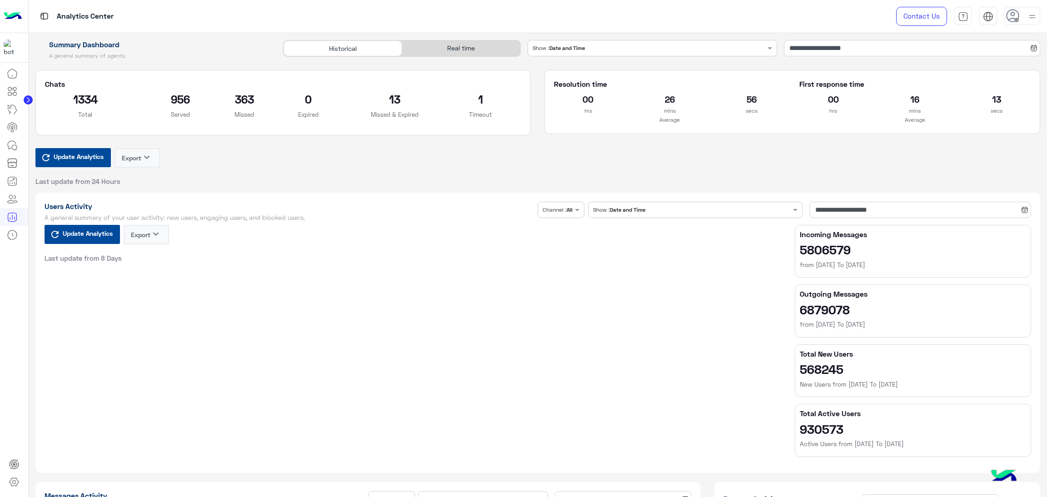
type input "**********"
click at [481, 48] on div "Real time" at bounding box center [461, 48] width 118 height 16
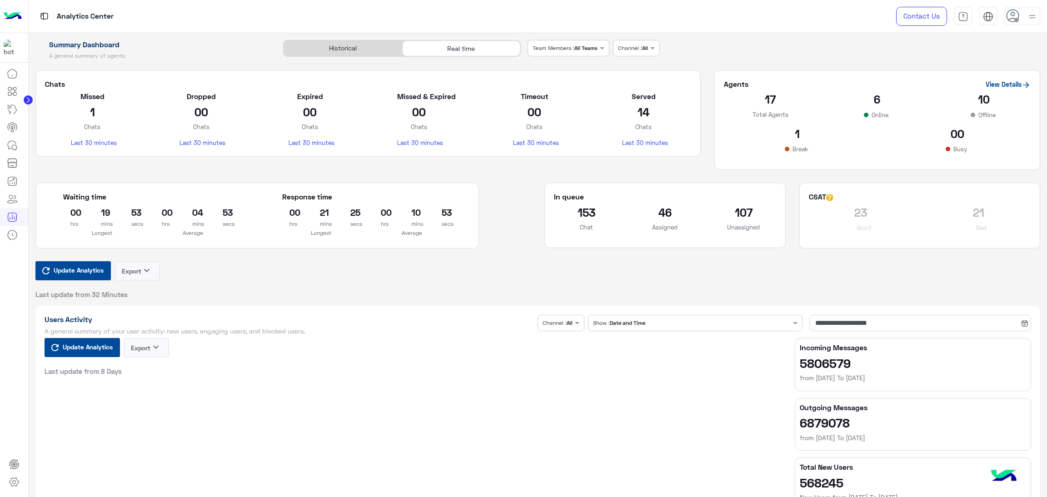
type input "**********"
click at [73, 270] on span "Update Analytics" at bounding box center [78, 270] width 55 height 12
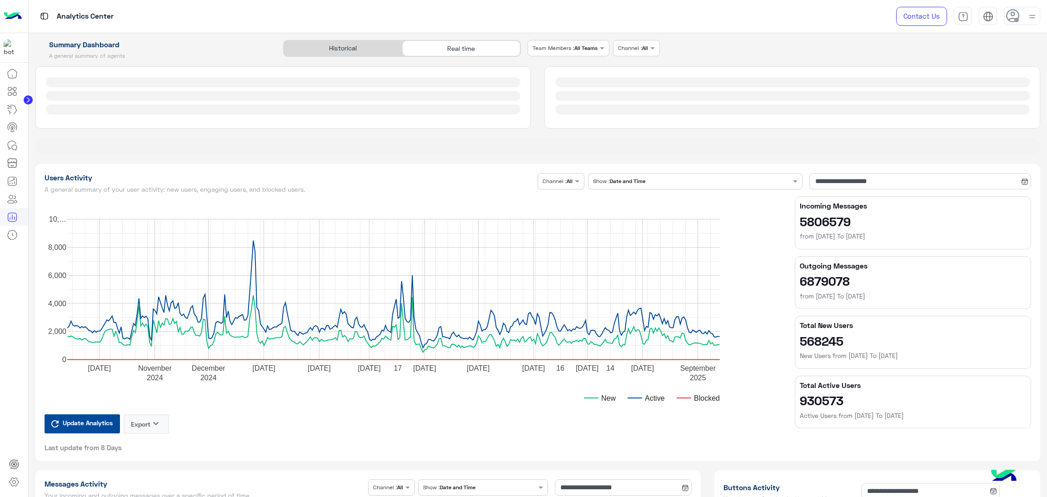
click at [86, 273] on rect "A chart." at bounding box center [393, 289] width 653 height 141
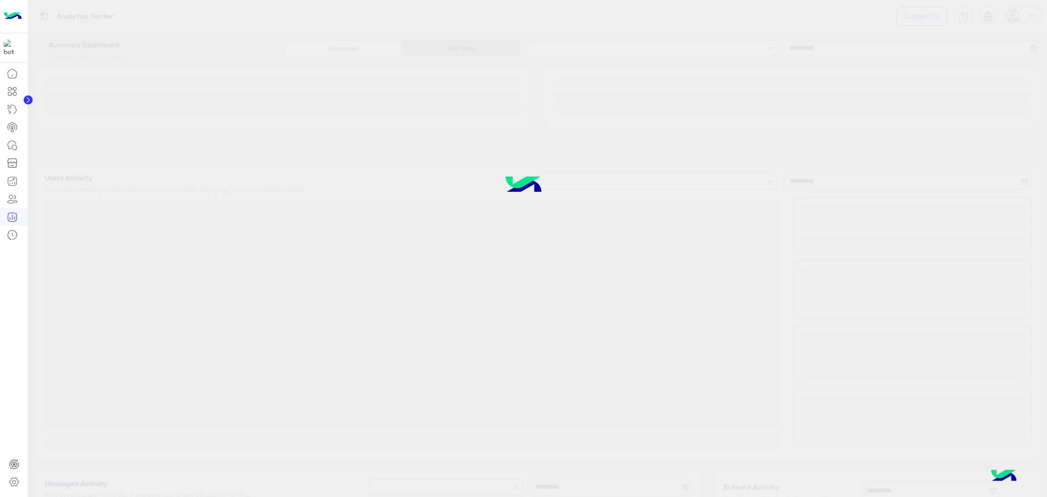
type input "**********"
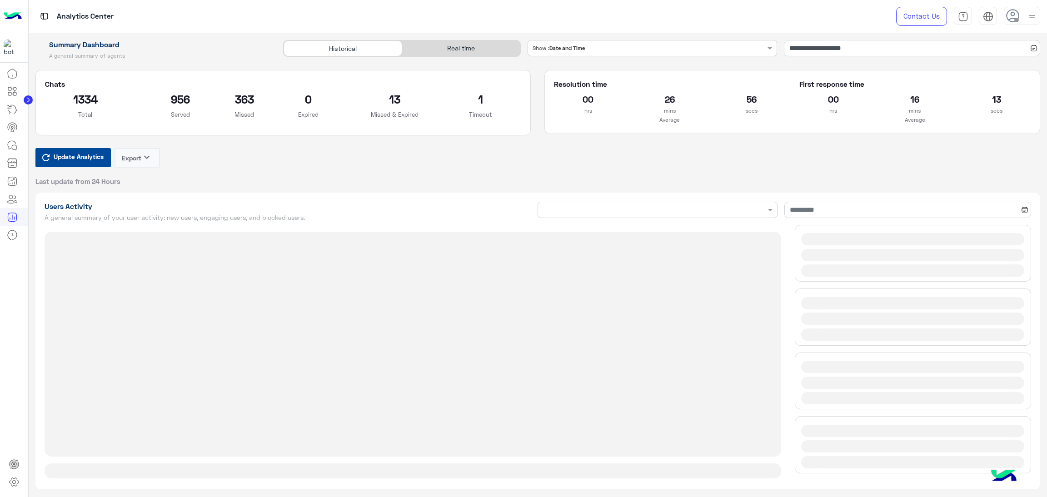
type input "**********"
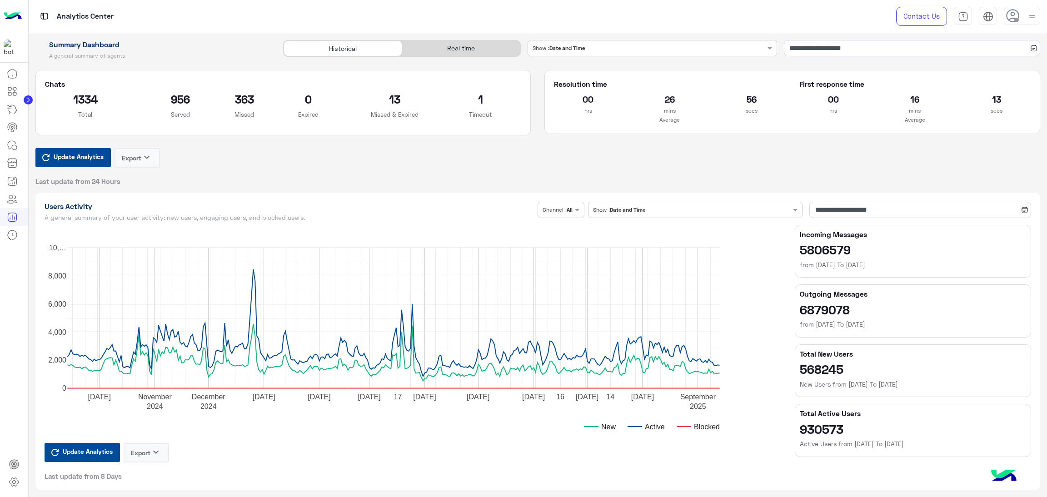
type input "**********"
click at [486, 42] on div "Real time" at bounding box center [461, 48] width 118 height 16
type input "**********"
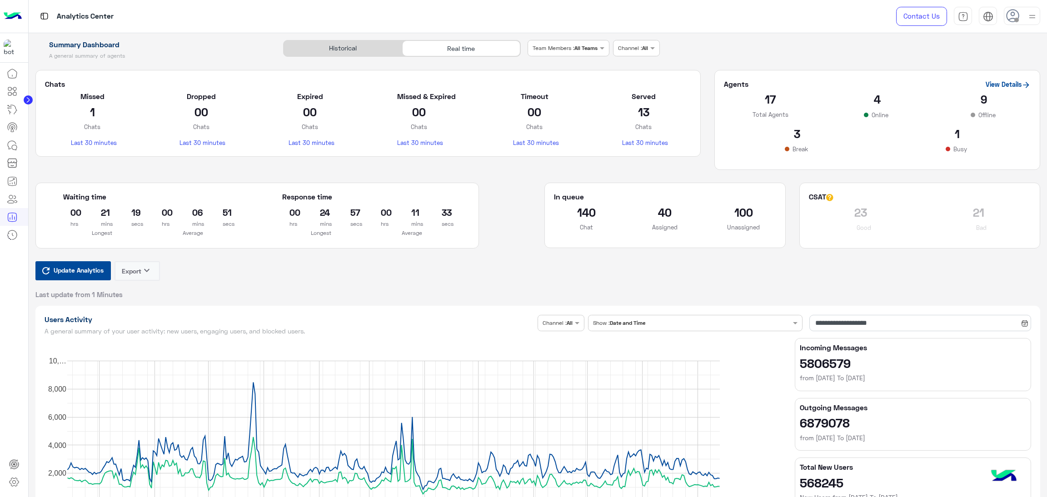
type input "**********"
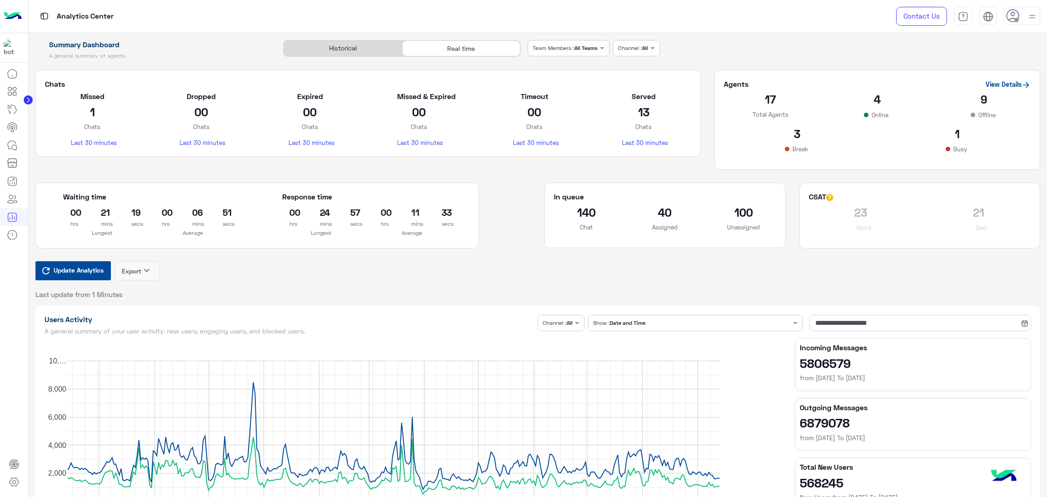
type input "**********"
click at [97, 271] on span "Update Analytics" at bounding box center [78, 270] width 55 height 12
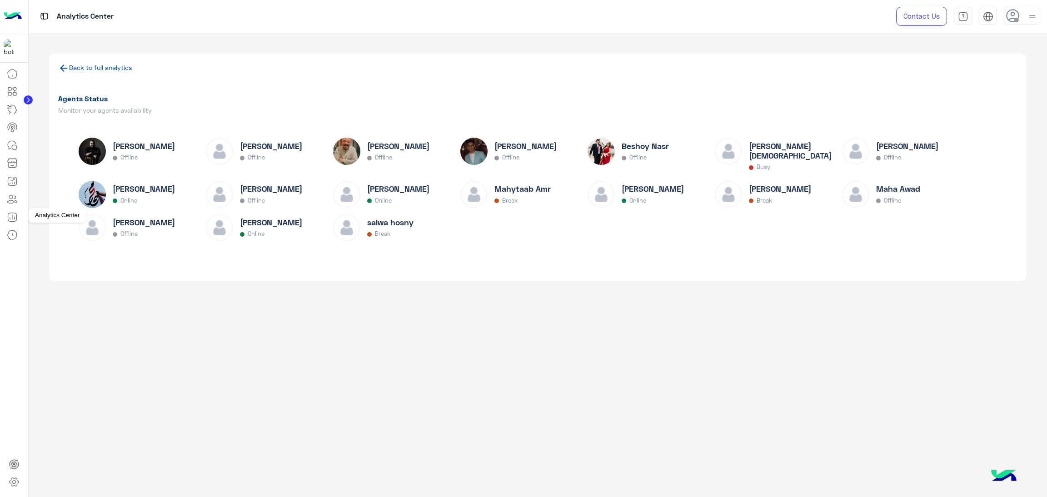
click at [7, 220] on icon at bounding box center [12, 217] width 11 height 11
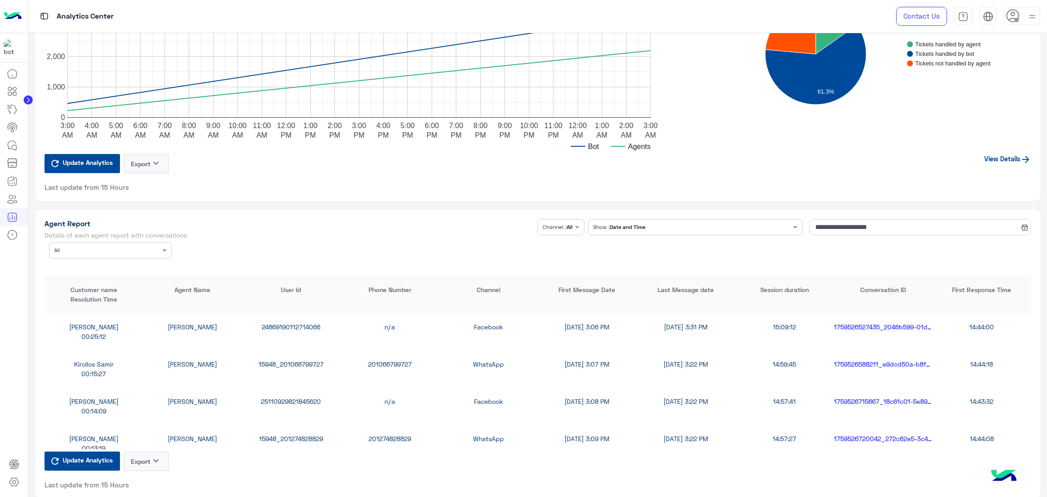
scroll to position [2250, 0]
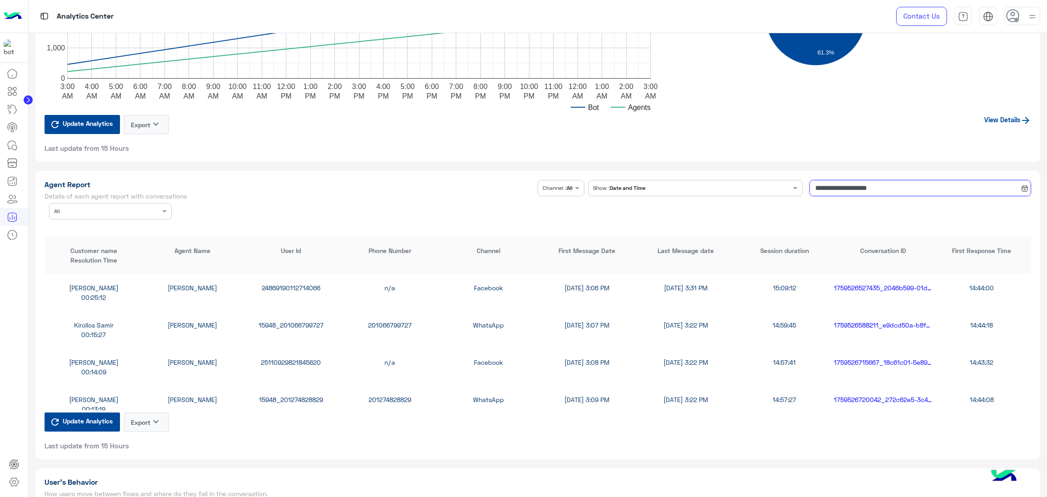
click at [833, 188] on input "**********" at bounding box center [920, 188] width 222 height 16
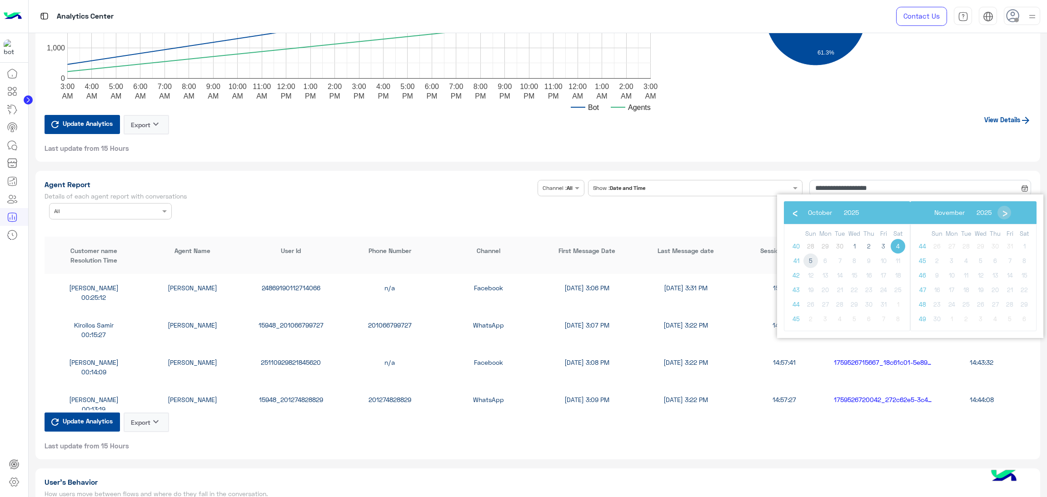
click at [808, 260] on span "5" at bounding box center [810, 261] width 15 height 15
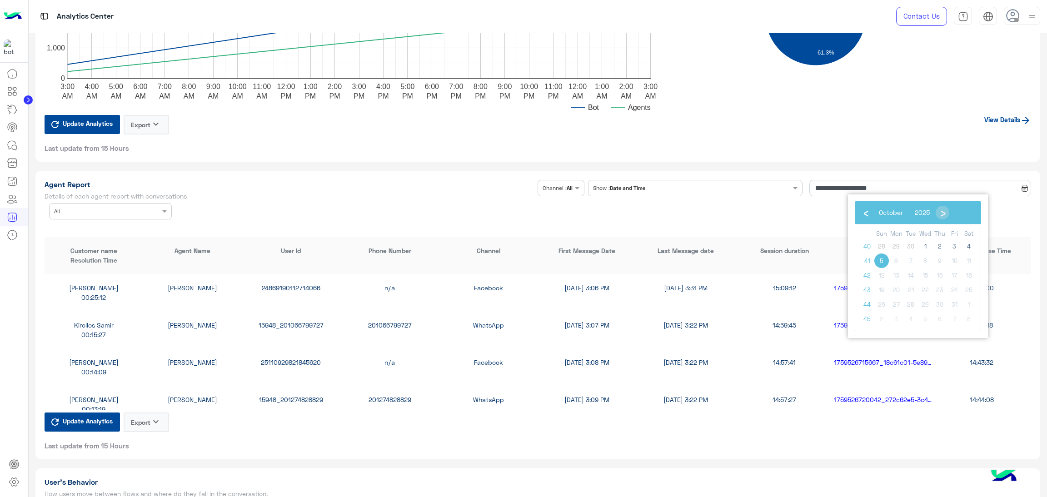
click at [883, 261] on span "5" at bounding box center [881, 261] width 15 height 15
type input "**********"
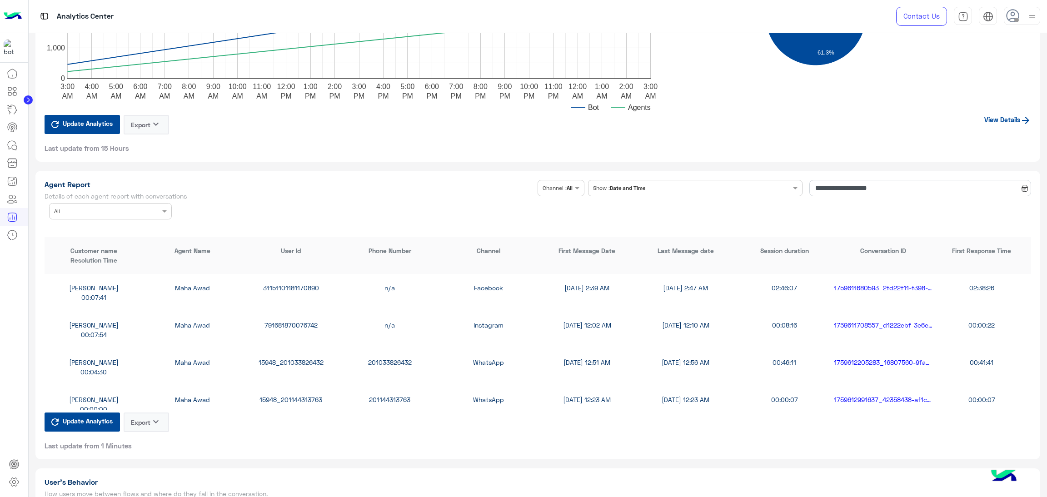
click at [130, 207] on input "text" at bounding box center [96, 210] width 85 height 8
click at [103, 244] on div "[PERSON_NAME]" at bounding box center [110, 247] width 123 height 17
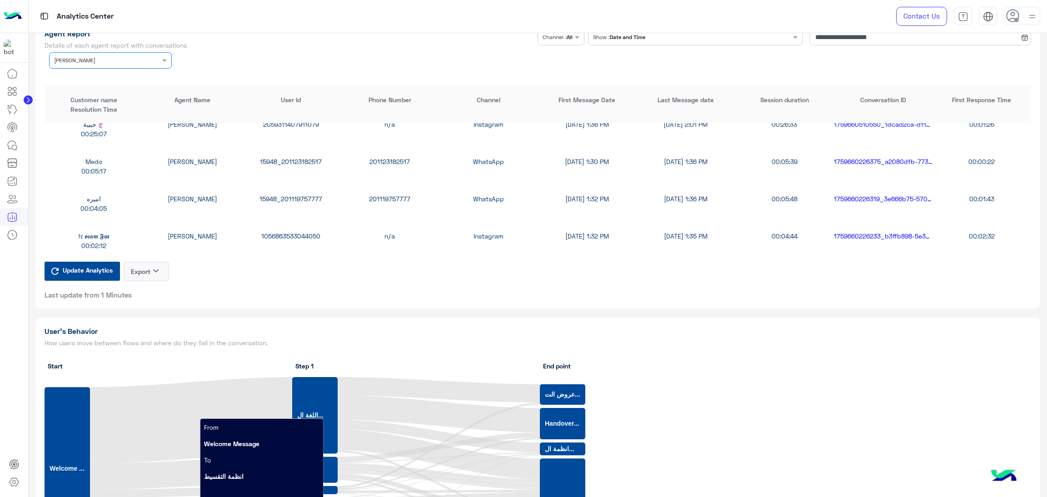
scroll to position [2385, 0]
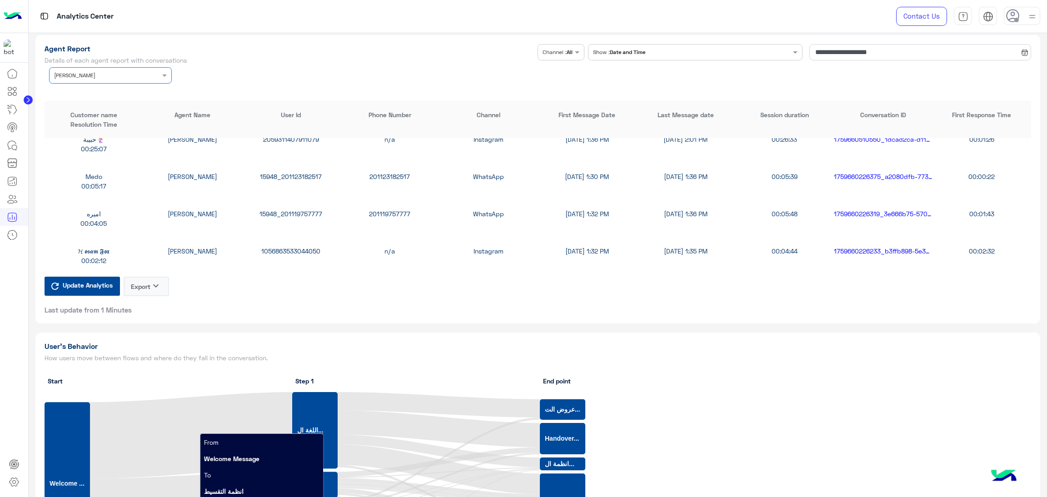
click at [289, 247] on div "1056863533044050" at bounding box center [291, 251] width 99 height 10
copy div "1056863533044050"
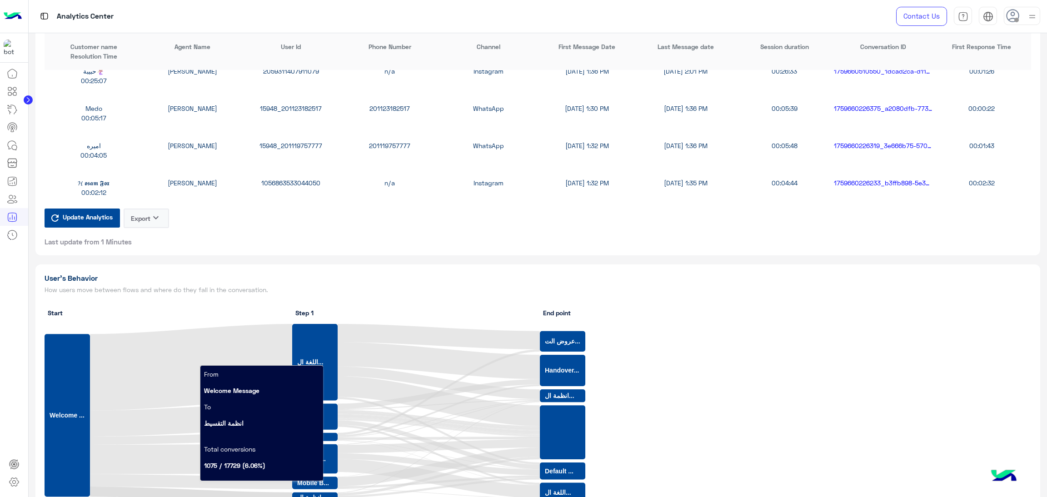
click at [286, 137] on div "اميره [PERSON_NAME] 15948_201119757777 201119757777 WhatsApp [DATE] 1:32 PM [DA…" at bounding box center [538, 150] width 987 height 37
click at [296, 143] on div "15948_201119757777" at bounding box center [291, 146] width 99 height 10
copy div "15948_201119757777"
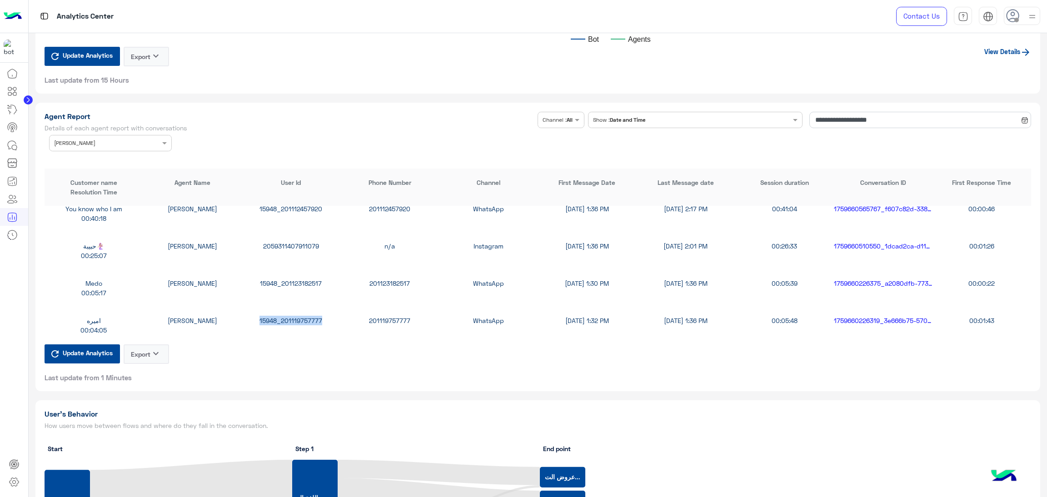
scroll to position [466, 0]
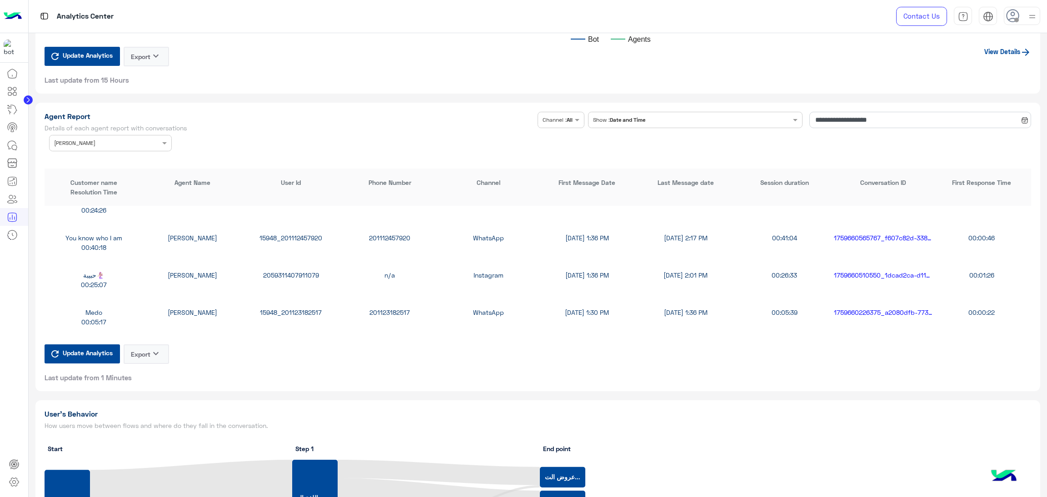
click at [293, 272] on div "2059311407911079" at bounding box center [291, 275] width 99 height 10
copy div "2059311407911079"
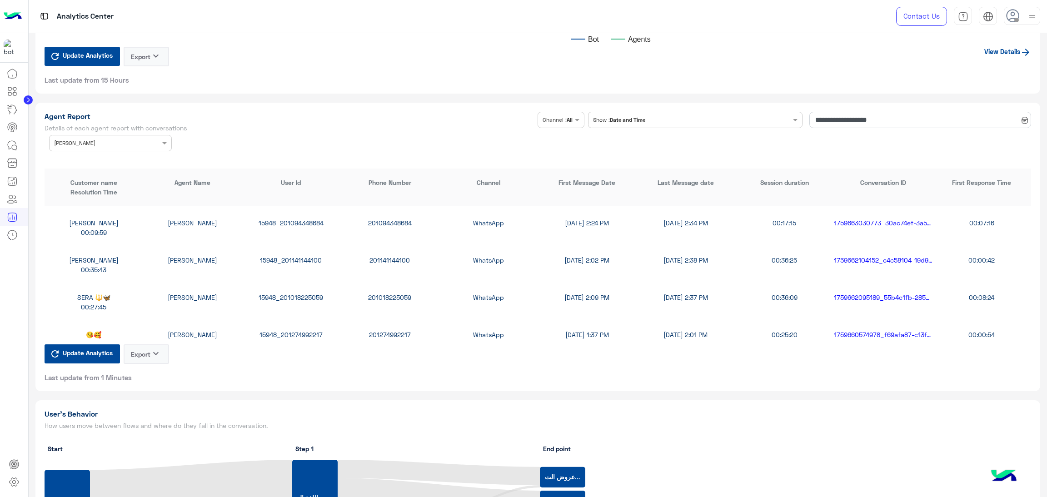
scroll to position [329, 0]
click at [304, 297] on div "15948_201018225059" at bounding box center [291, 300] width 99 height 10
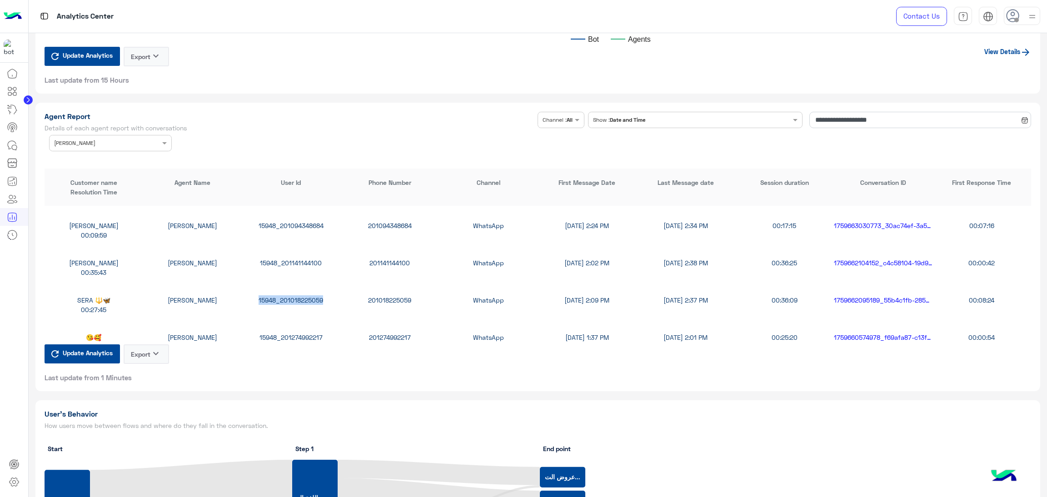
click at [304, 297] on div "15948_201018225059" at bounding box center [291, 300] width 99 height 10
copy div "15948_201018225059"
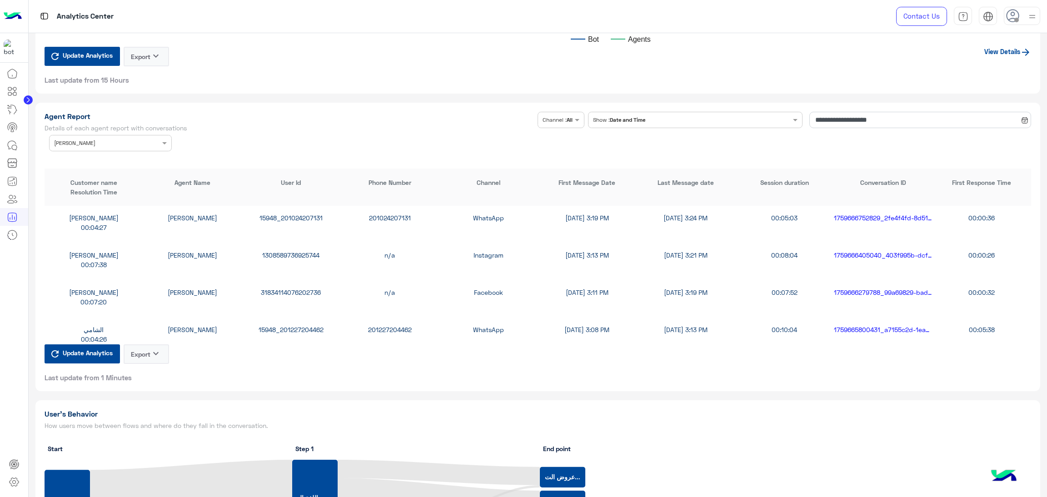
scroll to position [0, 0]
click at [297, 218] on div "15948_201024207131" at bounding box center [291, 220] width 99 height 10
copy div "15948_201024207131"
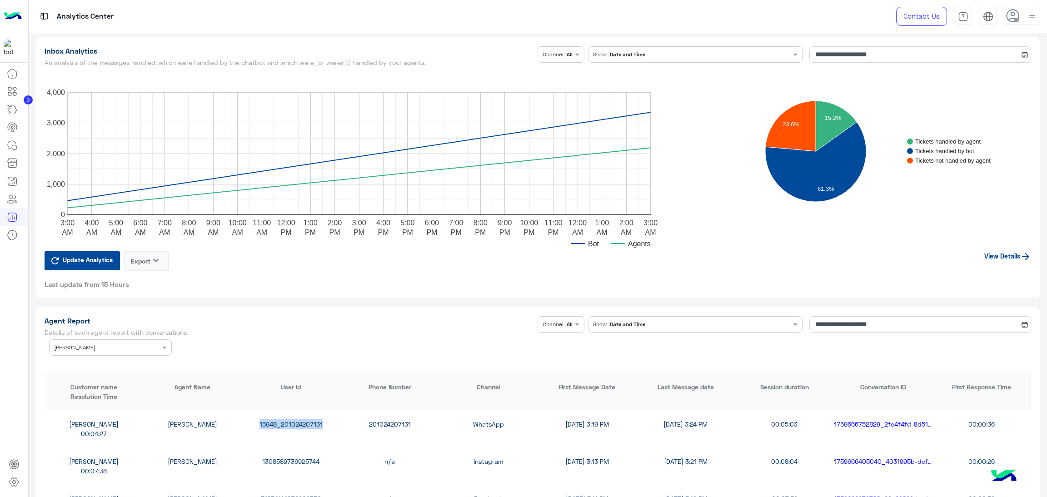
scroll to position [2250, 0]
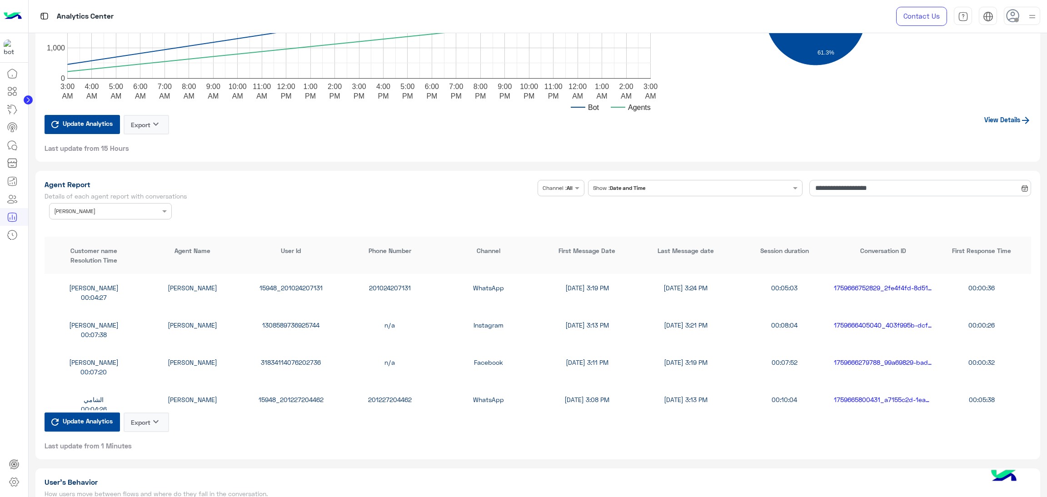
click at [299, 324] on div "1308589736925744" at bounding box center [291, 325] width 99 height 10
click at [298, 325] on div "1308589736925744" at bounding box center [291, 325] width 99 height 10
copy div "1308589736925744"
